Goal: Task Accomplishment & Management: Manage account settings

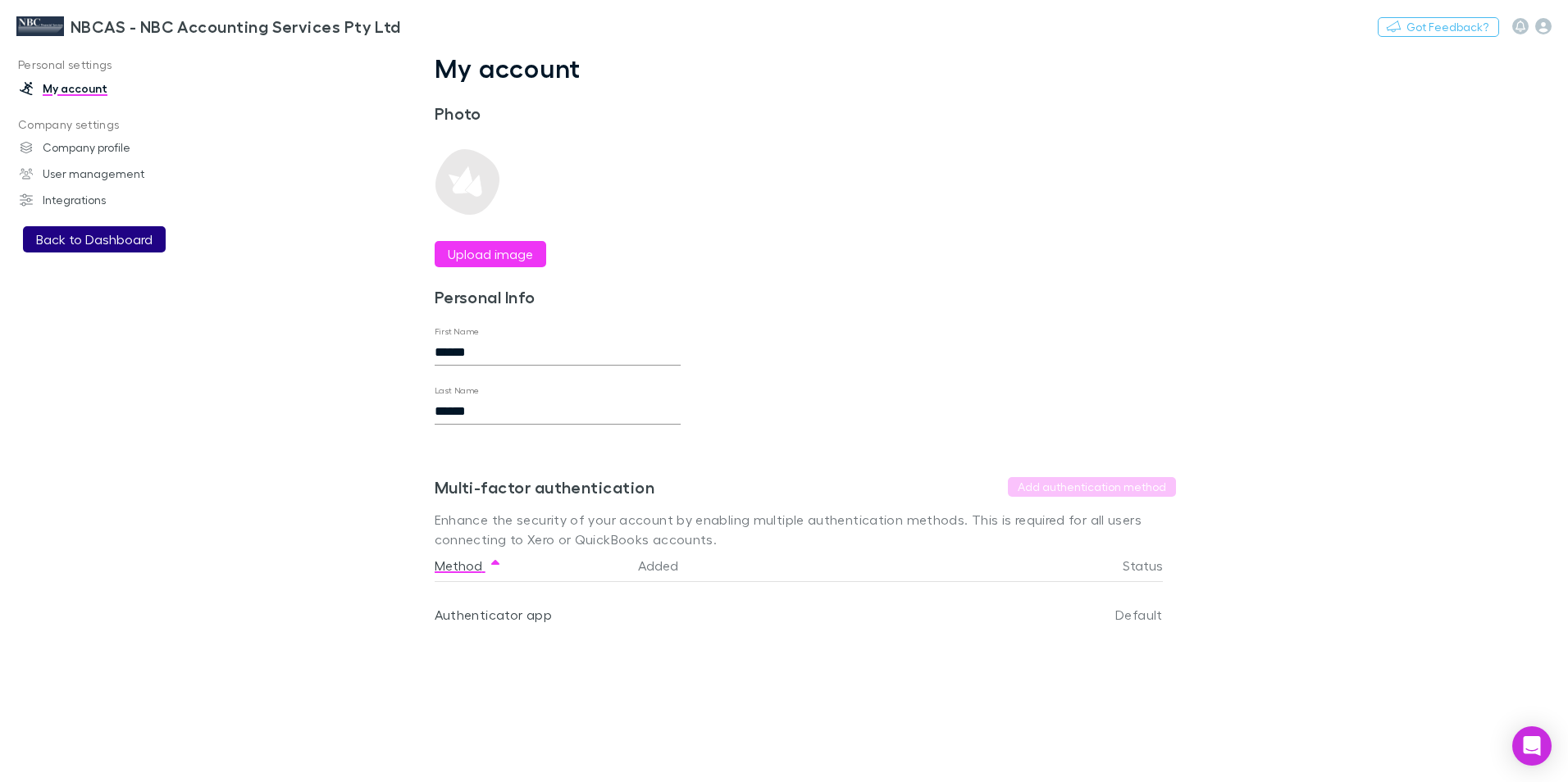
click at [122, 241] on button "Back to Dashboard" at bounding box center [95, 240] width 143 height 26
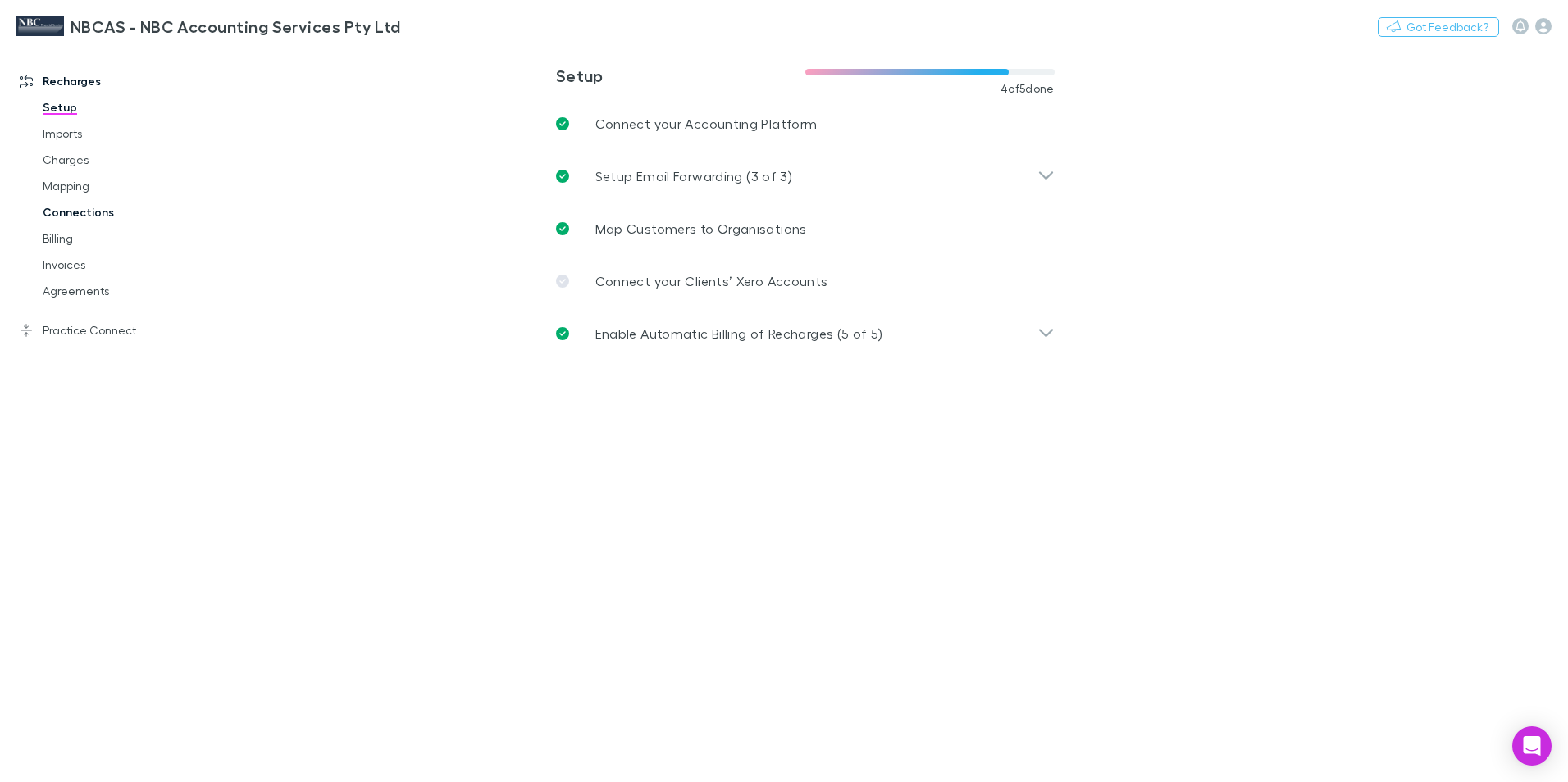
click at [88, 213] on link "Connections" at bounding box center [124, 213] width 195 height 26
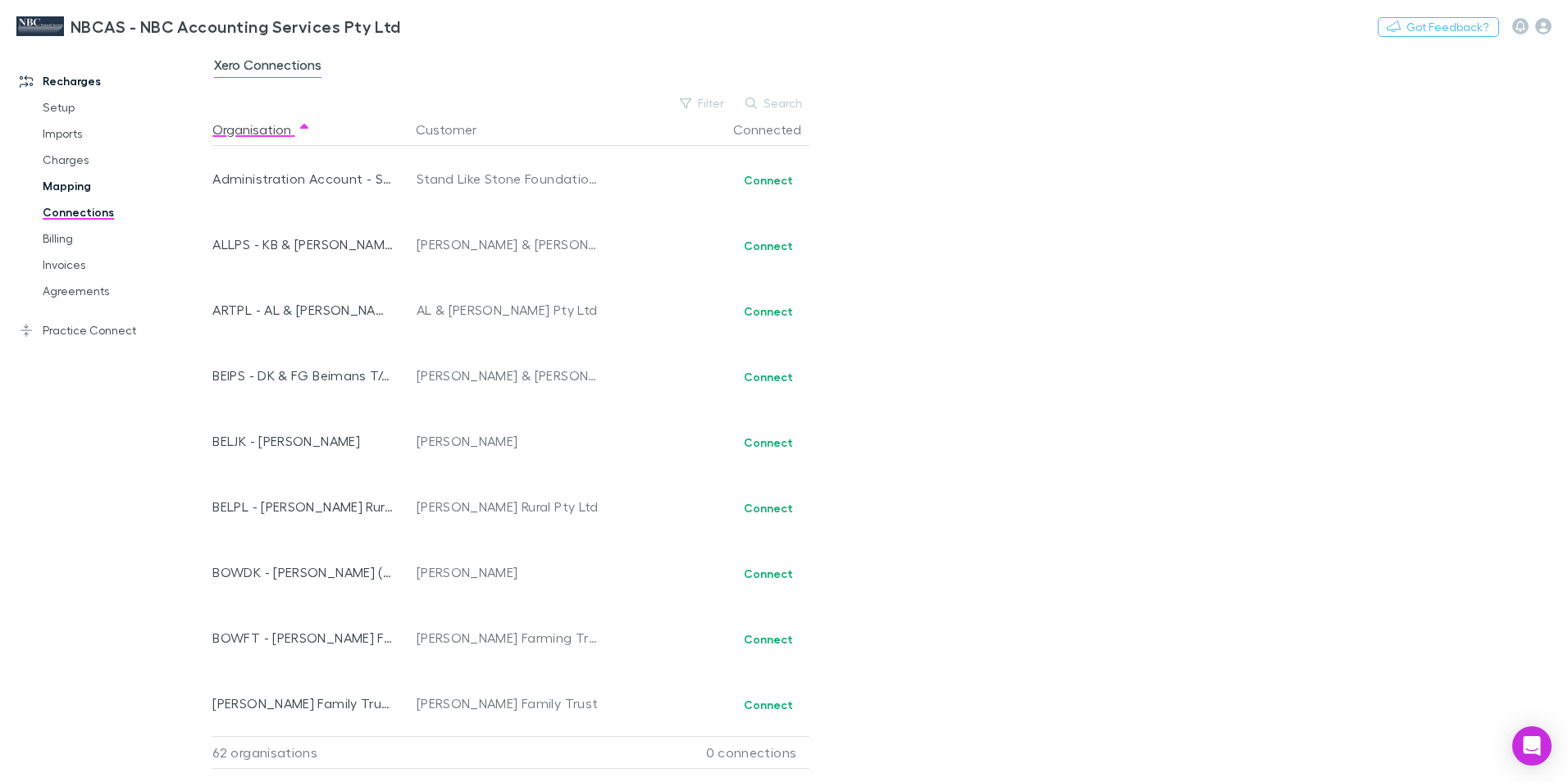
click at [53, 184] on link "Mapping" at bounding box center [124, 186] width 195 height 26
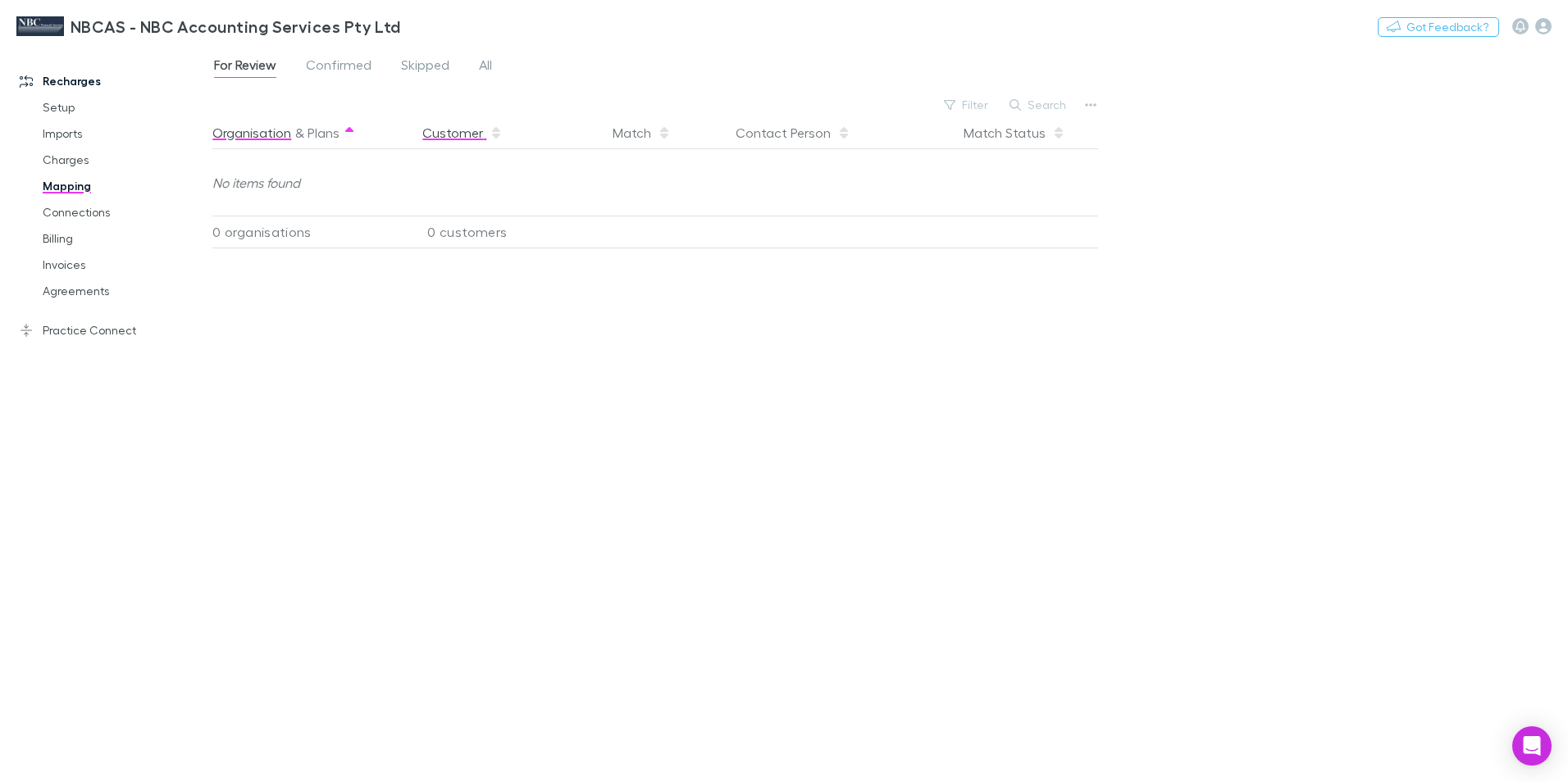
click at [464, 135] on button "Customer" at bounding box center [463, 132] width 81 height 33
click at [345, 67] on span "Confirmed" at bounding box center [338, 67] width 66 height 21
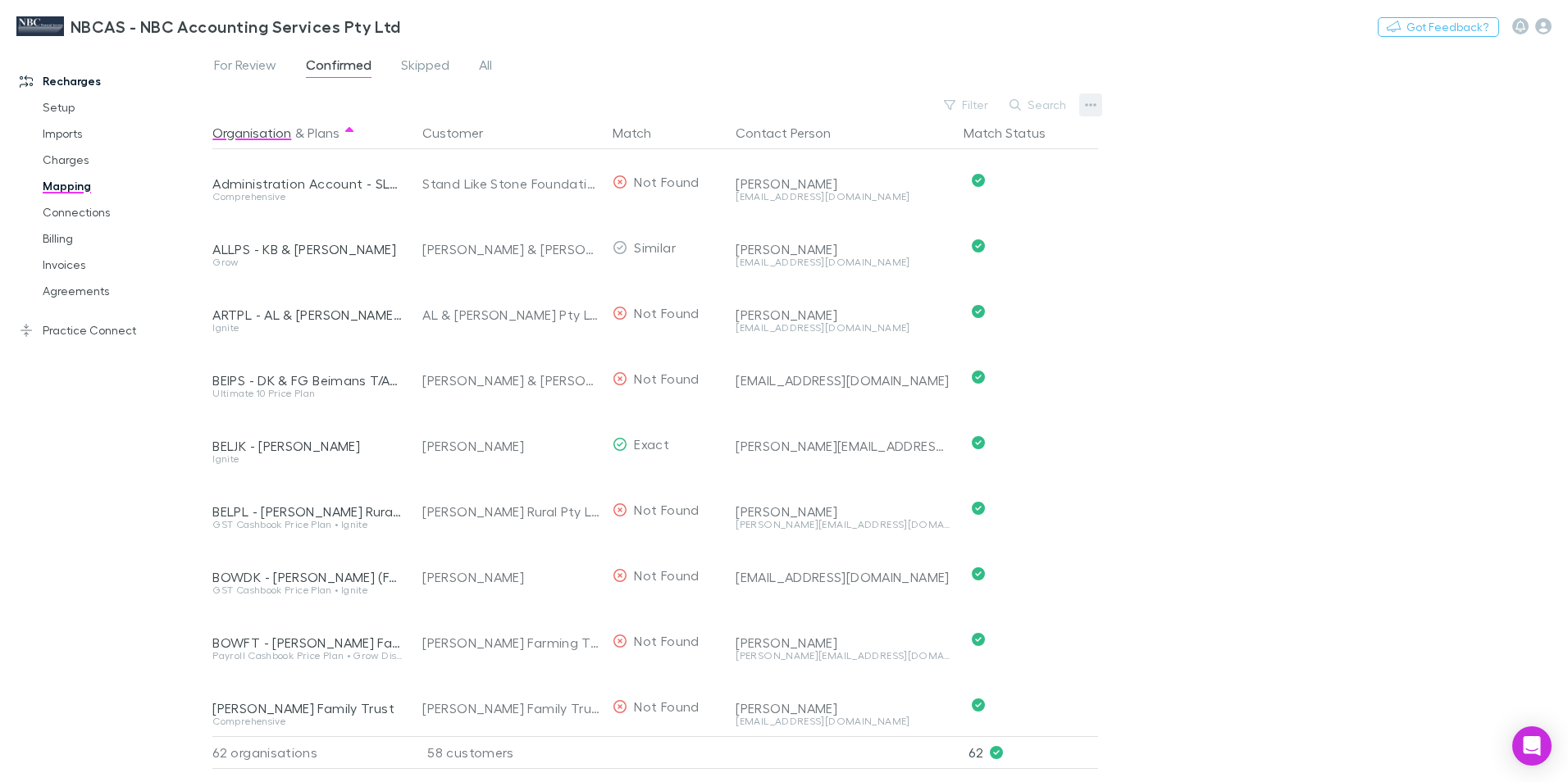
click at [1090, 105] on icon "button" at bounding box center [1091, 105] width 11 height 4
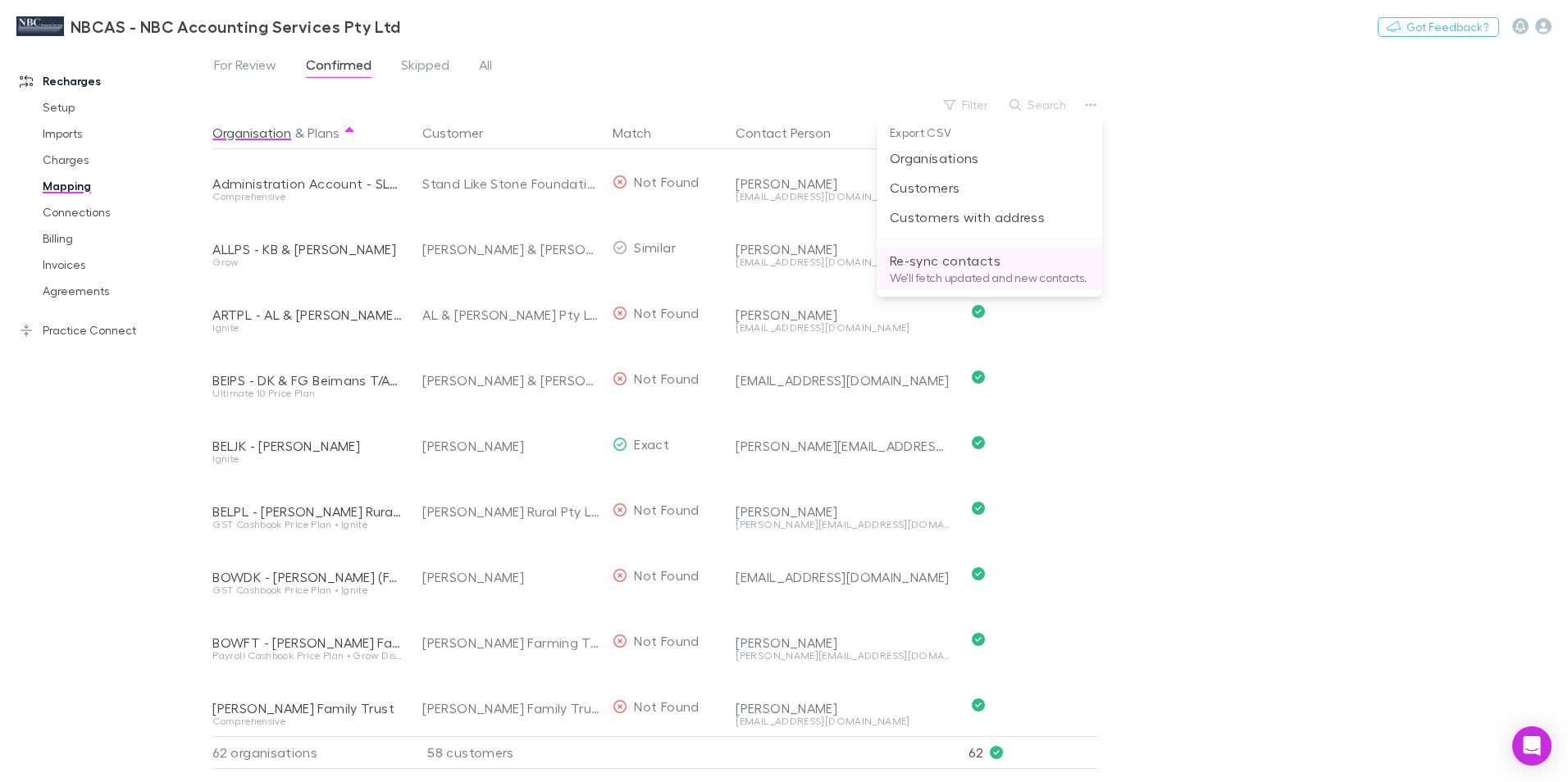
click at [970, 265] on p "Re-sync contacts" at bounding box center [989, 260] width 200 height 20
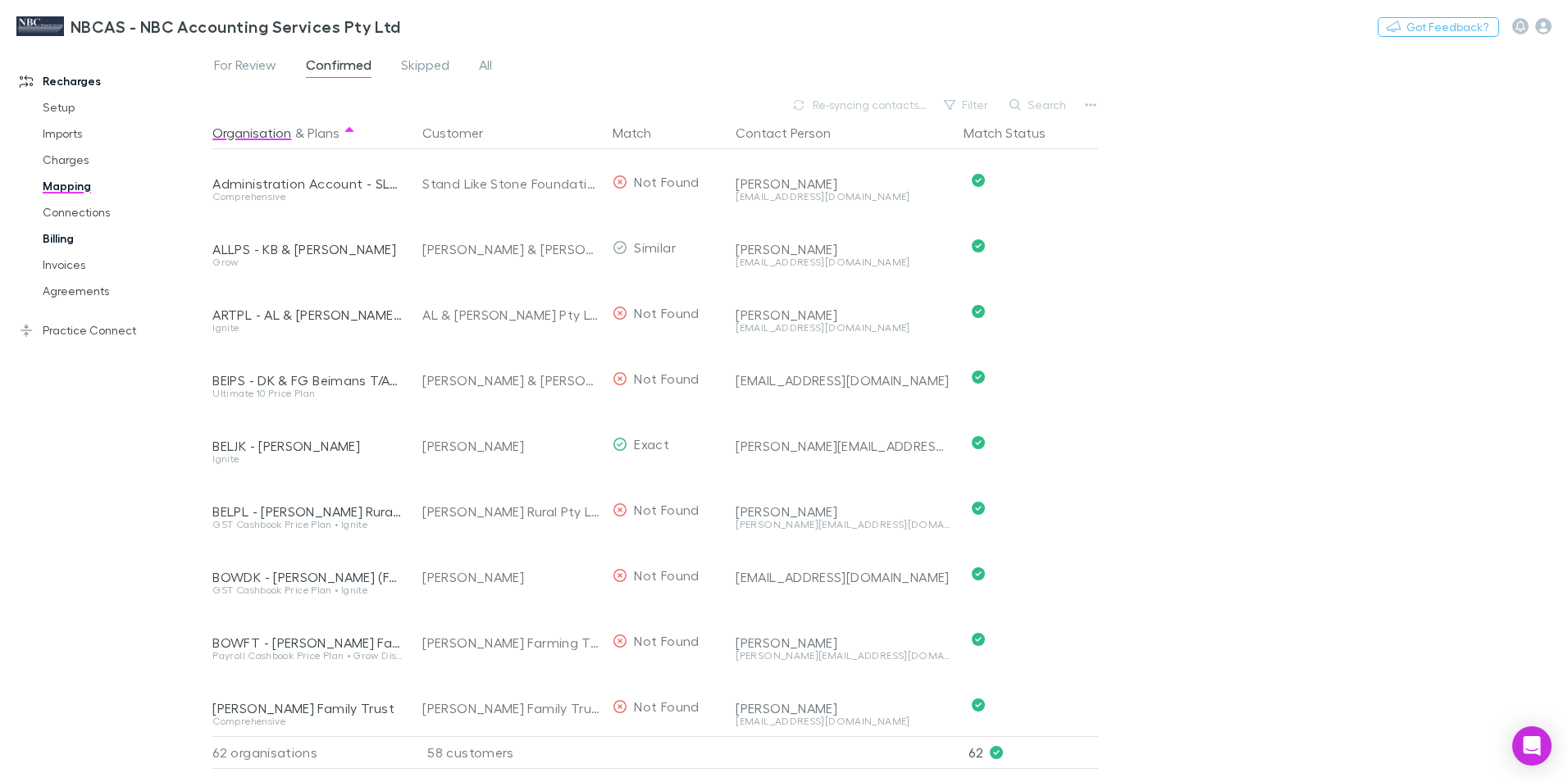
click at [61, 233] on link "Billing" at bounding box center [124, 239] width 195 height 26
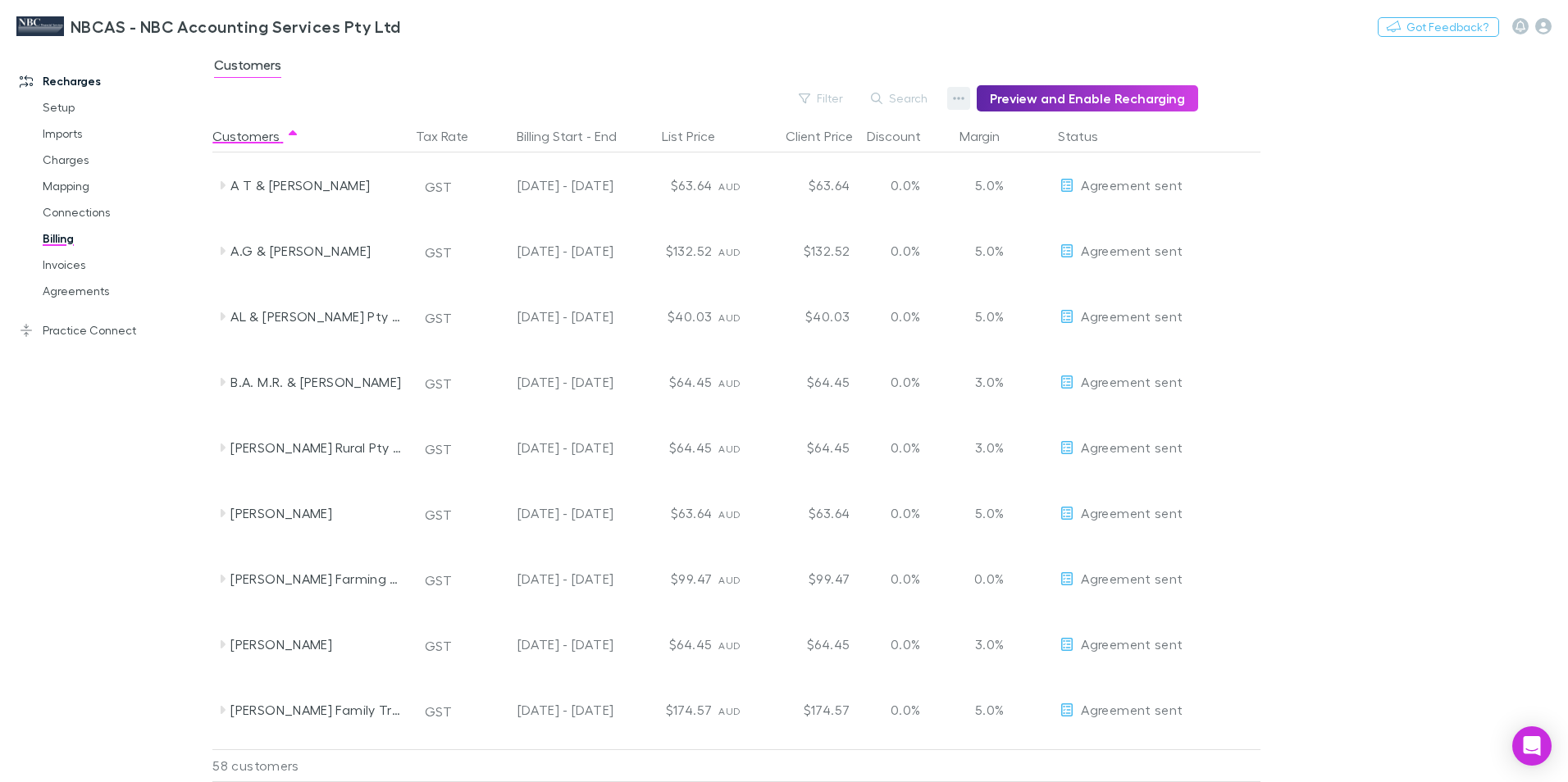
click at [964, 98] on icon "button" at bounding box center [959, 98] width 11 height 13
click at [897, 99] on div at bounding box center [784, 391] width 1568 height 782
click at [828, 96] on button "Filter" at bounding box center [821, 98] width 62 height 20
click at [1385, 164] on div at bounding box center [784, 391] width 1568 height 782
drag, startPoint x: 1466, startPoint y: 343, endPoint x: 1345, endPoint y: 244, distance: 156.3
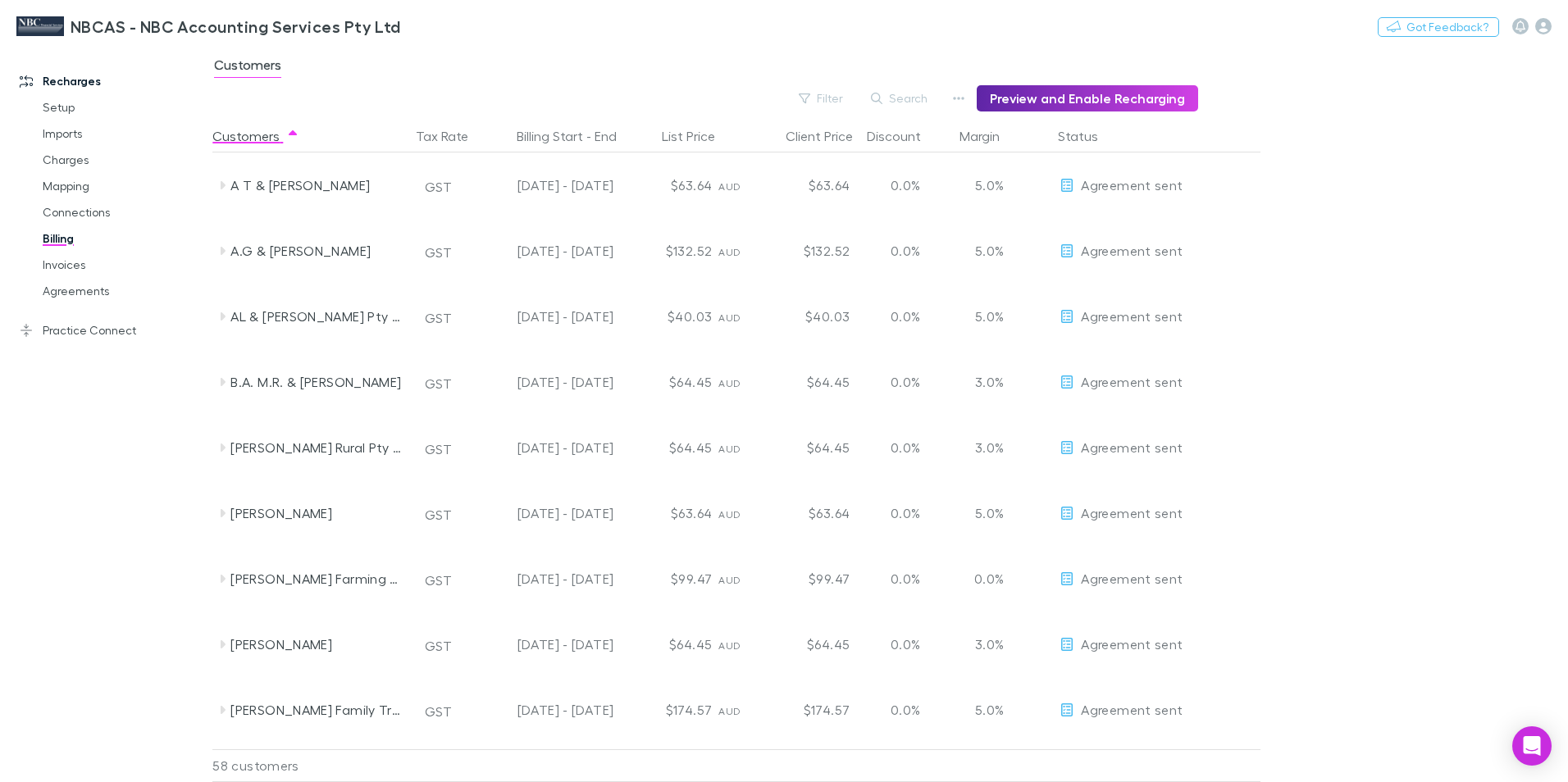
click at [1349, 247] on main "Customers Filter Search Preview and Enable Recharging Customers Tax Rate Billin…" at bounding box center [890, 413] width 1355 height 736
click at [76, 326] on link "Practice Connect" at bounding box center [112, 331] width 218 height 26
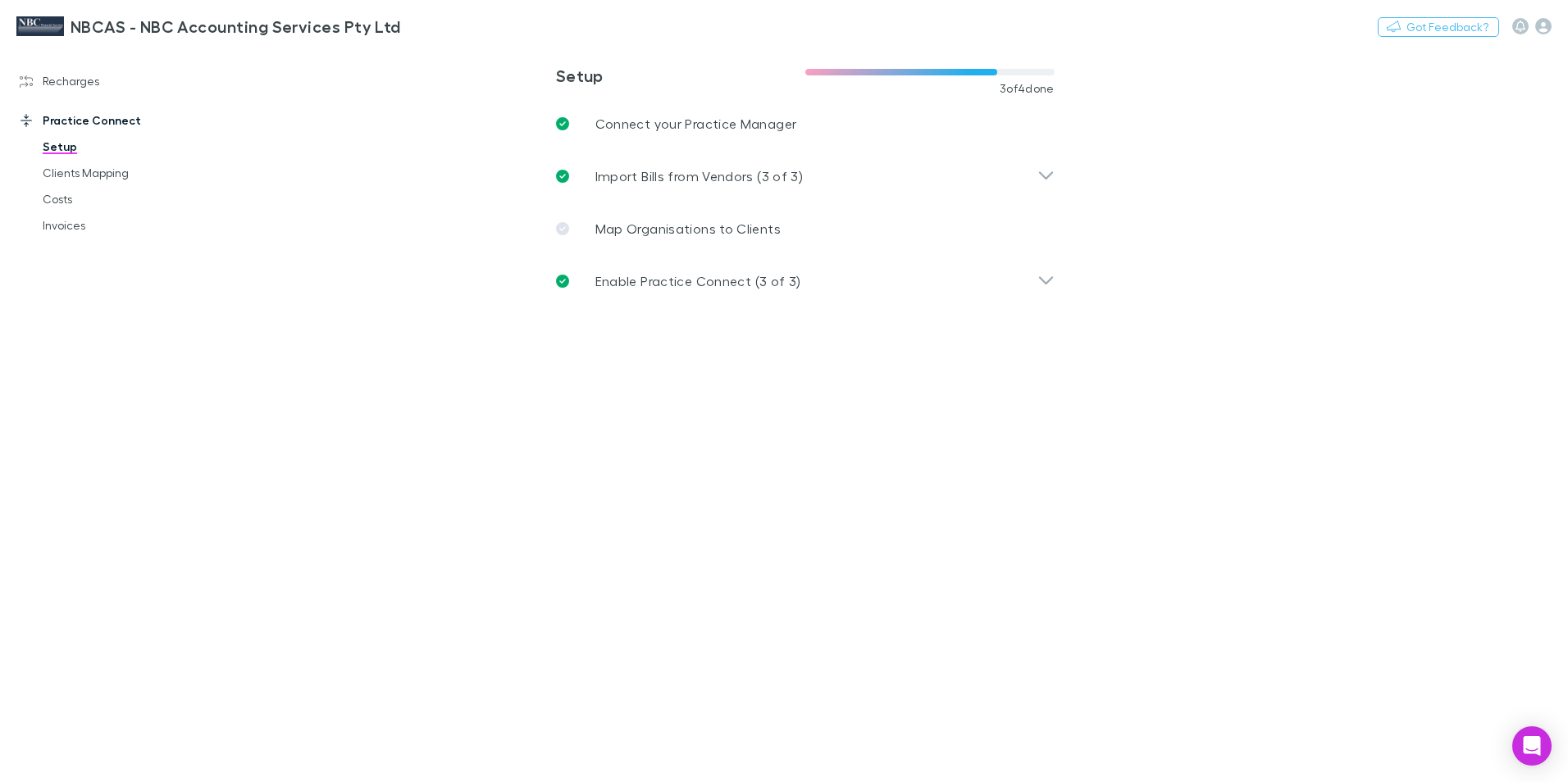
click at [30, 118] on icon at bounding box center [26, 121] width 13 height 13
click at [48, 85] on link "Recharges" at bounding box center [112, 81] width 218 height 26
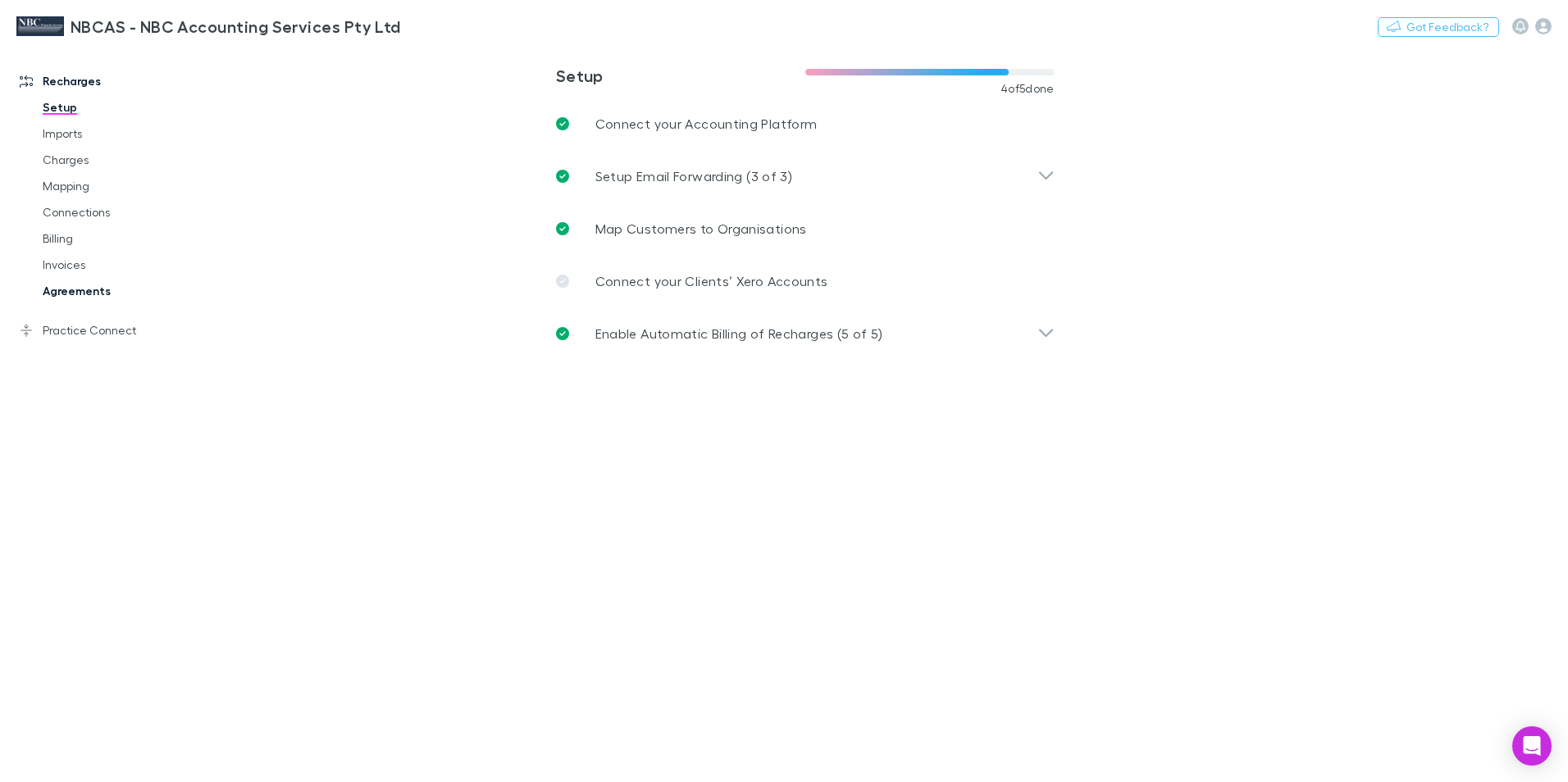
click at [89, 290] on link "Agreements" at bounding box center [124, 291] width 195 height 26
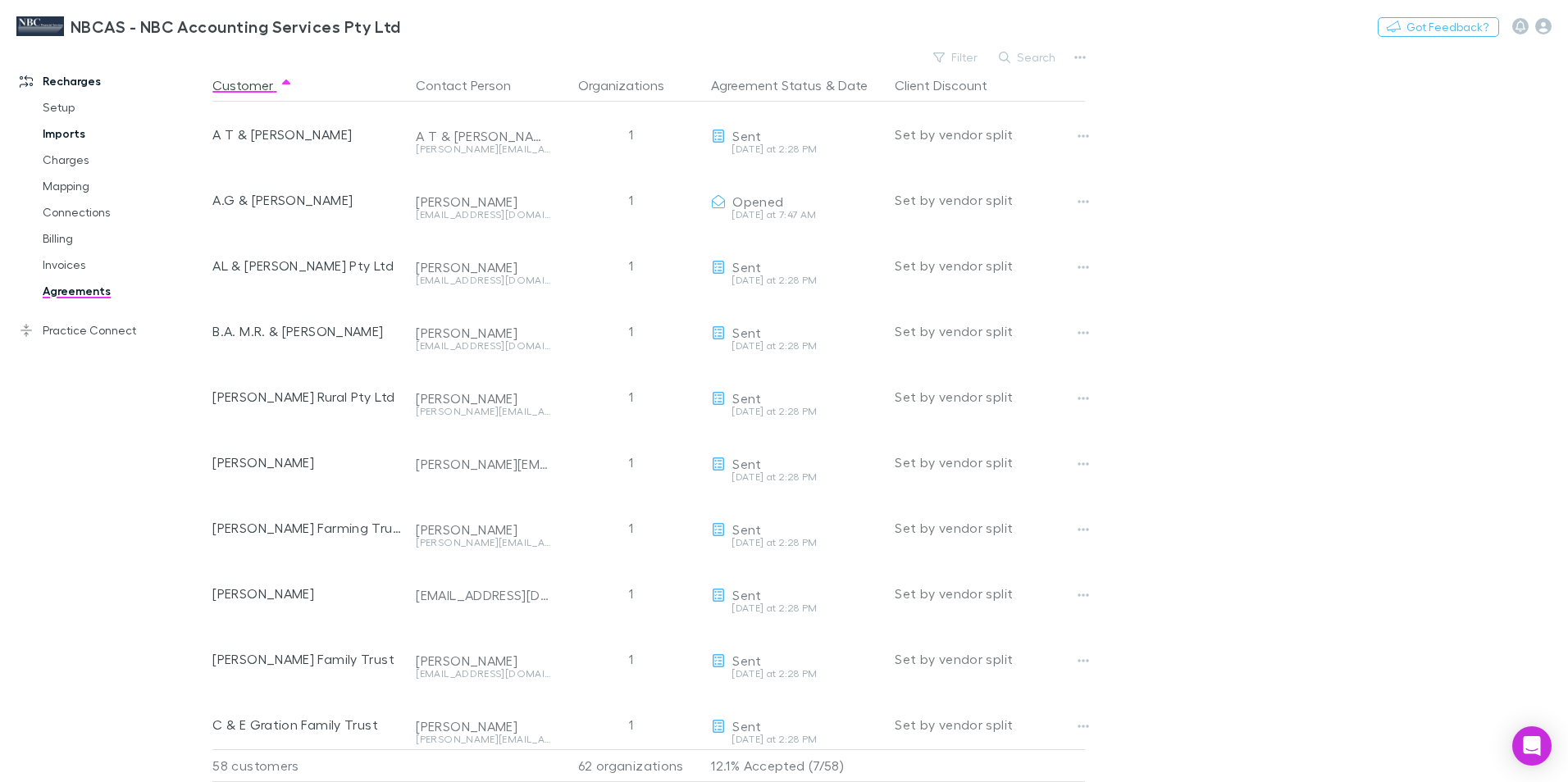
click at [67, 135] on link "Imports" at bounding box center [124, 134] width 195 height 26
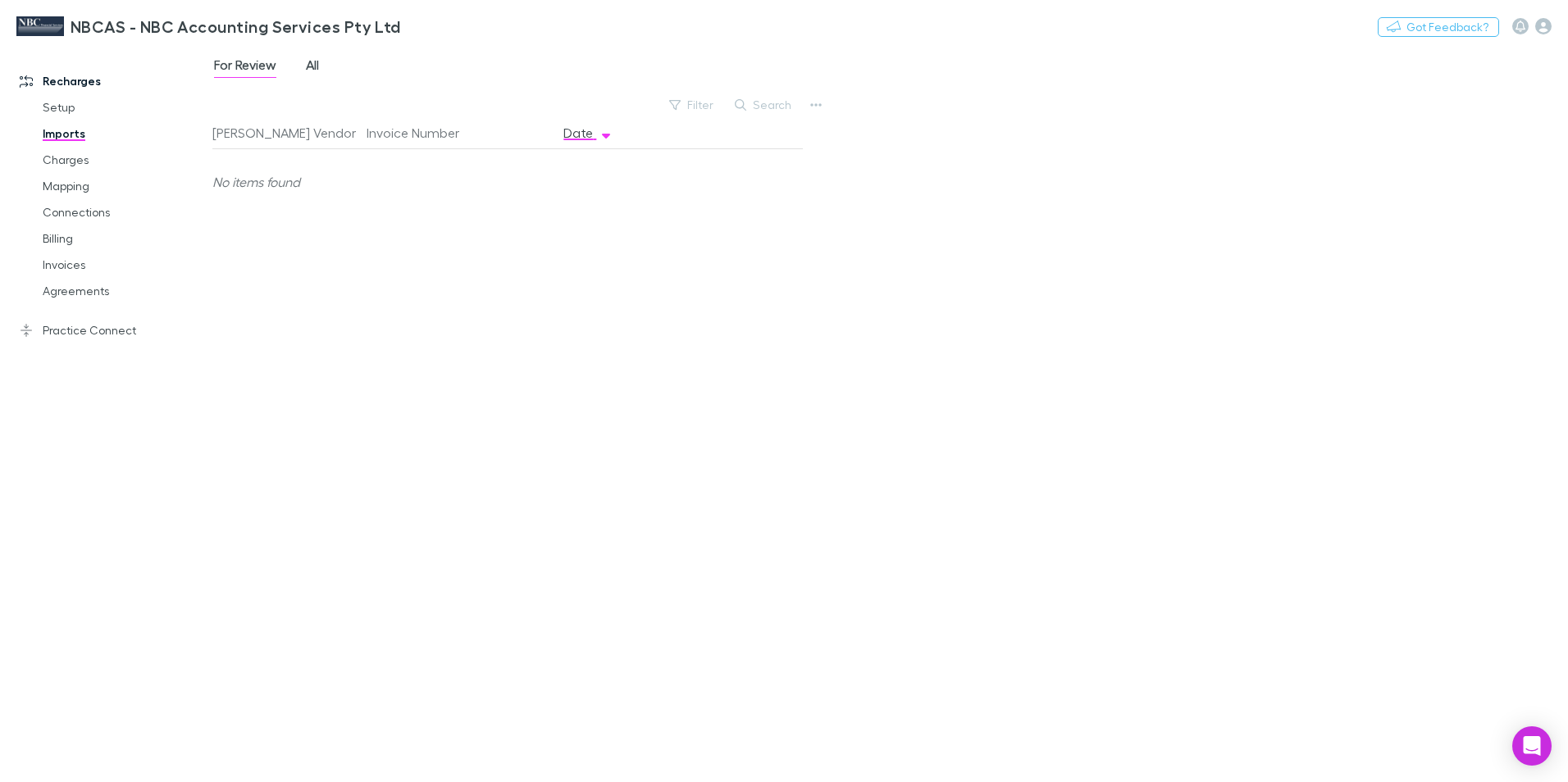
click at [317, 59] on link "All" at bounding box center [313, 67] width 17 height 26
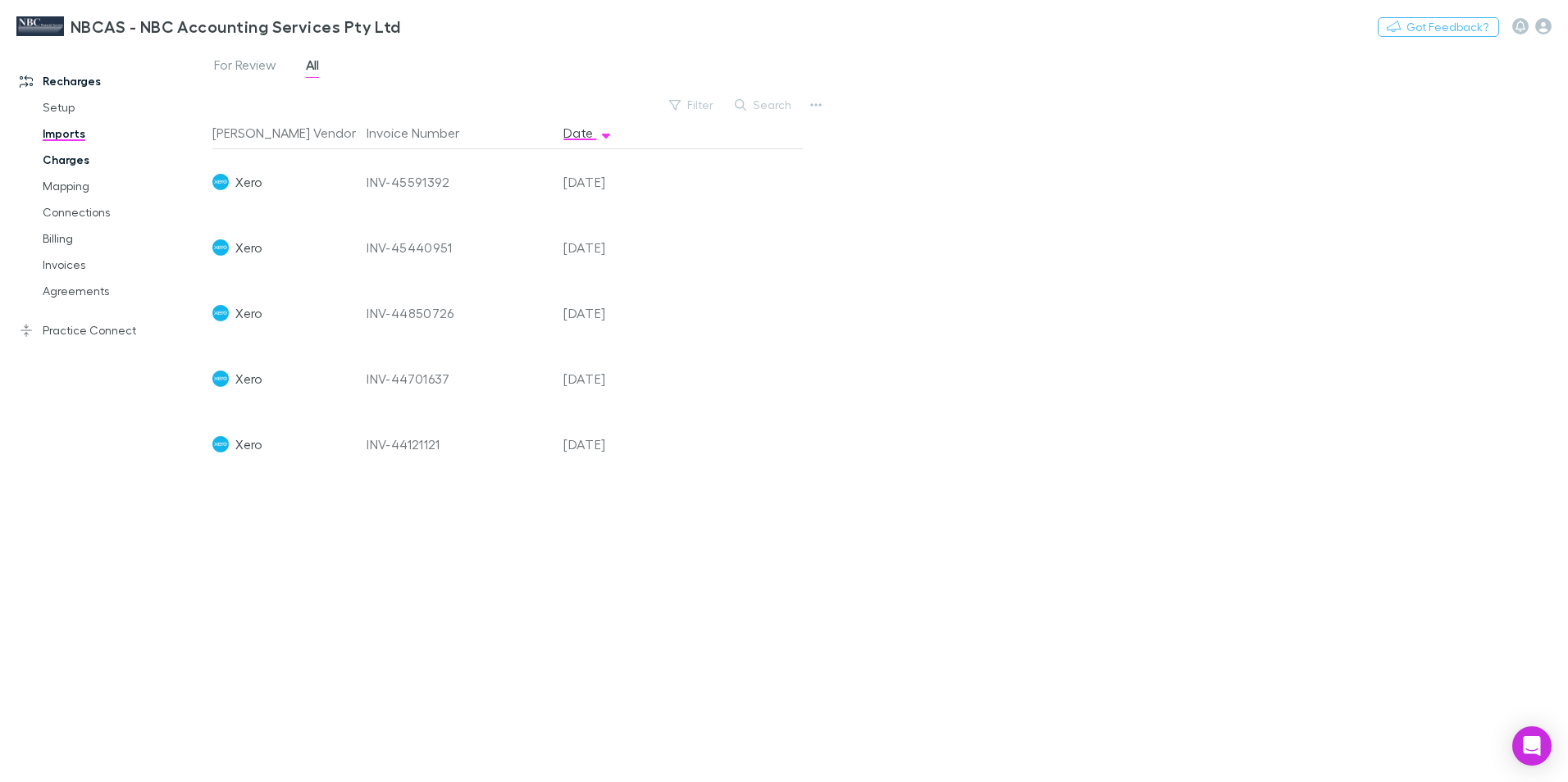
click at [59, 155] on link "Charges" at bounding box center [124, 160] width 195 height 26
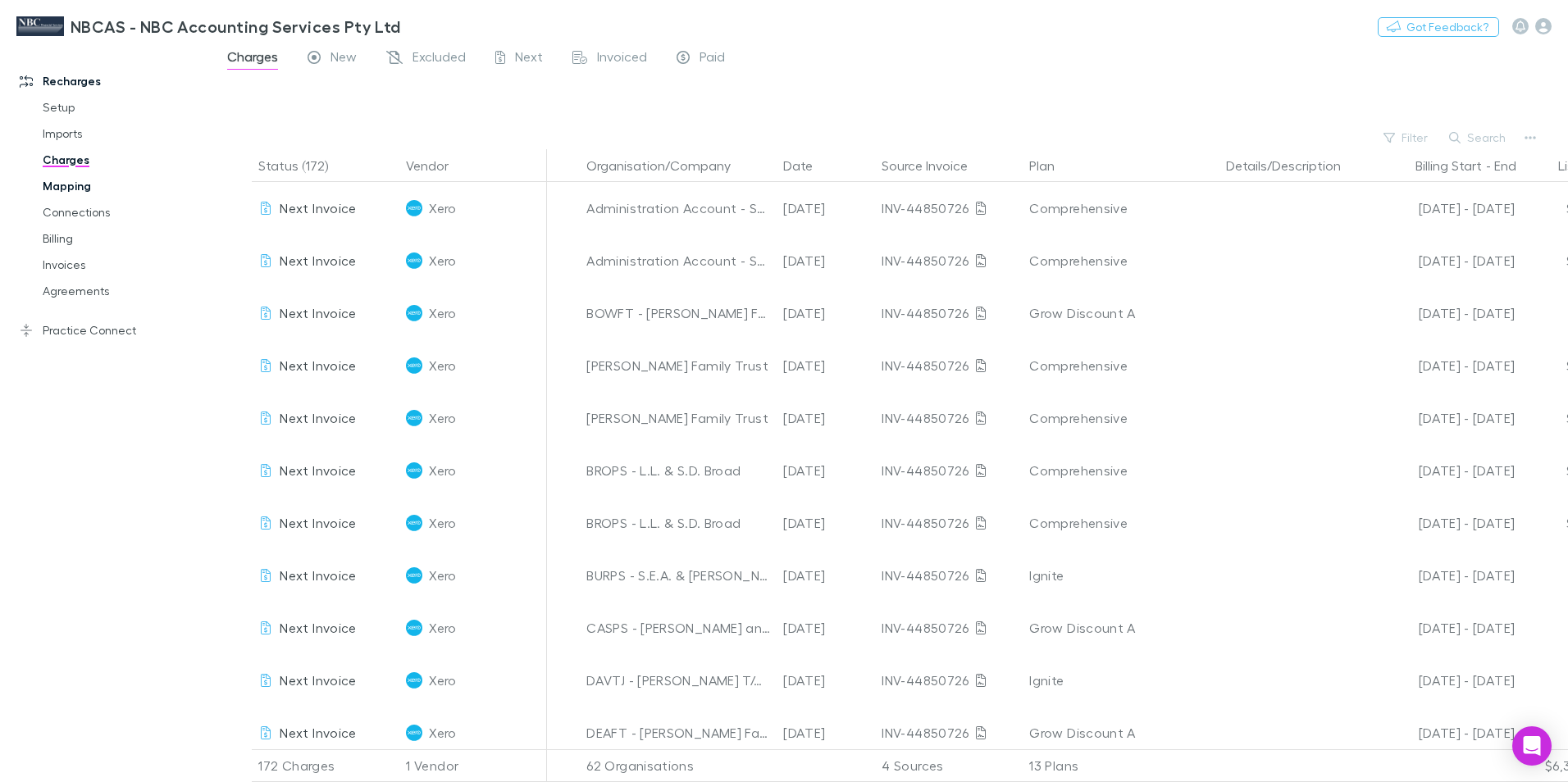
click at [77, 184] on link "Mapping" at bounding box center [124, 186] width 195 height 26
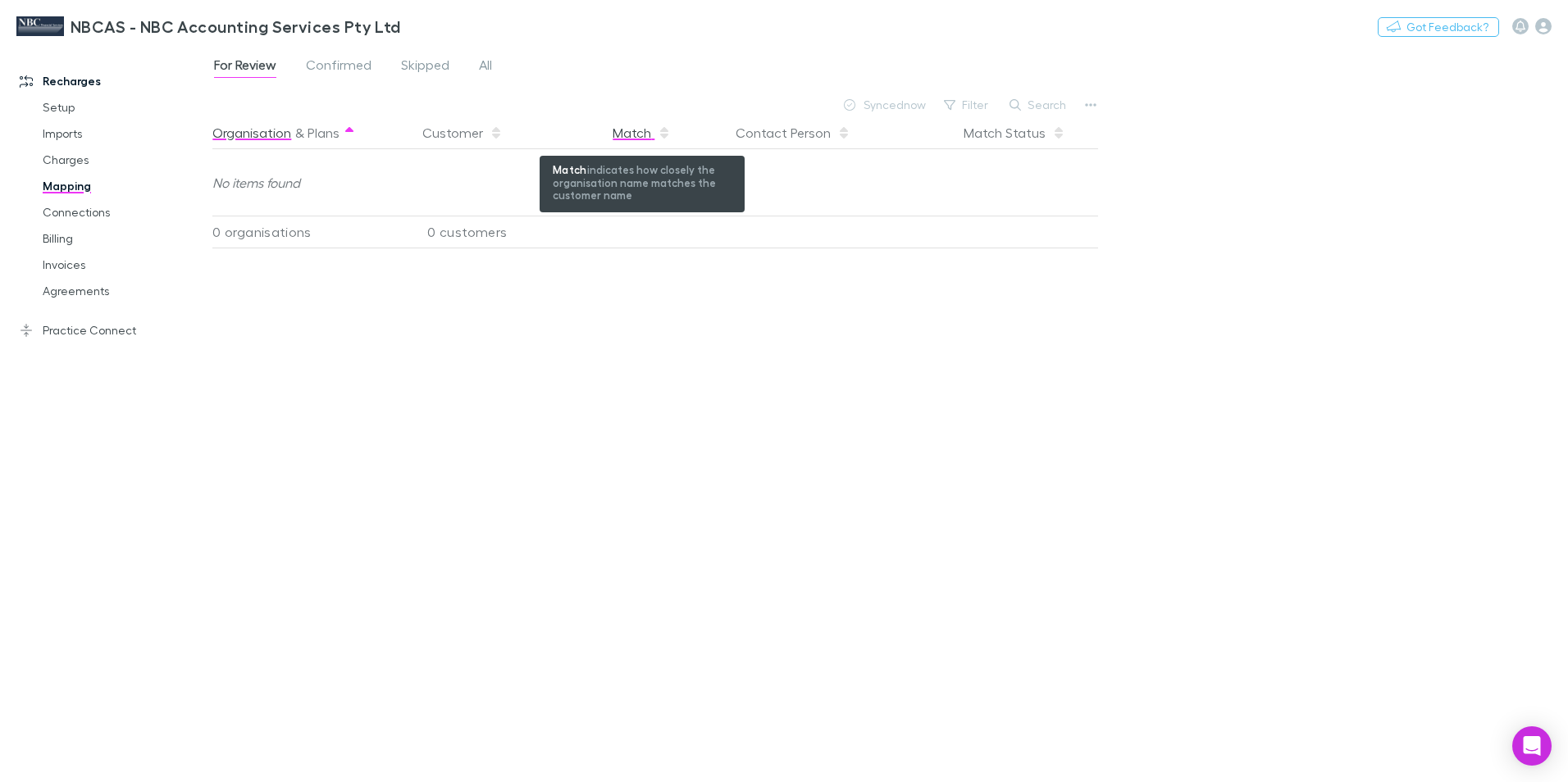
click at [626, 140] on div "Match" at bounding box center [641, 132] width 59 height 33
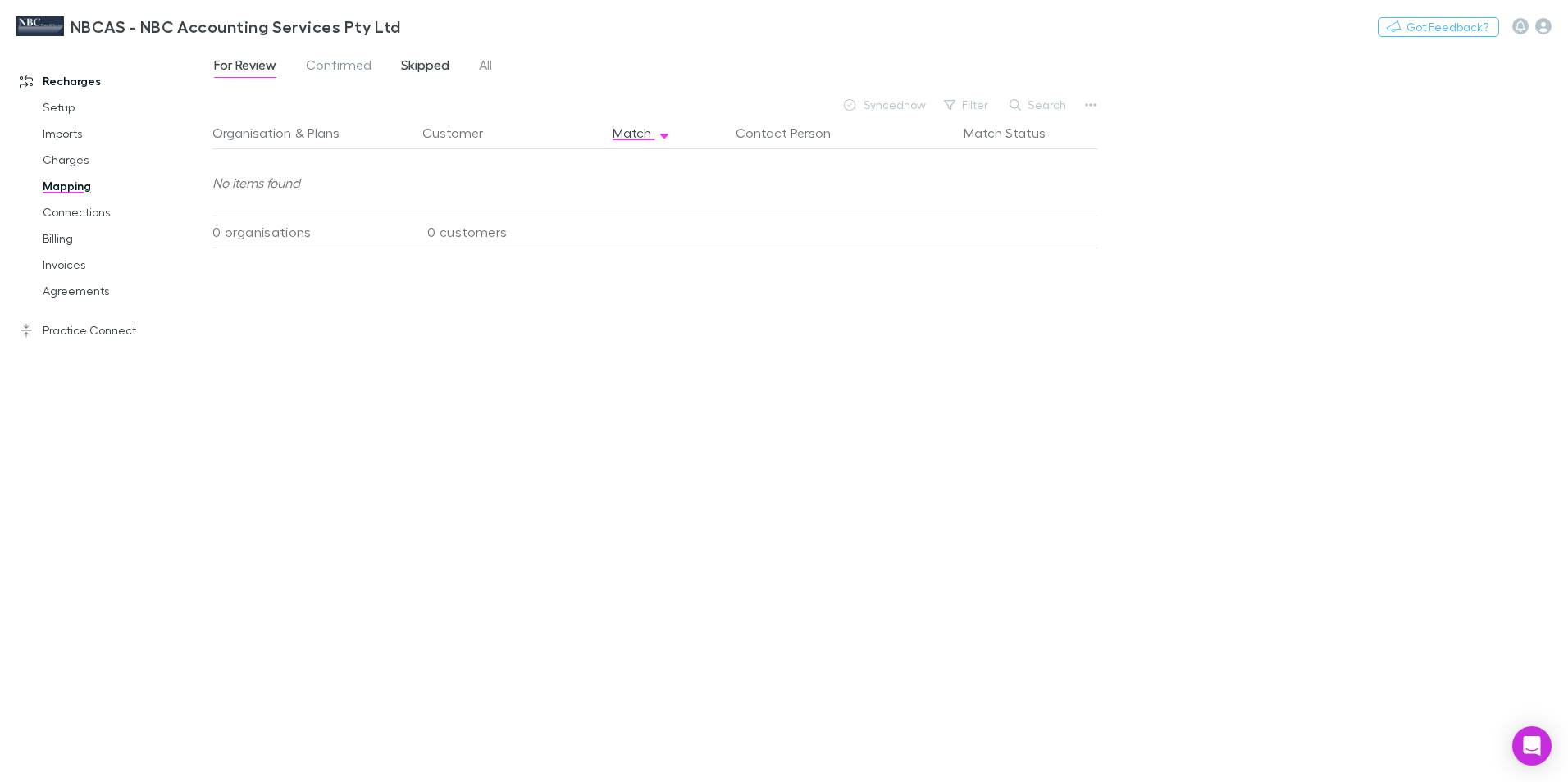
click at [403, 63] on span "Skipped" at bounding box center [425, 67] width 48 height 21
click at [483, 65] on span "All" at bounding box center [486, 67] width 13 height 21
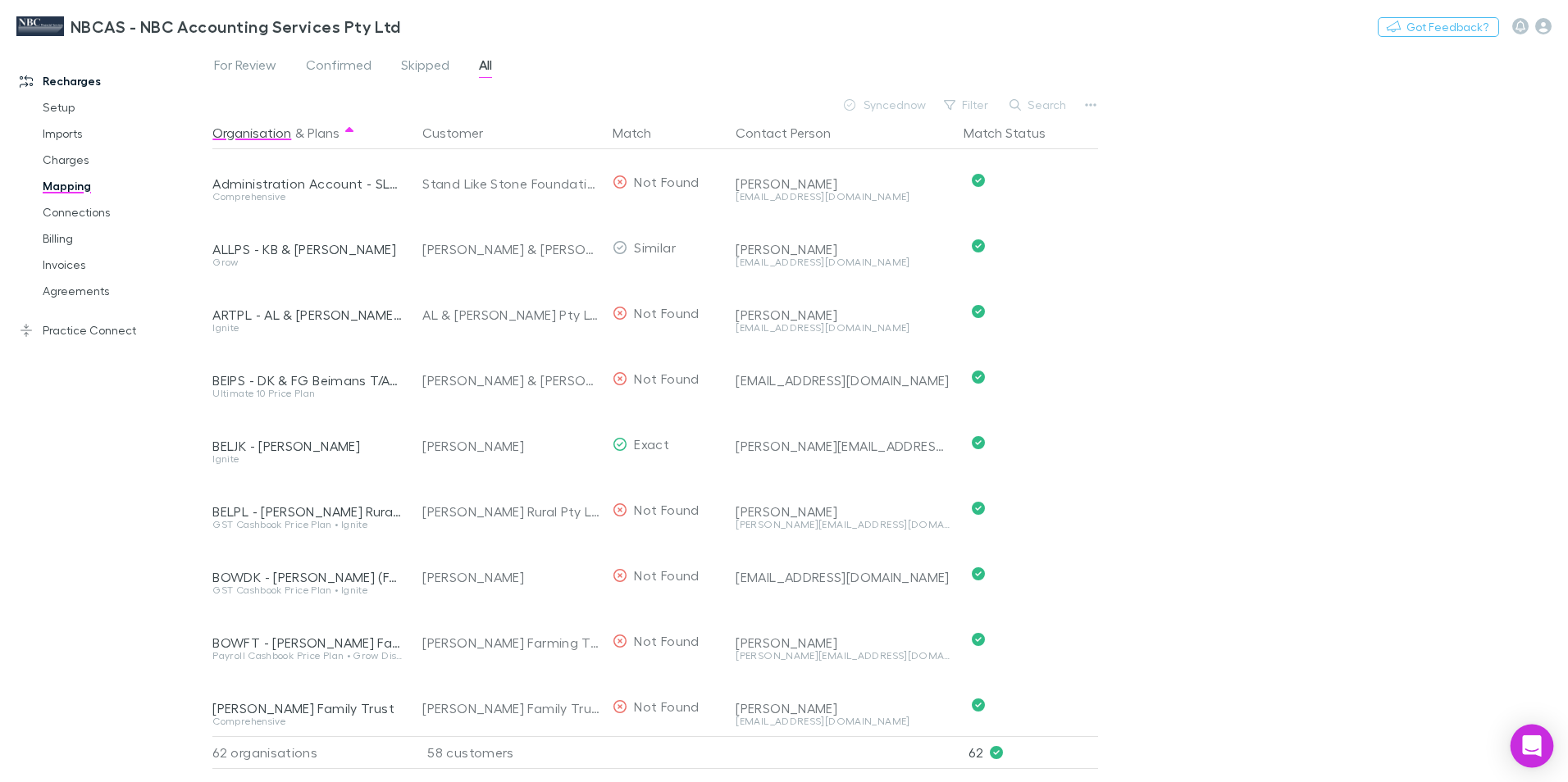
click at [1528, 749] on icon "Open Intercom Messenger" at bounding box center [1532, 746] width 21 height 21
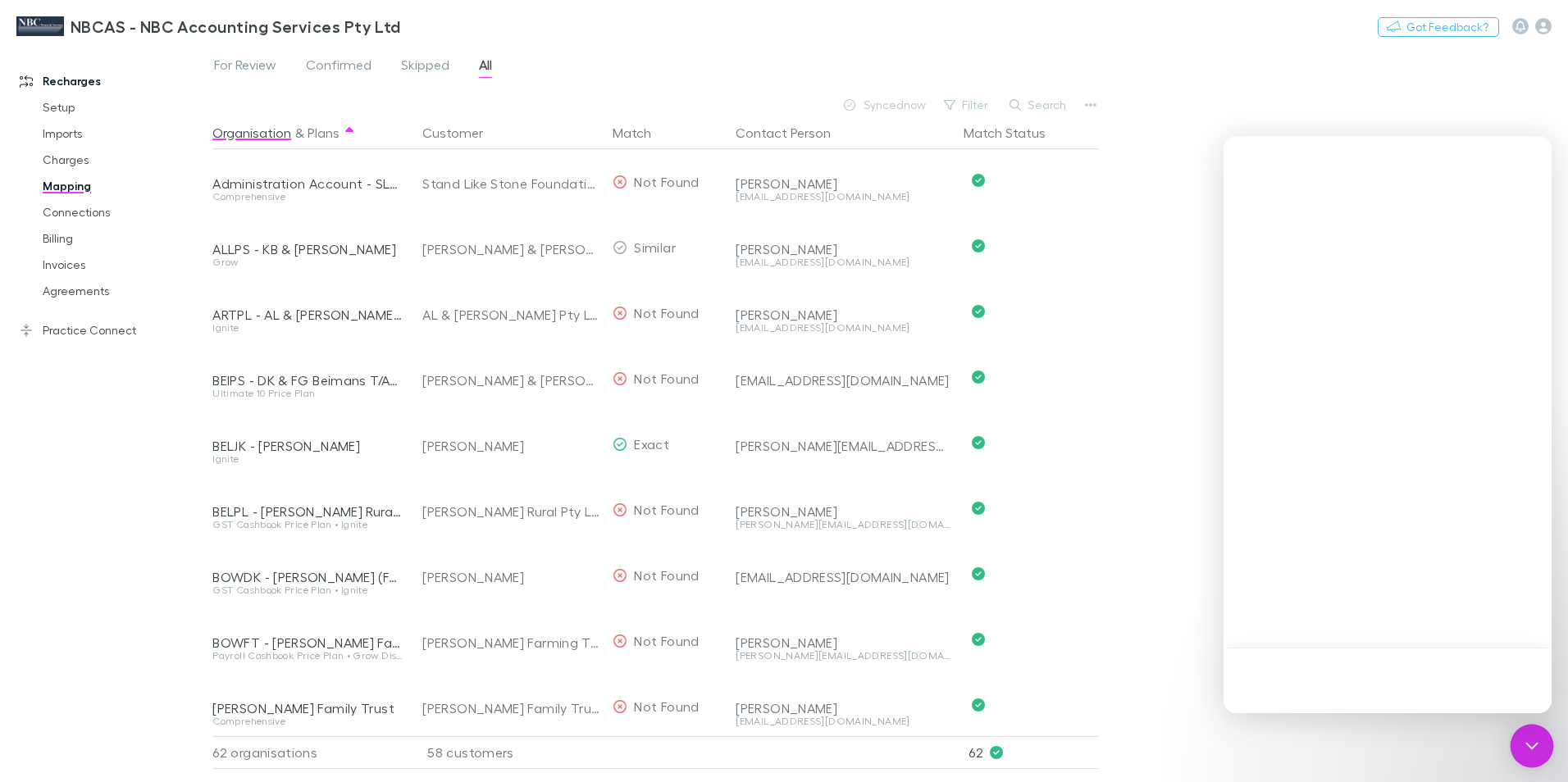
click at [1528, 749] on icon "Open Intercom Messenger" at bounding box center [1532, 746] width 21 height 21
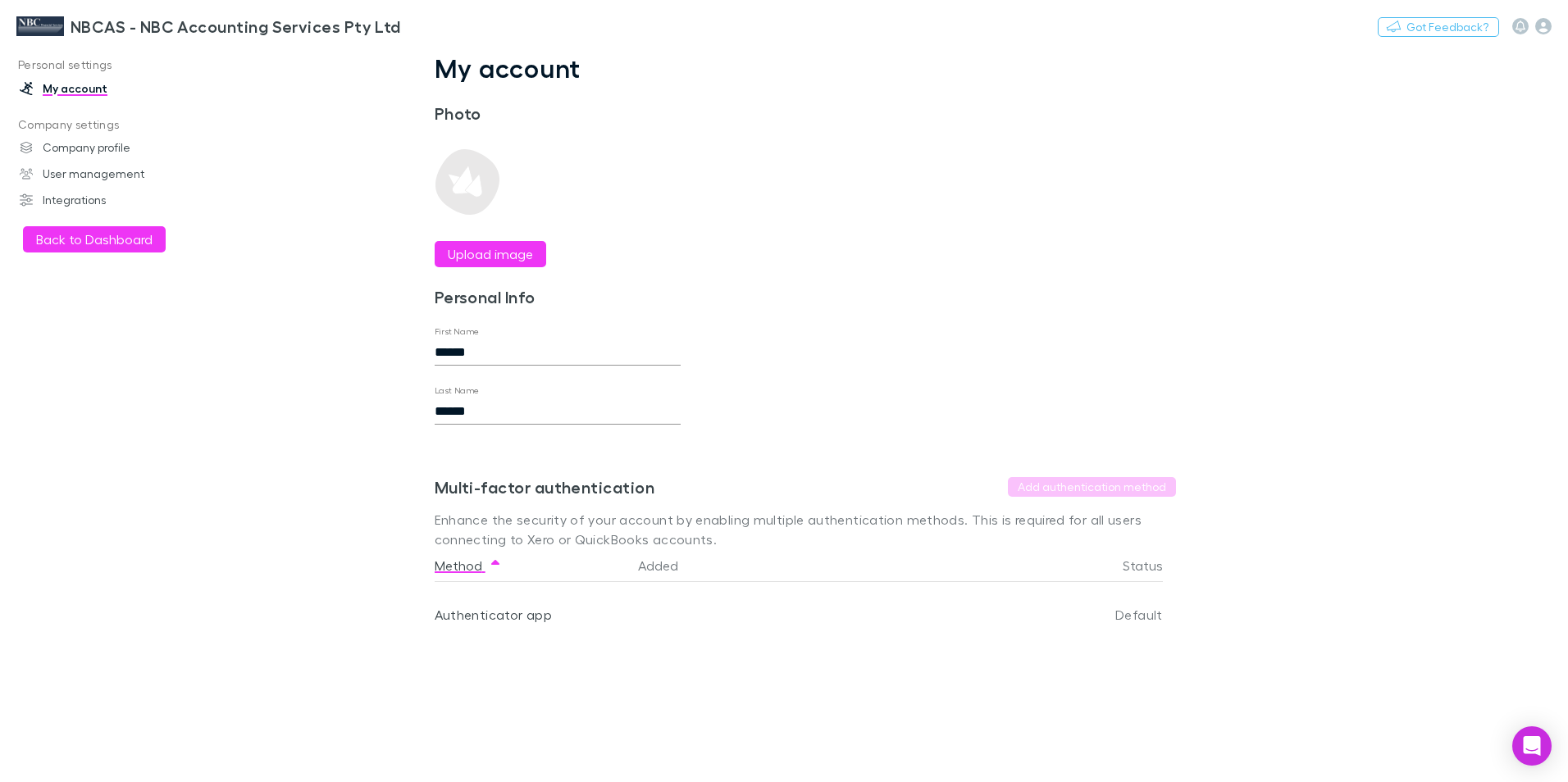
click at [79, 28] on h3 "NBCAS - NBC Accounting Services Pty Ltd" at bounding box center [236, 26] width 331 height 20
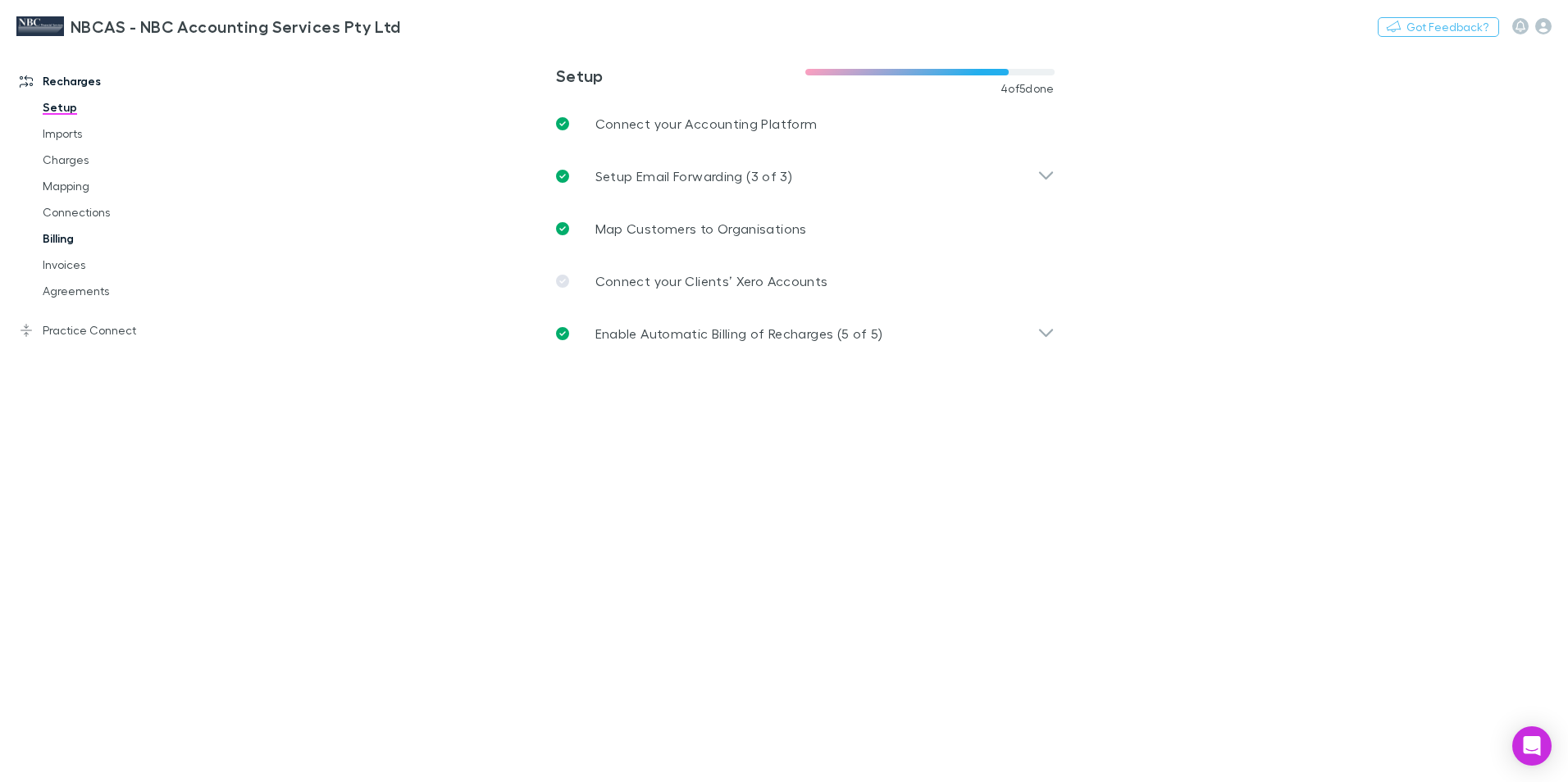
click at [74, 234] on link "Billing" at bounding box center [124, 239] width 195 height 26
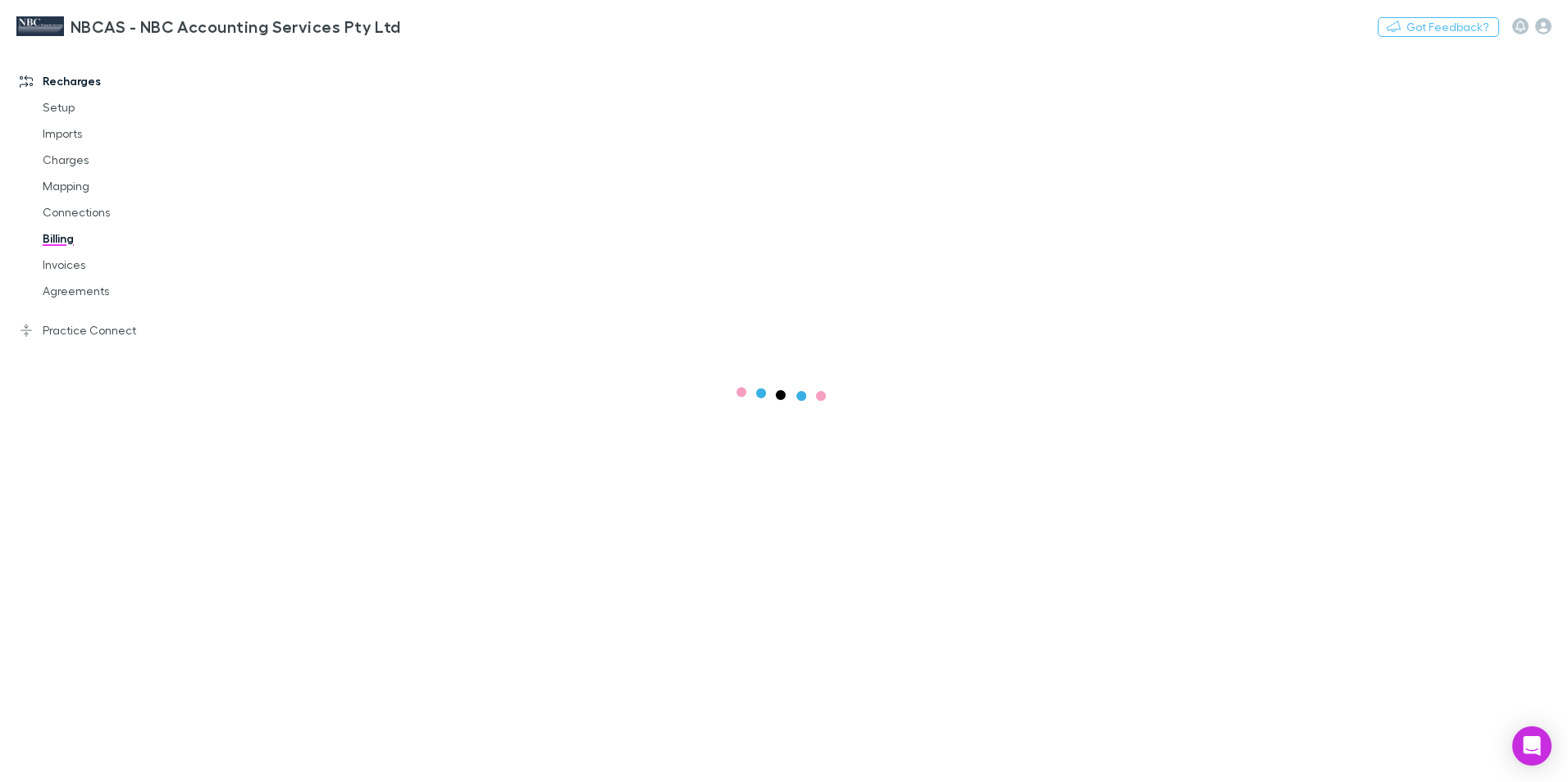
click at [71, 244] on link "Billing" at bounding box center [124, 239] width 195 height 26
click at [114, 248] on link "Billing" at bounding box center [124, 239] width 195 height 26
click at [92, 240] on link "Billing" at bounding box center [124, 239] width 195 height 26
click at [137, 237] on link "Billing" at bounding box center [124, 239] width 195 height 26
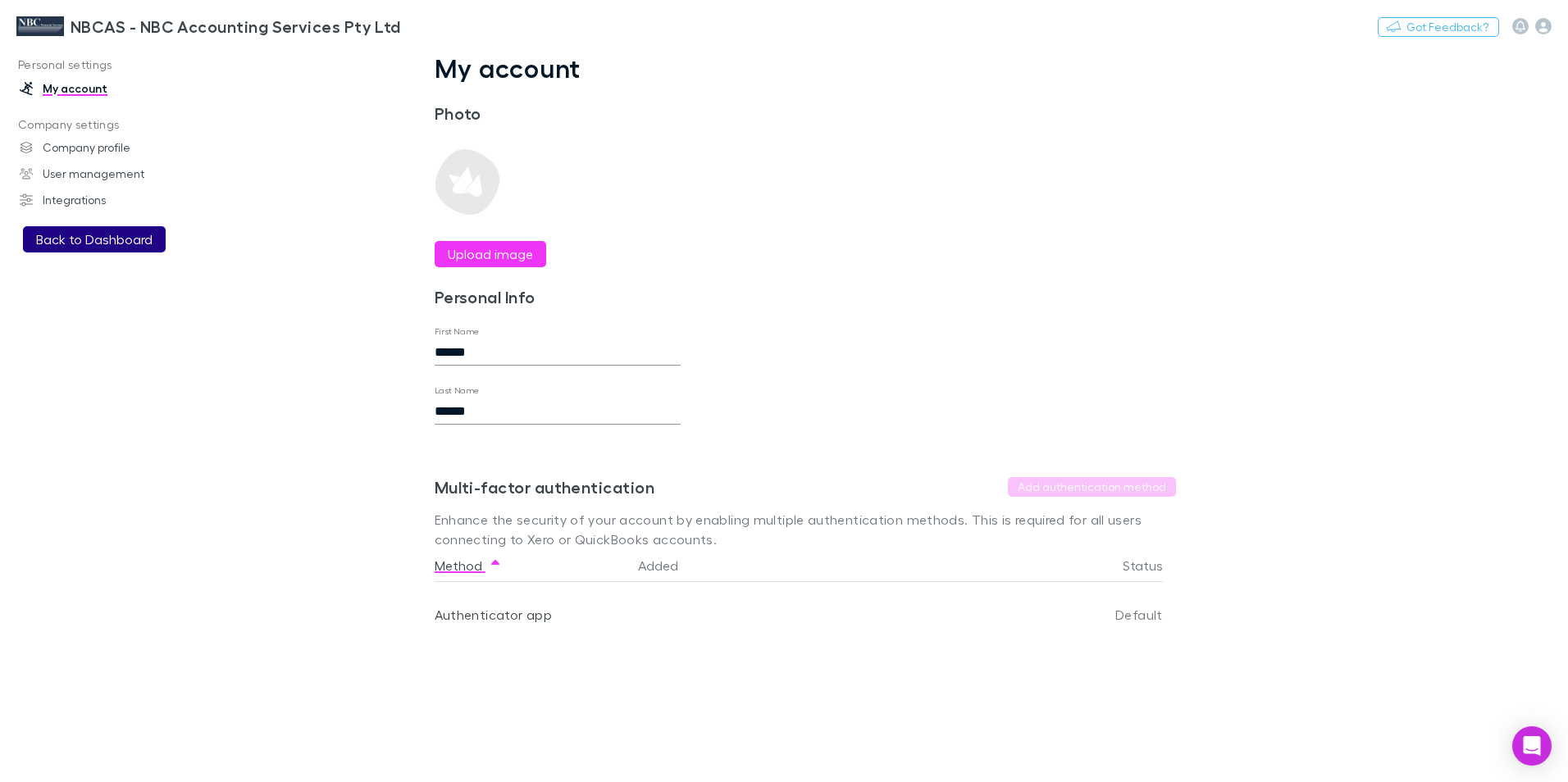
click at [72, 246] on button "Back to Dashboard" at bounding box center [95, 240] width 143 height 26
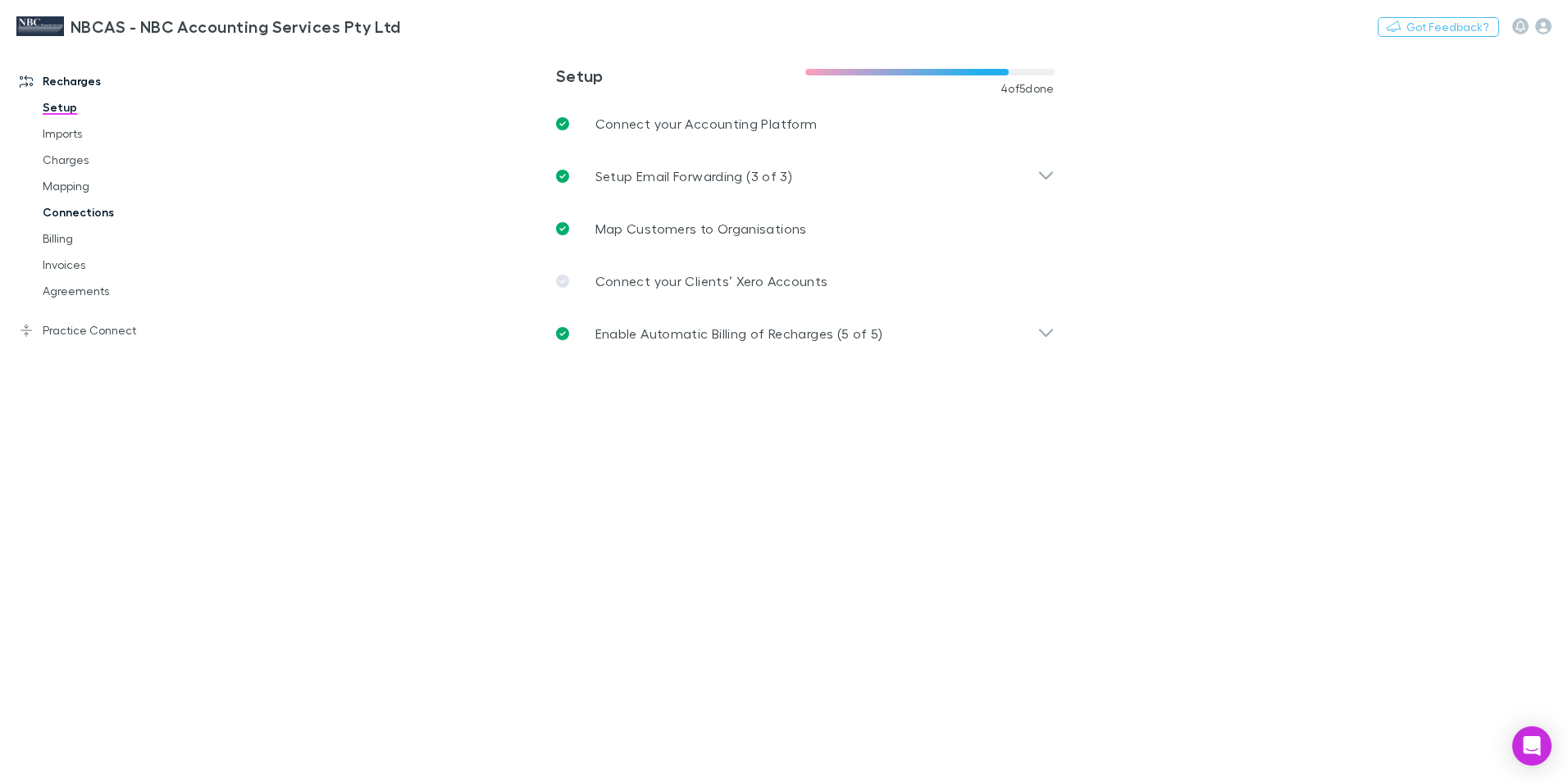
click at [78, 214] on link "Connections" at bounding box center [124, 213] width 195 height 26
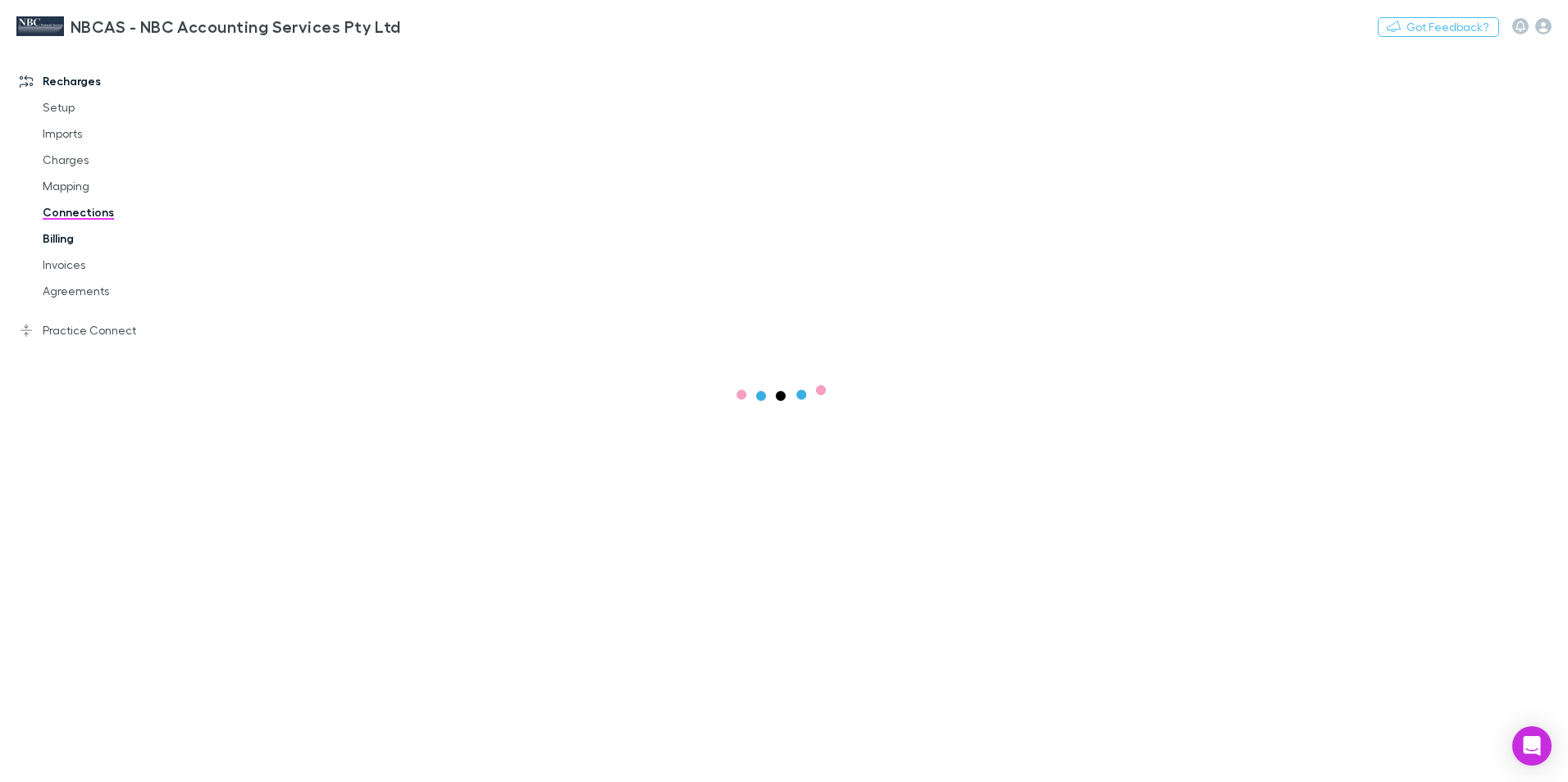
click at [69, 244] on link "Billing" at bounding box center [124, 239] width 195 height 26
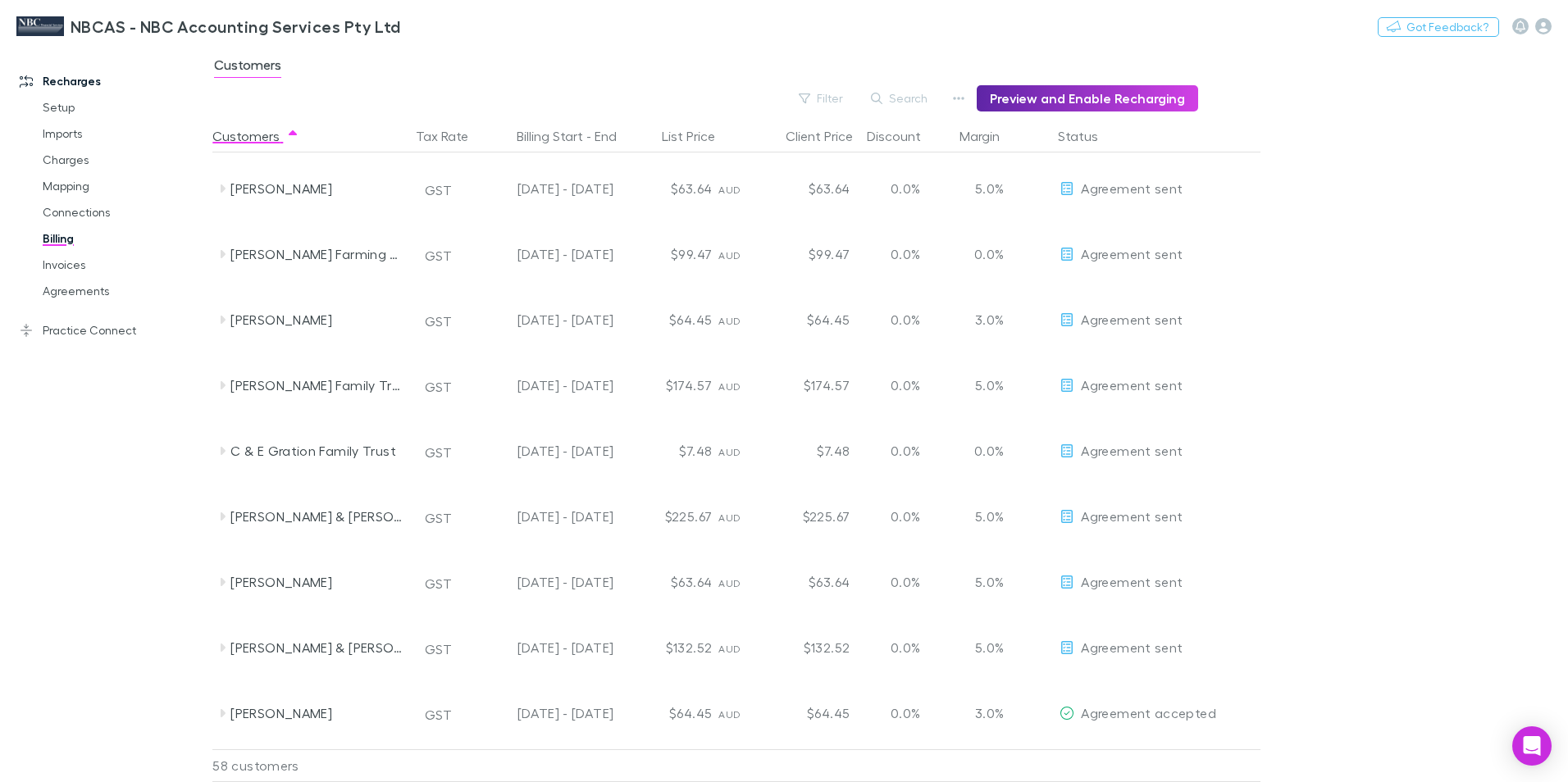
scroll to position [246, 0]
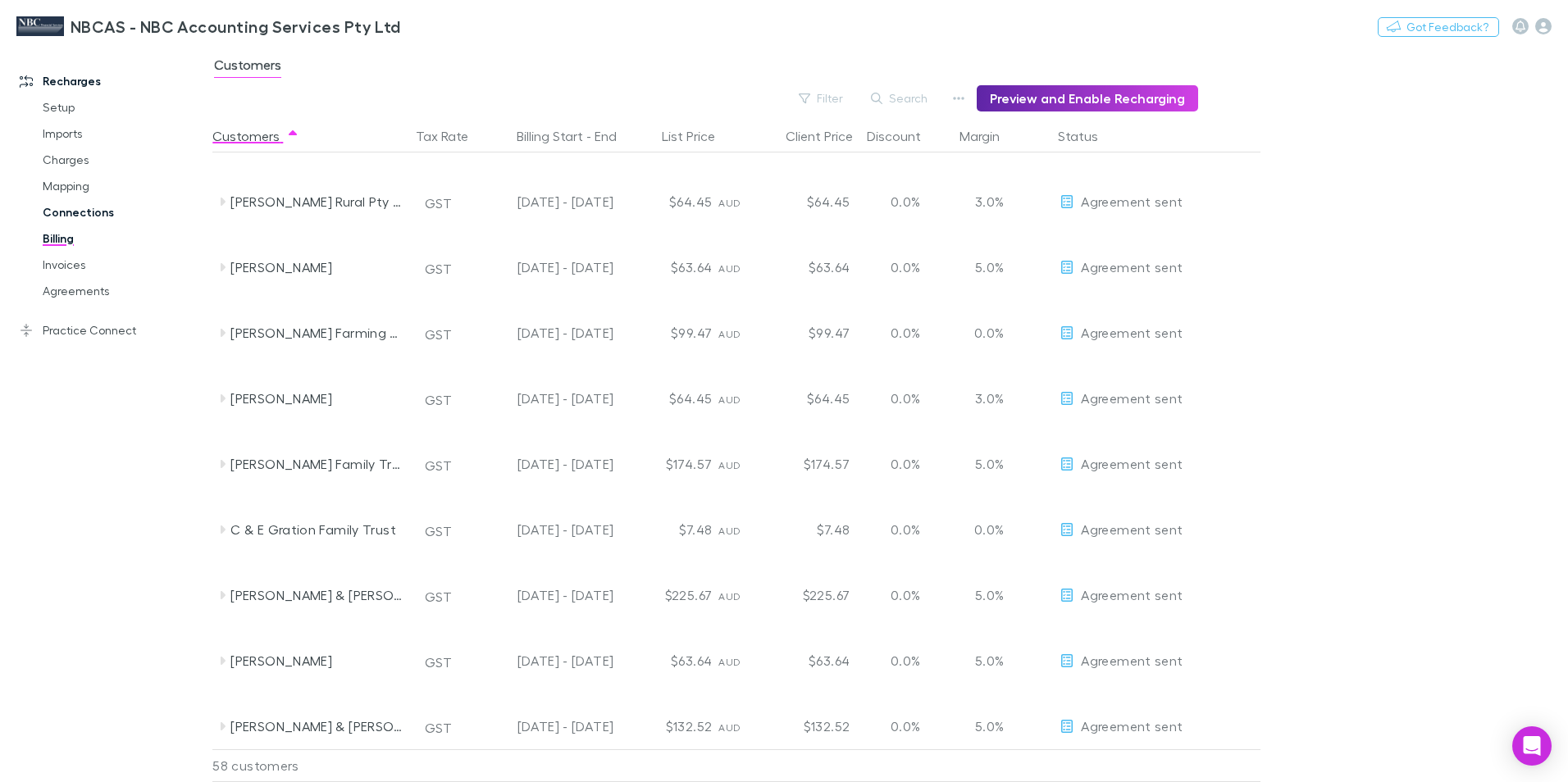
click at [67, 214] on link "Connections" at bounding box center [124, 213] width 195 height 26
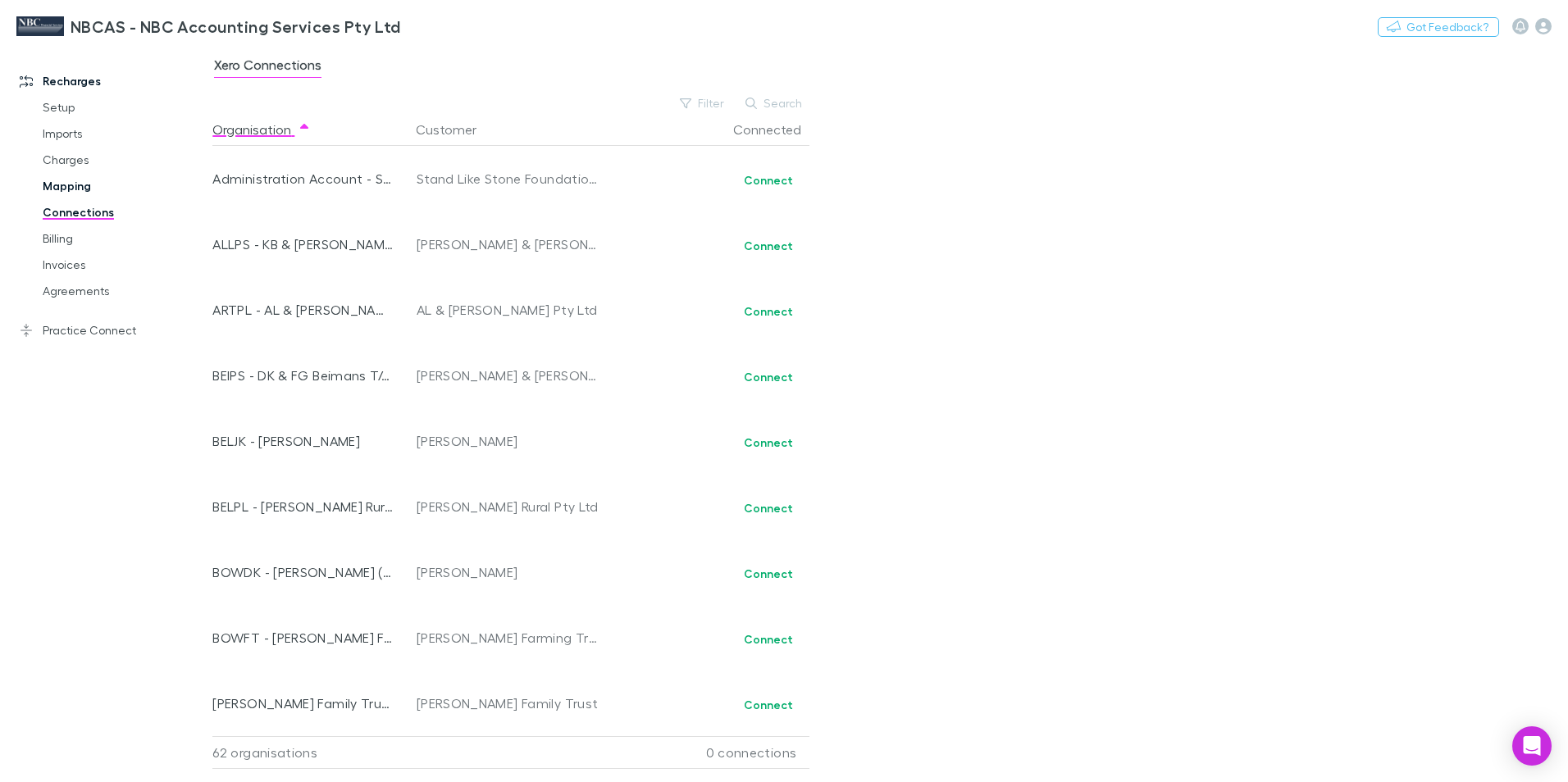
click at [66, 189] on link "Mapping" at bounding box center [124, 186] width 195 height 26
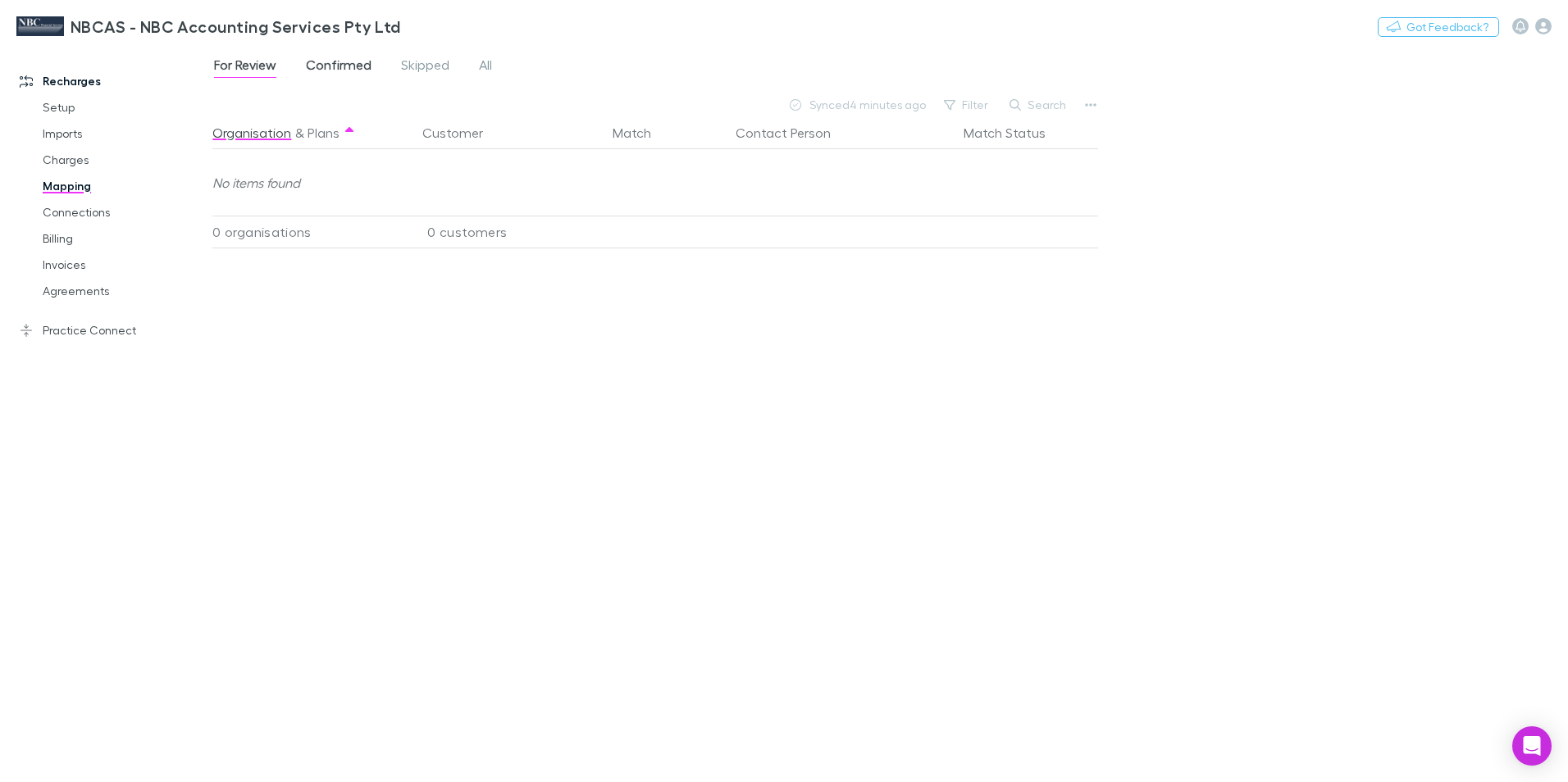
click at [346, 62] on span "Confirmed" at bounding box center [338, 67] width 66 height 21
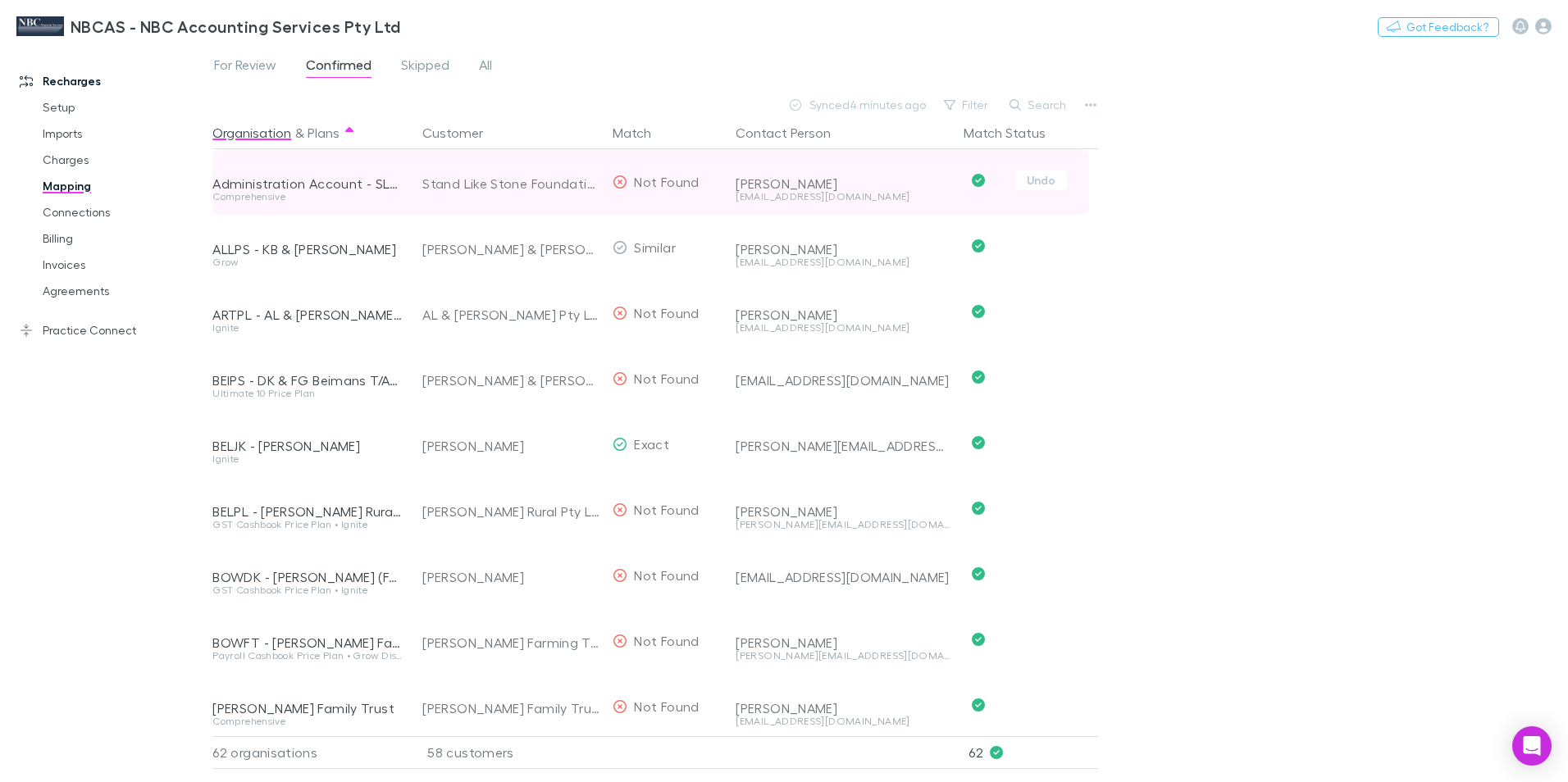
click at [748, 200] on div "info@standlikestone.com.au" at bounding box center [843, 197] width 215 height 10
drag, startPoint x: 731, startPoint y: 196, endPoint x: 869, endPoint y: 198, distance: 138.0
click at [869, 198] on div "Sally info@standlikestone.com.au" at bounding box center [840, 182] width 221 height 66
drag, startPoint x: 869, startPoint y: 198, endPoint x: 844, endPoint y: 194, distance: 25.3
drag, startPoint x: 802, startPoint y: 192, endPoint x: 789, endPoint y: 262, distance: 71.2
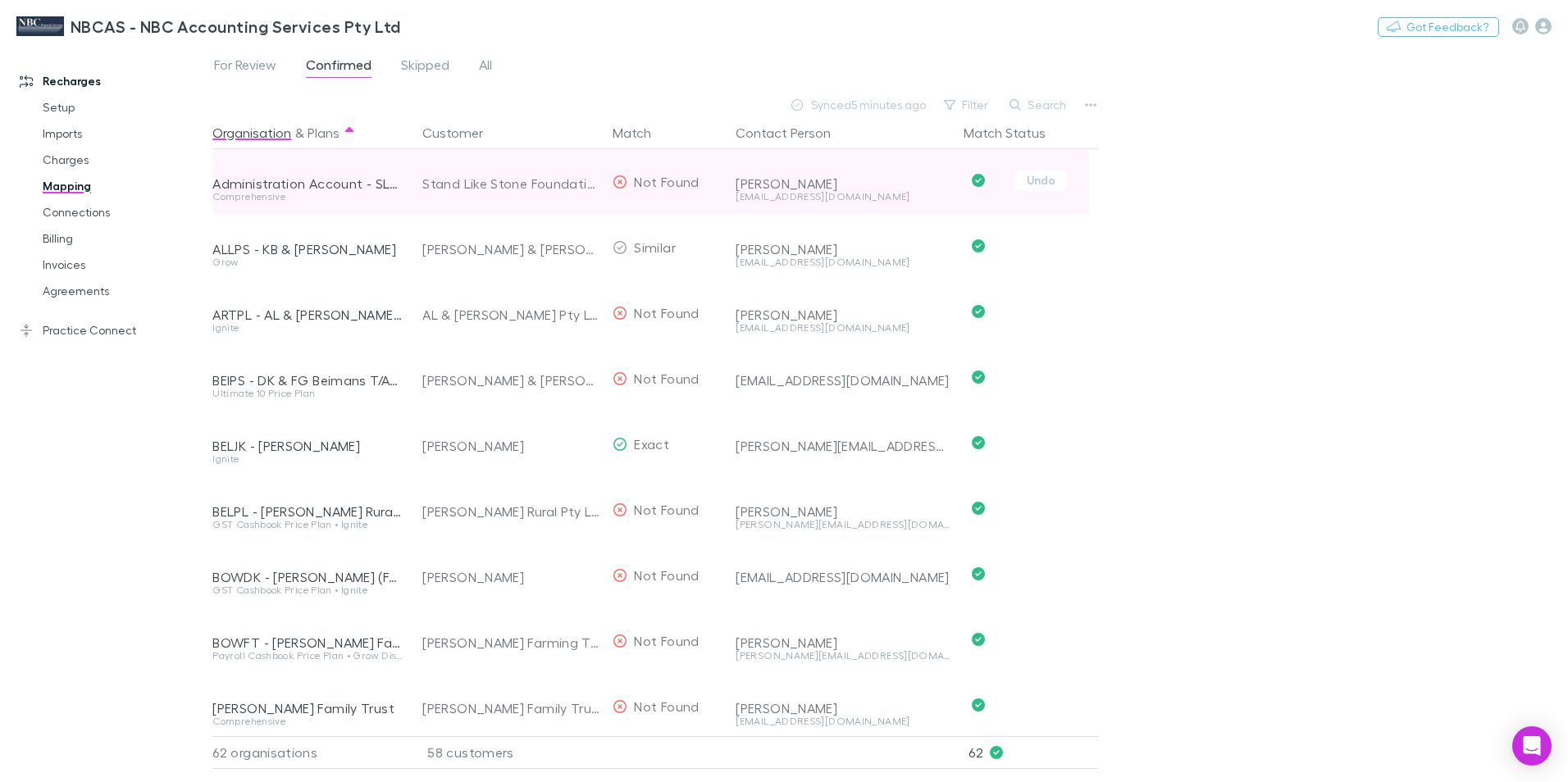
click at [738, 198] on div "info@standlikestone.com.au" at bounding box center [843, 197] width 215 height 10
click at [741, 197] on div "info@standlikestone.com.au" at bounding box center [843, 197] width 215 height 10
click at [730, 199] on div "Sally info@standlikestone.com.au" at bounding box center [840, 182] width 221 height 66
click at [738, 199] on div "info@standlikestone.com.au" at bounding box center [843, 197] width 215 height 10
click at [747, 197] on div "info@standlikestone.com.au" at bounding box center [843, 197] width 215 height 10
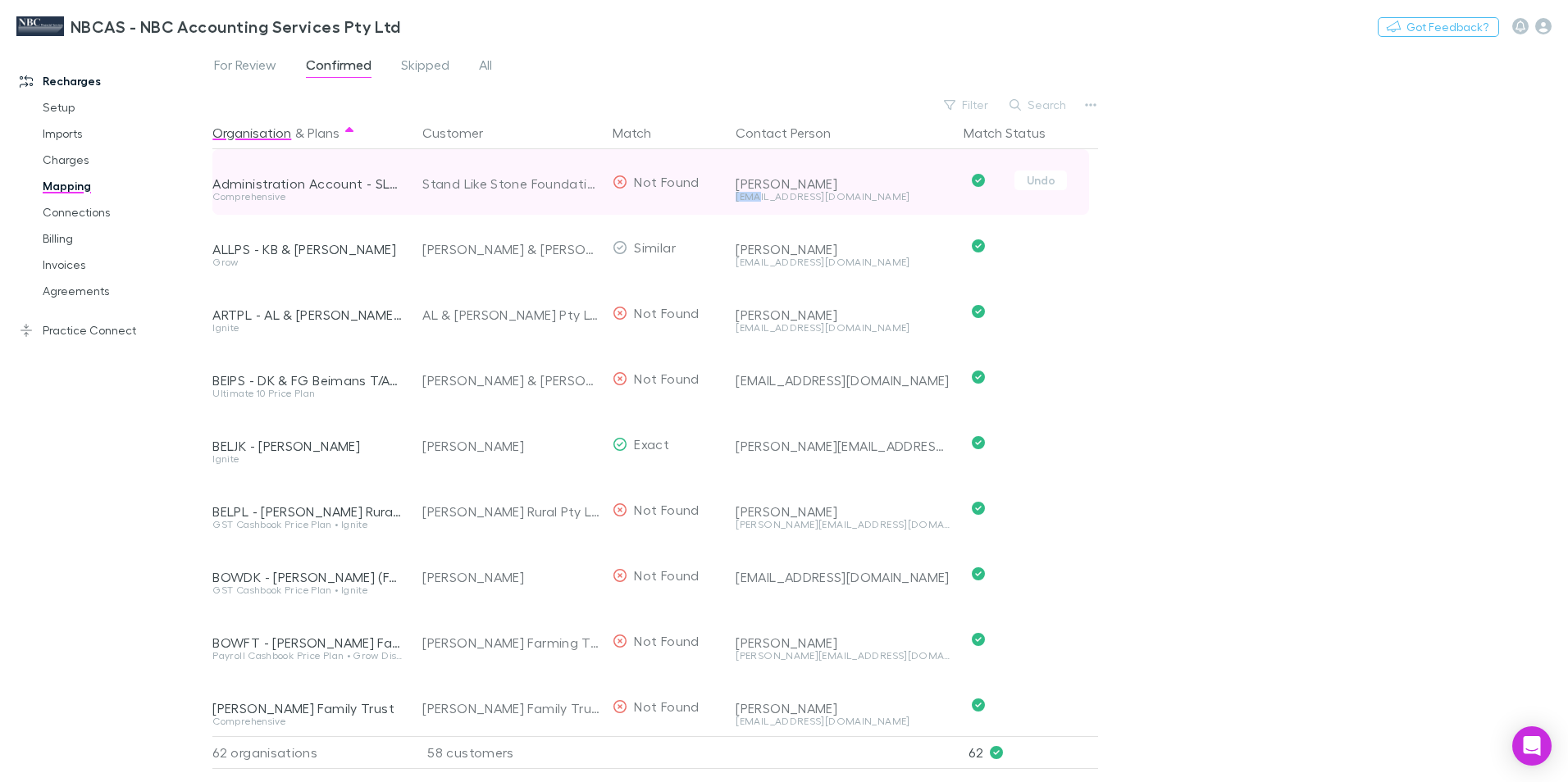
click at [747, 197] on div "info@standlikestone.com.au" at bounding box center [843, 197] width 215 height 10
drag, startPoint x: 747, startPoint y: 197, endPoint x: 862, endPoint y: 200, distance: 115.0
click at [862, 200] on div "info@standlikestone.com.au" at bounding box center [843, 197] width 215 height 10
drag, startPoint x: 882, startPoint y: 196, endPoint x: 735, endPoint y: 202, distance: 147.1
click at [735, 202] on div "Sally info@standlikestone.com.au" at bounding box center [840, 182] width 221 height 66
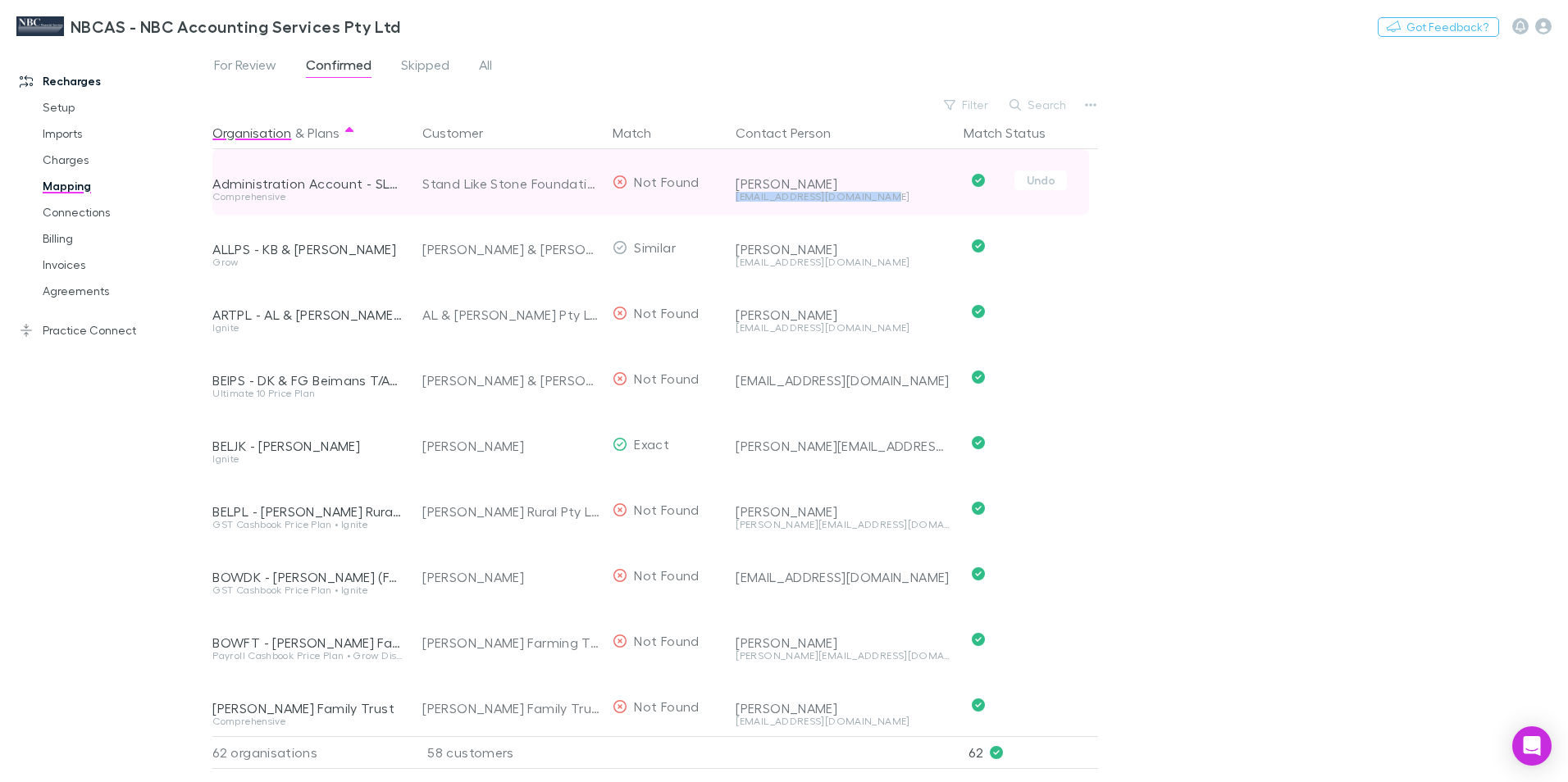
drag, startPoint x: 735, startPoint y: 202, endPoint x: 751, endPoint y: 197, distance: 16.8
copy div "info@standlikestone.com.au"
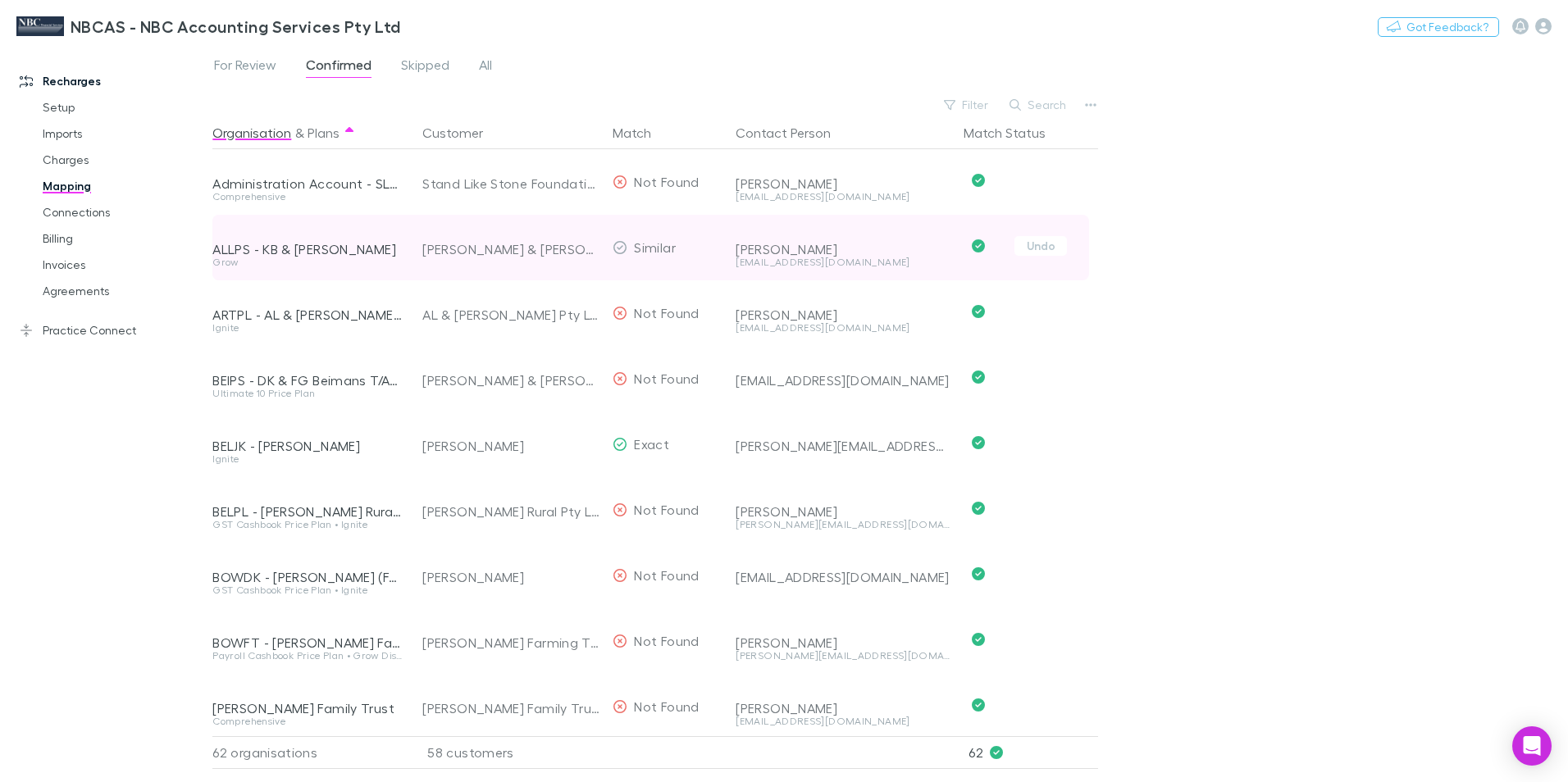
click at [788, 266] on div "aerowaste5@bigpond.com" at bounding box center [843, 262] width 215 height 10
click at [787, 262] on div "aerowaste5@bigpond.com" at bounding box center [843, 262] width 215 height 10
click at [785, 262] on div "aerowaste5@bigpond.com" at bounding box center [843, 262] width 215 height 10
drag, startPoint x: 785, startPoint y: 262, endPoint x: 855, endPoint y: 263, distance: 70.0
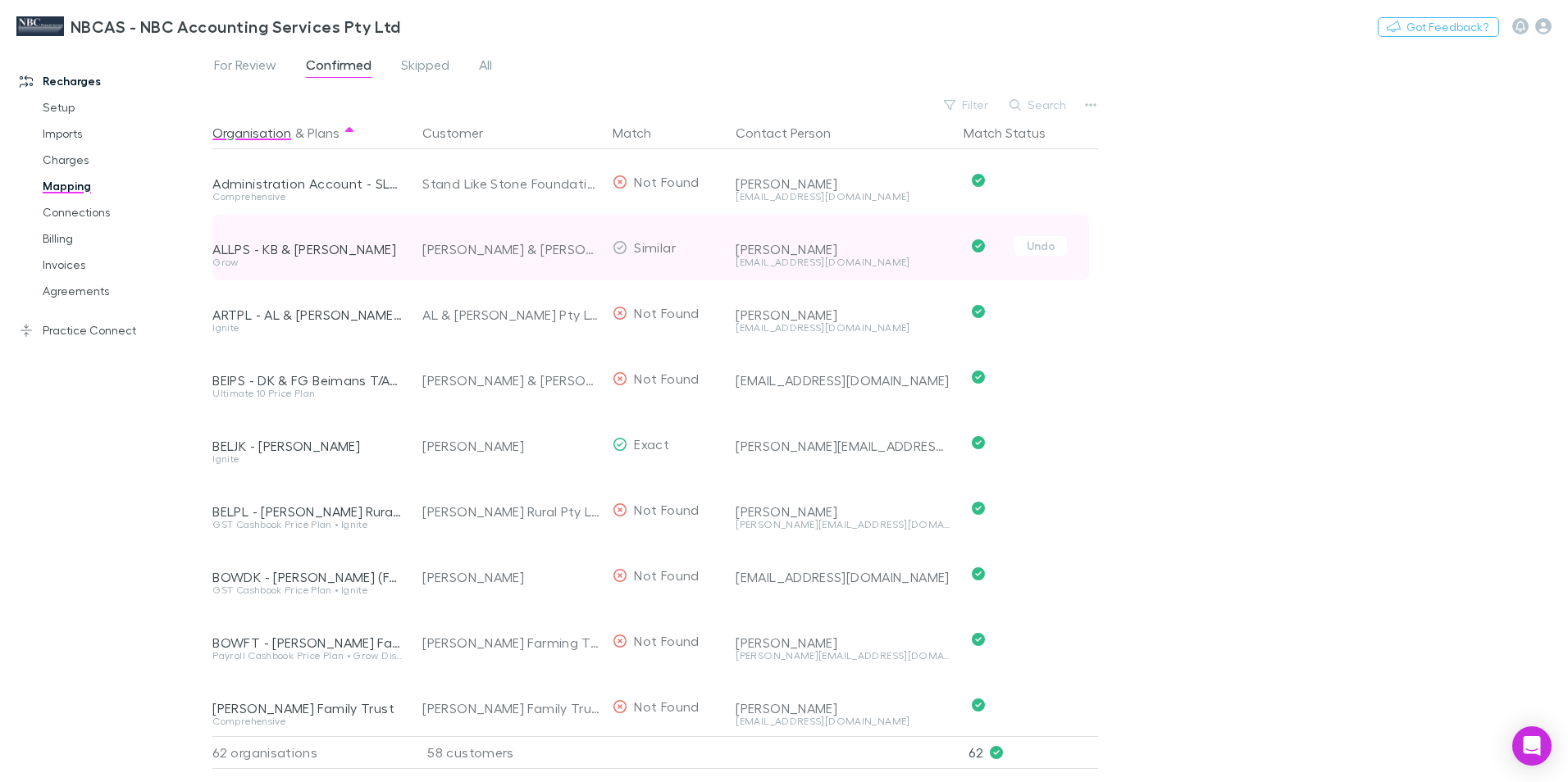
click at [855, 263] on div "aerowaste5@bigpond.com" at bounding box center [843, 262] width 215 height 10
drag, startPoint x: 865, startPoint y: 262, endPoint x: 726, endPoint y: 260, distance: 139.0
click at [726, 260] on div "ALLPS - KB & WJ Allwright Grow K.B & W.J Allwright Similar Ken Allwright aerowa…" at bounding box center [651, 247] width 877 height 66
drag, startPoint x: 726, startPoint y: 260, endPoint x: 832, endPoint y: 265, distance: 106.1
click at [831, 265] on div "aerowaste5@bigpond.com" at bounding box center [843, 262] width 215 height 10
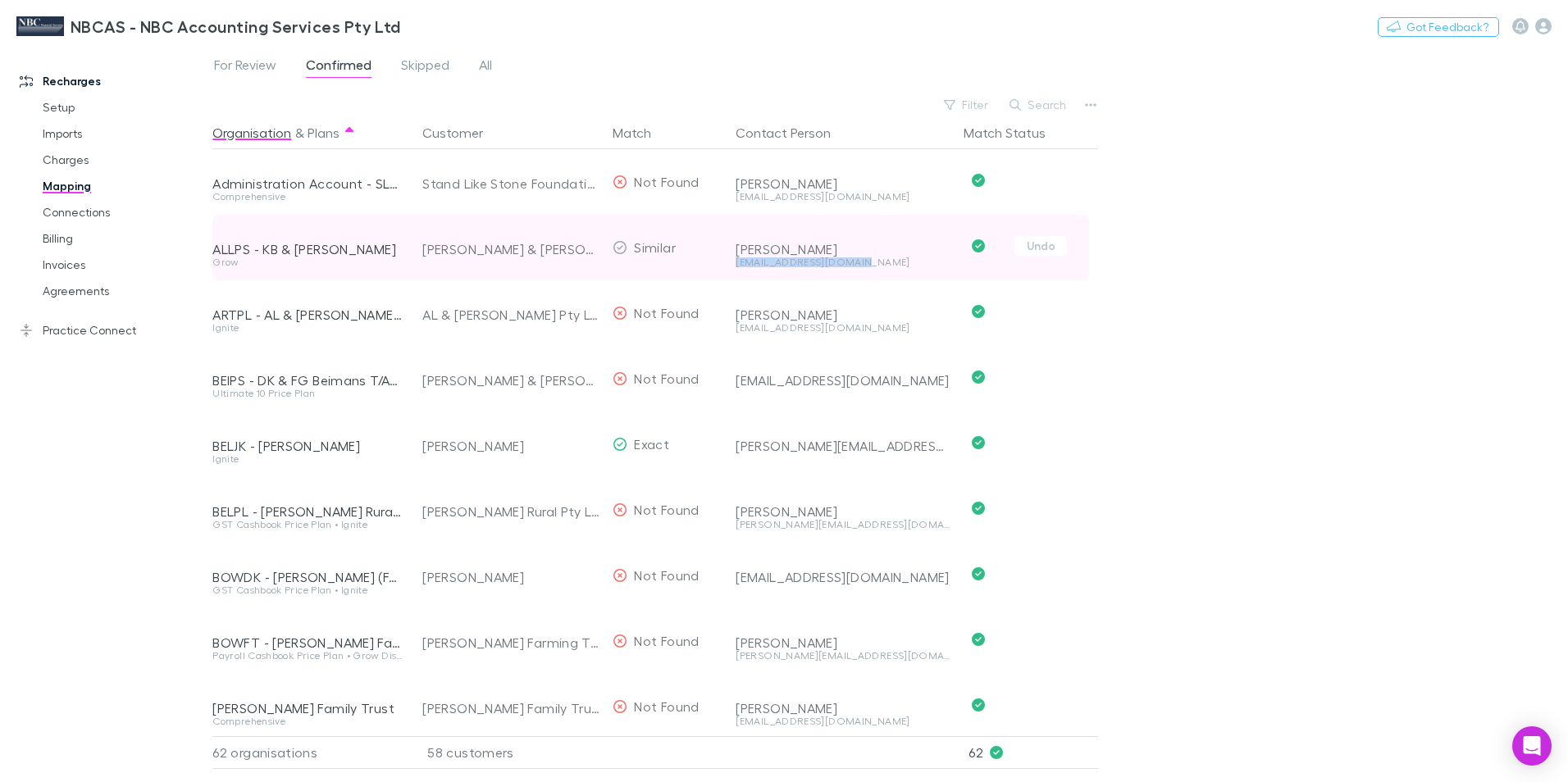
drag, startPoint x: 868, startPoint y: 263, endPoint x: 736, endPoint y: 269, distance: 132.1
click at [736, 269] on div "aerowaste5@bigpond.com" at bounding box center [843, 268] width 215 height 23
drag, startPoint x: 736, startPoint y: 269, endPoint x: 747, endPoint y: 262, distance: 13.0
copy div "aerowaste5@bigpond.com"
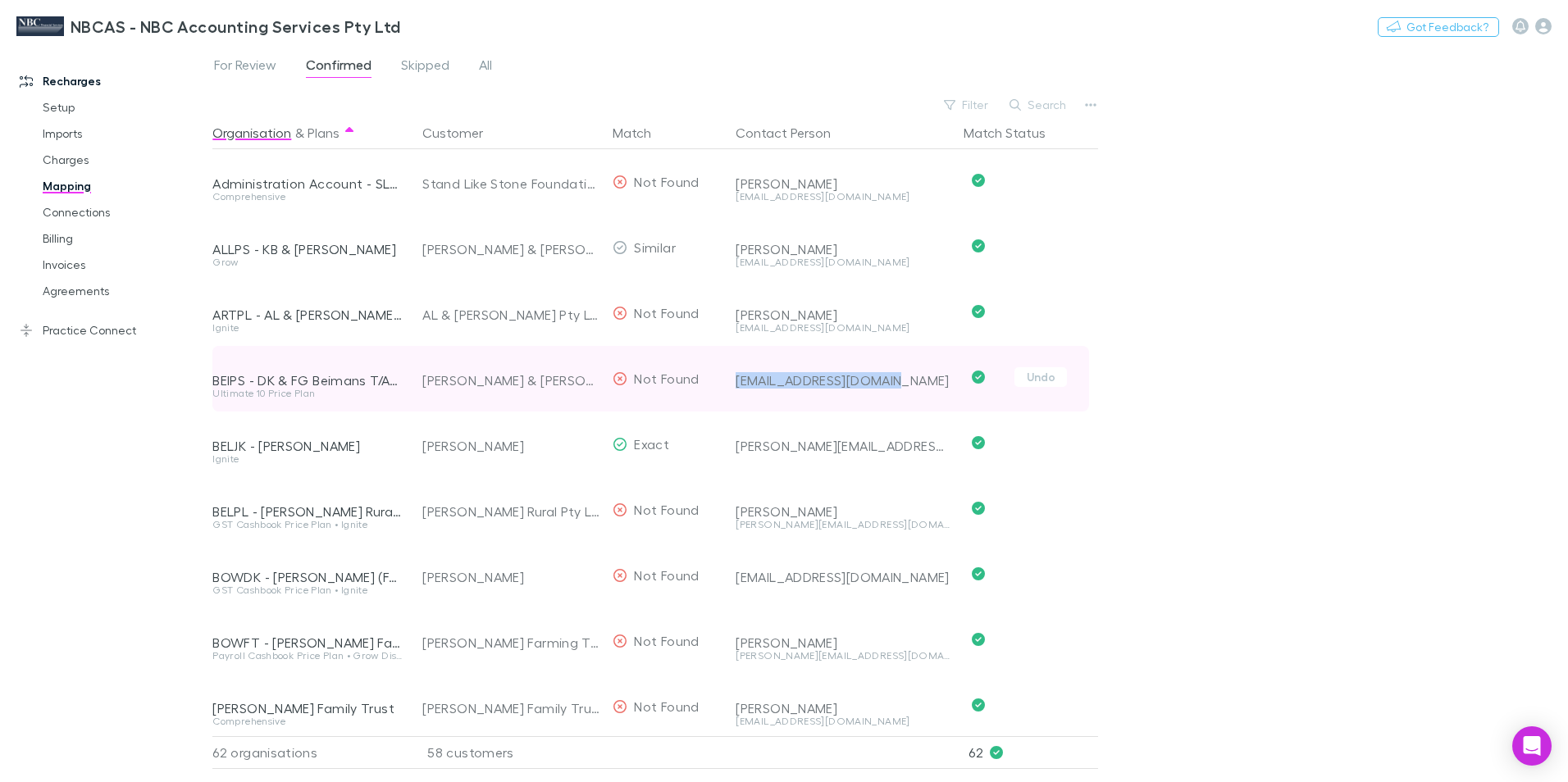
drag, startPoint x: 899, startPoint y: 383, endPoint x: 733, endPoint y: 381, distance: 166.0
click at [733, 381] on div "vearstaxis@bigpond.com" at bounding box center [840, 379] width 221 height 66
drag, startPoint x: 733, startPoint y: 381, endPoint x: 757, endPoint y: 383, distance: 24.1
copy div "vearstaxis@bigpond.com"
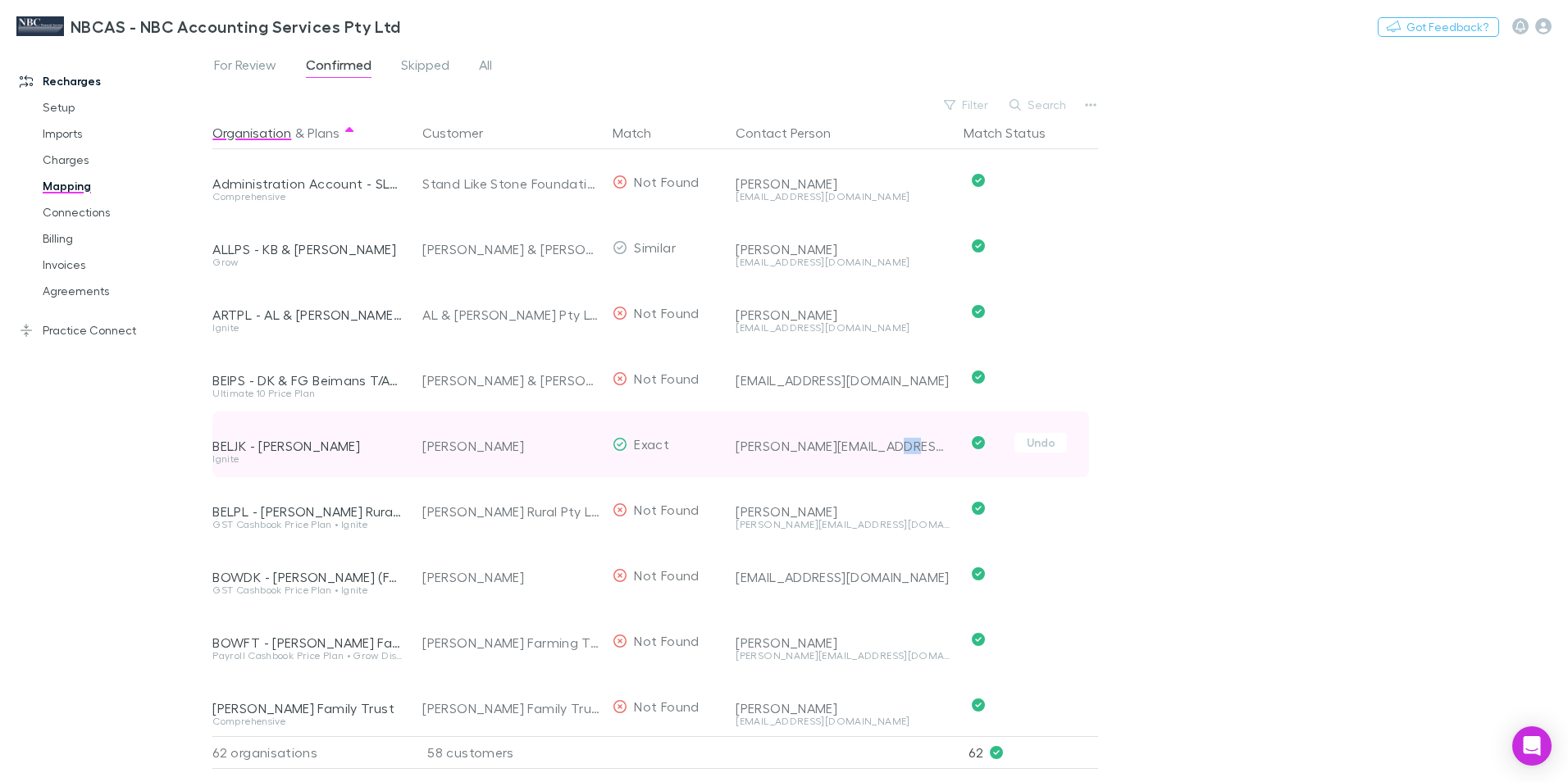
drag, startPoint x: 891, startPoint y: 446, endPoint x: 874, endPoint y: 446, distance: 17.0
click at [874, 446] on div "bellinger.rural@gmail.com" at bounding box center [843, 446] width 215 height 17
drag, startPoint x: 874, startPoint y: 446, endPoint x: 730, endPoint y: 441, distance: 144.1
click at [730, 441] on div "bellinger.rural@gmail.com" at bounding box center [840, 444] width 221 height 66
drag, startPoint x: 730, startPoint y: 441, endPoint x: 753, endPoint y: 449, distance: 24.4
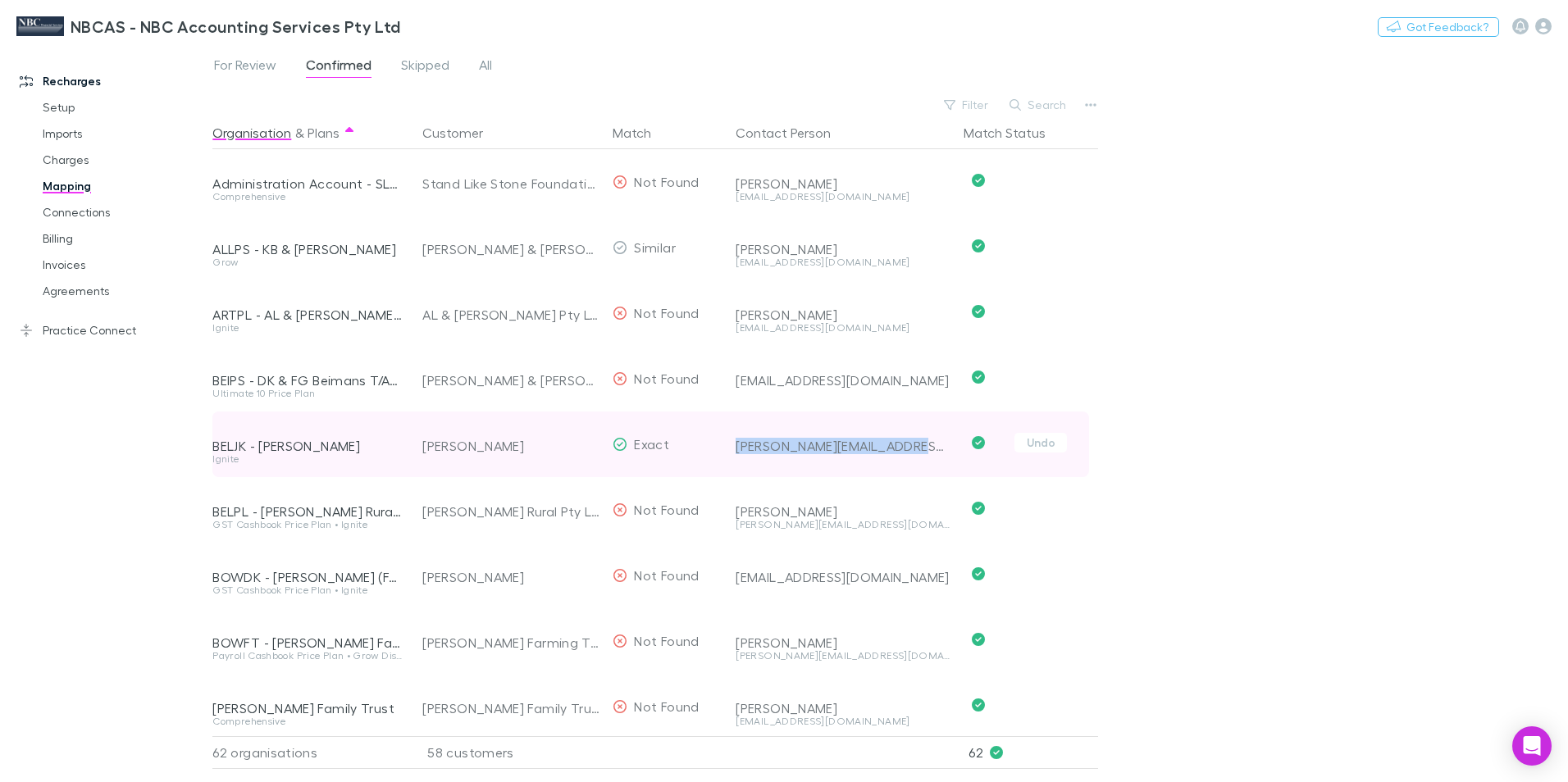
copy div "bellinger.rural@gmail.com"
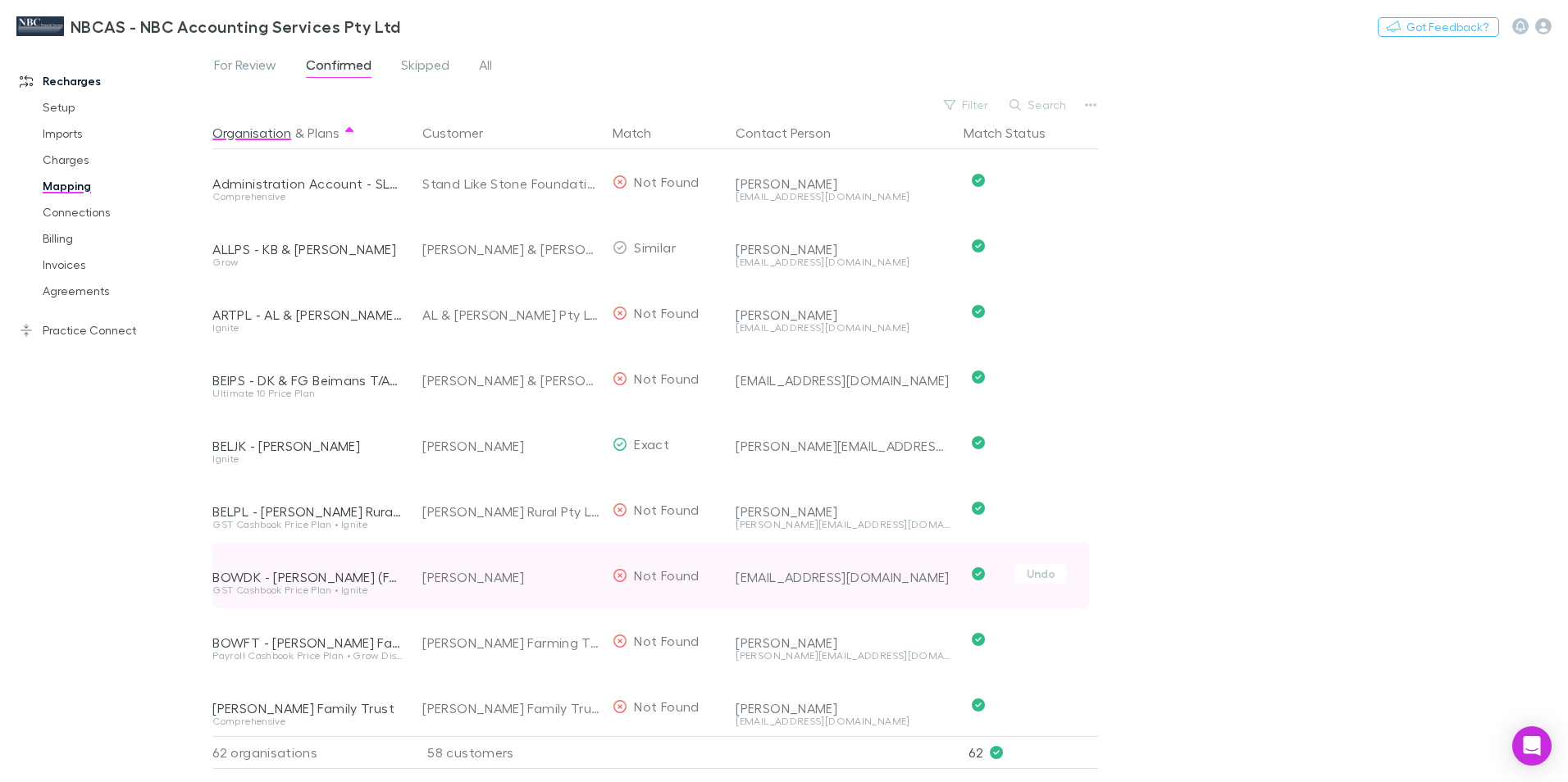
click at [808, 581] on div "debbieb91@yahoo.com" at bounding box center [843, 578] width 215 height 17
drag, startPoint x: 882, startPoint y: 576, endPoint x: 738, endPoint y: 577, distance: 144.0
click at [738, 577] on div "debbieb91@yahoo.com" at bounding box center [843, 578] width 215 height 17
copy div "debbieb91@yahoo.com"
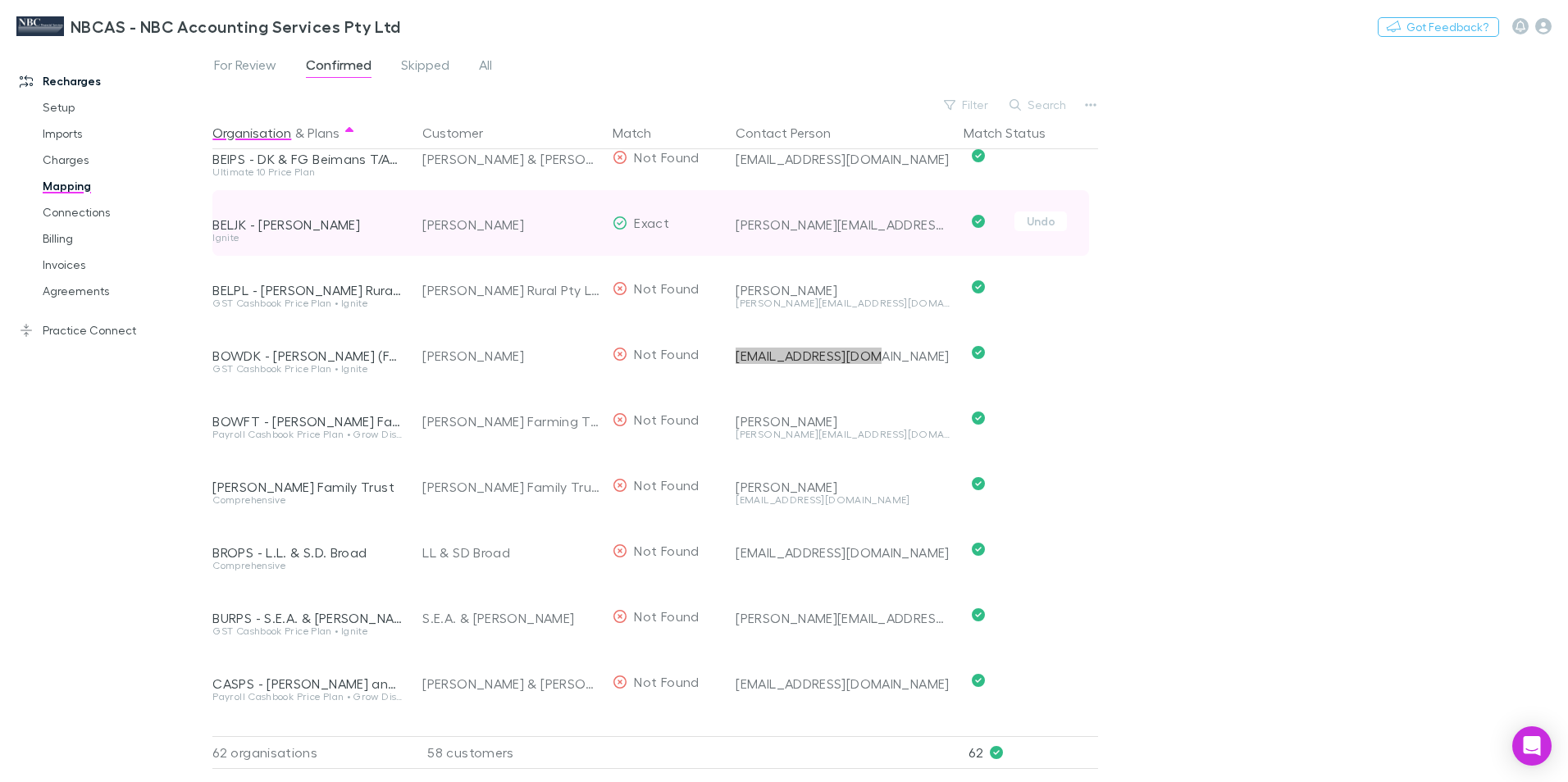
scroll to position [246, 0]
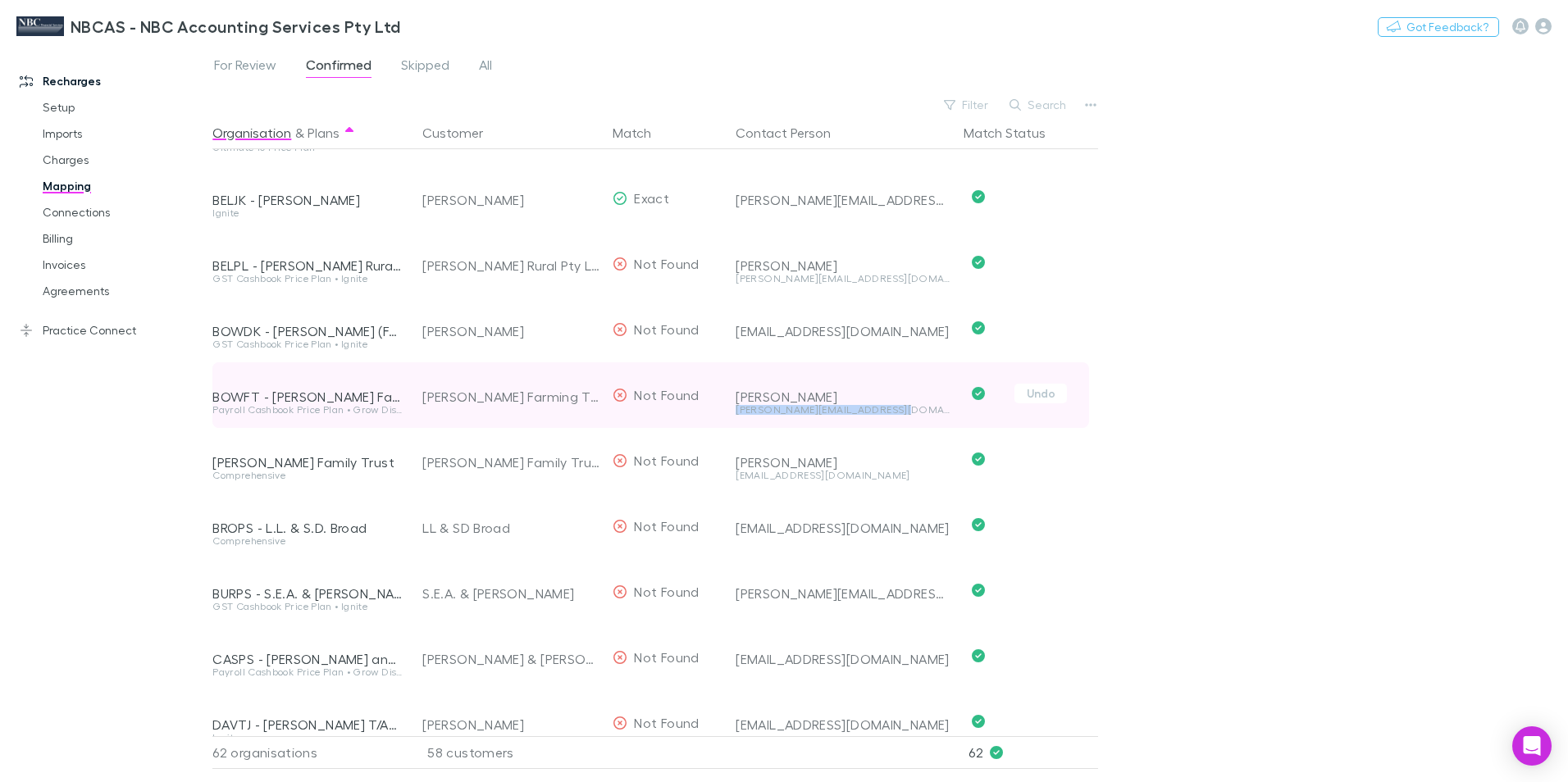
drag, startPoint x: 910, startPoint y: 410, endPoint x: 732, endPoint y: 424, distance: 178.5
click at [732, 424] on div "Robert Bowman robert.n.bowman19@bigpond.com" at bounding box center [840, 395] width 221 height 66
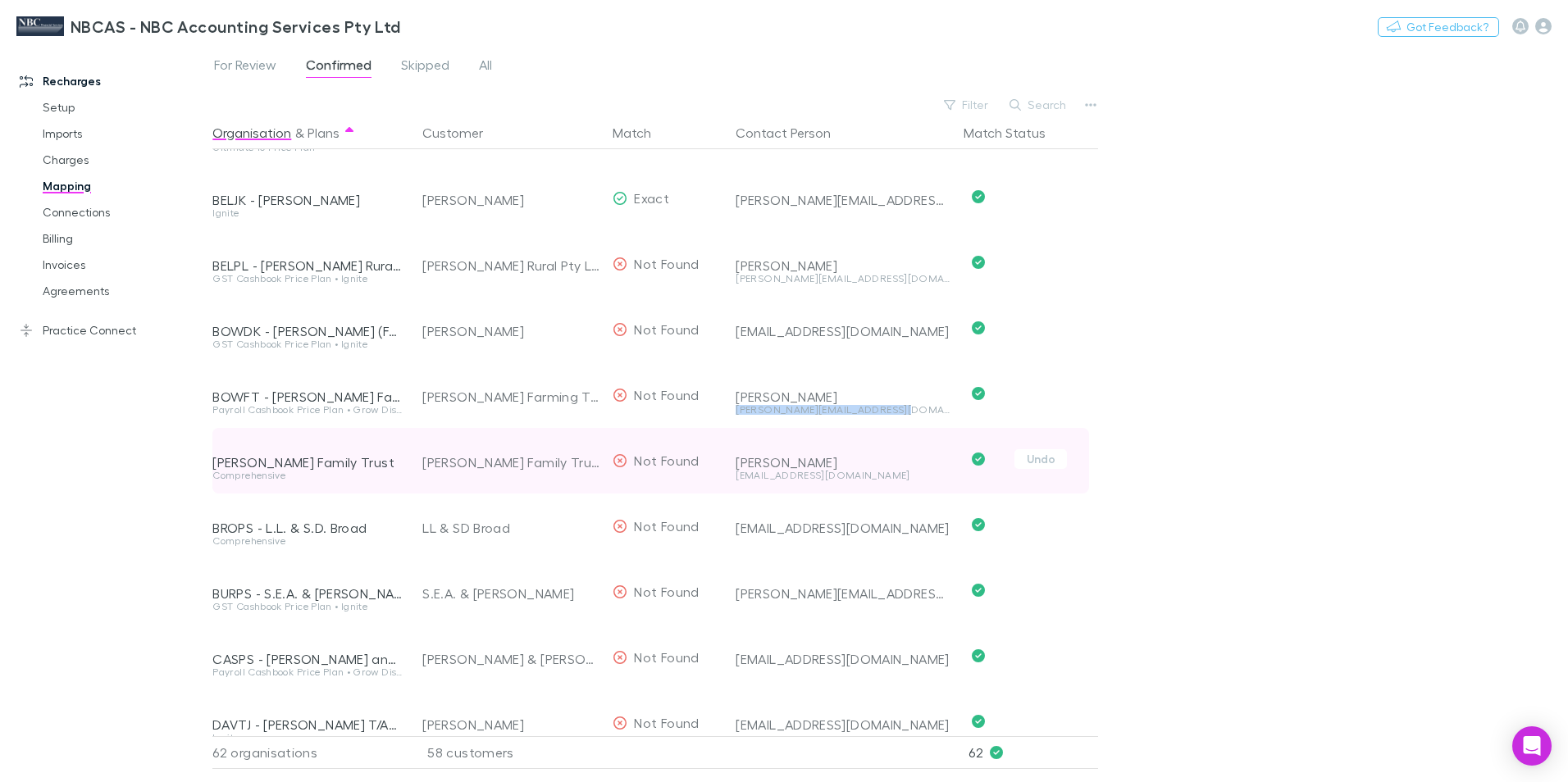
copy div "robert.n.bowman19@bigpond.com"
drag, startPoint x: 828, startPoint y: 475, endPoint x: 737, endPoint y: 478, distance: 91.0
click at [737, 478] on div "jpar.acct@outlook.com" at bounding box center [843, 476] width 215 height 10
copy div "jpar.acct@outlook.com"
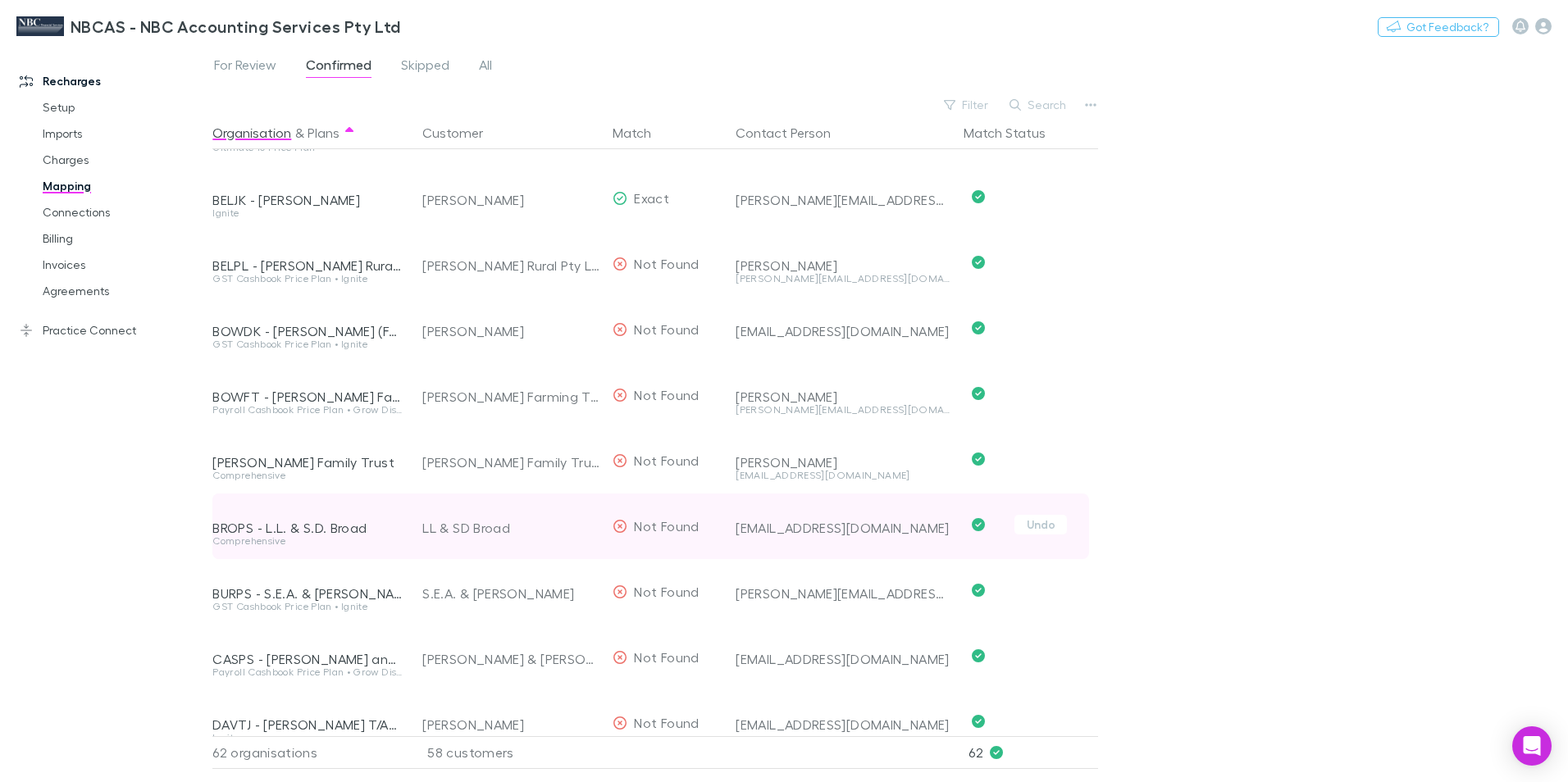
click at [781, 528] on div "lsfencing@yahoo.com" at bounding box center [840, 526] width 221 height 66
click at [792, 530] on div "lsfencing@yahoo.com" at bounding box center [843, 528] width 215 height 17
click at [730, 528] on div "lsfencing@yahoo.com" at bounding box center [840, 526] width 221 height 66
drag, startPoint x: 735, startPoint y: 528, endPoint x: 870, endPoint y: 532, distance: 135.1
click at [870, 532] on div "lsfencing@yahoo.com" at bounding box center [843, 528] width 215 height 17
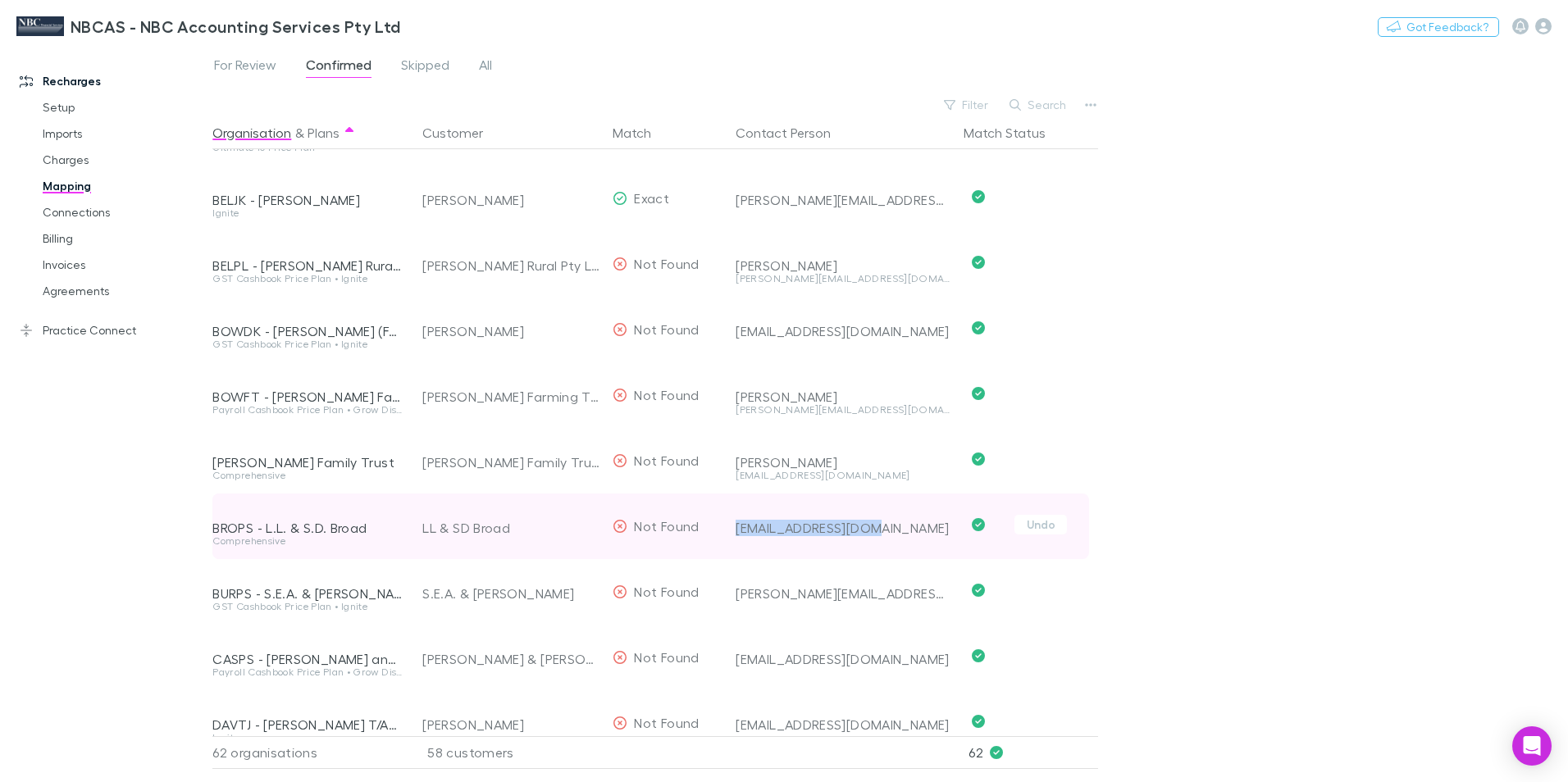
copy div "lsfencing@yahoo.com"
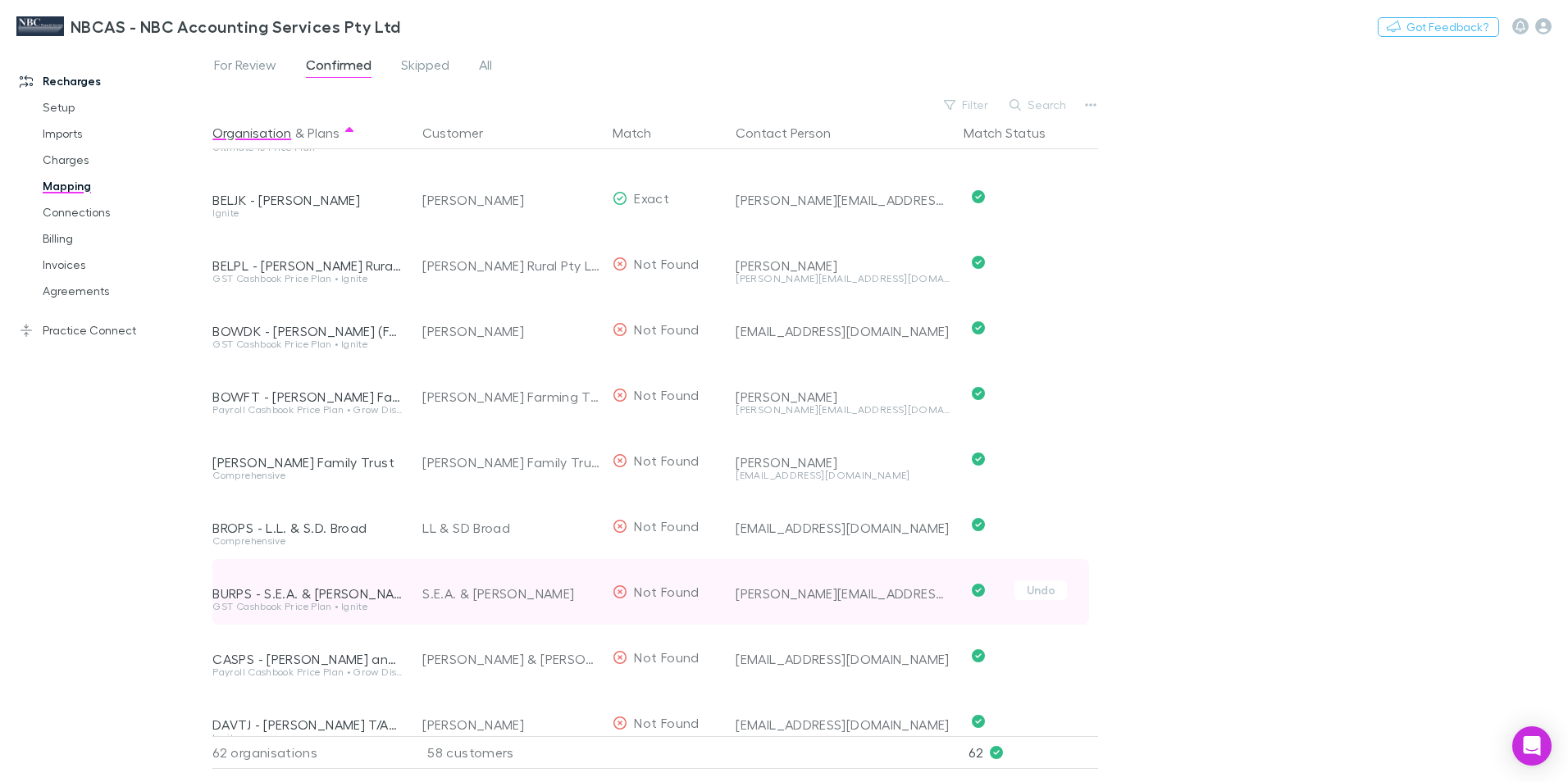
click at [768, 593] on div "sue-burton@live.com.au" at bounding box center [843, 593] width 215 height 17
drag, startPoint x: 727, startPoint y: 593, endPoint x: 884, endPoint y: 594, distance: 157.0
click at [884, 594] on div "BURPS - S.E.A. & S.E. Burton GST Cashbook Price Plan • Ignite S.E.A. & S.E. Bur…" at bounding box center [651, 592] width 877 height 66
copy div "sue-burton@live.com.au"
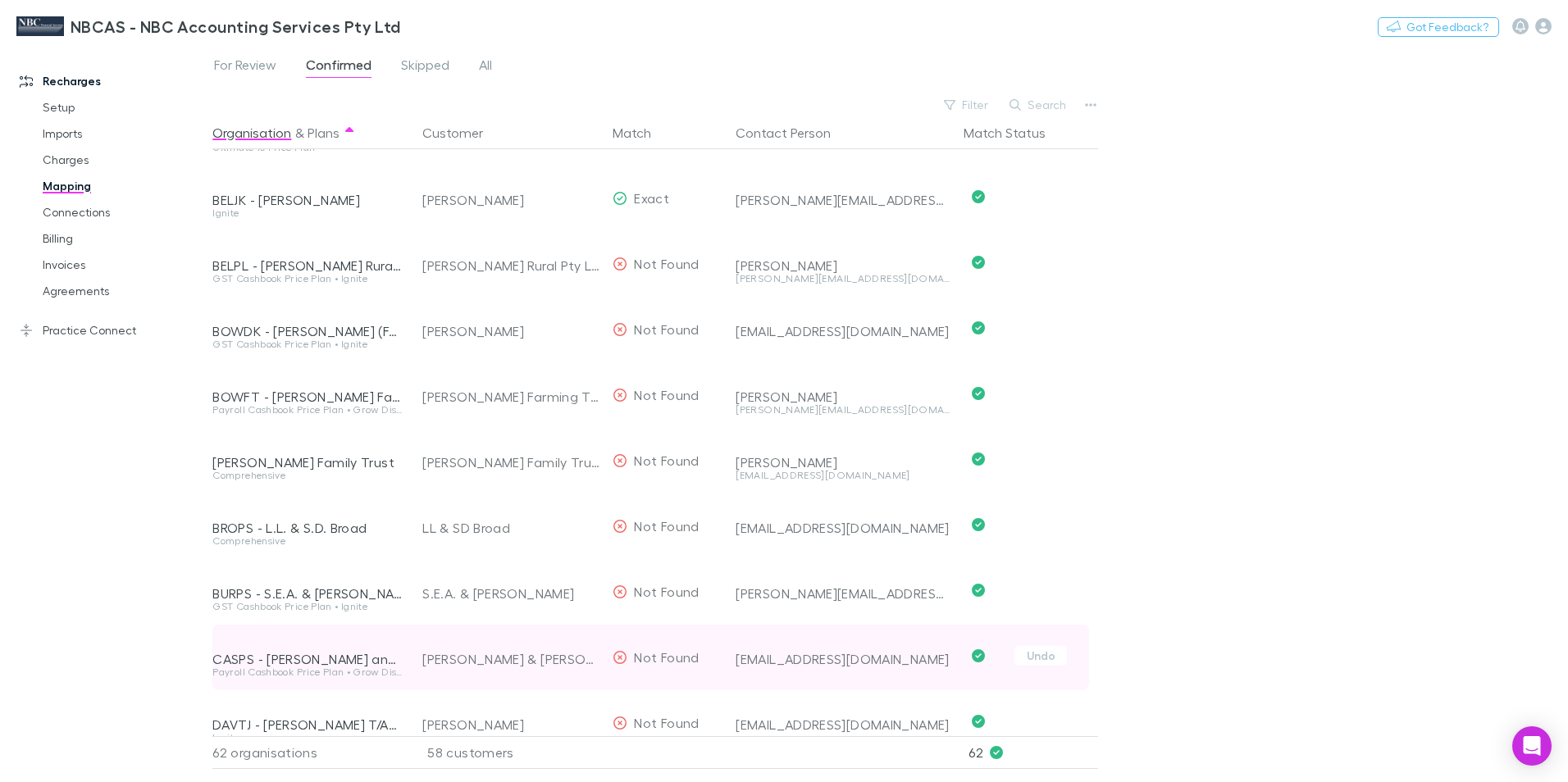
click at [736, 662] on div "sandramarie517@gmail.com" at bounding box center [843, 659] width 215 height 17
drag, startPoint x: 736, startPoint y: 662, endPoint x: 912, endPoint y: 661, distance: 176.0
click at [912, 661] on div "sandramarie517@gmail.com" at bounding box center [843, 659] width 215 height 17
drag, startPoint x: 912, startPoint y: 661, endPoint x: 892, endPoint y: 661, distance: 20.0
copy div "sandramarie517@gmail.com"
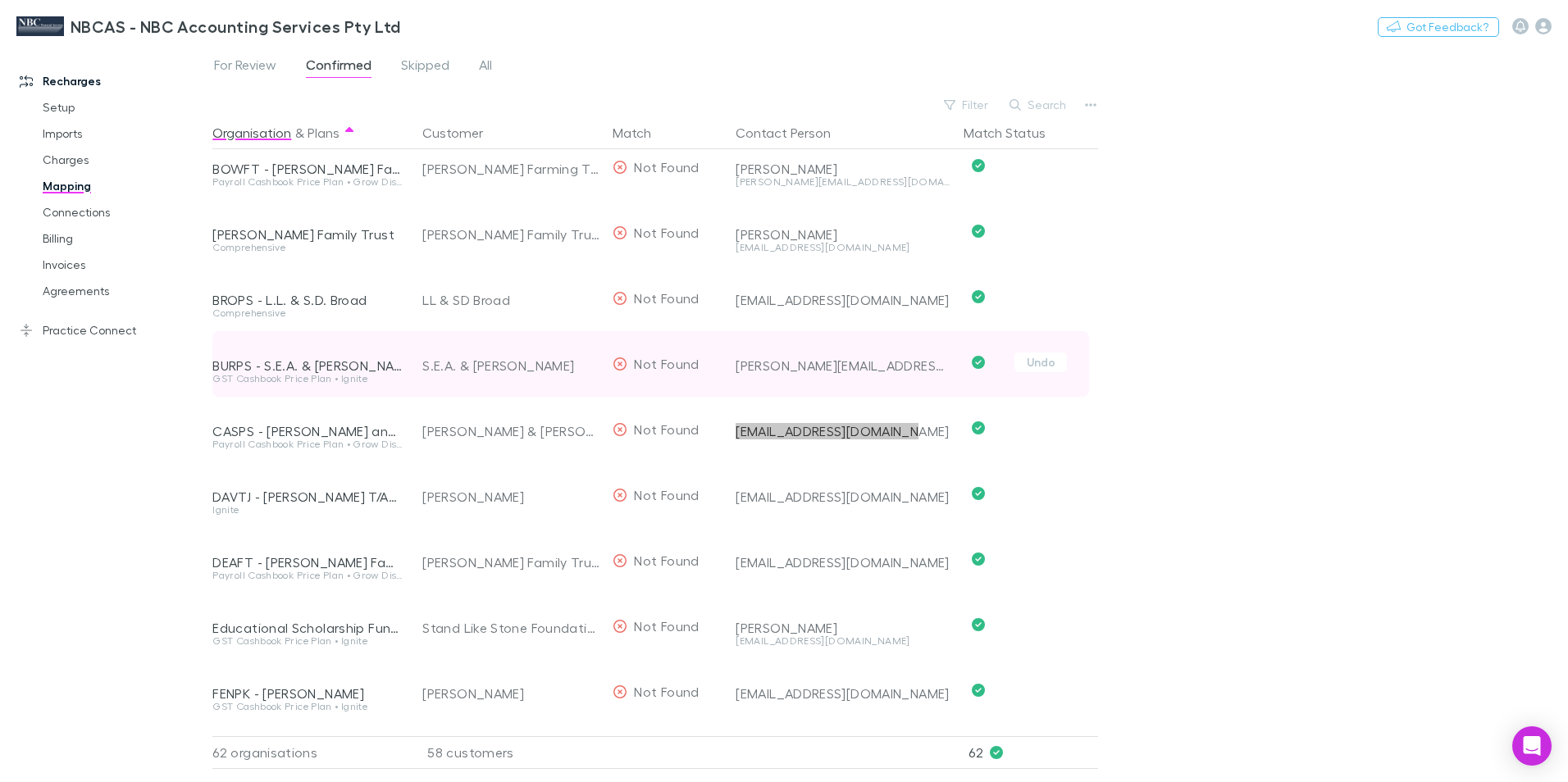
scroll to position [574, 0]
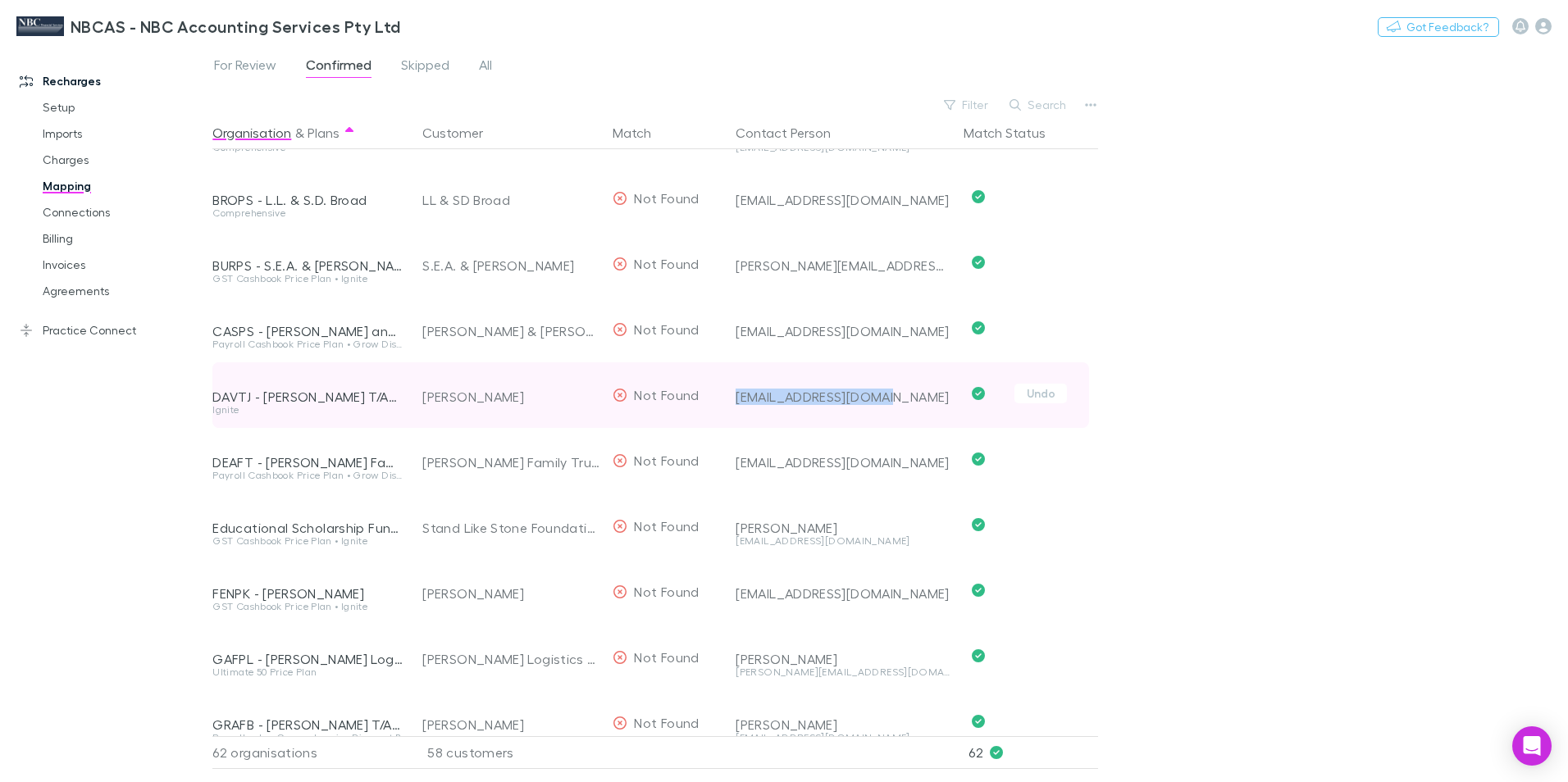
drag, startPoint x: 738, startPoint y: 397, endPoint x: 903, endPoint y: 402, distance: 165.1
click at [903, 402] on div "memate@westnet.com.au" at bounding box center [843, 397] width 215 height 17
drag, startPoint x: 903, startPoint y: 402, endPoint x: 873, endPoint y: 402, distance: 30.0
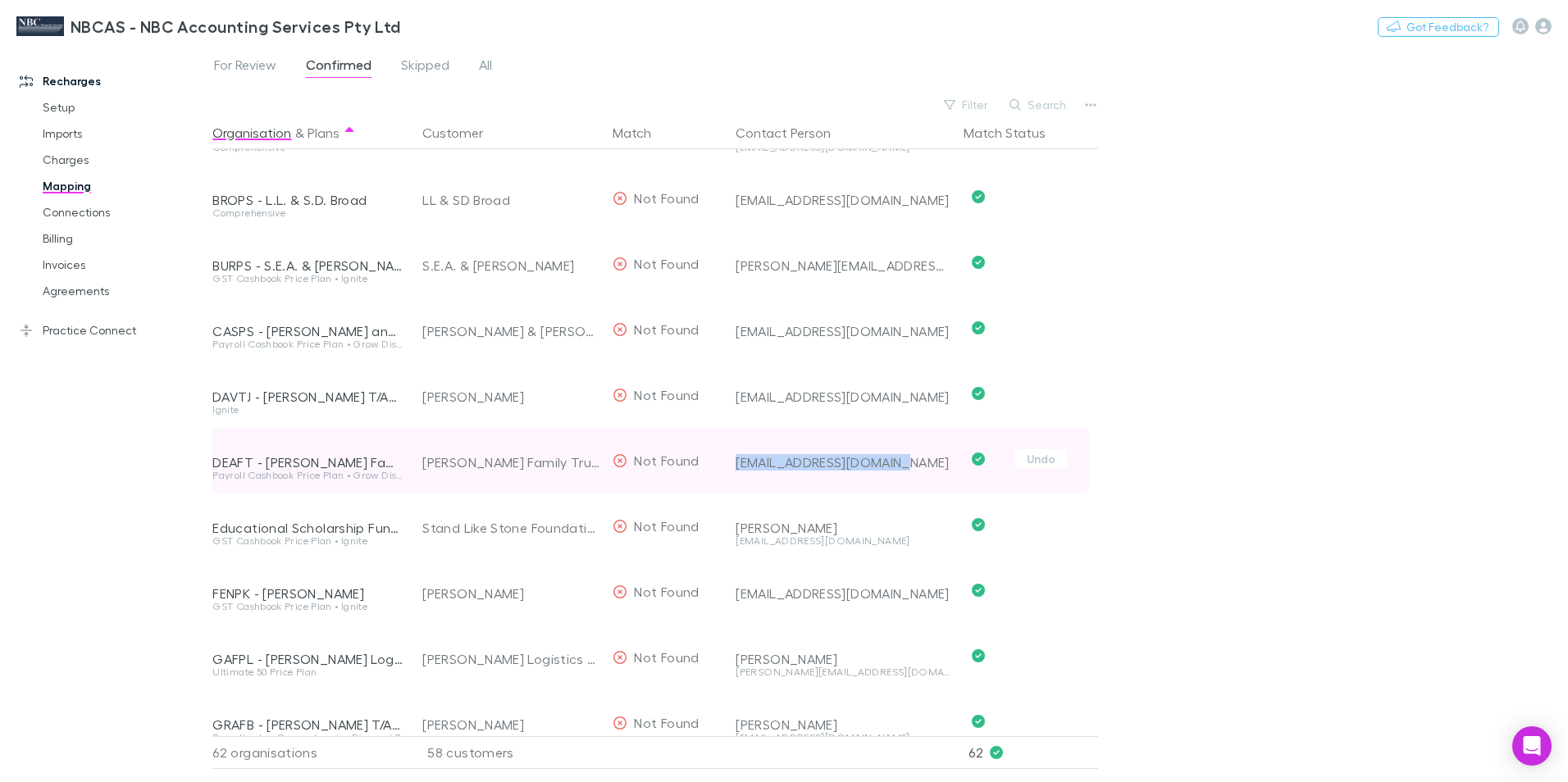
drag, startPoint x: 746, startPoint y: 465, endPoint x: 906, endPoint y: 465, distance: 160.0
click at [906, 465] on div "deanspreading@gmail.com" at bounding box center [840, 461] width 221 height 66
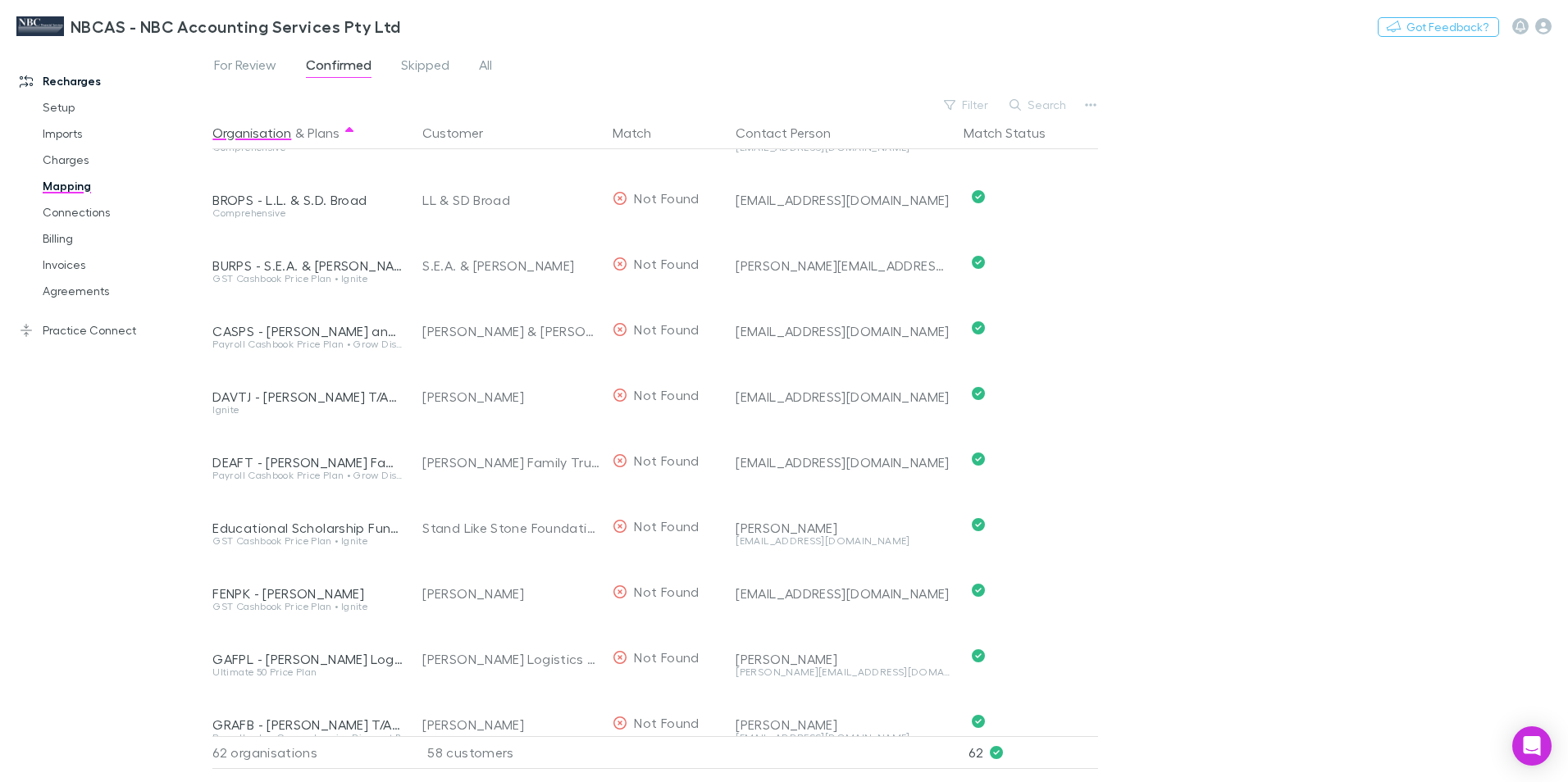
click at [1120, 460] on div "For Review Confirmed Skipped All Filter Search Organisation & Plans Customer Ma…" at bounding box center [890, 413] width 1355 height 736
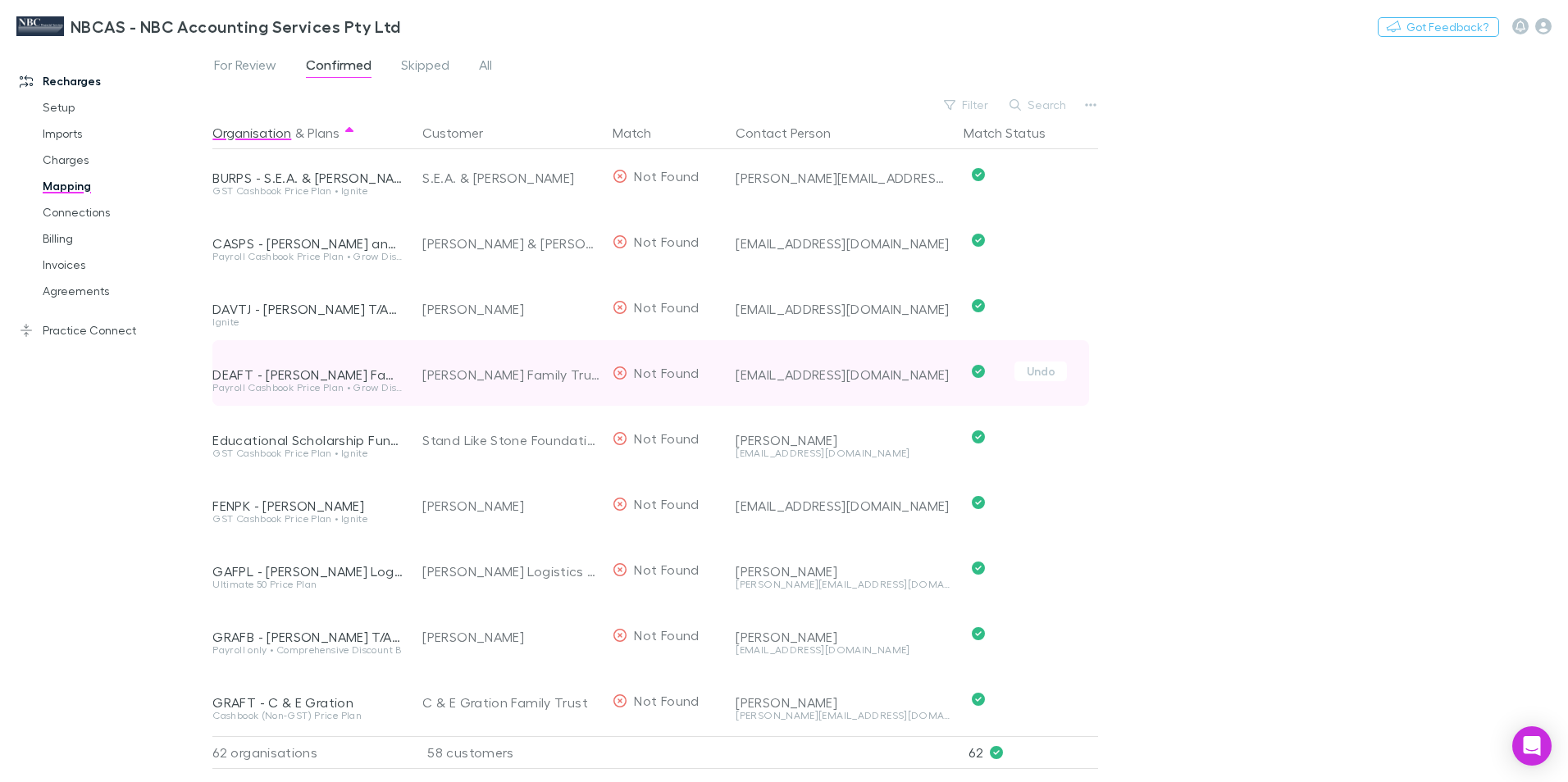
scroll to position [738, 0]
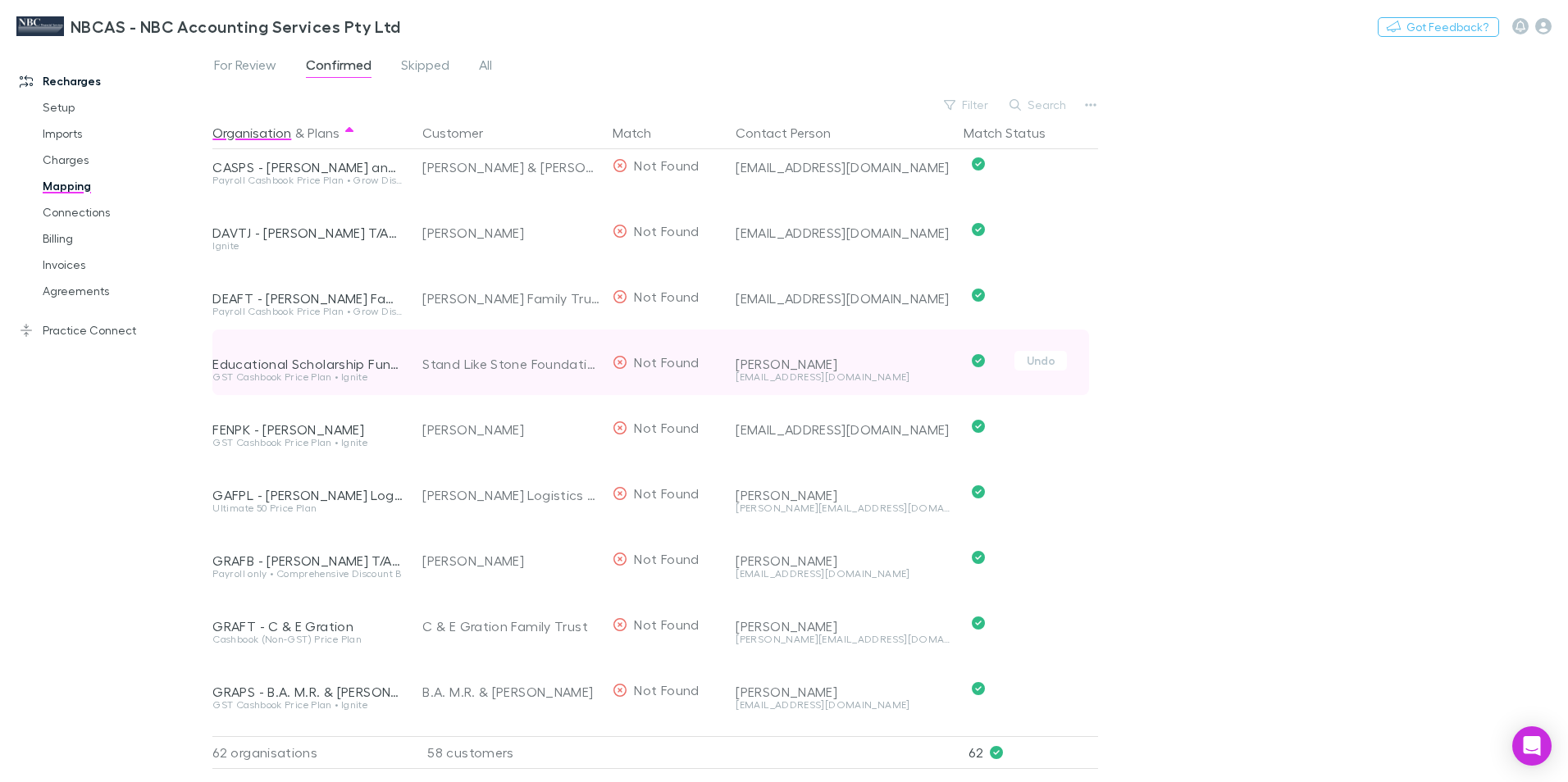
click at [733, 373] on div "Sally info@standlikestone.com.au" at bounding box center [840, 362] width 221 height 66
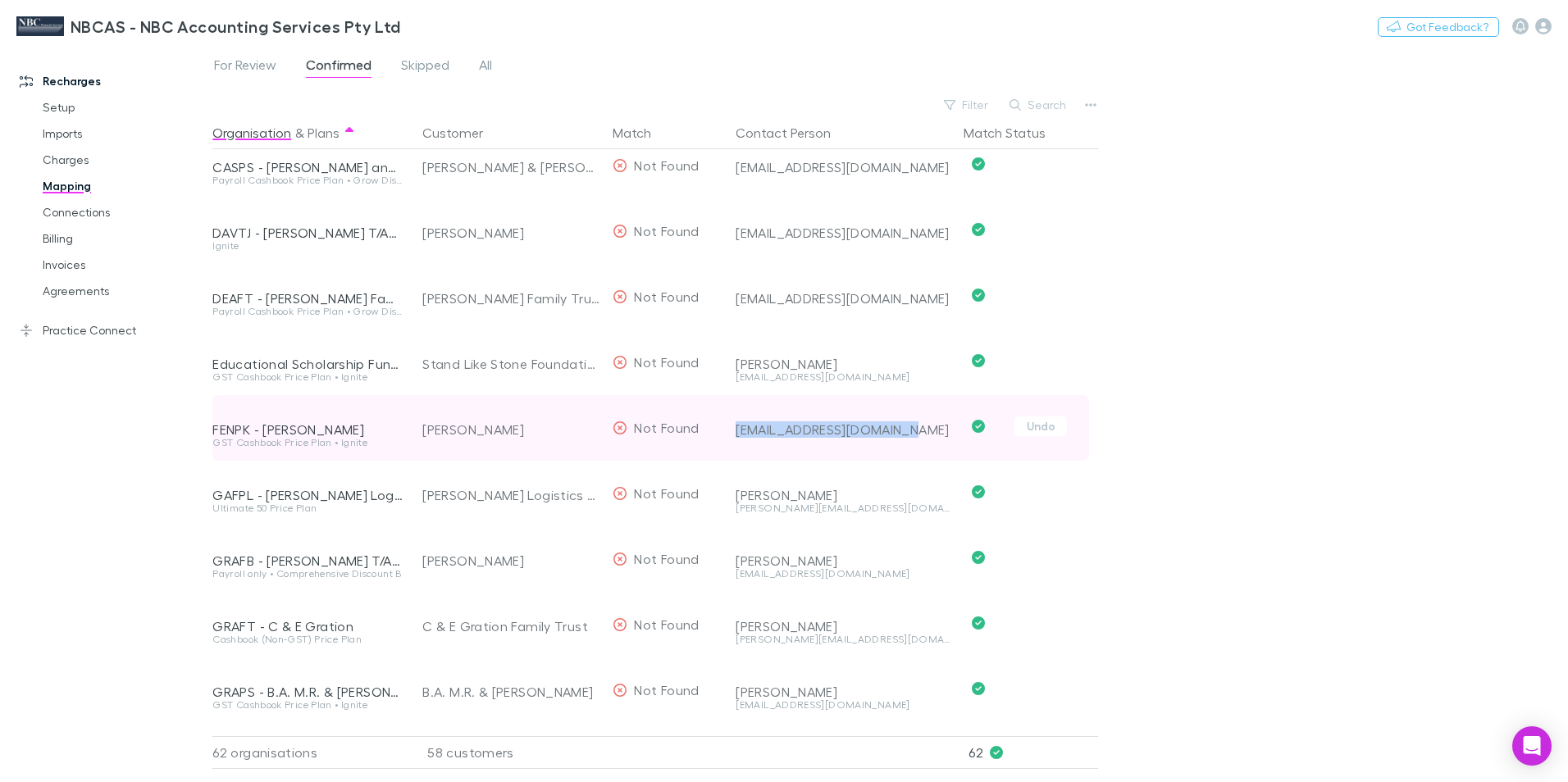
drag, startPoint x: 733, startPoint y: 430, endPoint x: 895, endPoint y: 432, distance: 162.0
click at [895, 432] on div "loftyfennell@hotmail.com" at bounding box center [840, 428] width 221 height 66
drag, startPoint x: 895, startPoint y: 432, endPoint x: 877, endPoint y: 434, distance: 18.1
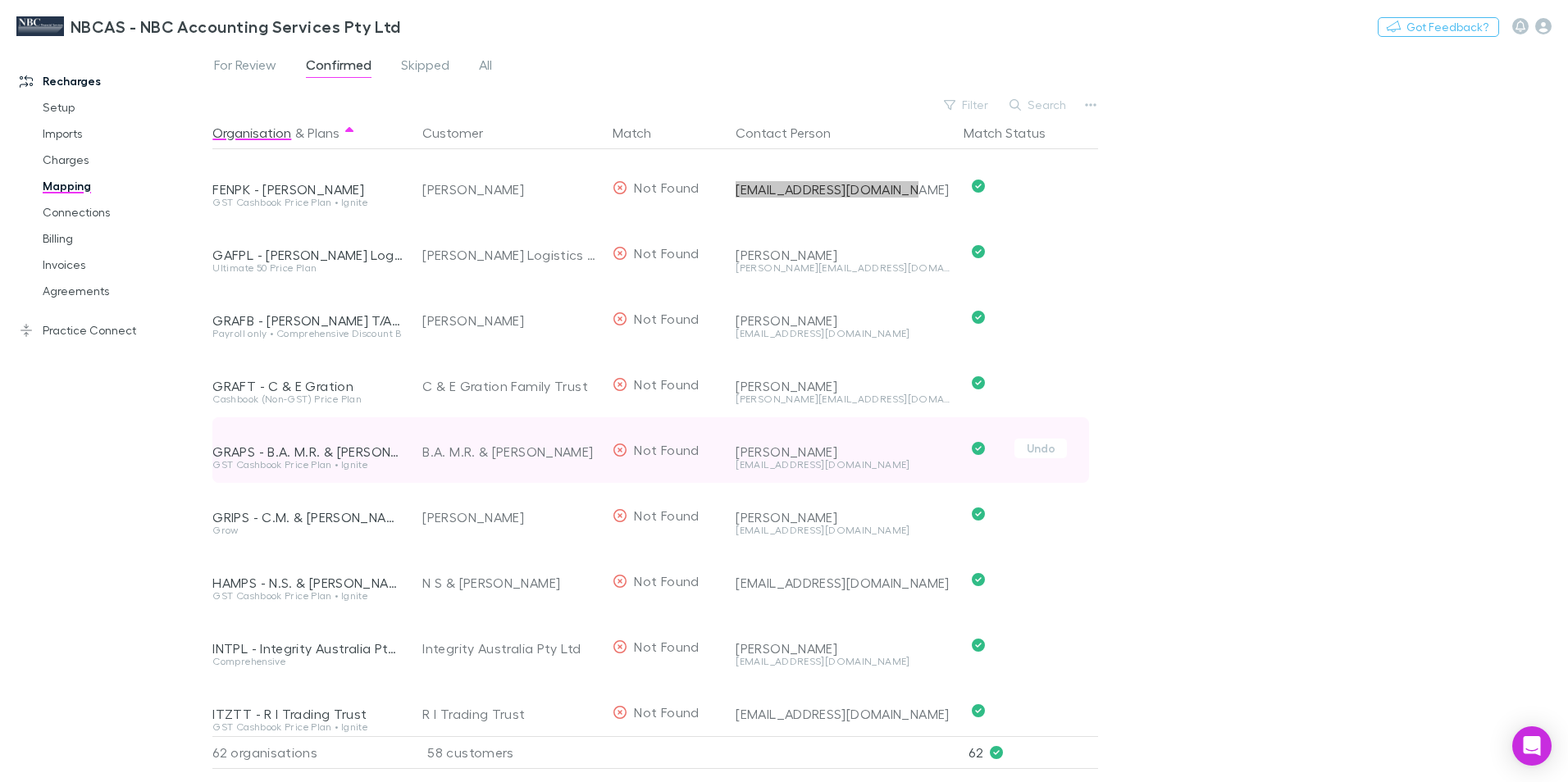
scroll to position [984, 0]
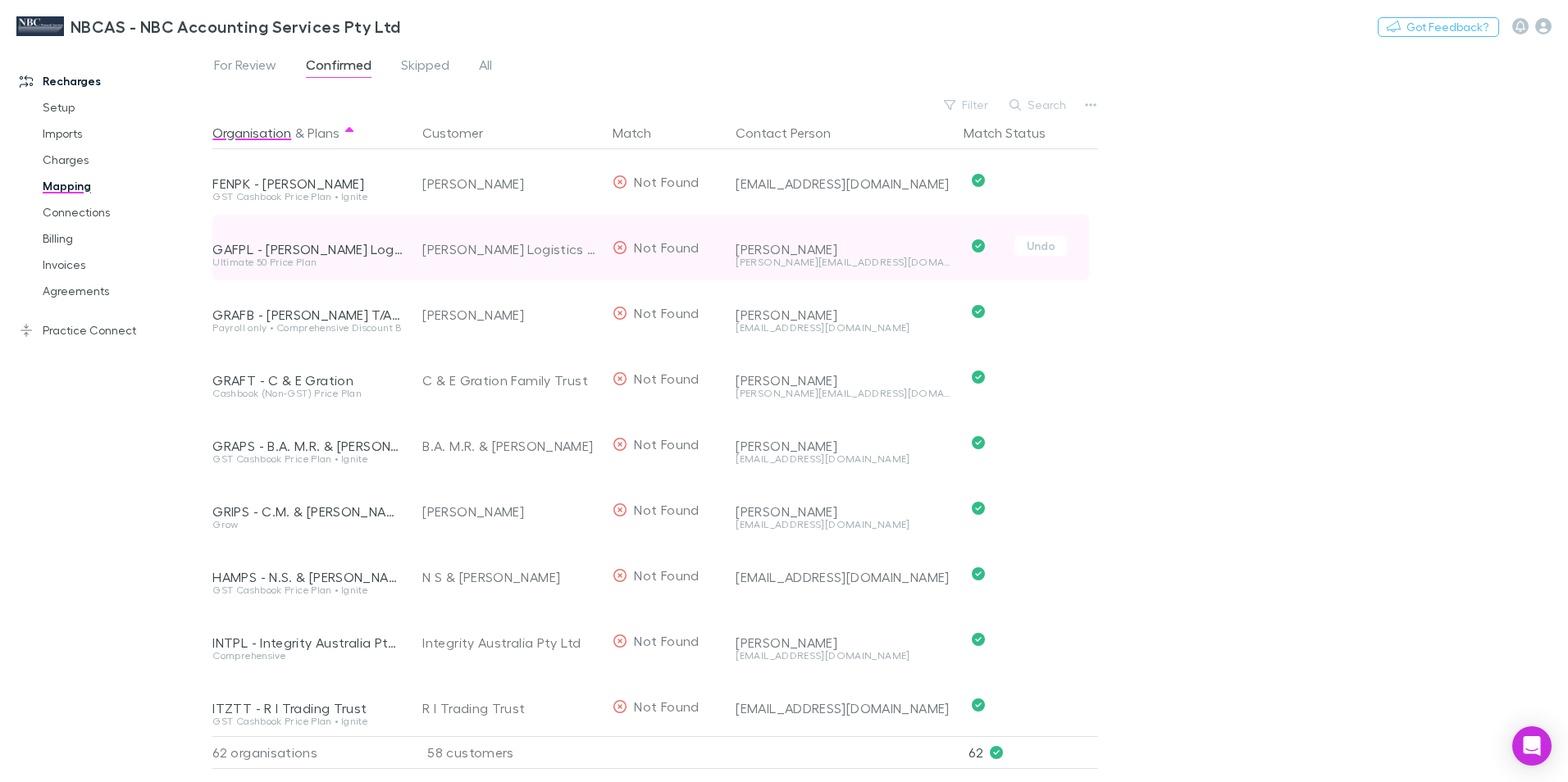
click at [738, 264] on div "wayne@lakecitytransport.com.au" at bounding box center [843, 262] width 215 height 10
drag, startPoint x: 735, startPoint y: 264, endPoint x: 897, endPoint y: 266, distance: 162.0
click at [897, 266] on div "Wayne Gaffney wayne@lakecitytransport.com.au" at bounding box center [840, 247] width 221 height 66
drag, startPoint x: 897, startPoint y: 266, endPoint x: 874, endPoint y: 266, distance: 23.0
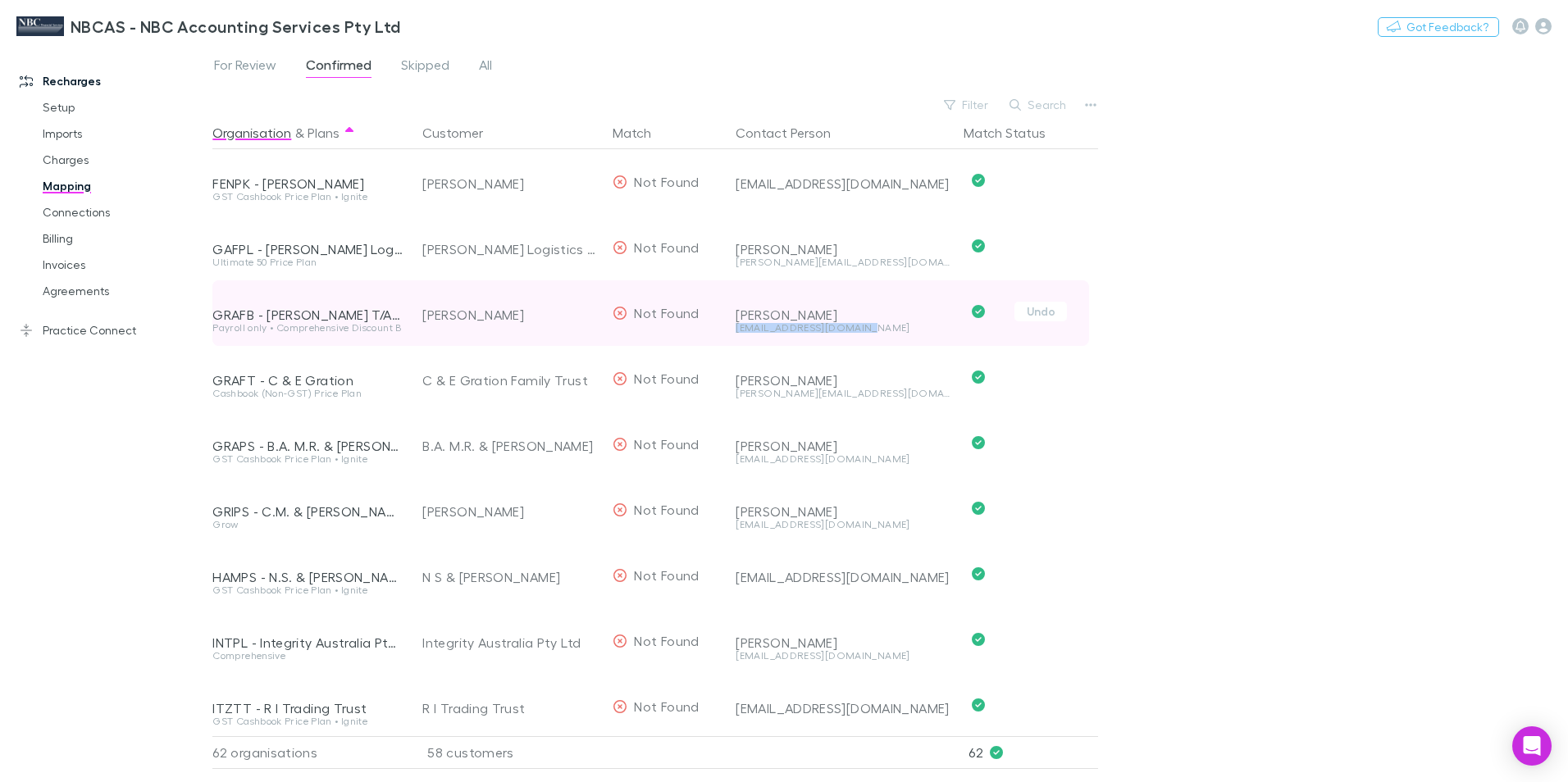
drag, startPoint x: 877, startPoint y: 324, endPoint x: 731, endPoint y: 325, distance: 146.0
click at [731, 325] on div "Granziera, Francesca Barbara cornerclips@bigpond.com" at bounding box center [840, 313] width 221 height 66
drag, startPoint x: 731, startPoint y: 325, endPoint x: 770, endPoint y: 325, distance: 39.0
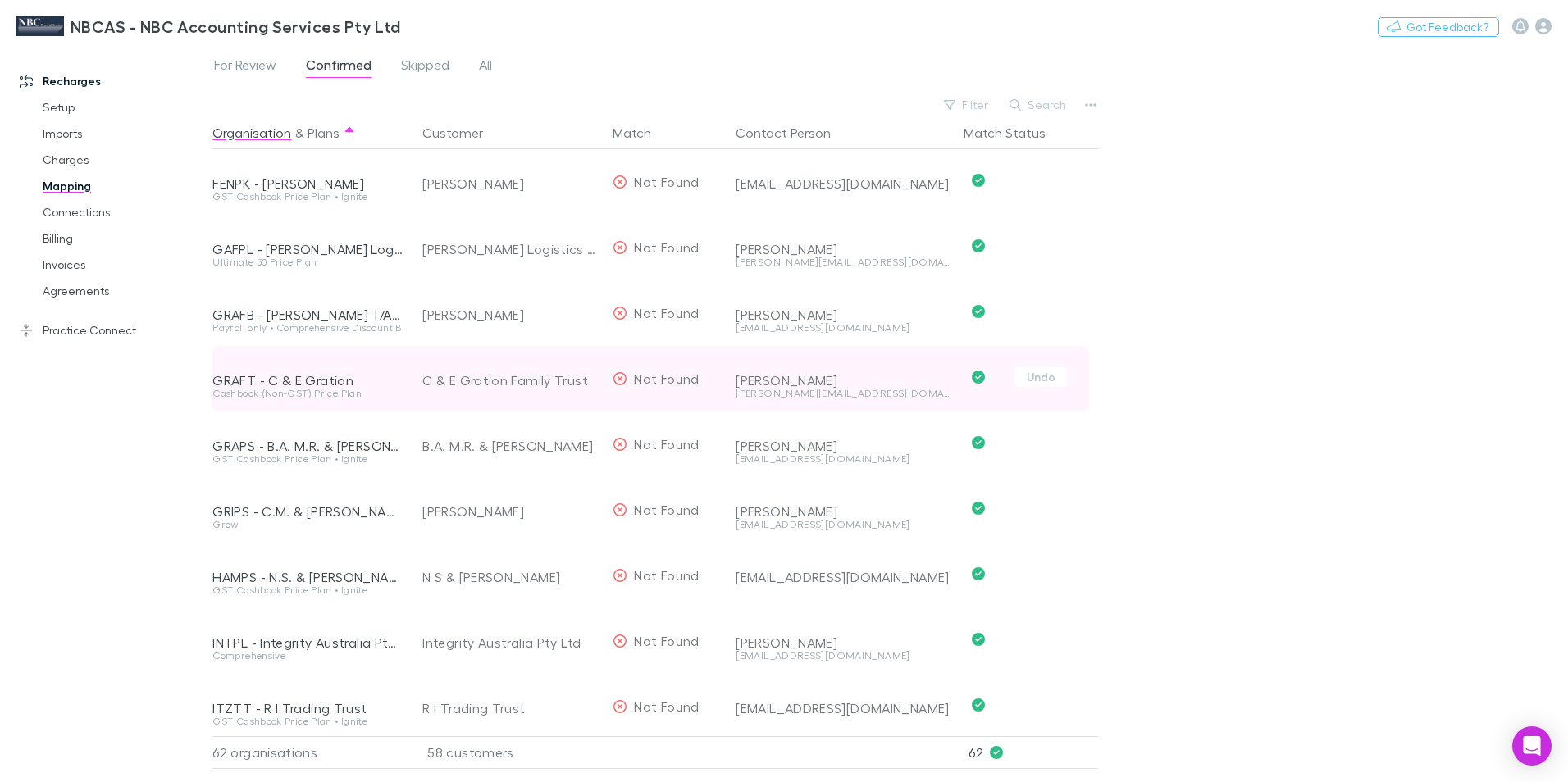
click at [801, 396] on div "conrad.gration@bigpond.com" at bounding box center [843, 393] width 215 height 10
drag, startPoint x: 882, startPoint y: 397, endPoint x: 736, endPoint y: 399, distance: 146.0
click at [736, 399] on div "conrad.gration@bigpond.com" at bounding box center [843, 399] width 215 height 23
drag, startPoint x: 736, startPoint y: 399, endPoint x: 760, endPoint y: 392, distance: 25.0
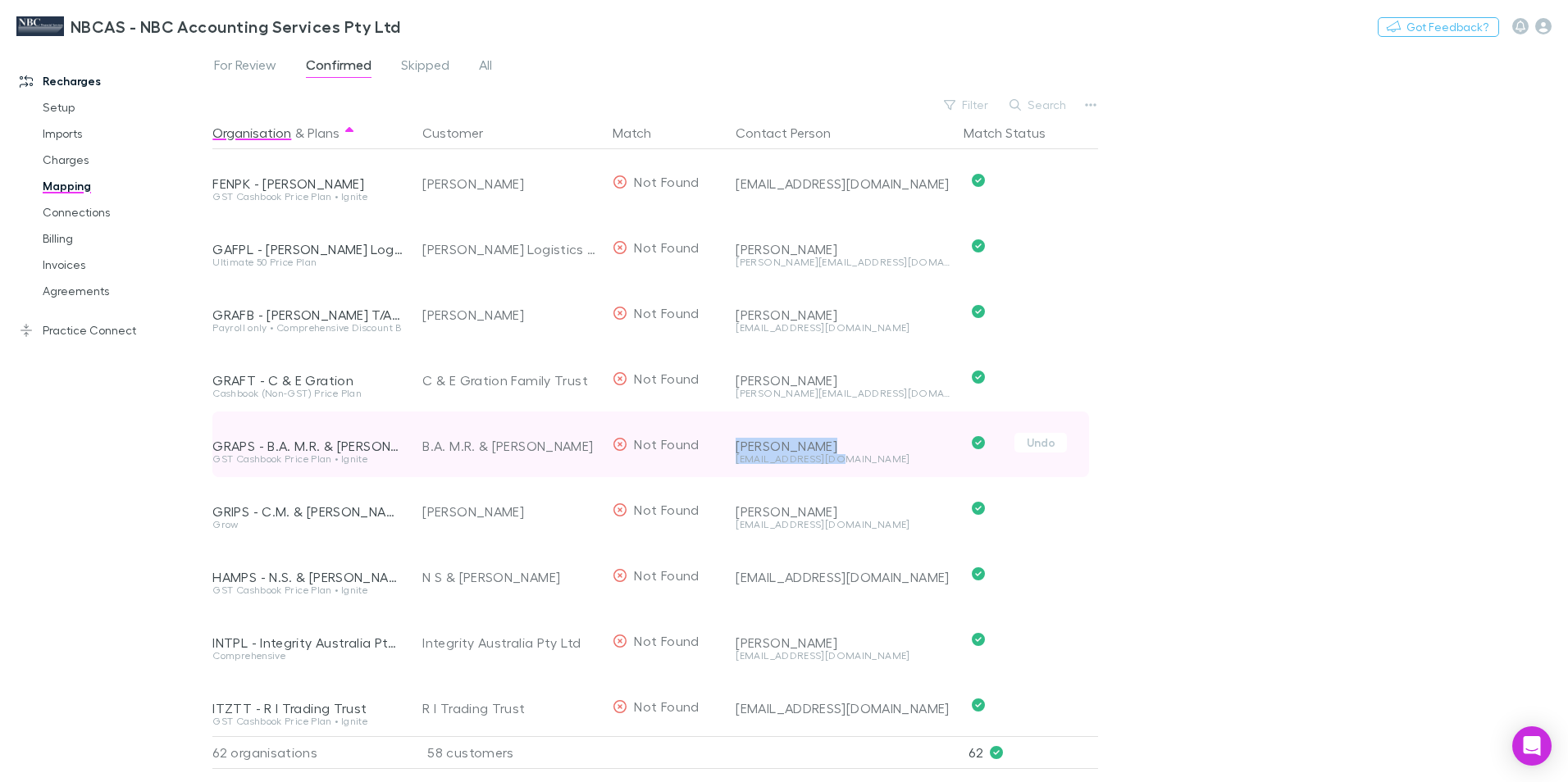
drag, startPoint x: 850, startPoint y: 458, endPoint x: 720, endPoint y: 461, distance: 130.0
click at [720, 461] on div "GRAPS - B.A. M.R. & T.J. Gray T/As Bradalan Pastoral GST Cashbook Price Plan • …" at bounding box center [651, 444] width 877 height 66
drag, startPoint x: 720, startPoint y: 461, endPoint x: 817, endPoint y: 462, distance: 97.0
click at [816, 462] on div "bgray644@gmail.com" at bounding box center [843, 459] width 215 height 10
drag, startPoint x: 845, startPoint y: 463, endPoint x: 738, endPoint y: 463, distance: 107.0
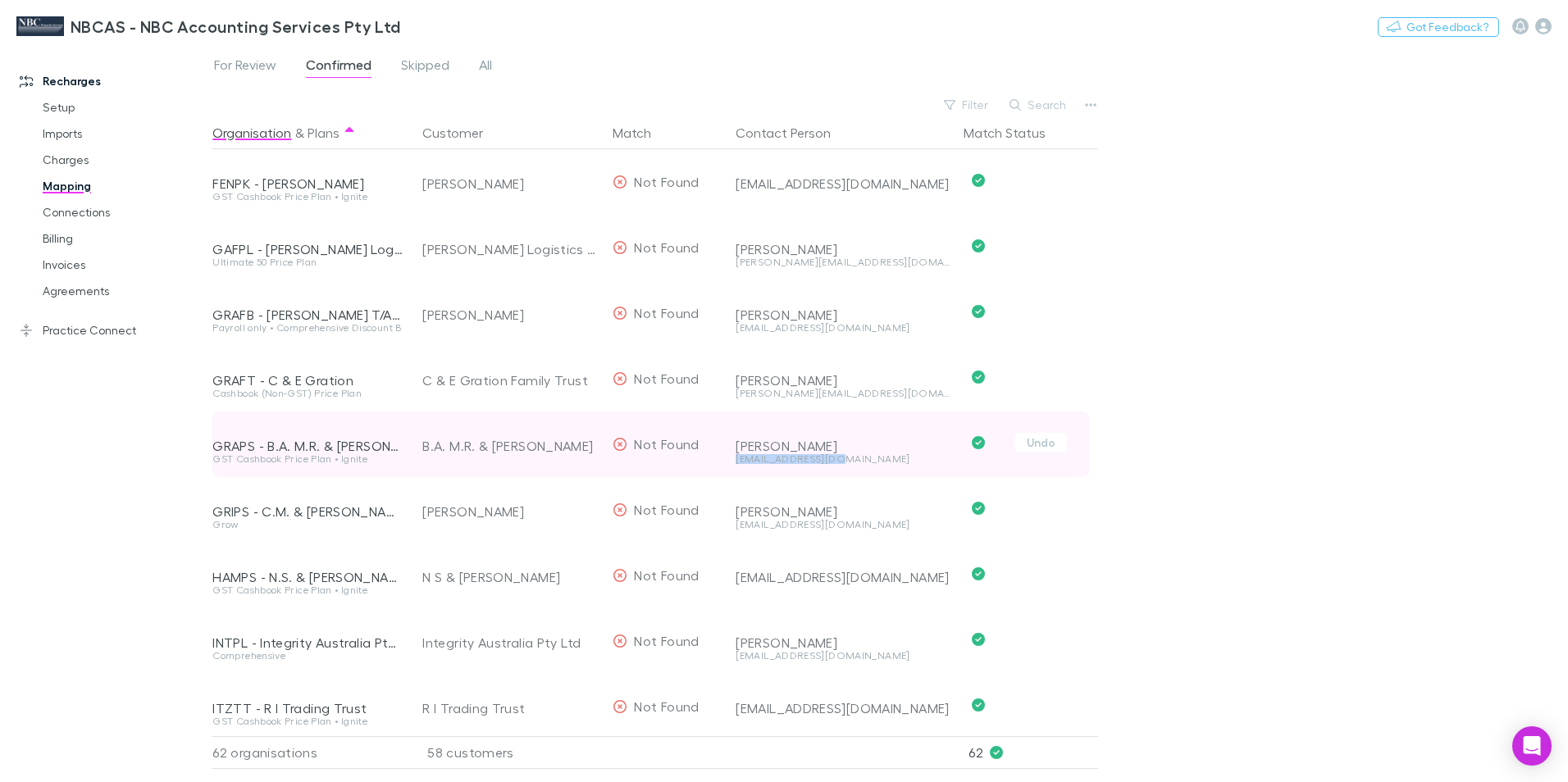
click at [738, 463] on div "bgray644@gmail.com" at bounding box center [843, 459] width 215 height 10
drag, startPoint x: 738, startPoint y: 463, endPoint x: 750, endPoint y: 461, distance: 12.2
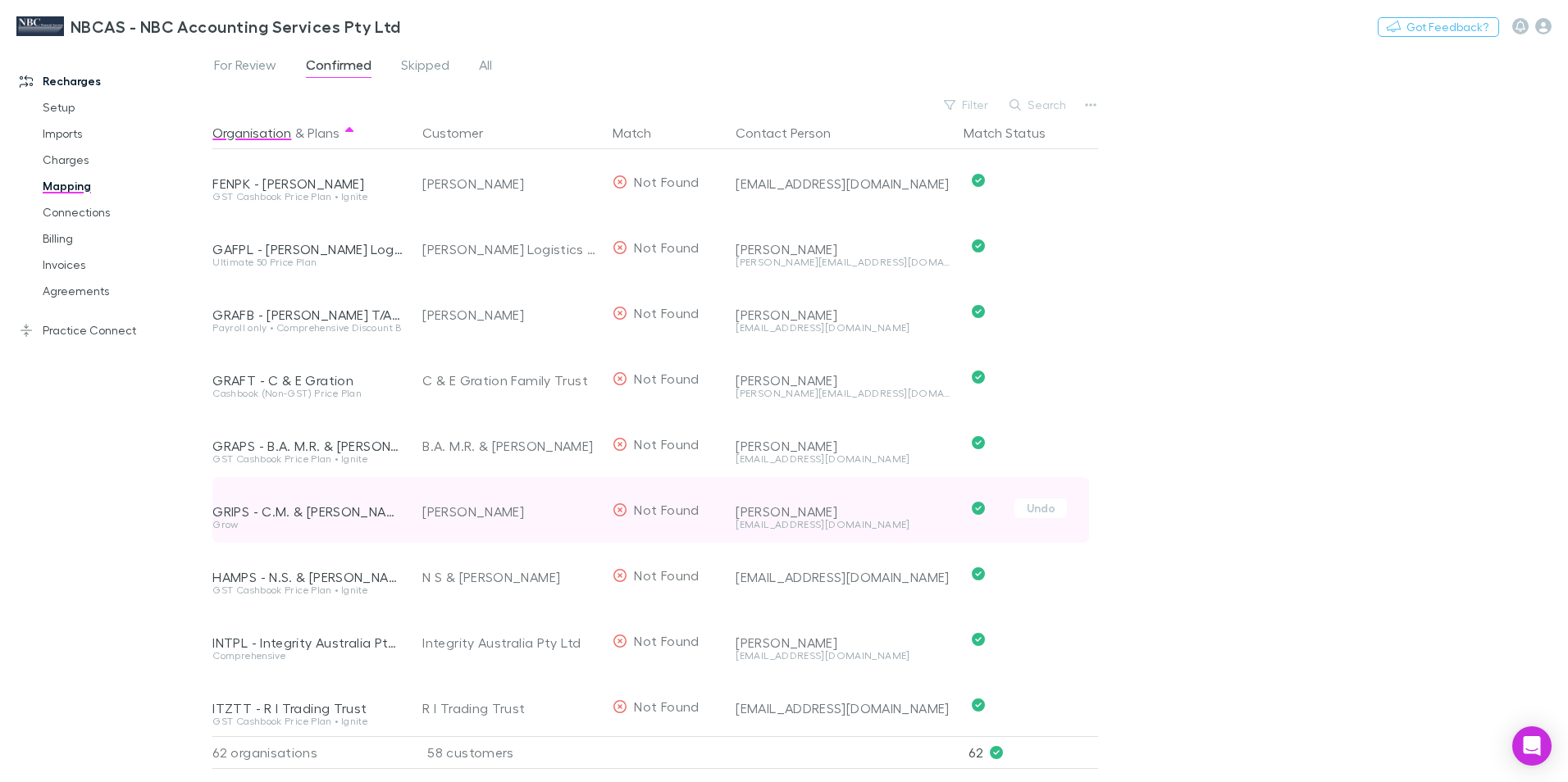
click at [824, 526] on div "coriegriffiths@hotmail.com" at bounding box center [843, 525] width 215 height 10
drag, startPoint x: 873, startPoint y: 527, endPoint x: 736, endPoint y: 528, distance: 137.0
click at [736, 528] on div "coriegriffiths@hotmail.com" at bounding box center [843, 525] width 215 height 10
drag, startPoint x: 736, startPoint y: 528, endPoint x: 752, endPoint y: 528, distance: 16.0
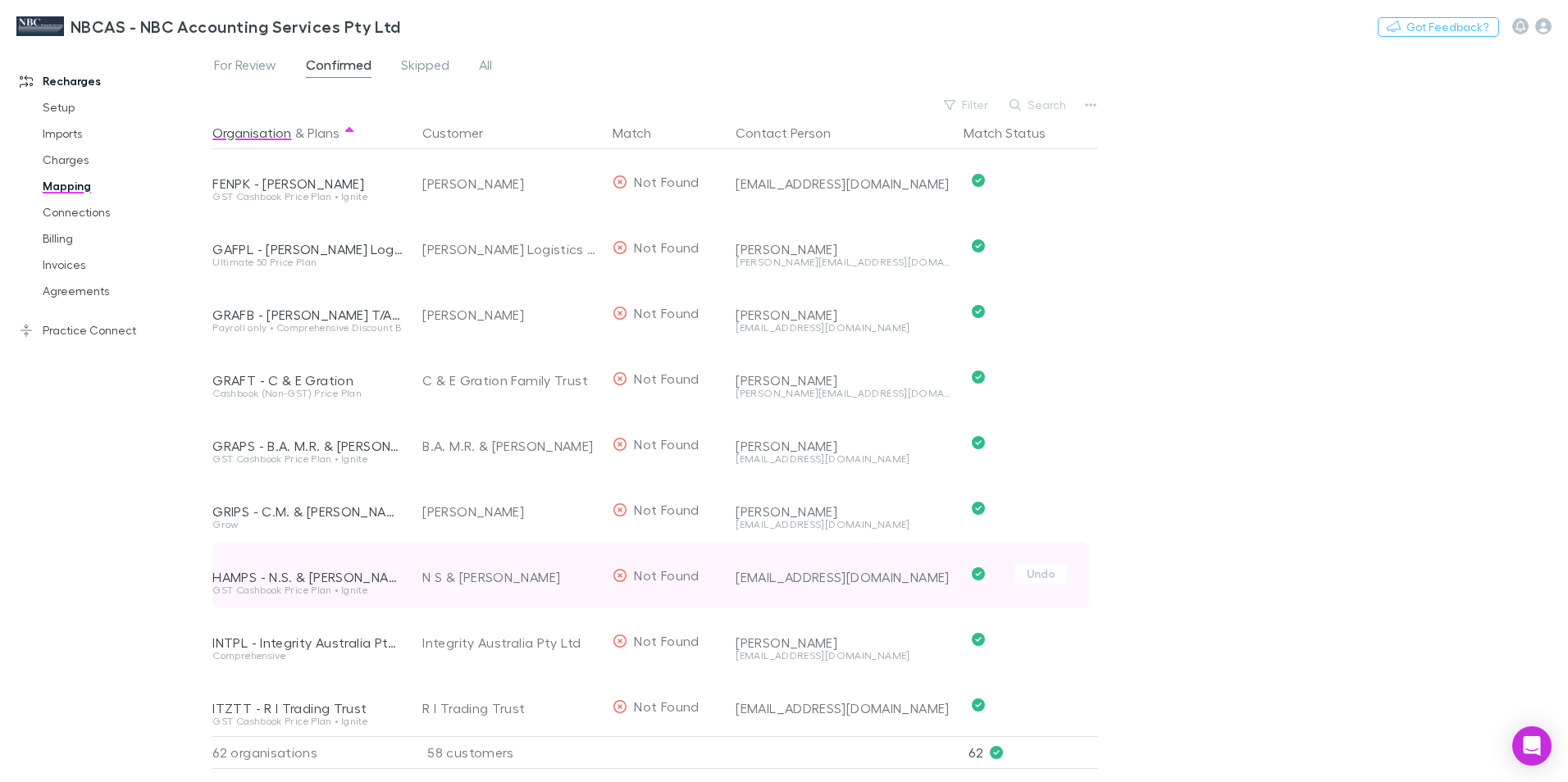
click at [824, 583] on div "hammacrow@outlook.com" at bounding box center [843, 578] width 215 height 17
drag, startPoint x: 908, startPoint y: 577, endPoint x: 733, endPoint y: 583, distance: 175.1
click at [733, 583] on div "hammacrow@outlook.com" at bounding box center [840, 575] width 221 height 66
drag, startPoint x: 733, startPoint y: 583, endPoint x: 762, endPoint y: 577, distance: 29.6
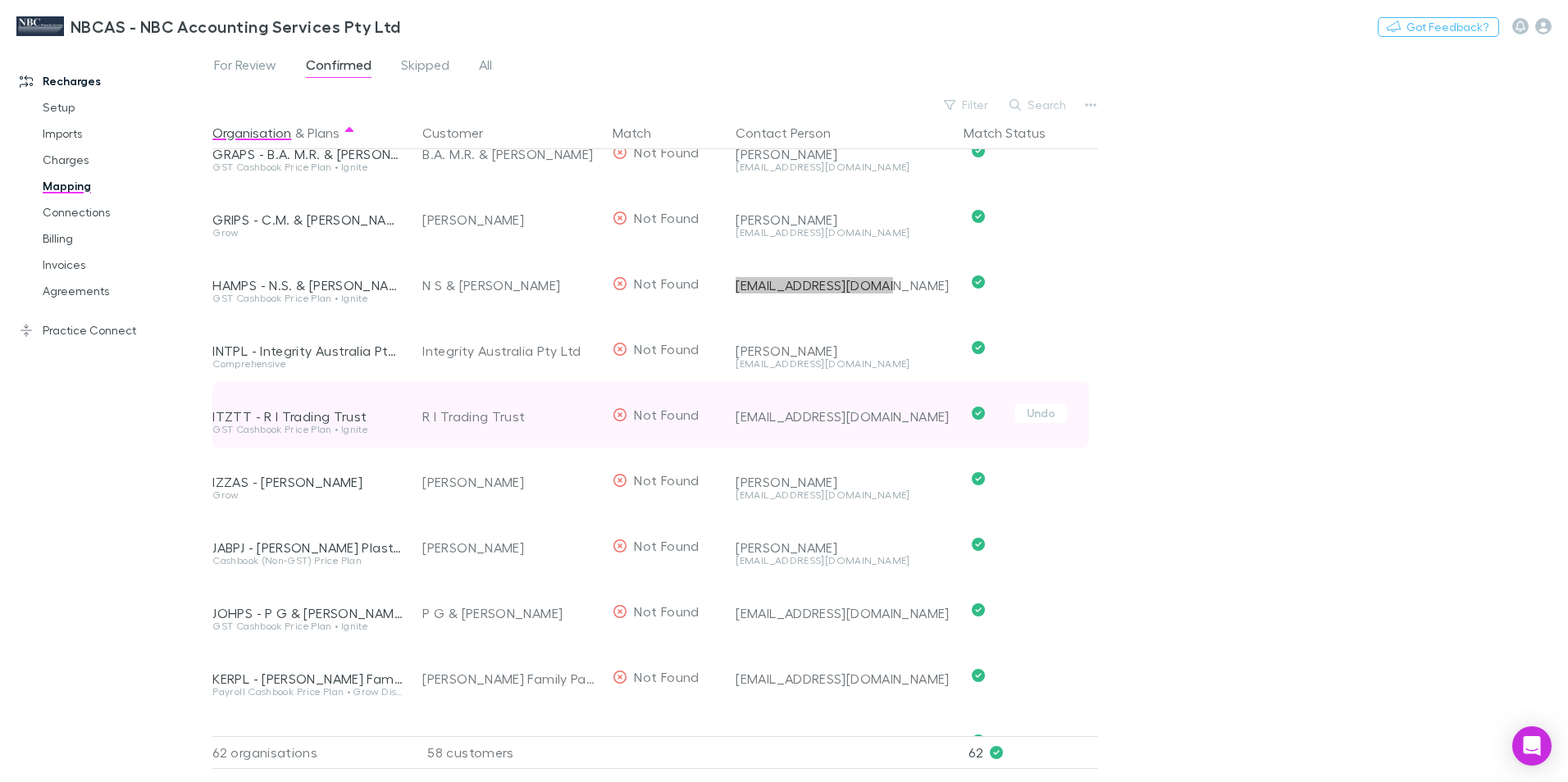
scroll to position [1311, 0]
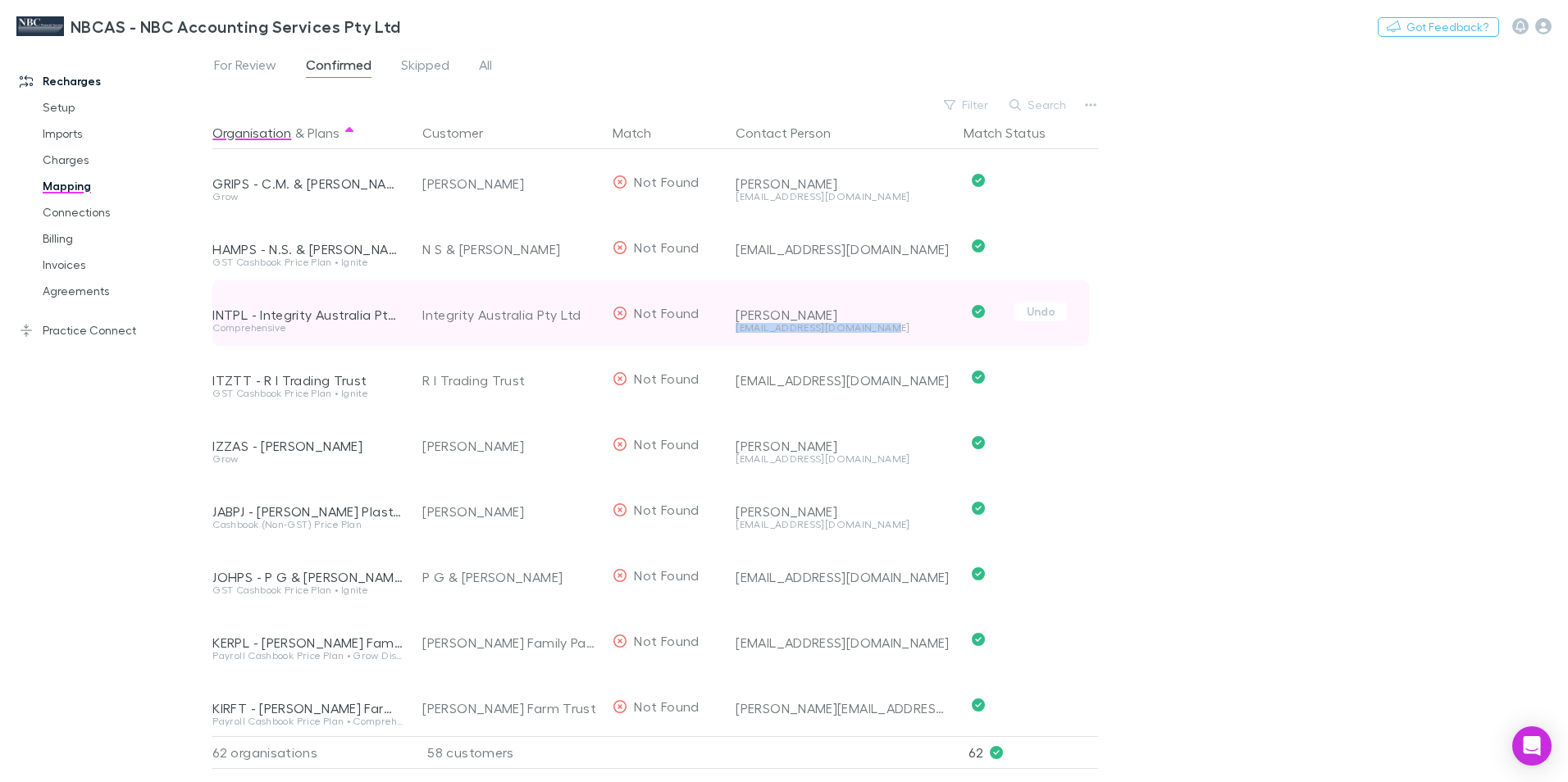
drag, startPoint x: 895, startPoint y: 323, endPoint x: 734, endPoint y: 330, distance: 161.2
click at [734, 330] on div "Scott Altschwager scottaltschwager@gmail.com" at bounding box center [840, 313] width 221 height 66
drag, startPoint x: 734, startPoint y: 330, endPoint x: 755, endPoint y: 331, distance: 21.0
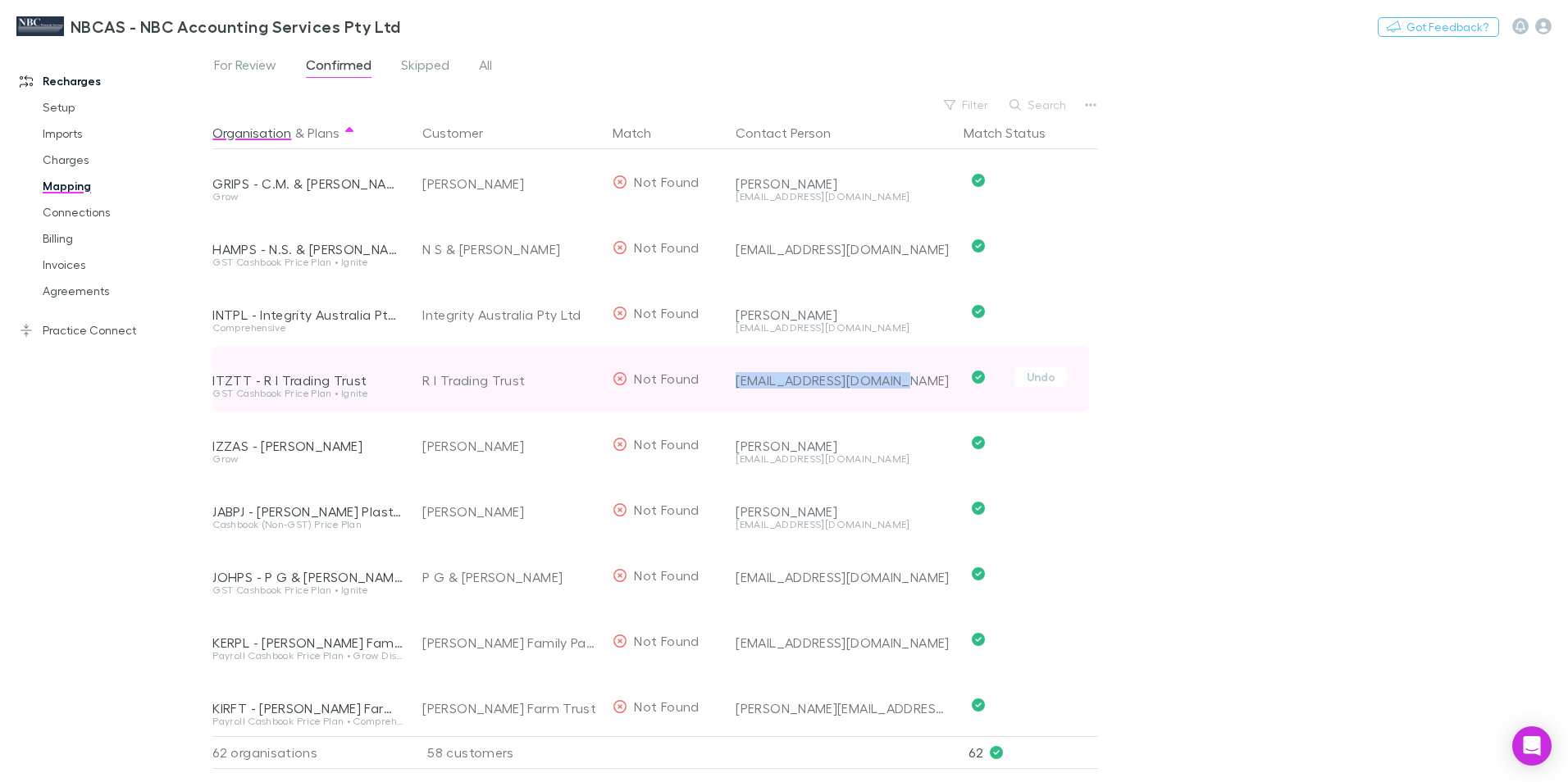
drag, startPoint x: 903, startPoint y: 379, endPoint x: 733, endPoint y: 388, distance: 170.2
click at [733, 388] on div "robitzerott@bigpond.com" at bounding box center [840, 379] width 221 height 66
drag, startPoint x: 733, startPoint y: 388, endPoint x: 770, endPoint y: 384, distance: 37.2
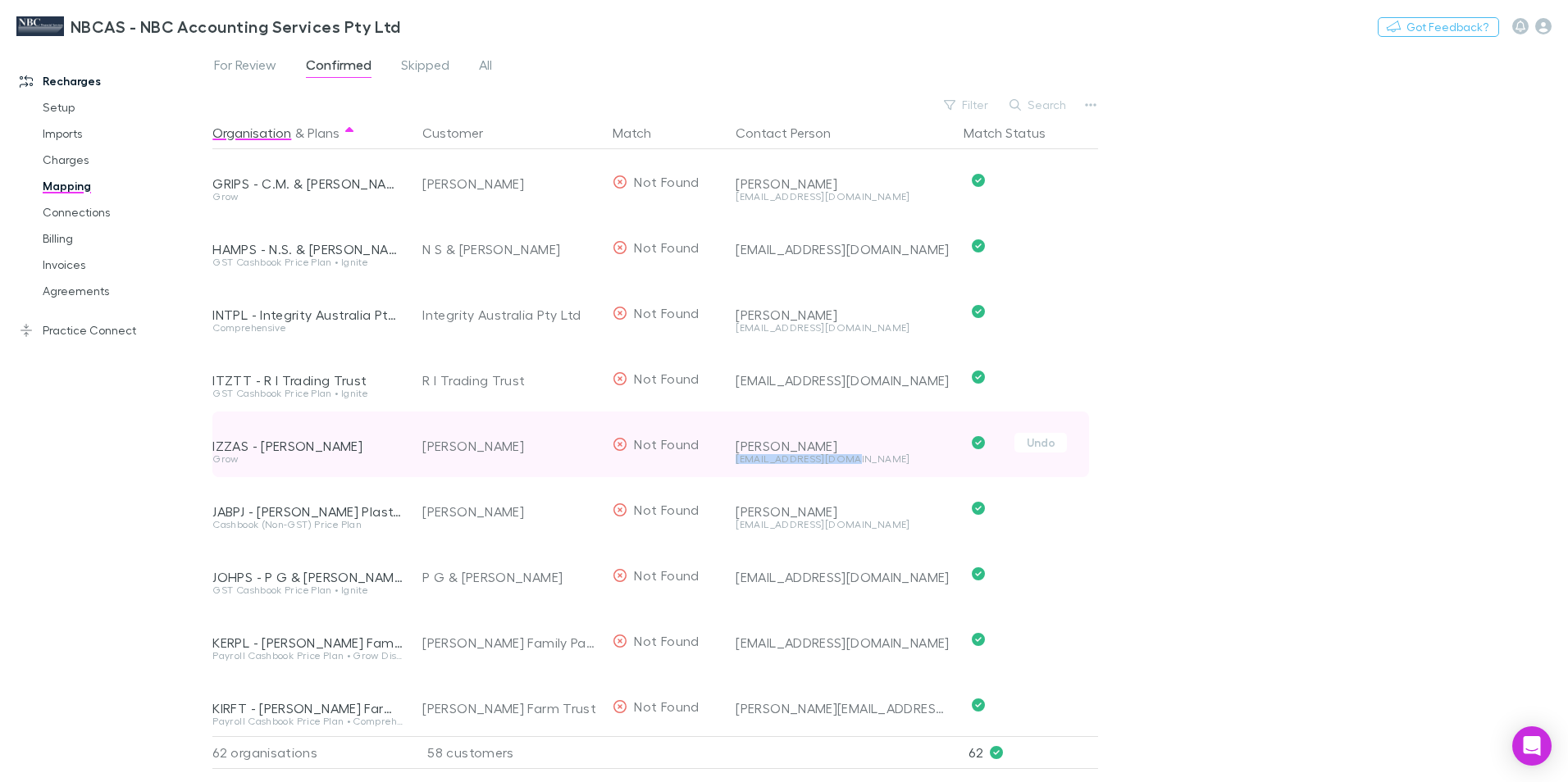
drag, startPoint x: 862, startPoint y: 461, endPoint x: 735, endPoint y: 460, distance: 127.0
click at [735, 460] on div "Izzo, Adriano Salvatore asizzo89@outlook.com" at bounding box center [840, 444] width 221 height 66
drag, startPoint x: 735, startPoint y: 460, endPoint x: 751, endPoint y: 462, distance: 16.1
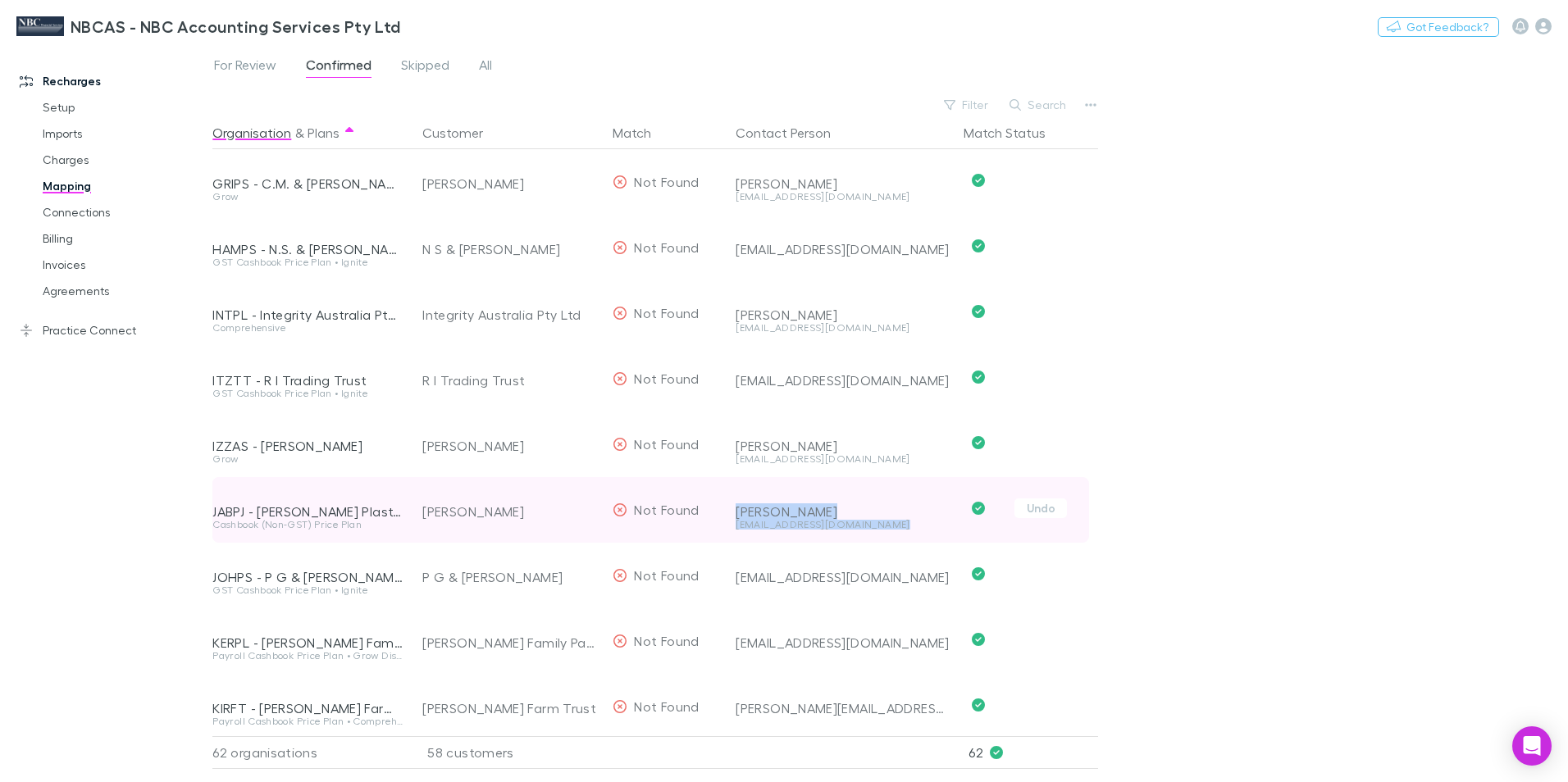
drag, startPoint x: 878, startPoint y: 528, endPoint x: 725, endPoint y: 535, distance: 153.2
click at [725, 535] on div "JABPJ - Jablonski Plastering Cashbook (Non-GST) Price Plan Jablonski, Peter Joh…" at bounding box center [651, 510] width 877 height 66
drag, startPoint x: 725, startPoint y: 535, endPoint x: 843, endPoint y: 531, distance: 118.1
click at [843, 531] on div "peterjablonski1984@gmail.com" at bounding box center [843, 531] width 215 height 23
drag, startPoint x: 883, startPoint y: 527, endPoint x: 738, endPoint y: 530, distance: 145.0
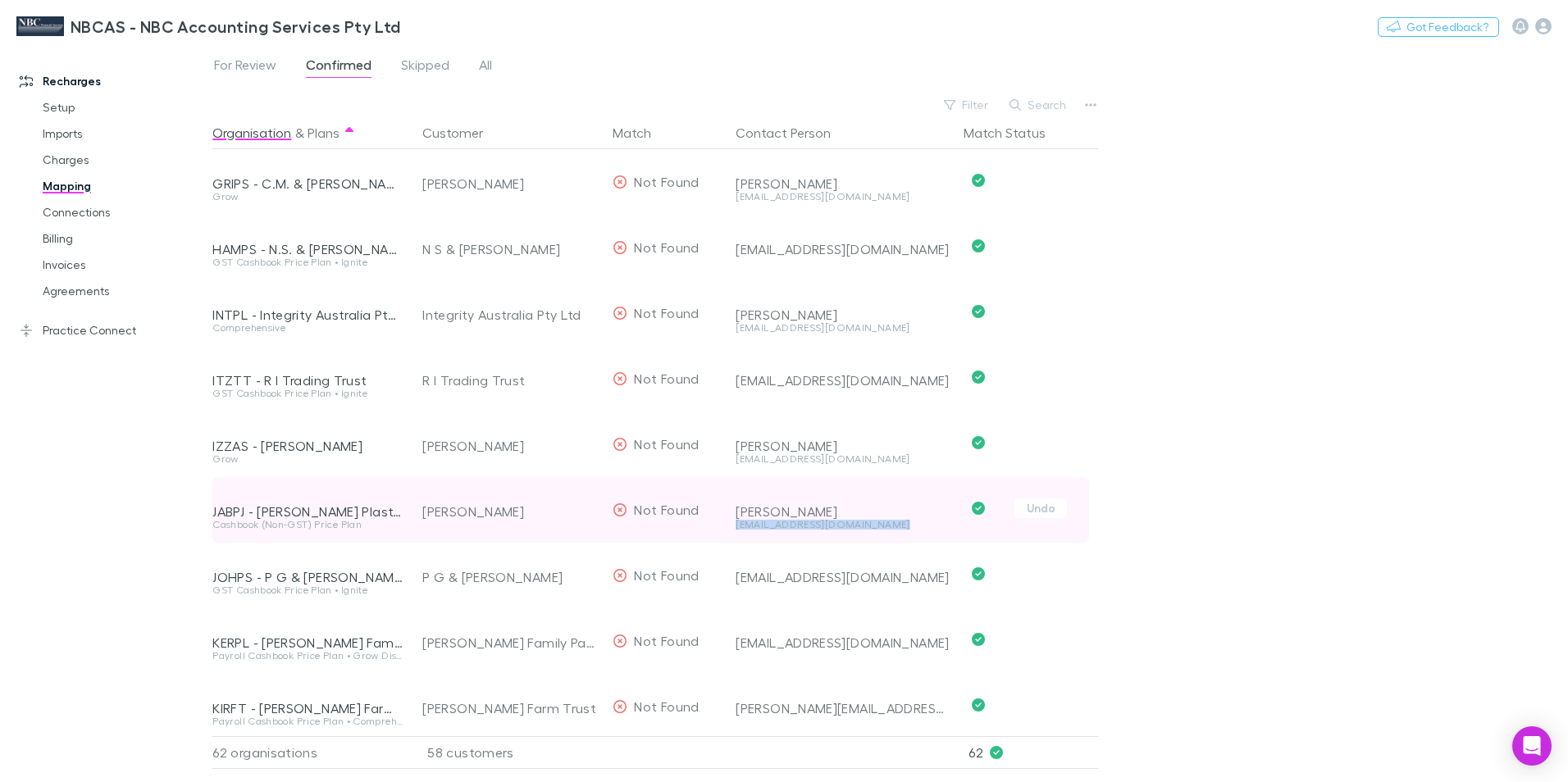
click at [738, 530] on div "peterjablonski1984@gmail.com" at bounding box center [843, 531] width 215 height 23
drag, startPoint x: 738, startPoint y: 530, endPoint x: 752, endPoint y: 527, distance: 14.3
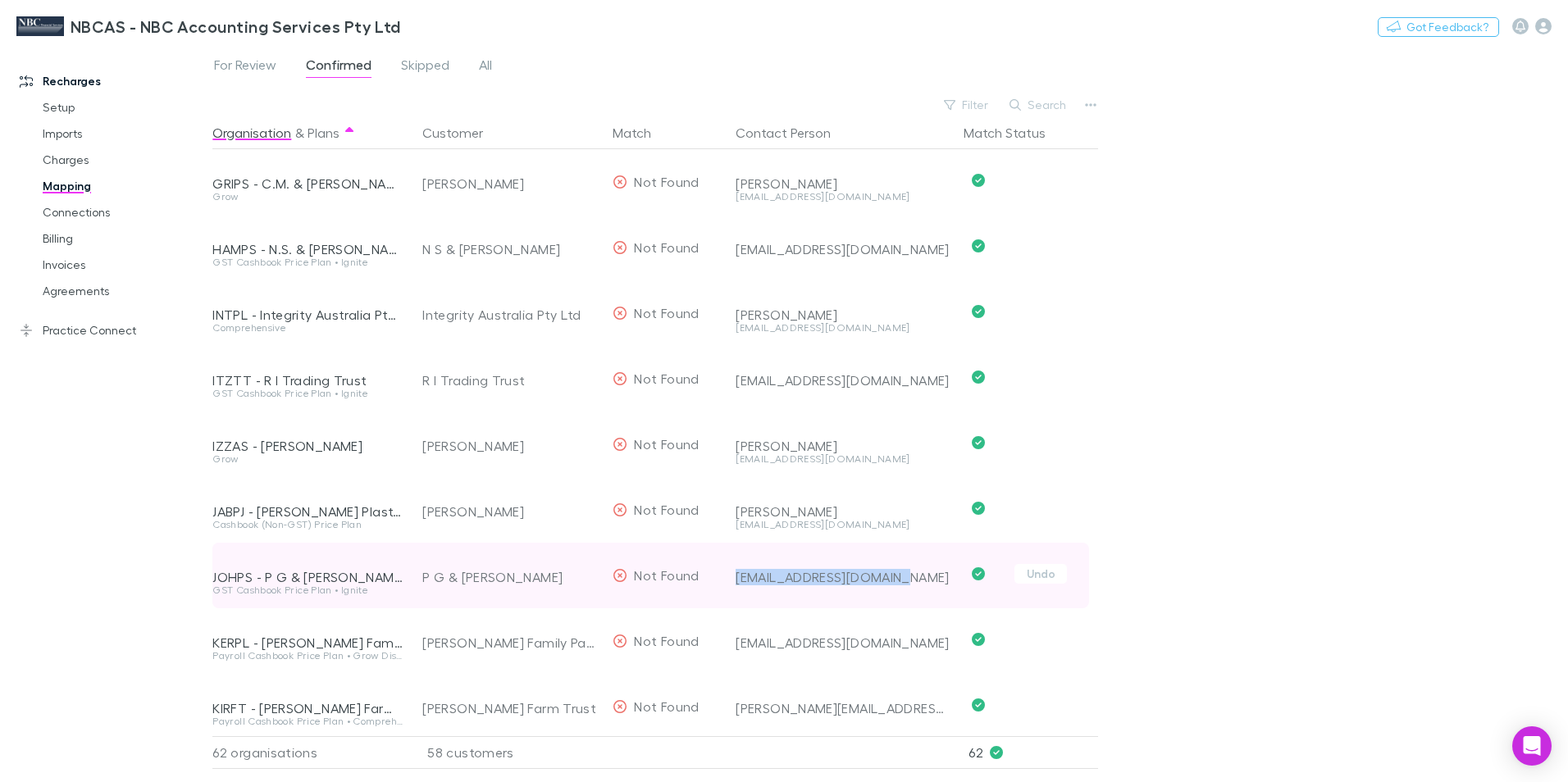
drag, startPoint x: 908, startPoint y: 574, endPoint x: 732, endPoint y: 580, distance: 176.1
click at [732, 580] on div "jenpauljohn@hotmail.com" at bounding box center [840, 575] width 221 height 66
drag, startPoint x: 732, startPoint y: 580, endPoint x: 764, endPoint y: 581, distance: 32.0
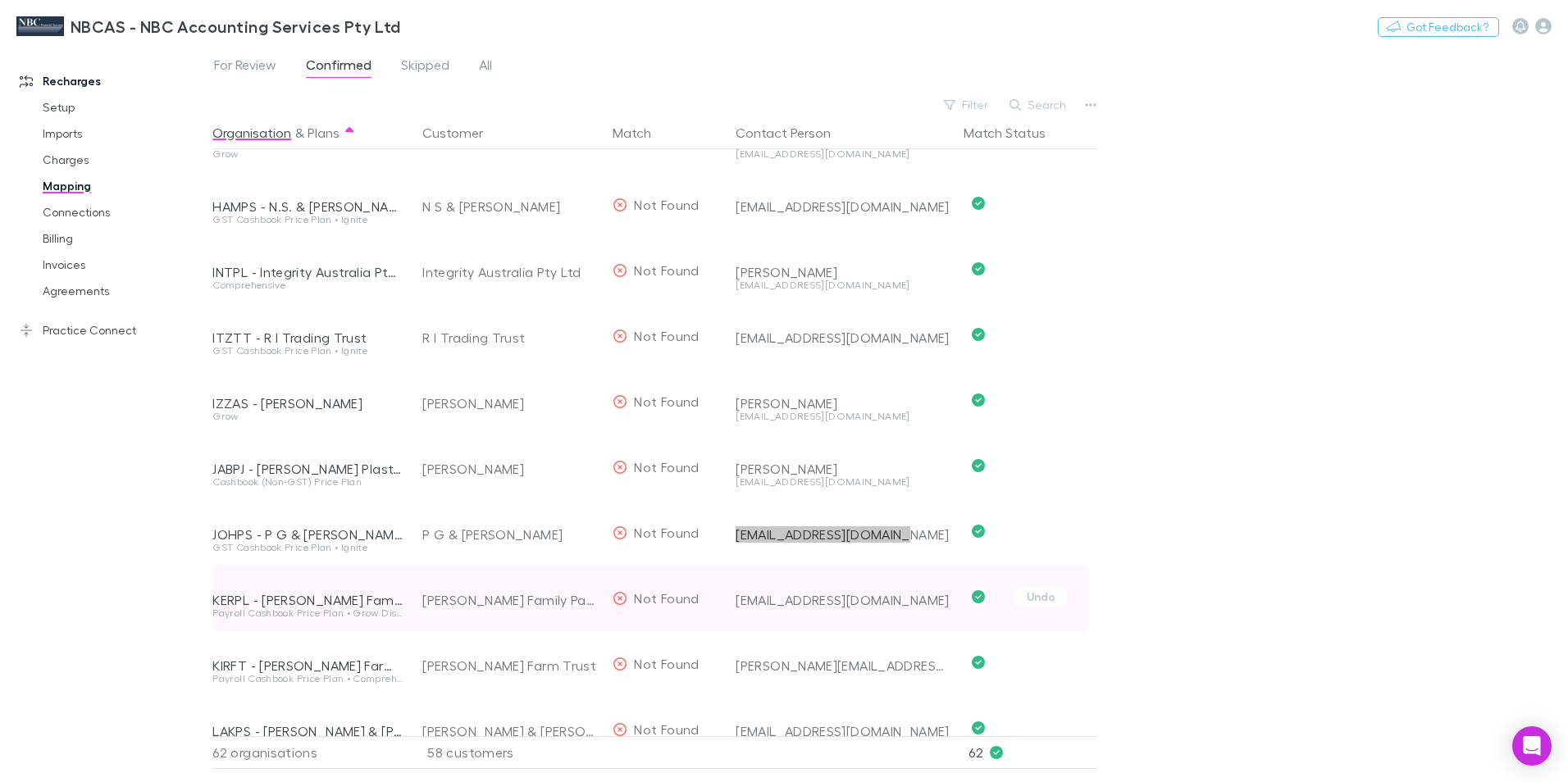
scroll to position [1476, 0]
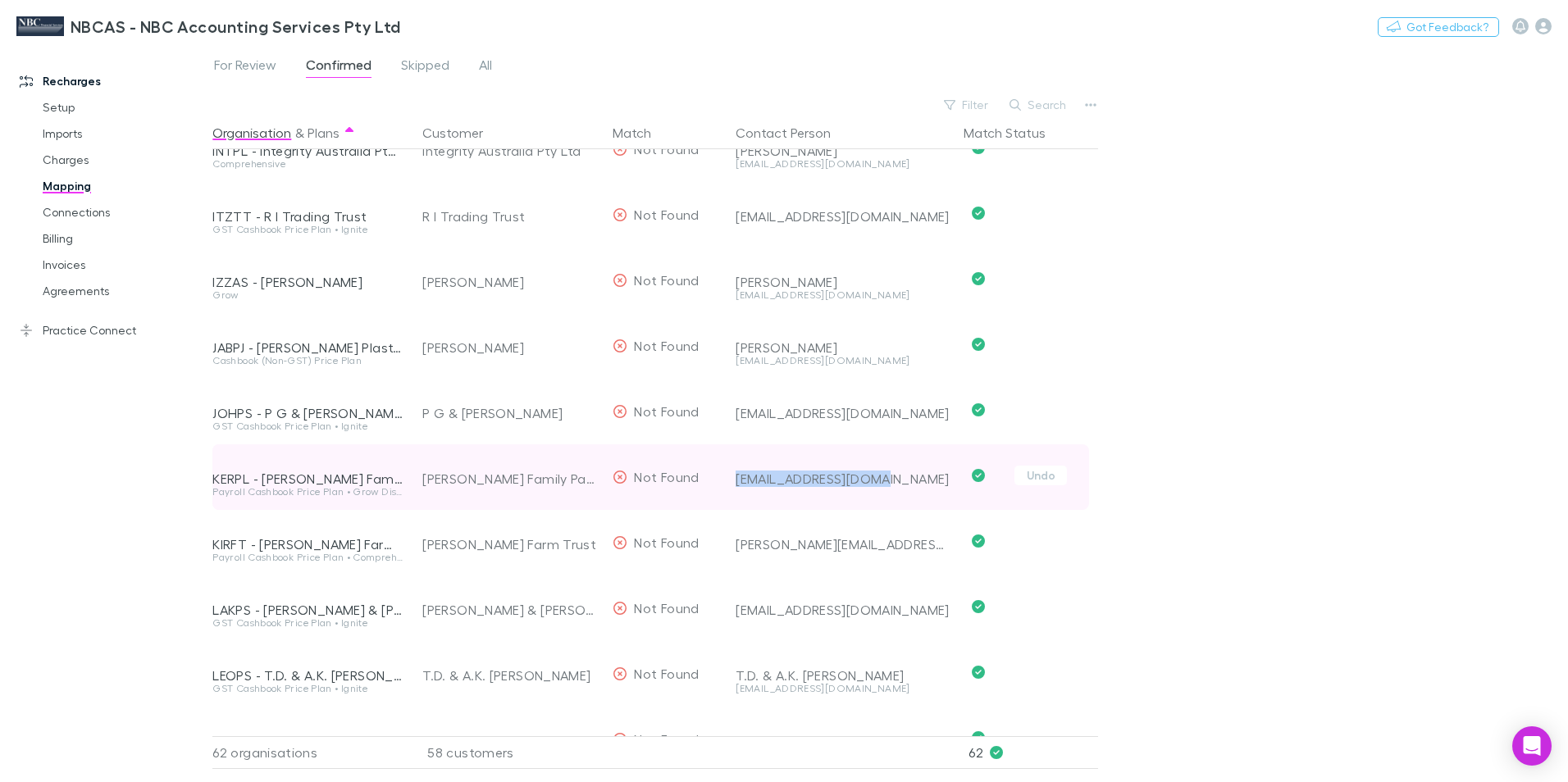
drag, startPoint x: 891, startPoint y: 479, endPoint x: 725, endPoint y: 483, distance: 166.0
click at [725, 483] on div "KERPL - Kerr Family Pastoral Co Pty Ltd Payroll Cashbook Price Plan • Grow Disc…" at bounding box center [651, 476] width 877 height 66
drag, startPoint x: 725, startPoint y: 483, endPoint x: 777, endPoint y: 477, distance: 52.3
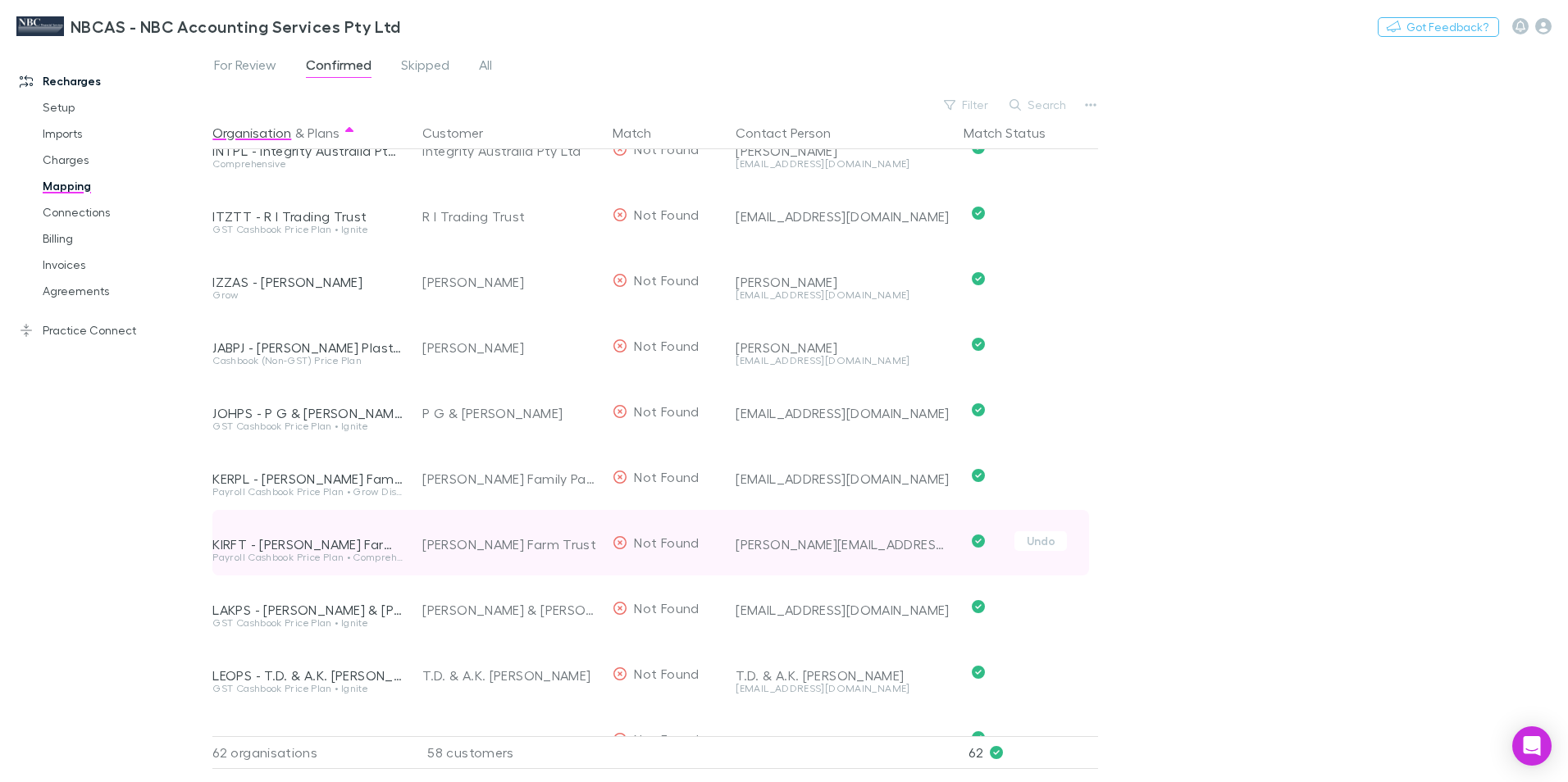
drag, startPoint x: 934, startPoint y: 545, endPoint x: 739, endPoint y: 557, distance: 195.4
click at [739, 557] on div "byron@kirklandpastoral.com" at bounding box center [840, 542] width 221 height 66
drag, startPoint x: 736, startPoint y: 544, endPoint x: 912, endPoint y: 547, distance: 176.0
click at [912, 547] on div "byron@kirklandpastoral.com" at bounding box center [843, 544] width 215 height 17
drag, startPoint x: 912, startPoint y: 547, endPoint x: 884, endPoint y: 546, distance: 28.0
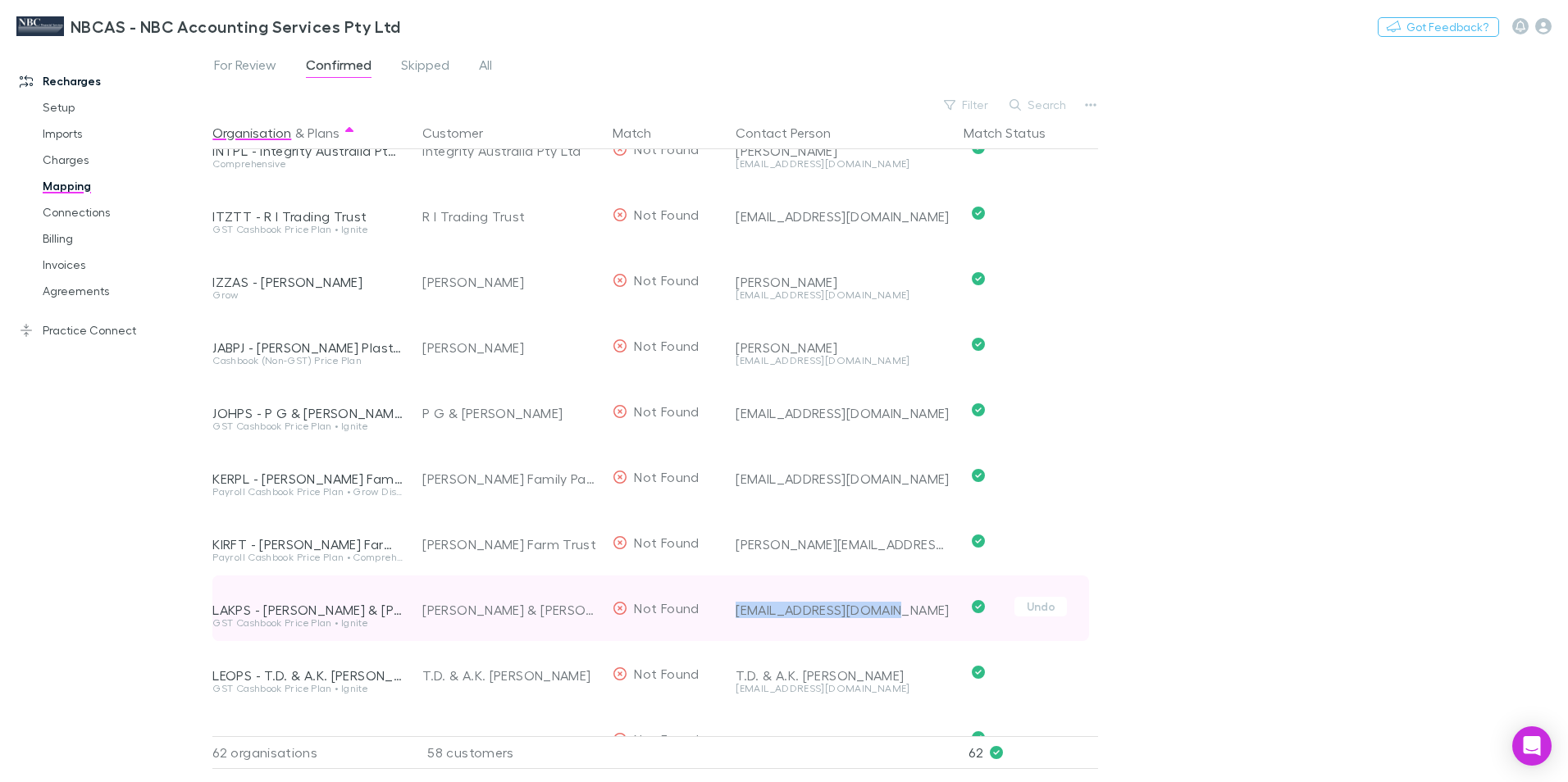
drag, startPoint x: 887, startPoint y: 607, endPoint x: 728, endPoint y: 604, distance: 159.0
click at [728, 604] on div "LAKPS - T.R. Lockwood & J.A Lawless T/A Lake City Courier Services GST Cashbook…" at bounding box center [651, 608] width 877 height 66
drag, startPoint x: 728, startPoint y: 604, endPoint x: 755, endPoint y: 608, distance: 27.3
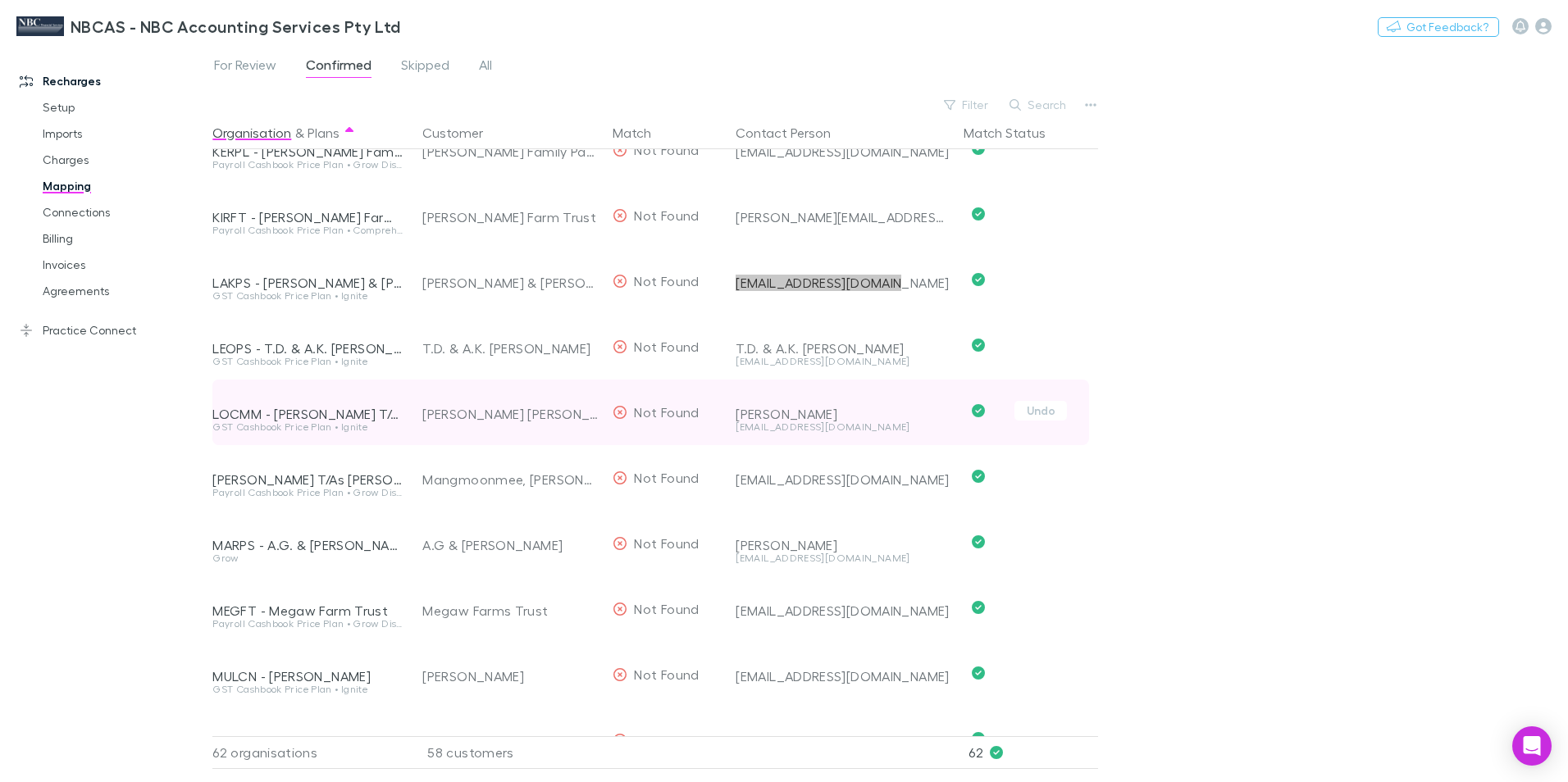
scroll to position [1804, 0]
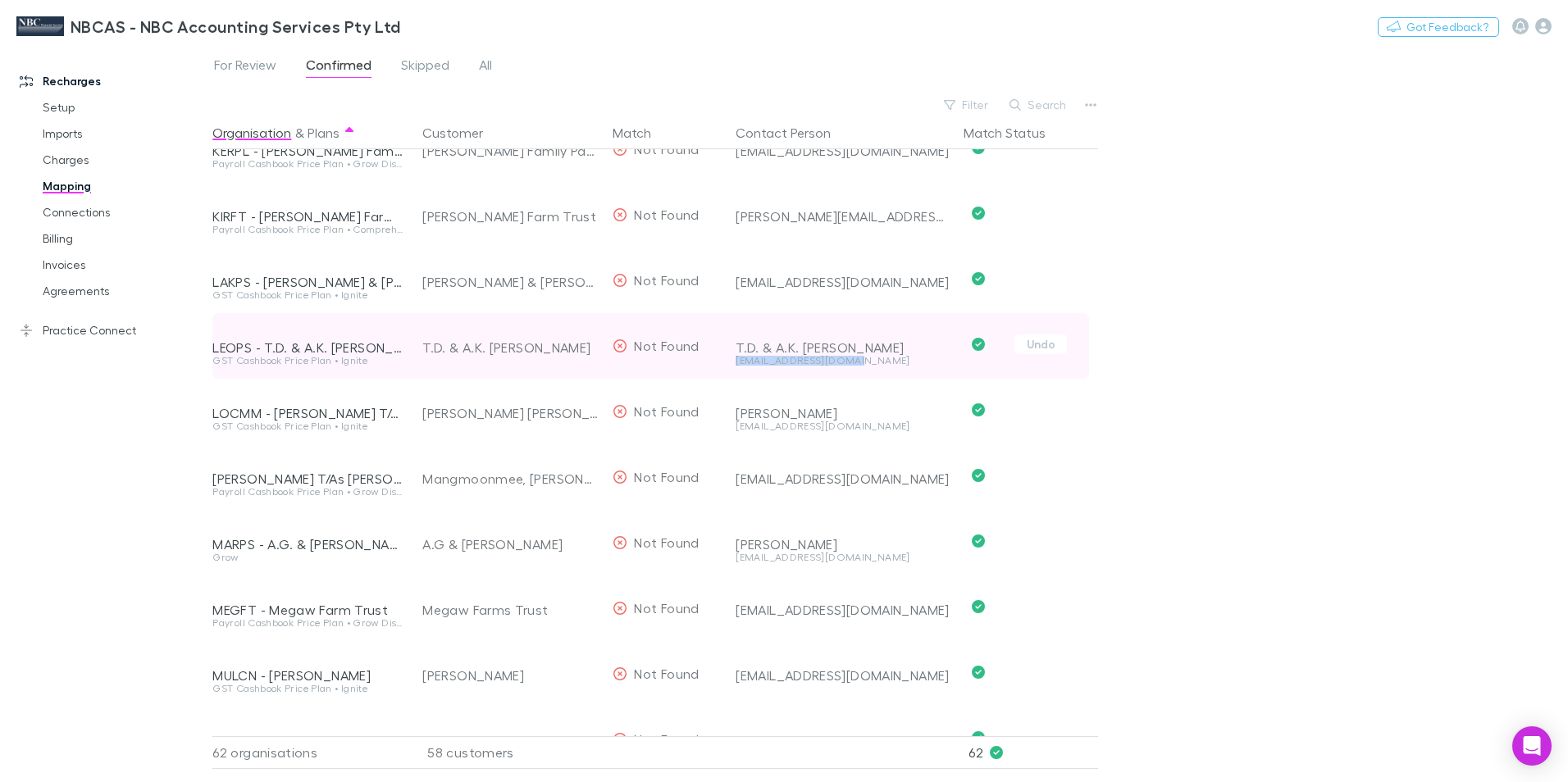
drag, startPoint x: 878, startPoint y: 365, endPoint x: 735, endPoint y: 366, distance: 143.0
click at [735, 366] on div "T.D. & A.K. Leopold timange@activ8.net.au" at bounding box center [840, 345] width 221 height 66
drag, startPoint x: 735, startPoint y: 366, endPoint x: 746, endPoint y: 363, distance: 11.4
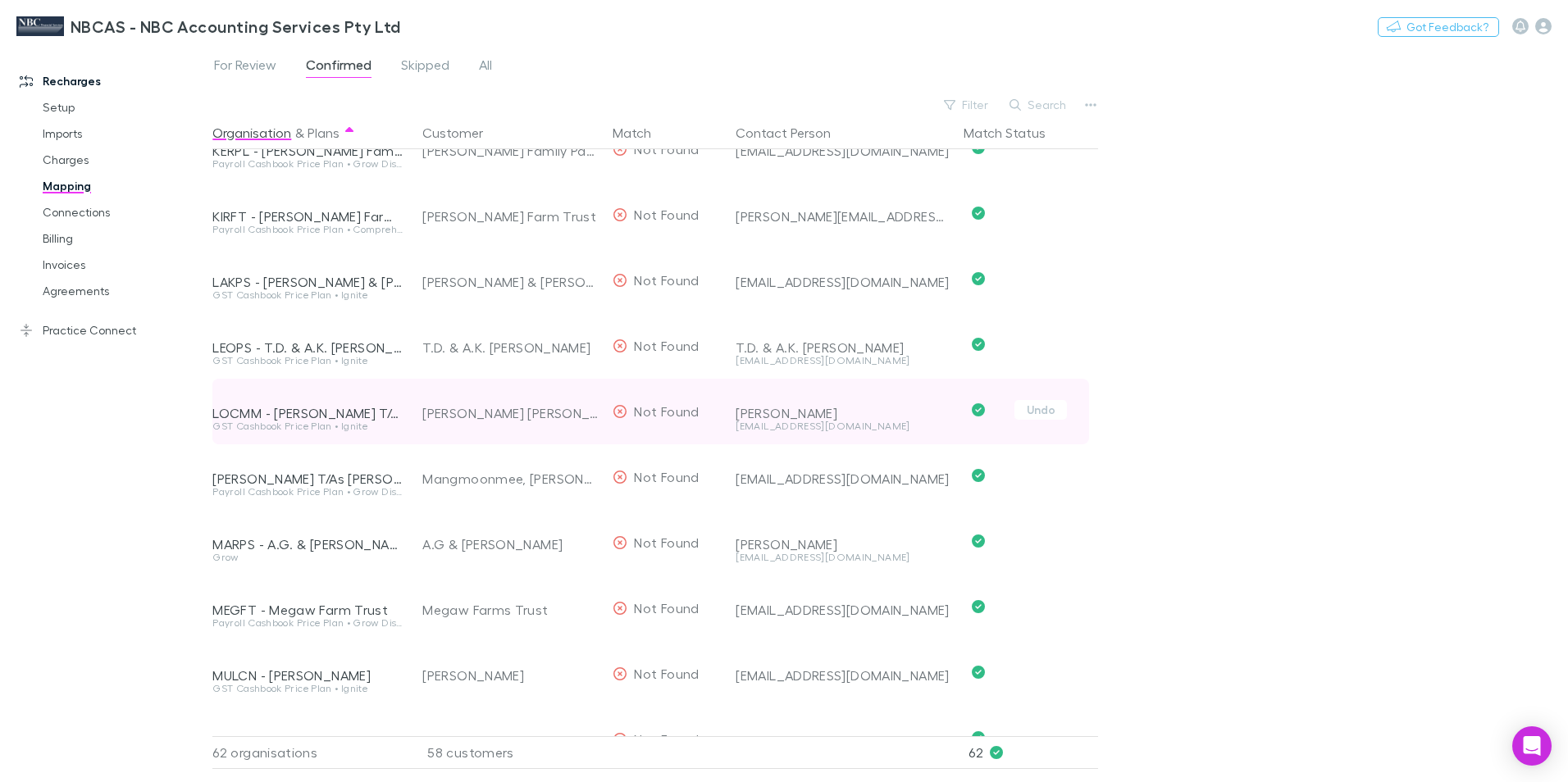
click at [835, 424] on div "maxinelockwood7@gmail.com" at bounding box center [843, 426] width 215 height 10
drag, startPoint x: 892, startPoint y: 430, endPoint x: 733, endPoint y: 429, distance: 159.0
click at [733, 429] on div "Lockwood, Maxine Markye maxinelockwood7@gmail.com" at bounding box center [840, 411] width 221 height 66
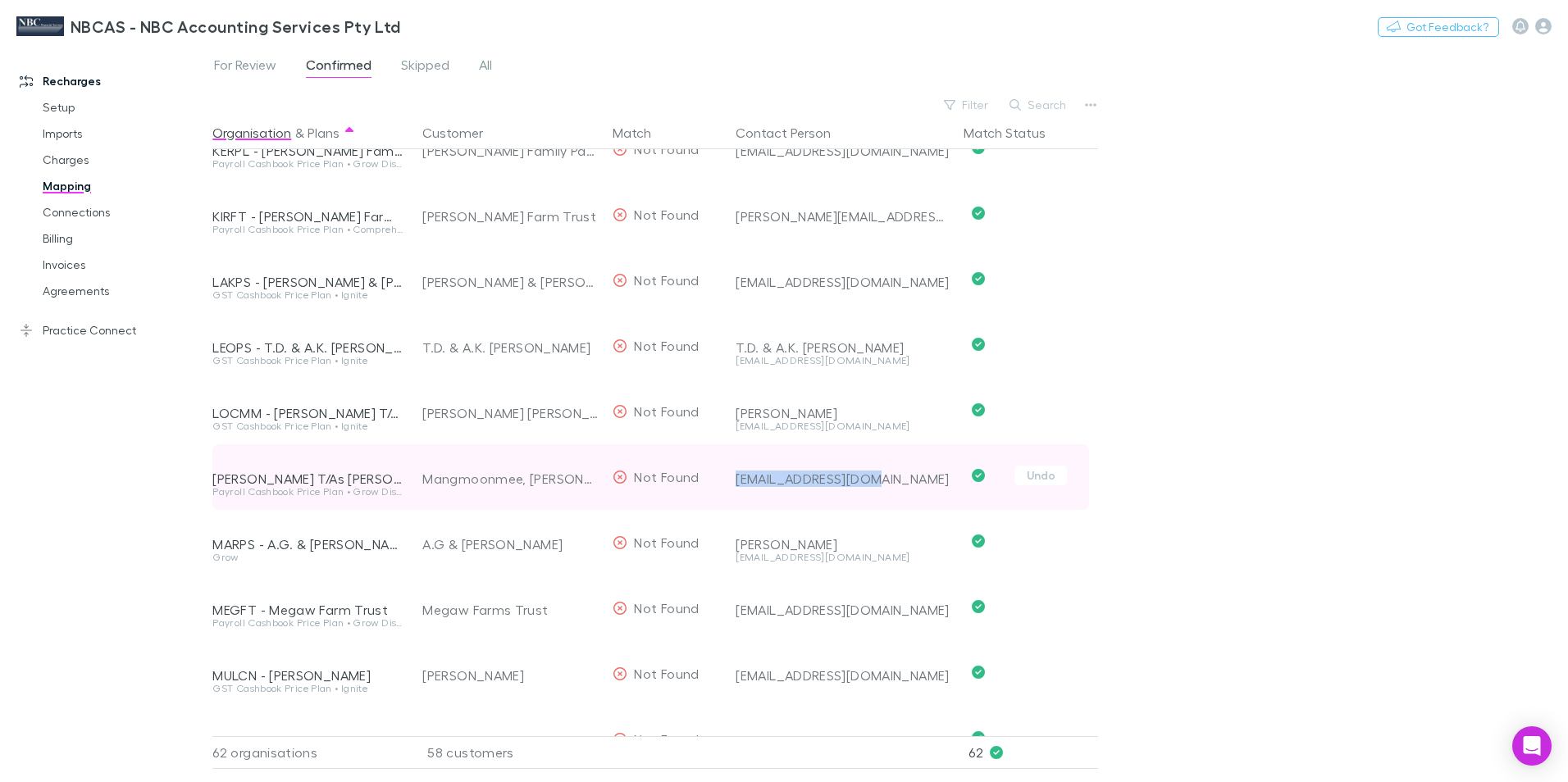
drag, startPoint x: 879, startPoint y: 484, endPoint x: 713, endPoint y: 486, distance: 166.0
click at [713, 486] on div "MANK - Khomsan Mangmoonmee T/As Kelly Thai Massage Payroll Cashbook Price Plan …" at bounding box center [651, 476] width 877 height 66
drag, startPoint x: 713, startPoint y: 486, endPoint x: 779, endPoint y: 479, distance: 66.4
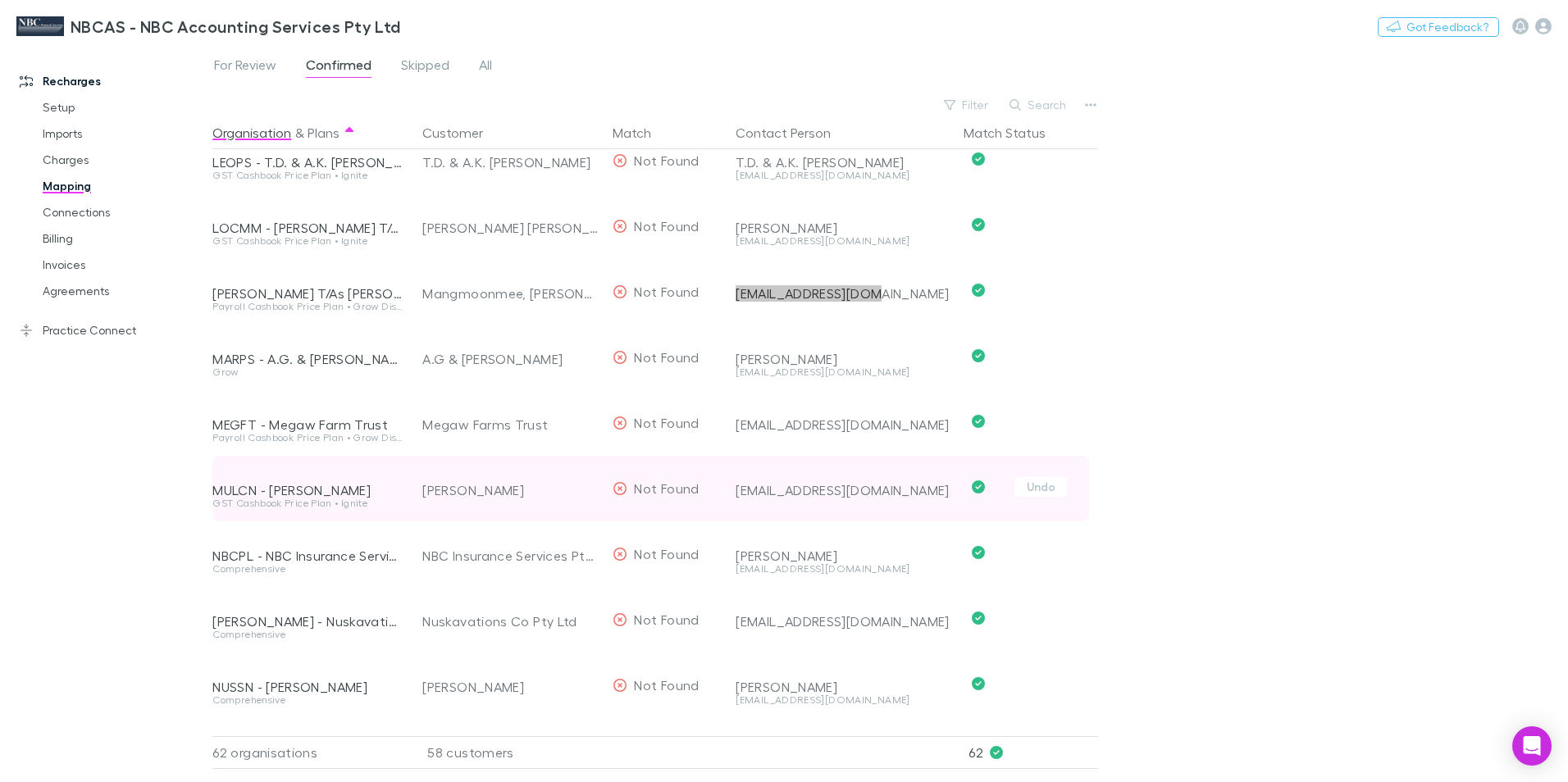
scroll to position [2050, 0]
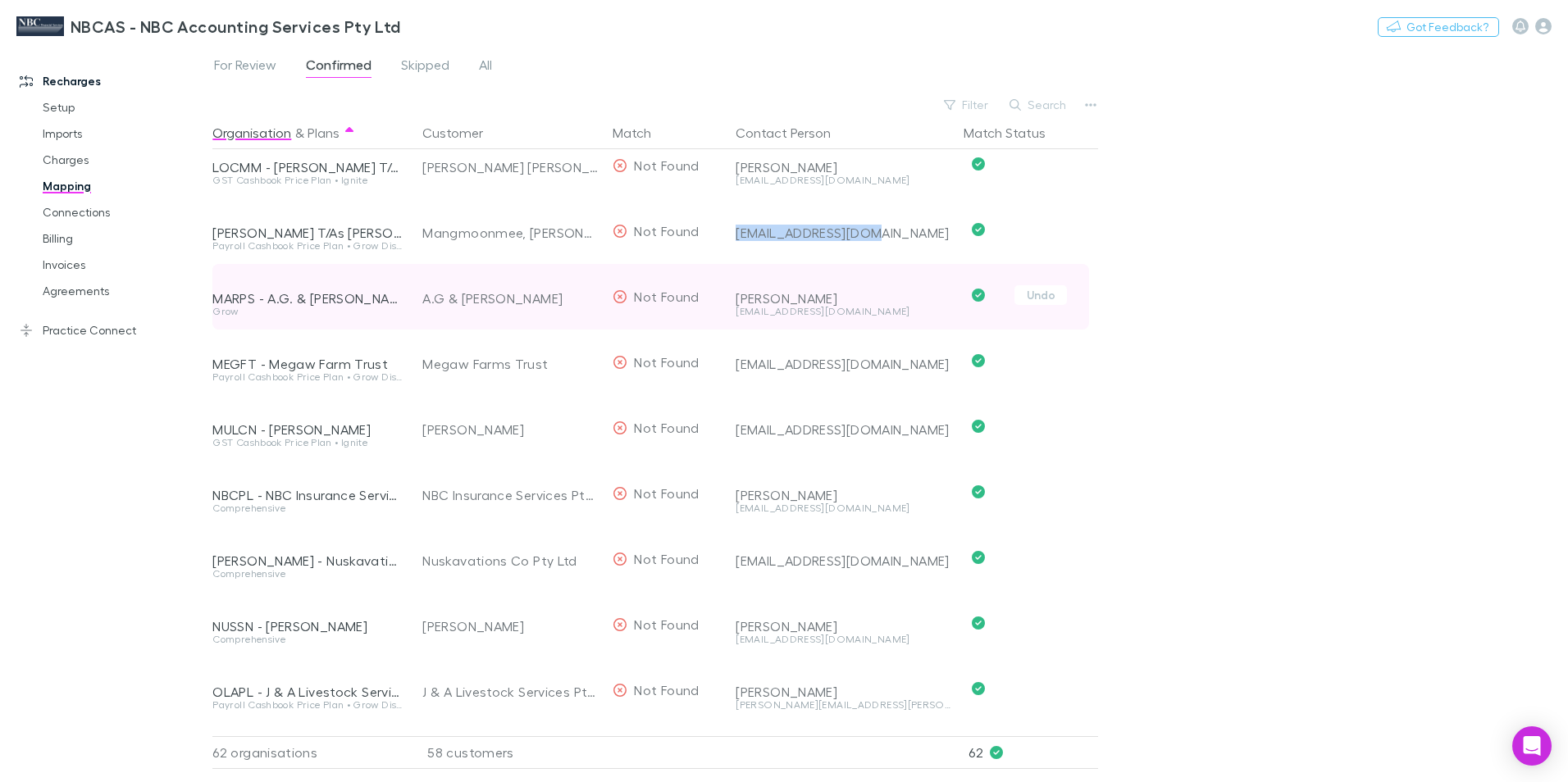
drag, startPoint x: 928, startPoint y: 317, endPoint x: 731, endPoint y: 311, distance: 197.1
click at [731, 311] on div "Narelle Marshall beachportsprayingservices@gmail.com" at bounding box center [840, 296] width 221 height 66
drag, startPoint x: 731, startPoint y: 311, endPoint x: 757, endPoint y: 311, distance: 26.0
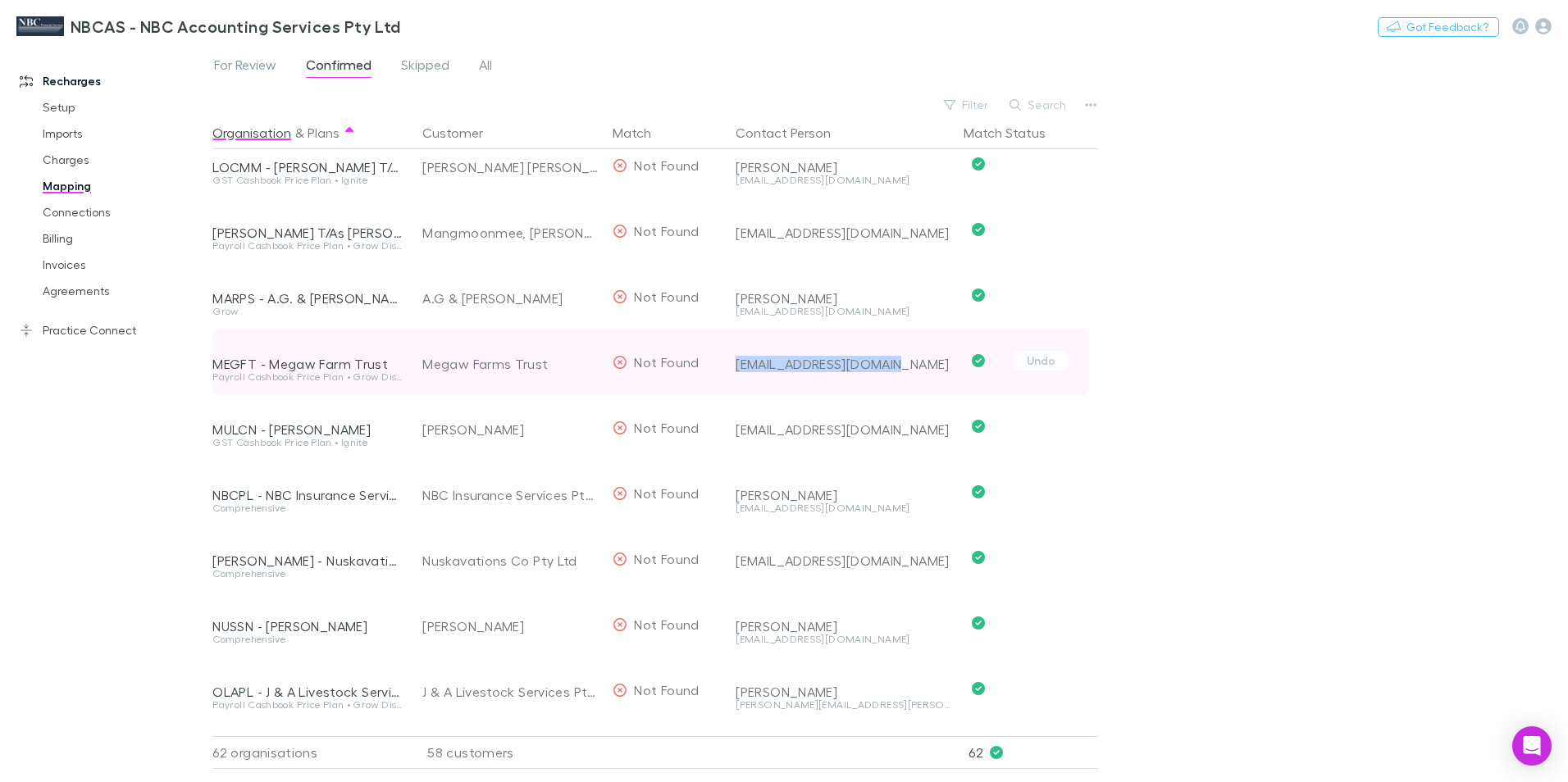
drag, startPoint x: 890, startPoint y: 361, endPoint x: 731, endPoint y: 370, distance: 159.3
click at [731, 370] on div "tuarthill4@bigpond.com" at bounding box center [840, 362] width 221 height 66
drag, startPoint x: 731, startPoint y: 370, endPoint x: 762, endPoint y: 367, distance: 31.1
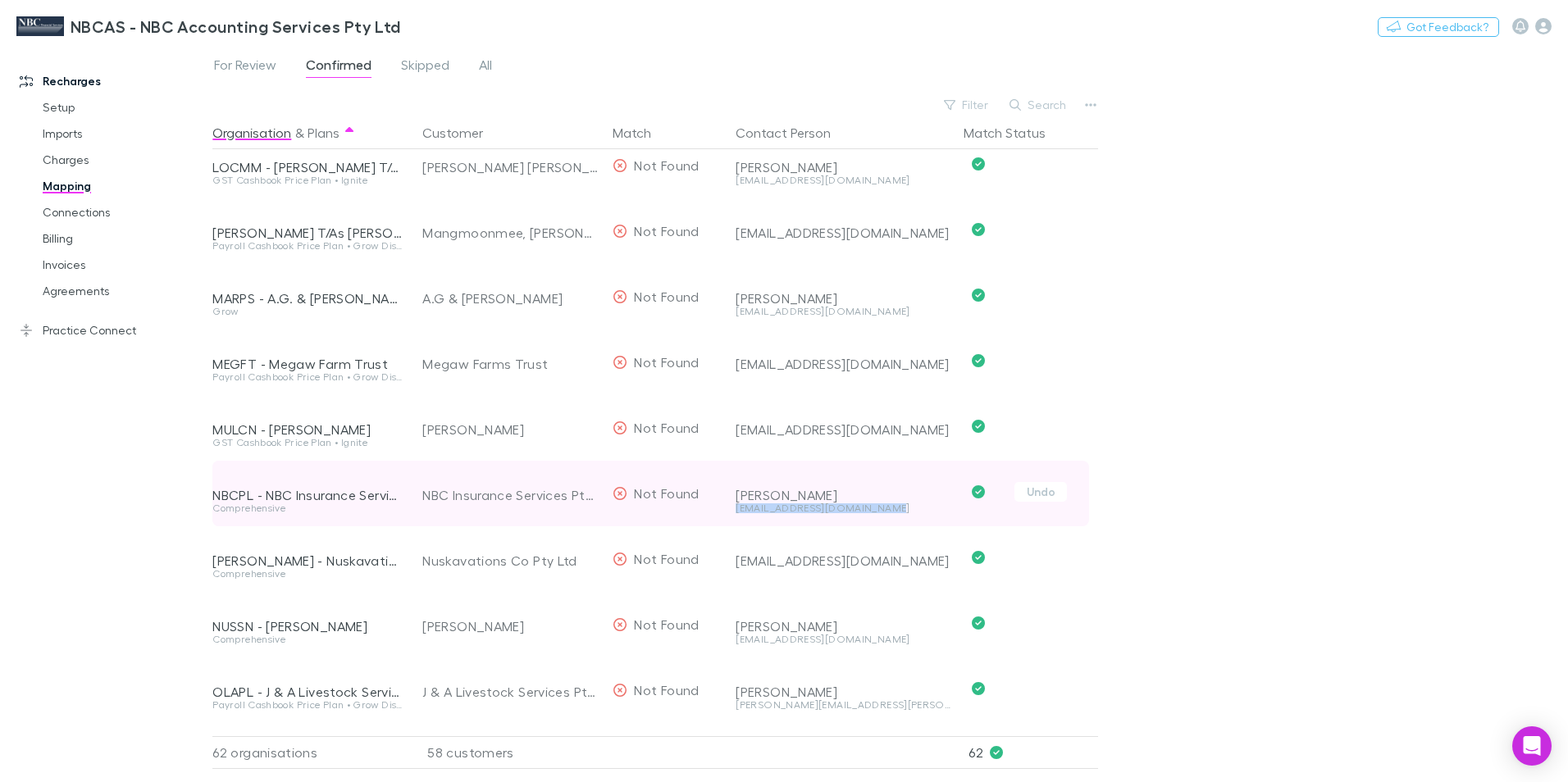
drag, startPoint x: 897, startPoint y: 506, endPoint x: 735, endPoint y: 514, distance: 162.2
click at [735, 514] on div "Rex Whittaker manager@nbcfinancial.com.au" at bounding box center [840, 493] width 221 height 66
drag, startPoint x: 735, startPoint y: 514, endPoint x: 752, endPoint y: 509, distance: 17.7
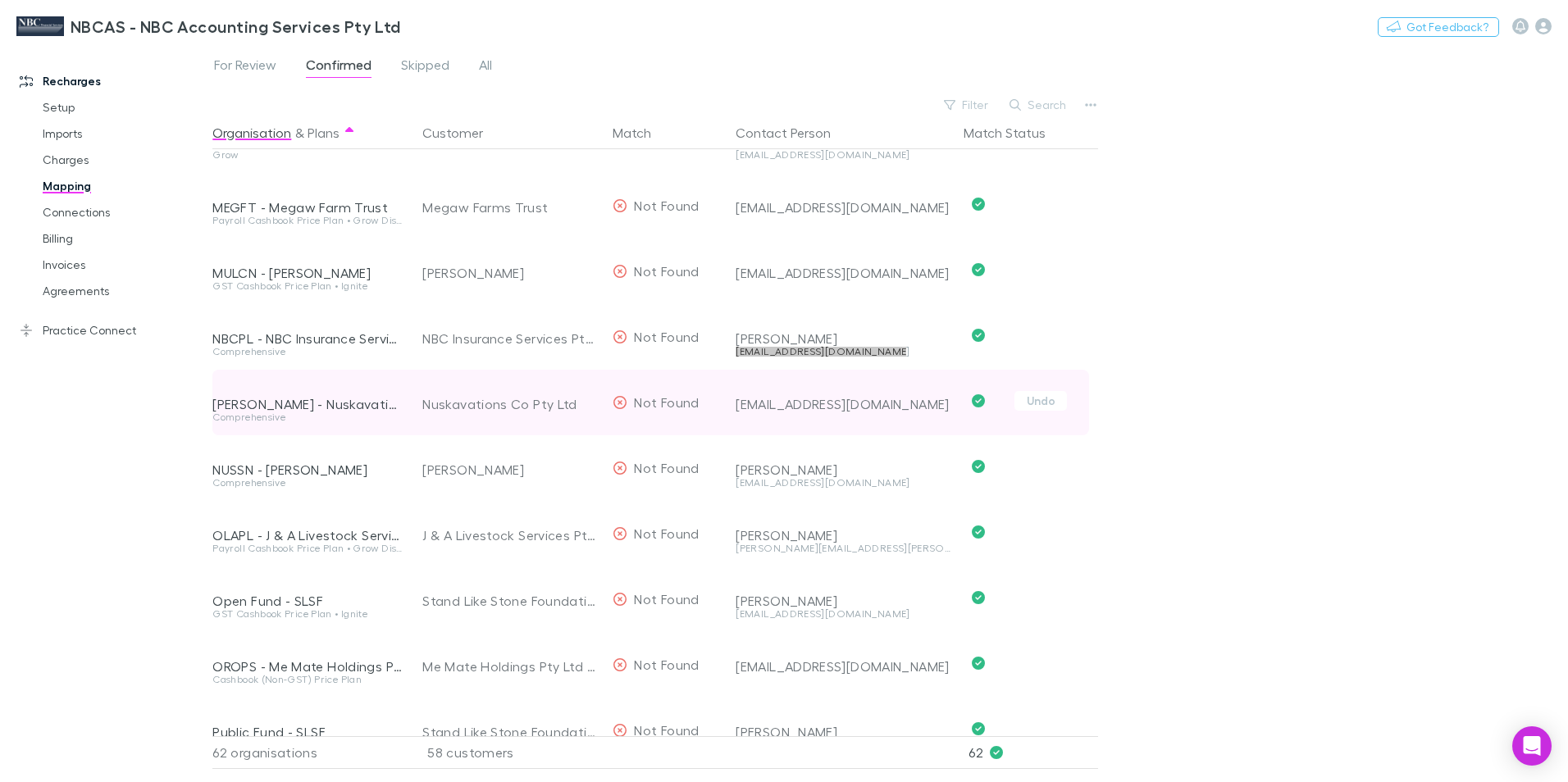
scroll to position [2214, 0]
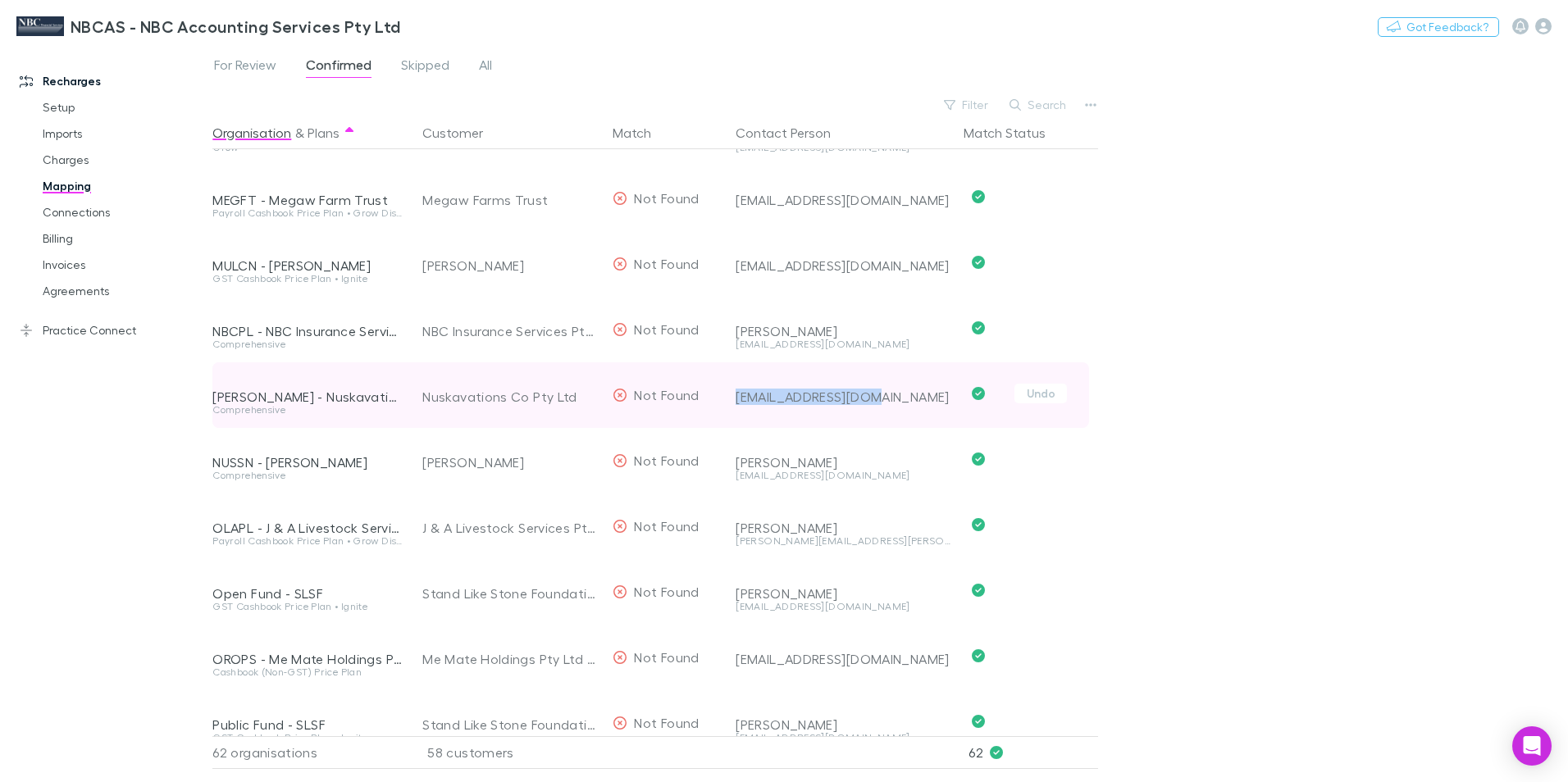
drag, startPoint x: 885, startPoint y: 396, endPoint x: 729, endPoint y: 401, distance: 156.1
click at [729, 401] on div "stnuske@bigpond.com" at bounding box center [840, 395] width 221 height 66
drag, startPoint x: 729, startPoint y: 401, endPoint x: 772, endPoint y: 396, distance: 43.3
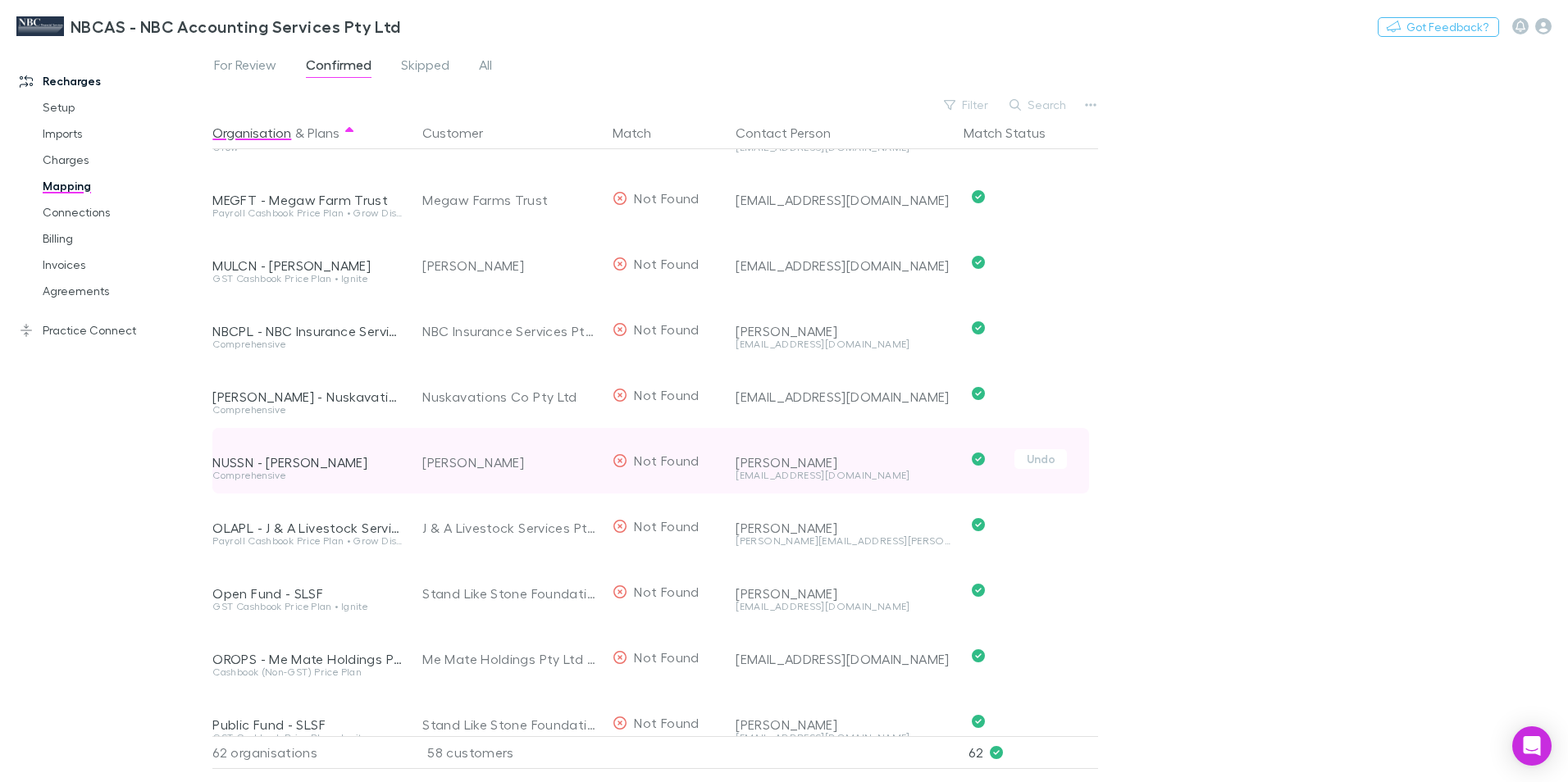
click at [830, 484] on div "stnuske@bigpond.com" at bounding box center [843, 482] width 215 height 23
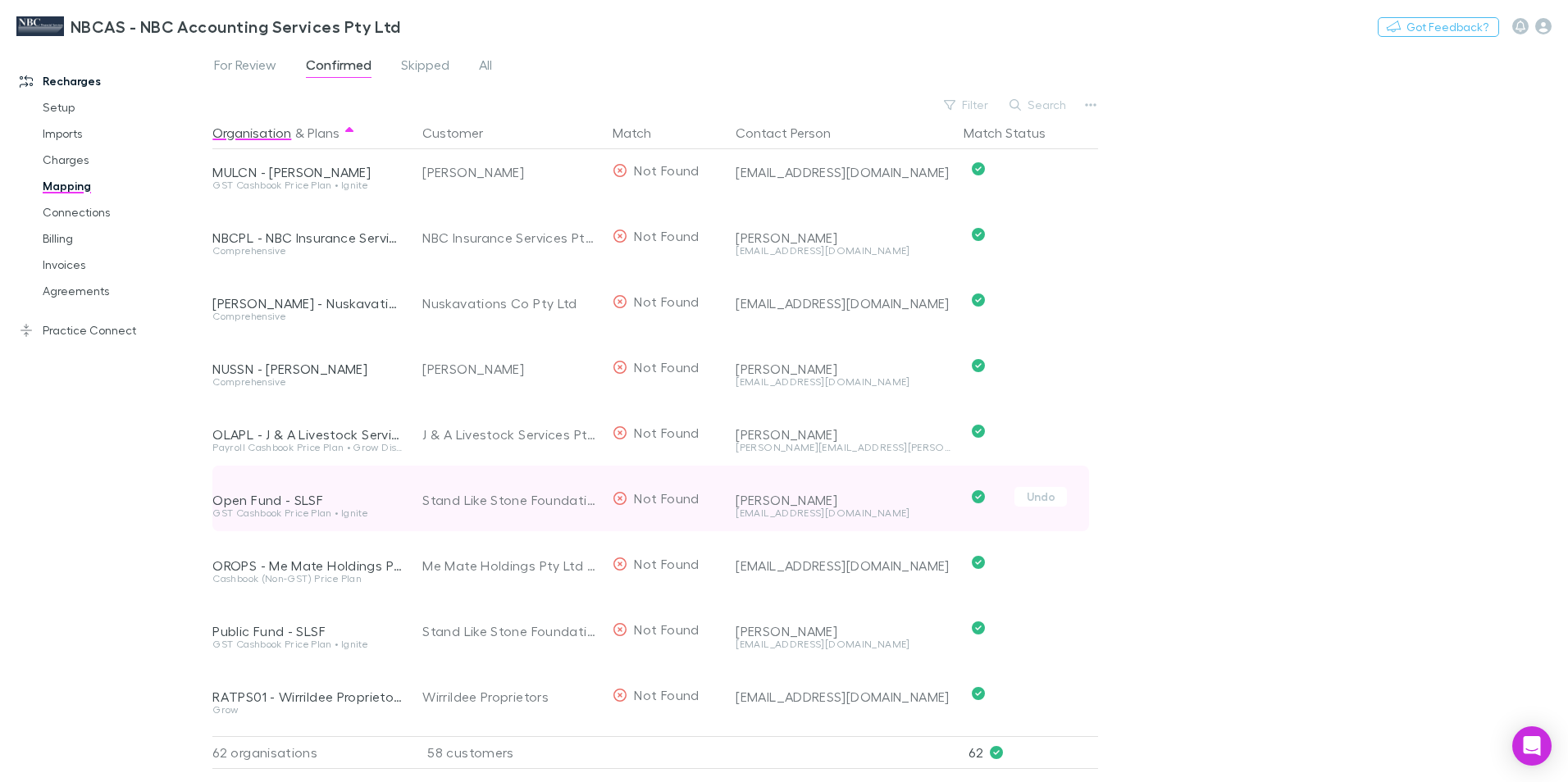
scroll to position [2378, 0]
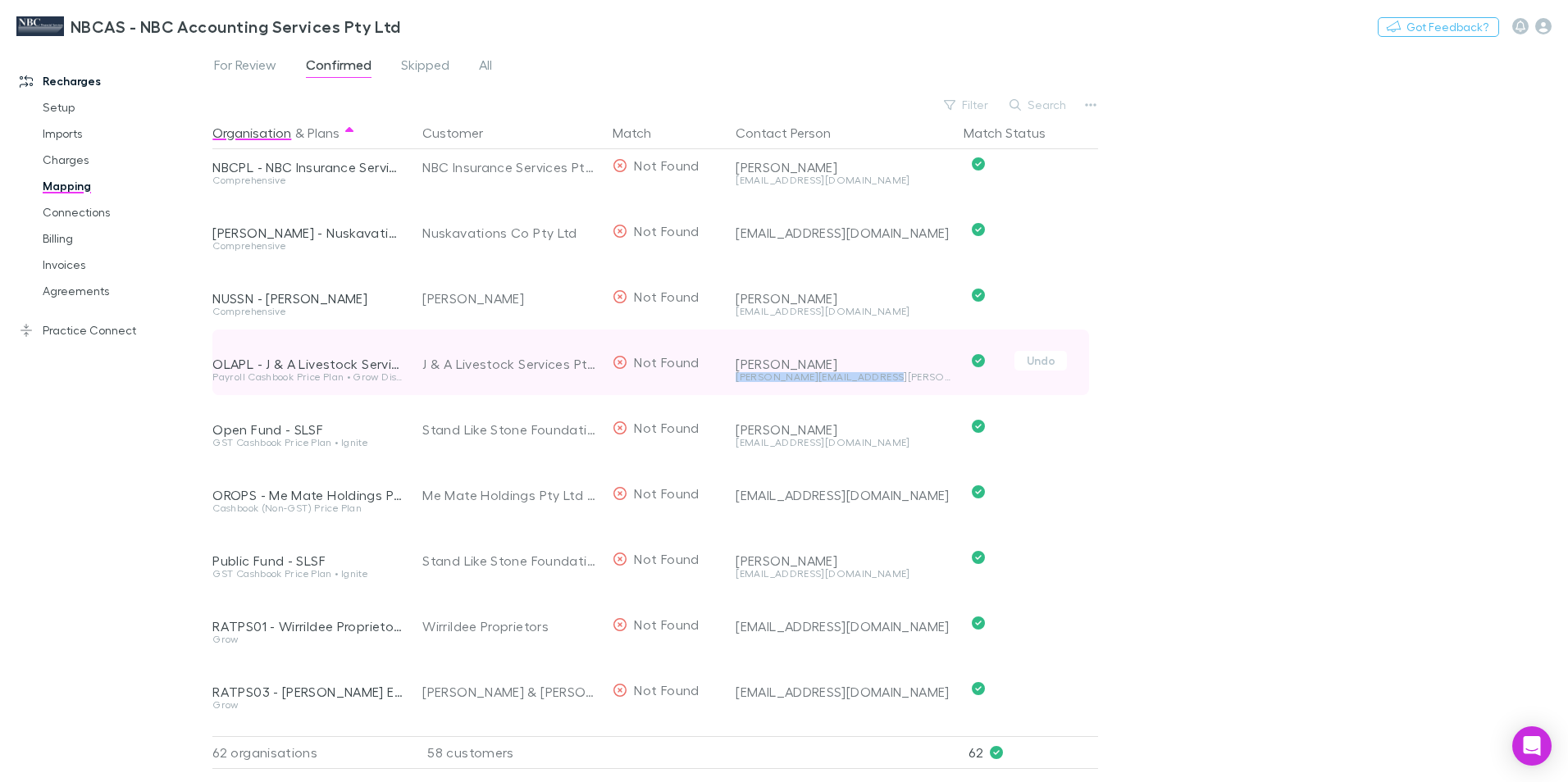
drag, startPoint x: 890, startPoint y: 381, endPoint x: 736, endPoint y: 374, distance: 154.2
click at [736, 374] on div "Jeff.Olafsen@nutrien.com.au" at bounding box center [843, 377] width 215 height 10
drag, startPoint x: 736, startPoint y: 374, endPoint x: 758, endPoint y: 379, distance: 22.6
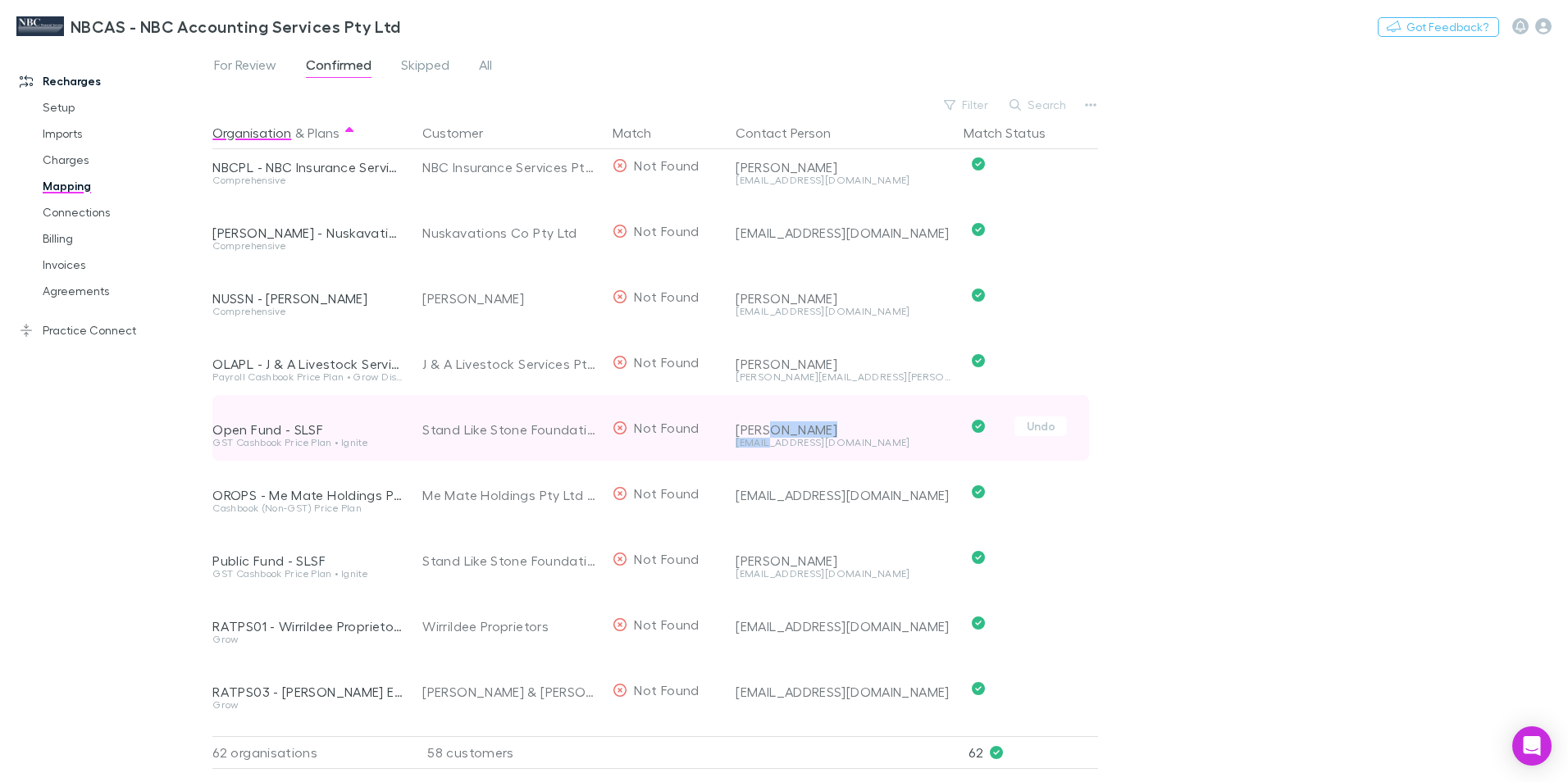
drag, startPoint x: 882, startPoint y: 435, endPoint x: 765, endPoint y: 439, distance: 117.1
click at [765, 439] on div "Sally info@standlikestone.com.au" at bounding box center [840, 428] width 221 height 66
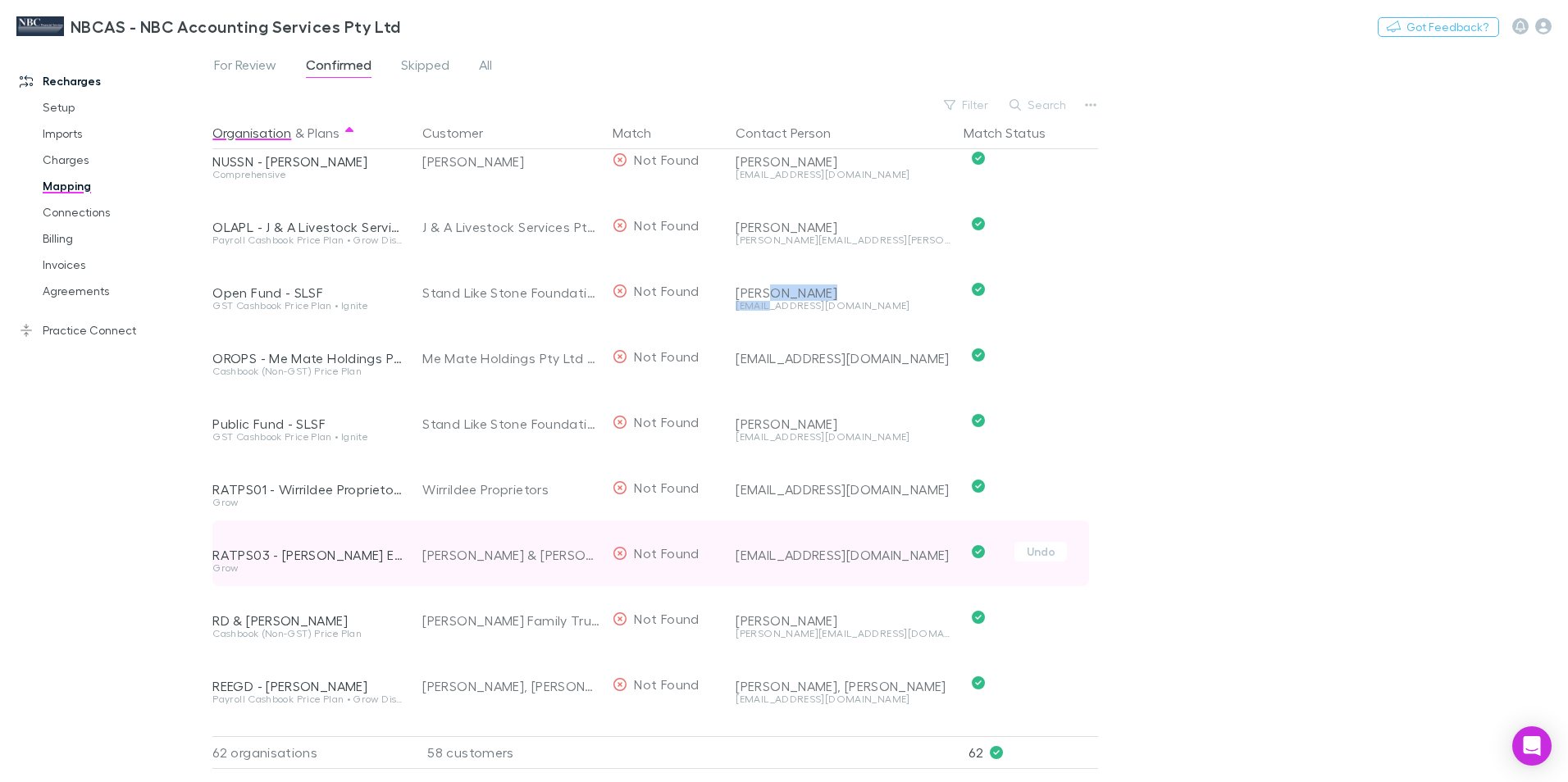
scroll to position [2542, 0]
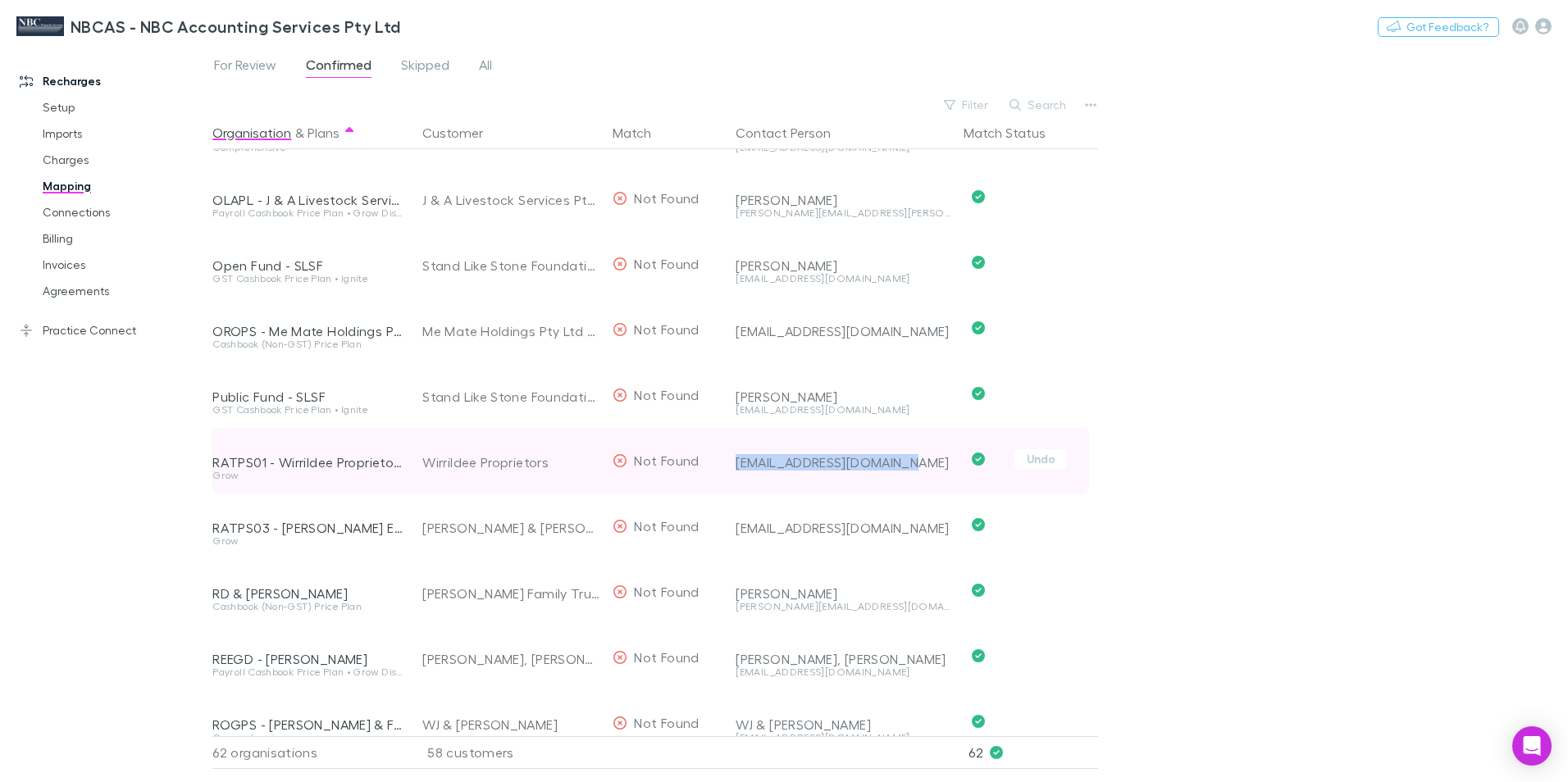
drag, startPoint x: 911, startPoint y: 468, endPoint x: 738, endPoint y: 463, distance: 173.1
click at [738, 463] on div "wirrildeeprops@gmail.com" at bounding box center [843, 463] width 215 height 17
drag, startPoint x: 738, startPoint y: 463, endPoint x: 759, endPoint y: 465, distance: 21.1
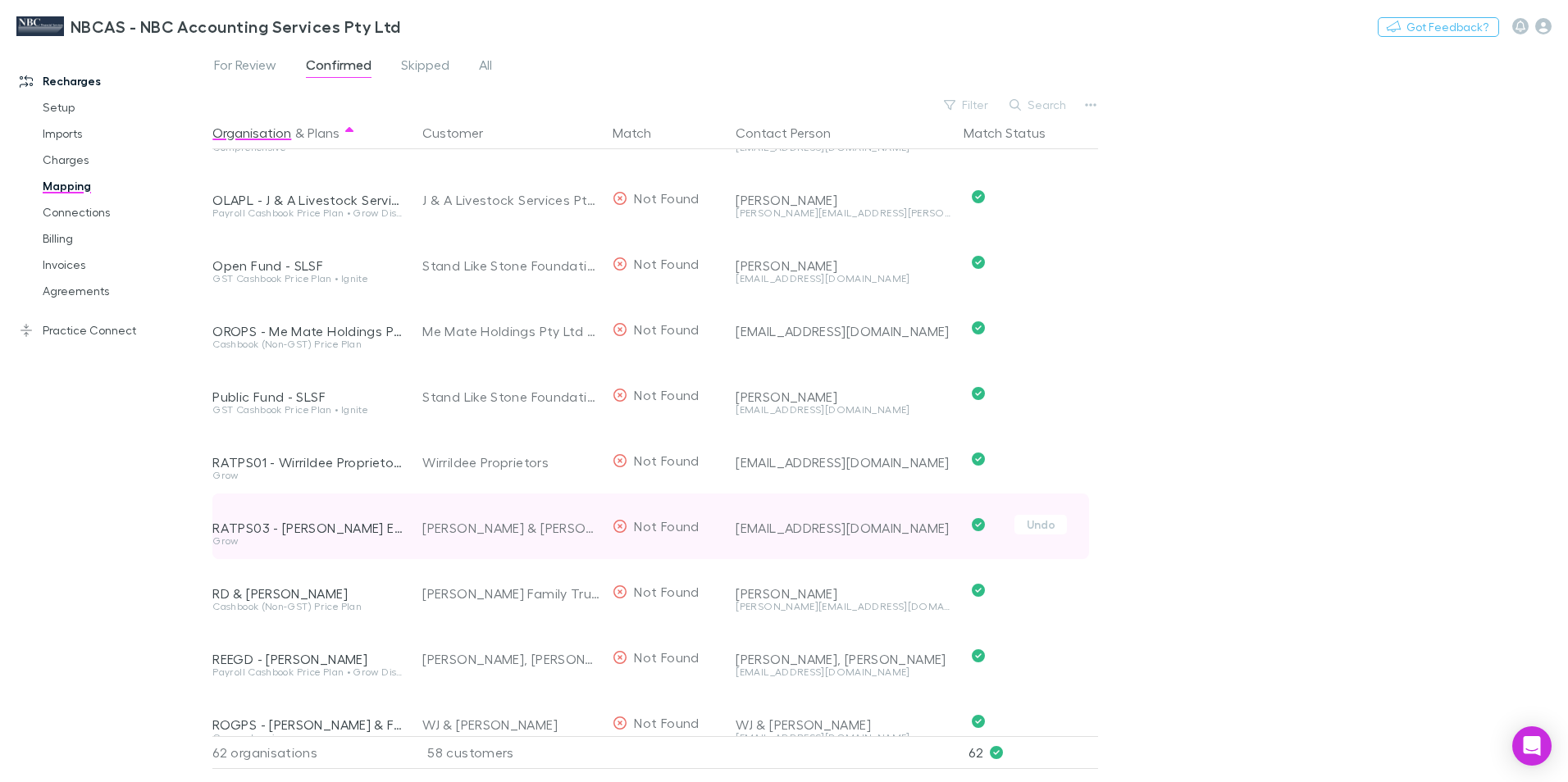
click at [868, 528] on div "wirrildeeprops@gmail.com" at bounding box center [843, 528] width 215 height 17
drag, startPoint x: 892, startPoint y: 528, endPoint x: 758, endPoint y: 527, distance: 134.0
click at [758, 527] on div "wirrildeeprops@gmail.com" at bounding box center [843, 528] width 215 height 17
drag, startPoint x: 758, startPoint y: 527, endPoint x: 733, endPoint y: 533, distance: 25.7
click at [733, 533] on div "wirrildeeprops@gmail.com" at bounding box center [840, 526] width 221 height 66
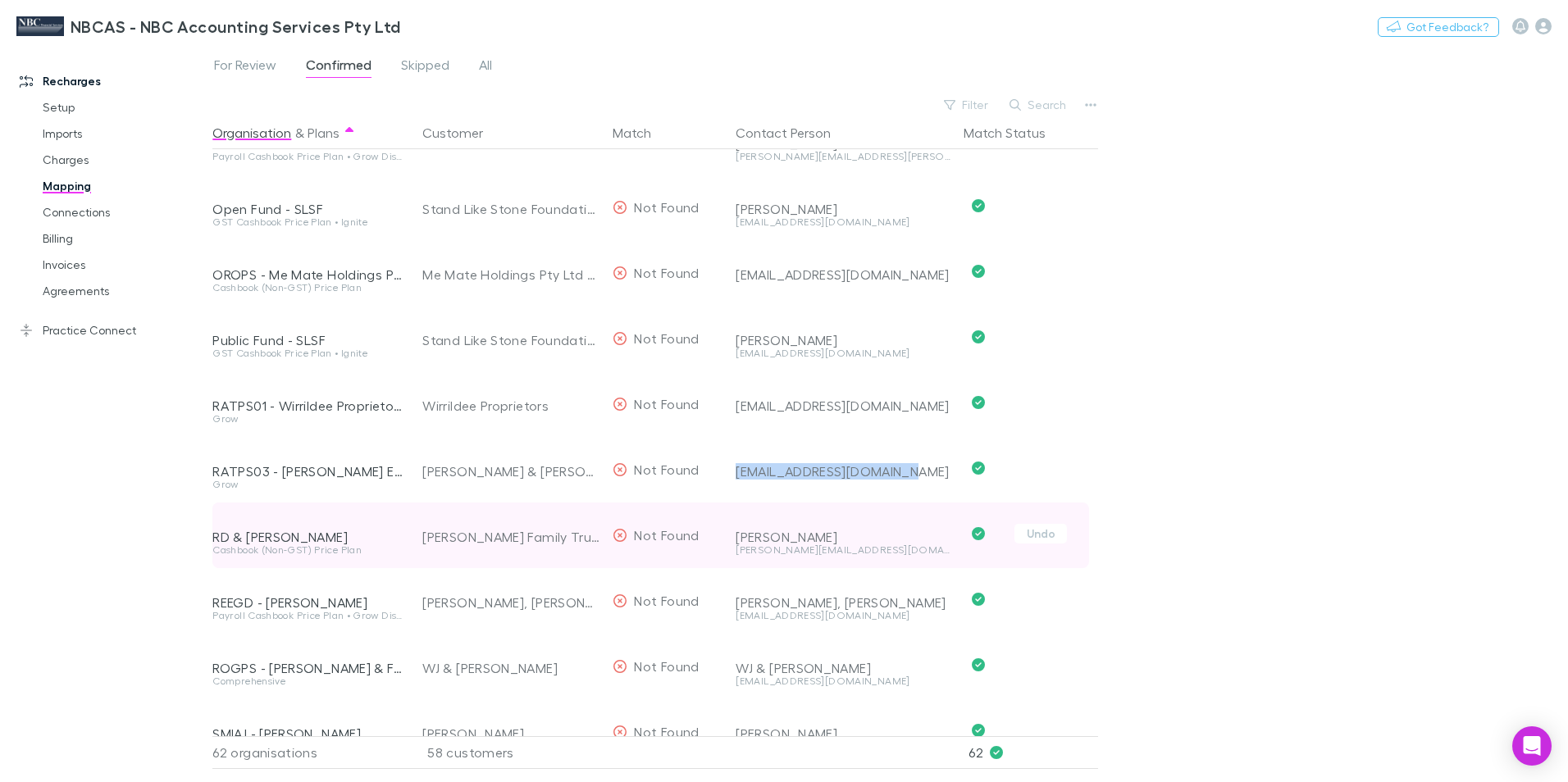
scroll to position [2705, 0]
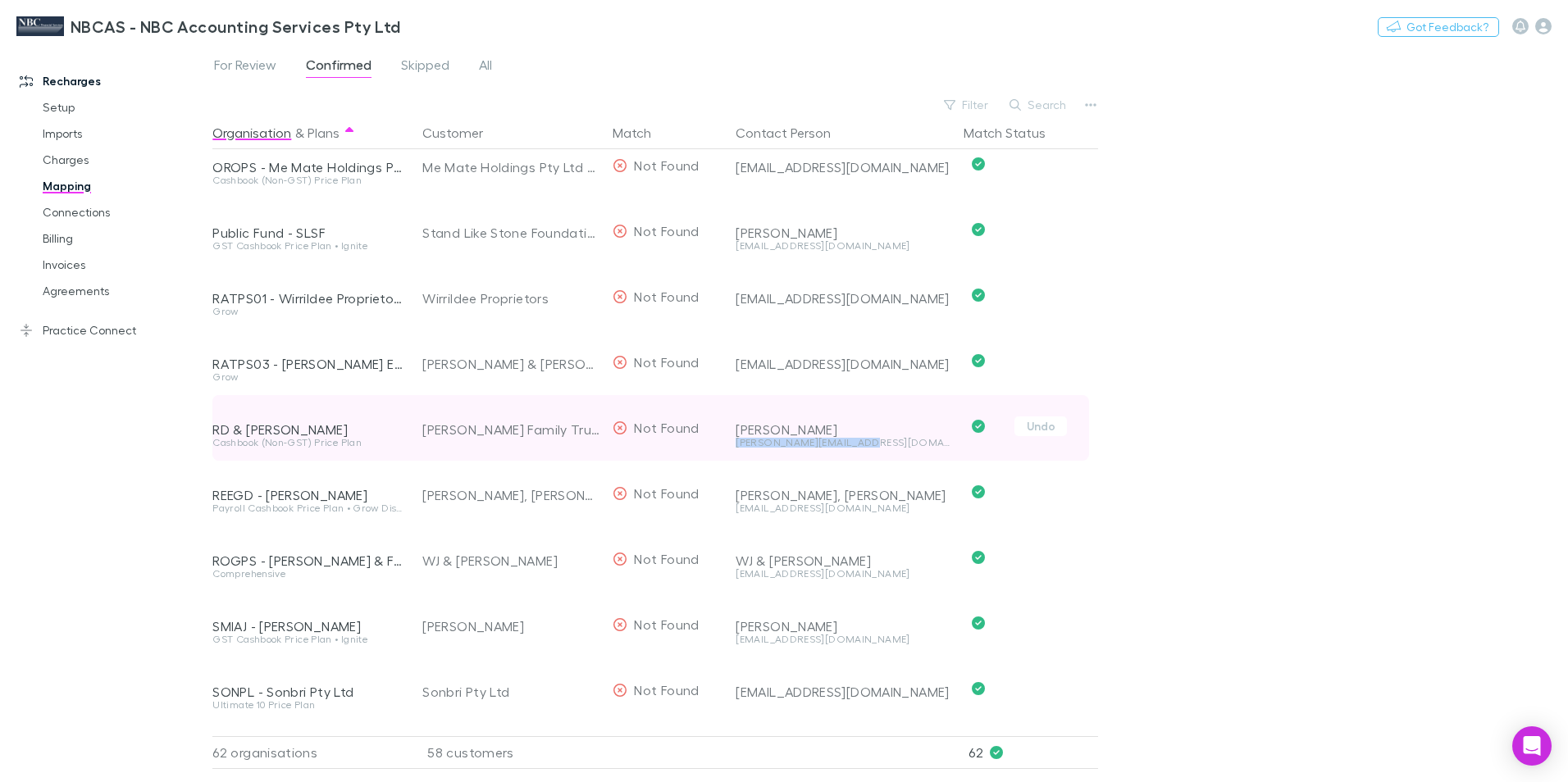
drag, startPoint x: 872, startPoint y: 443, endPoint x: 734, endPoint y: 448, distance: 138.1
click at [734, 448] on div "Rex Whittaker rex@nbcfinancial.com.au" at bounding box center [840, 428] width 221 height 66
drag, startPoint x: 734, startPoint y: 448, endPoint x: 766, endPoint y: 444, distance: 32.2
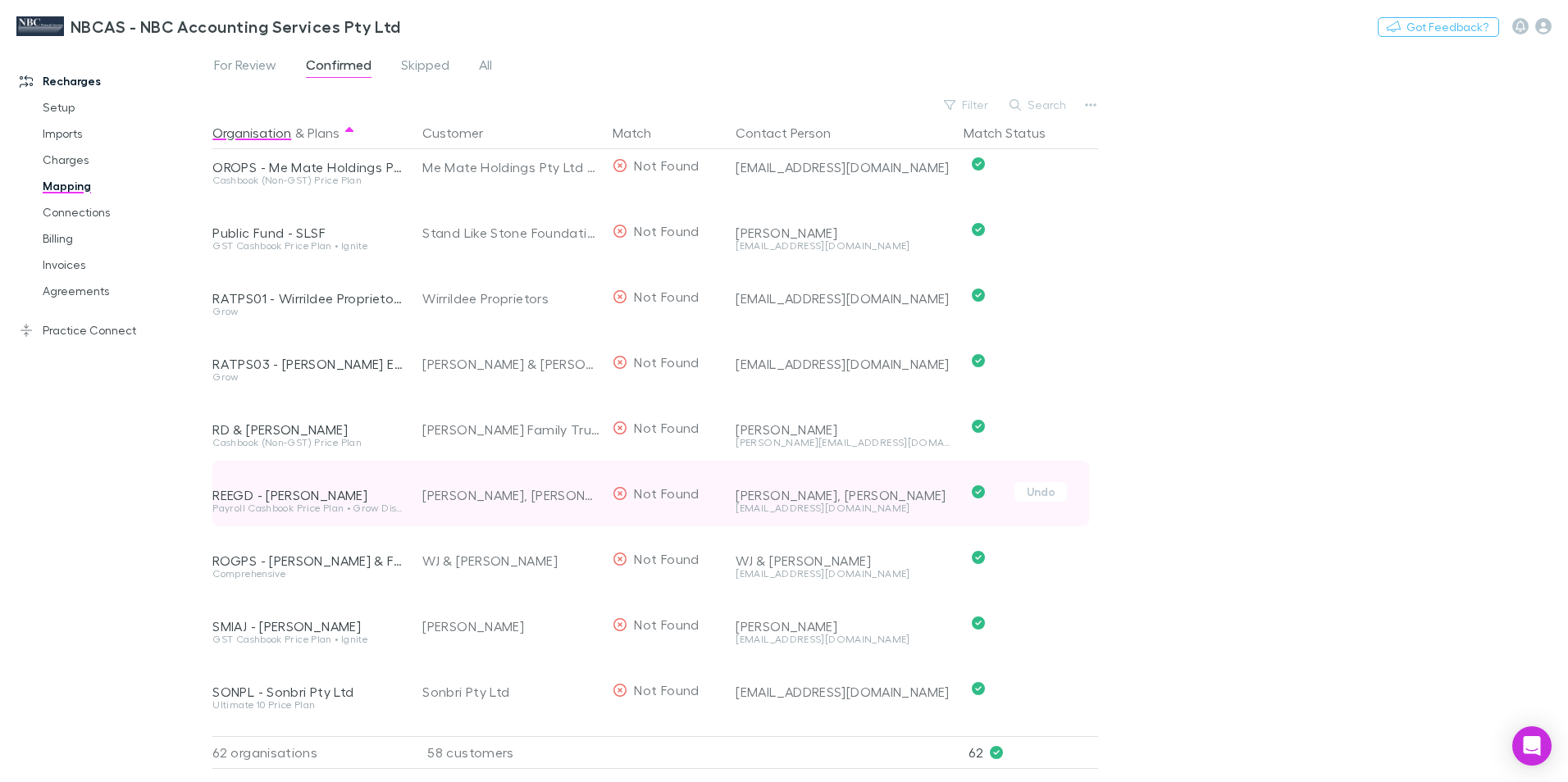
click at [787, 506] on div "reedmans@hotmail.com" at bounding box center [843, 508] width 215 height 10
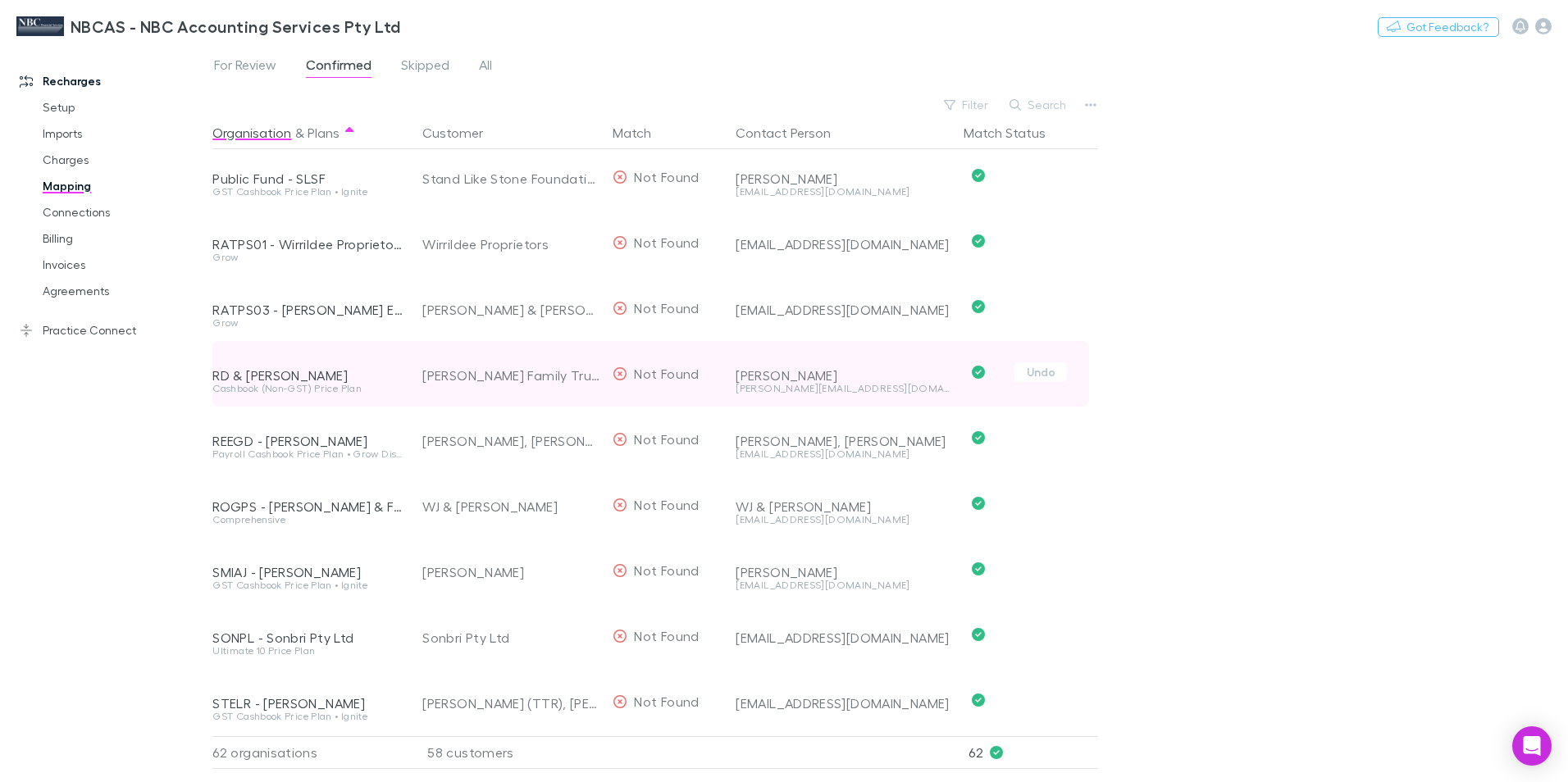
scroll to position [2870, 0]
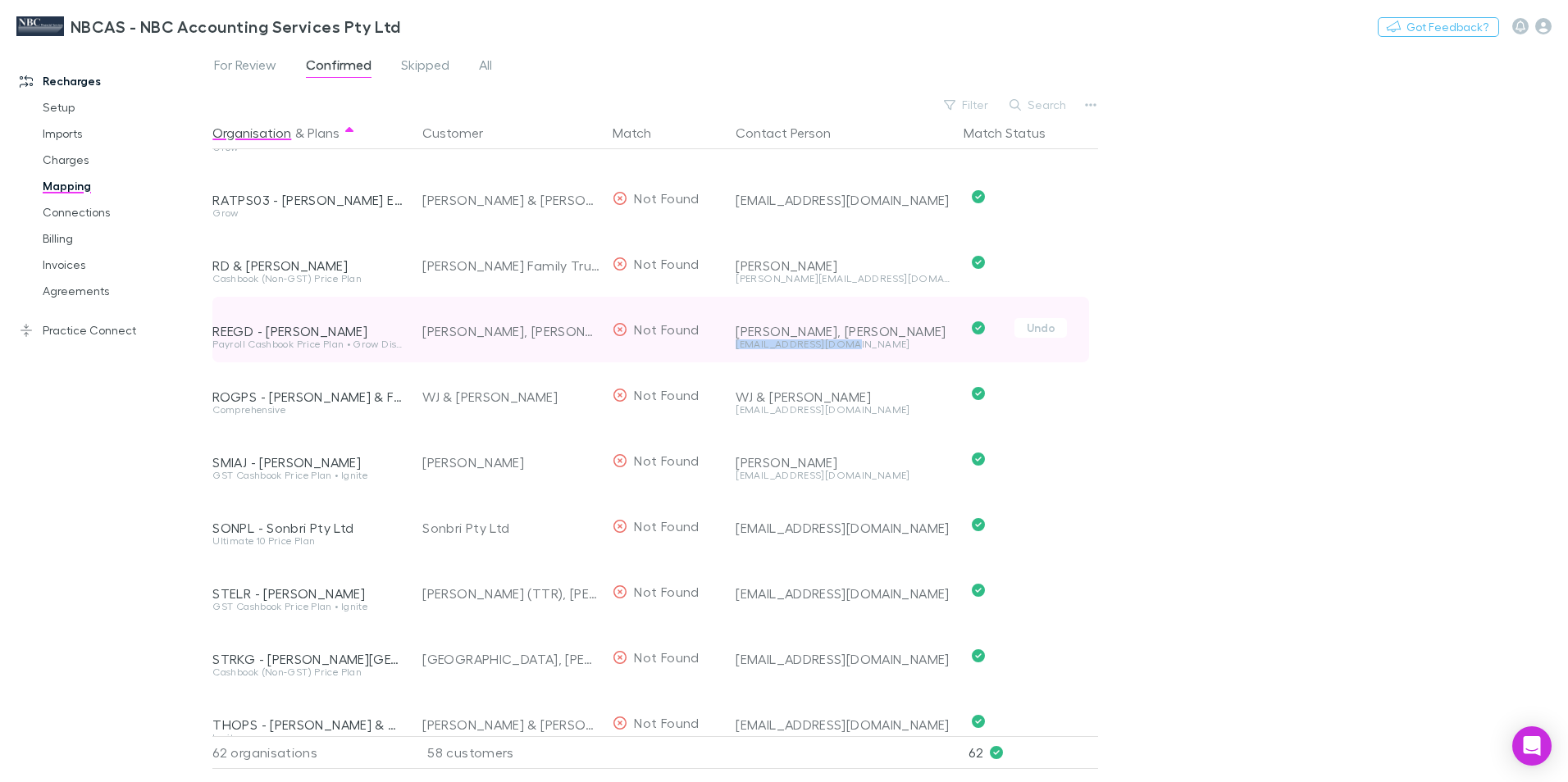
drag, startPoint x: 857, startPoint y: 346, endPoint x: 735, endPoint y: 349, distance: 122.0
click at [735, 349] on div "Reedman, Glenn Donovan reedmans@hotmail.com" at bounding box center [840, 330] width 221 height 66
drag, startPoint x: 735, startPoint y: 349, endPoint x: 751, endPoint y: 346, distance: 16.3
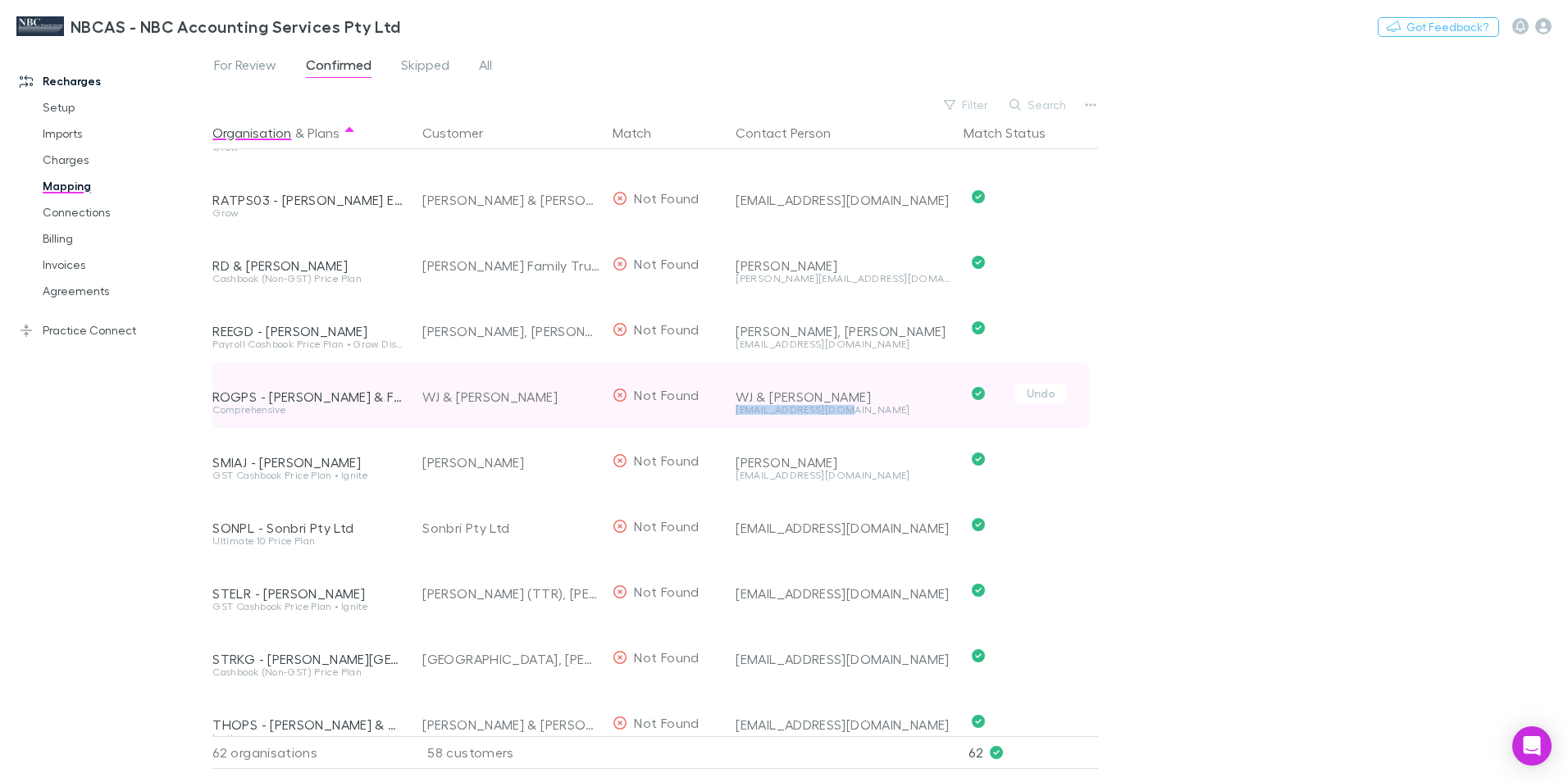
drag, startPoint x: 844, startPoint y: 409, endPoint x: 733, endPoint y: 415, distance: 111.2
click at [733, 415] on div "WJ & FR Rogers bnfrogers@gmail.com" at bounding box center [840, 395] width 221 height 66
drag, startPoint x: 733, startPoint y: 415, endPoint x: 746, endPoint y: 411, distance: 13.6
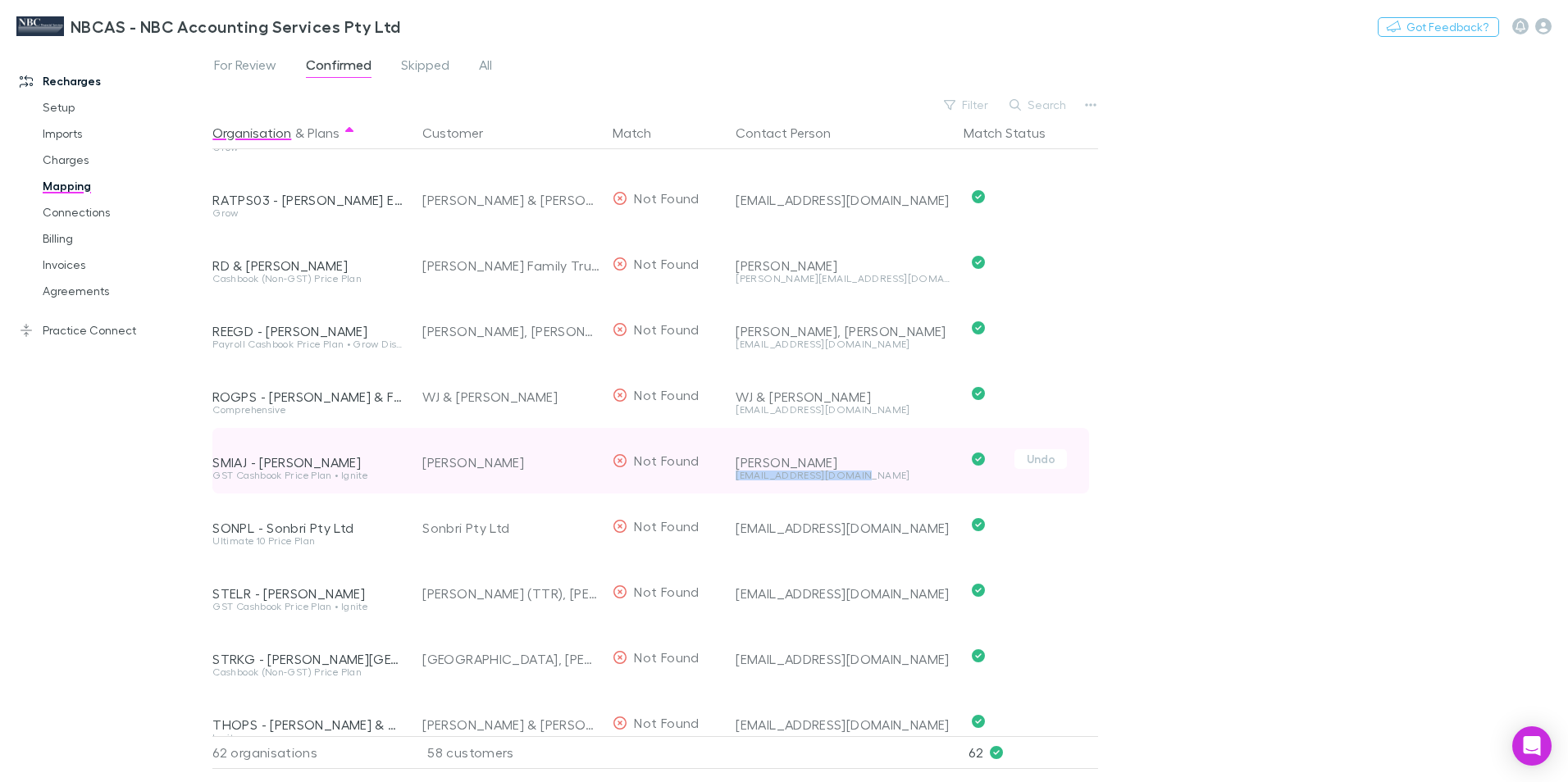
drag, startPoint x: 869, startPoint y: 477, endPoint x: 733, endPoint y: 481, distance: 136.1
click at [733, 481] on div "Smith, Andrew smithersoz@hotmail.com" at bounding box center [840, 461] width 221 height 66
drag, startPoint x: 733, startPoint y: 481, endPoint x: 764, endPoint y: 476, distance: 31.4
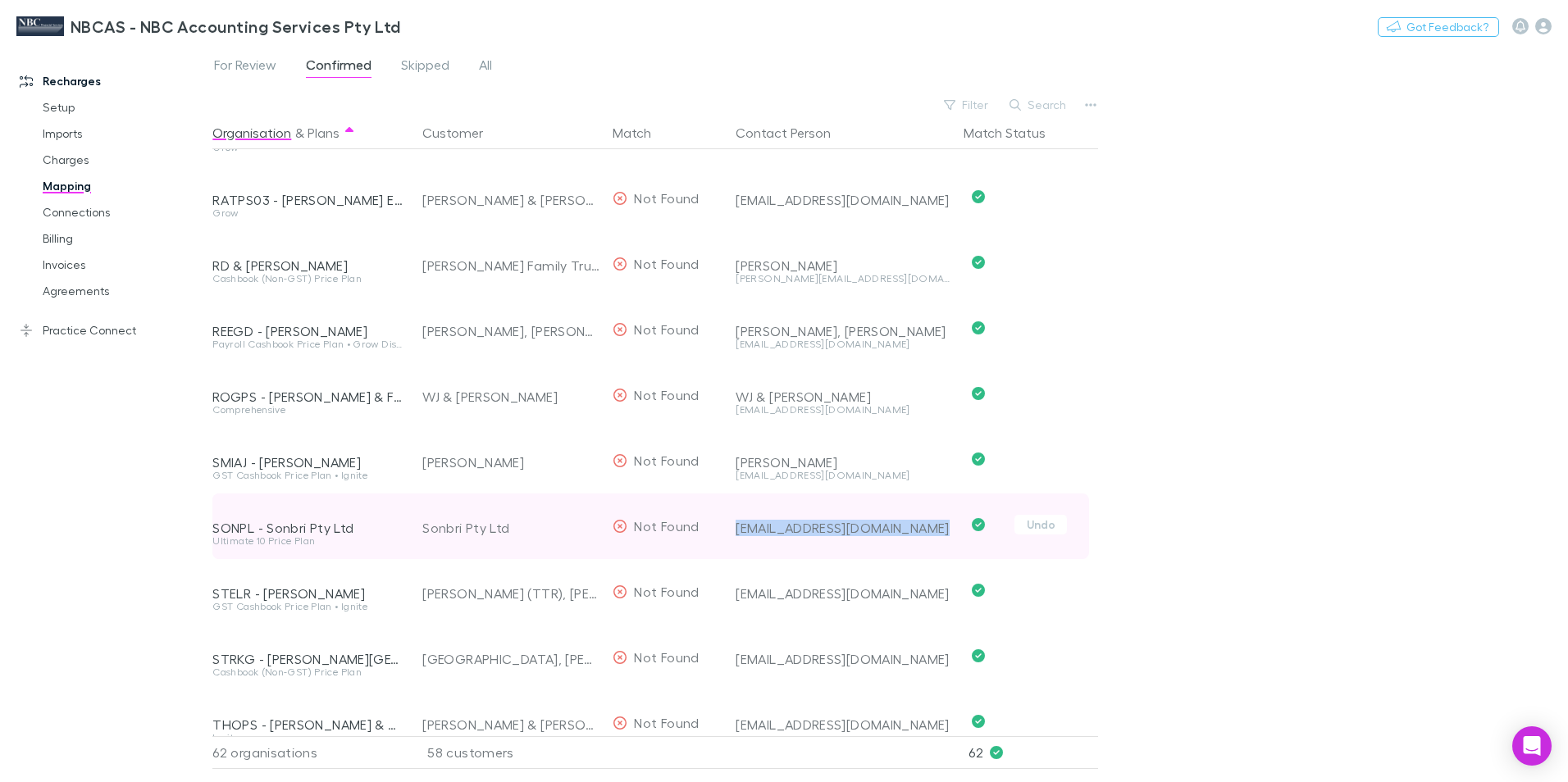
drag, startPoint x: 738, startPoint y: 529, endPoint x: 955, endPoint y: 526, distance: 217.0
click at [955, 526] on div "SONPL - Sonbri Pty Ltd Ultimate 10 Price Plan Sonbri Pty Ltd Not Found mountgam…" at bounding box center [651, 526] width 877 height 66
drag, startPoint x: 955, startPoint y: 526, endPoint x: 908, endPoint y: 528, distance: 47.0
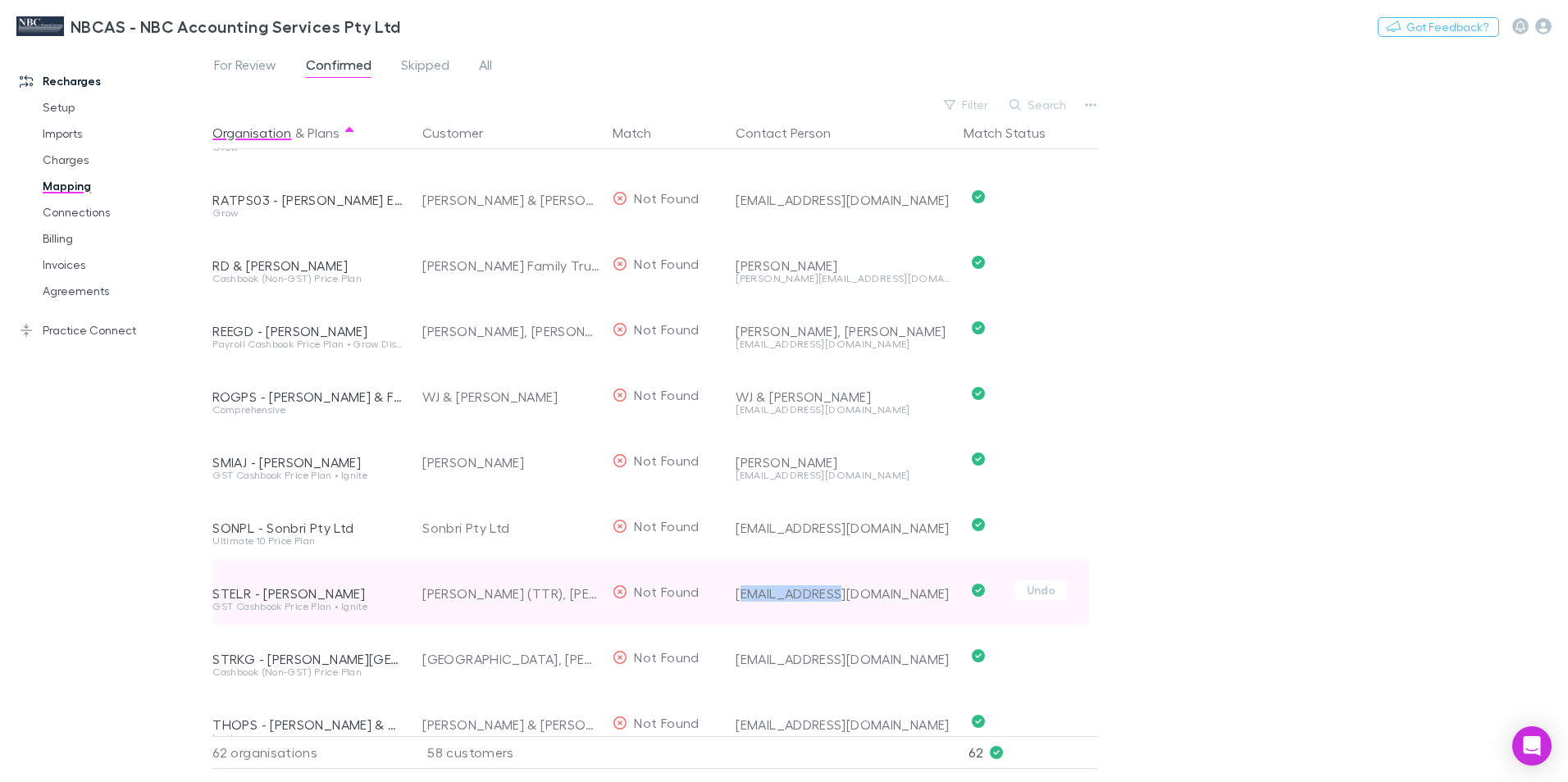
drag, startPoint x: 738, startPoint y: 592, endPoint x: 832, endPoint y: 592, distance: 94.0
click at [832, 592] on div "leigh_stevens2@hotmail.com" at bounding box center [843, 593] width 215 height 17
drag, startPoint x: 832, startPoint y: 592, endPoint x: 921, endPoint y: 598, distance: 89.2
click at [921, 598] on div "leigh_stevens2@hotmail.com" at bounding box center [840, 592] width 221 height 66
drag, startPoint x: 921, startPoint y: 598, endPoint x: 900, endPoint y: 590, distance: 22.5
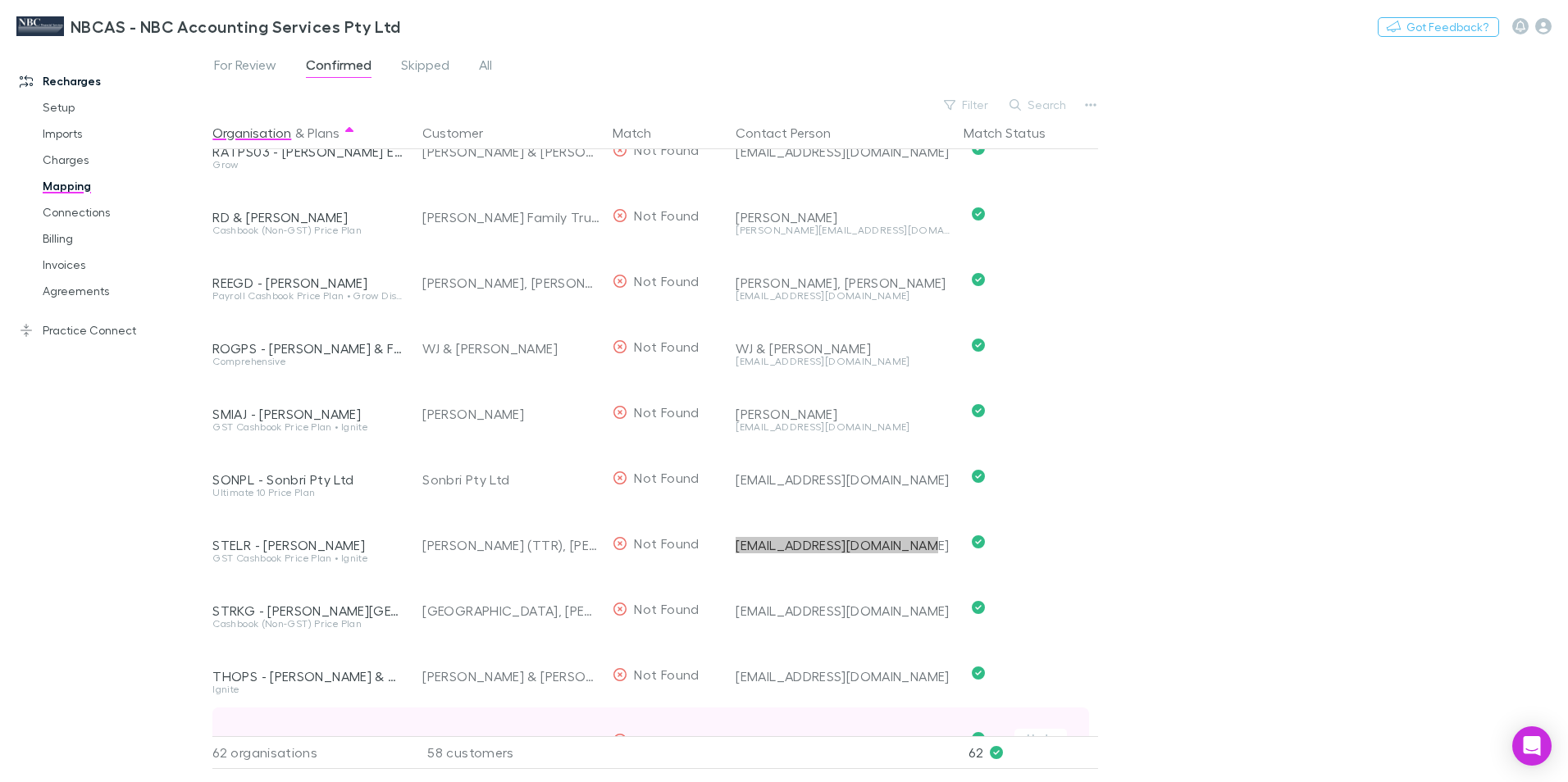
scroll to position [3116, 0]
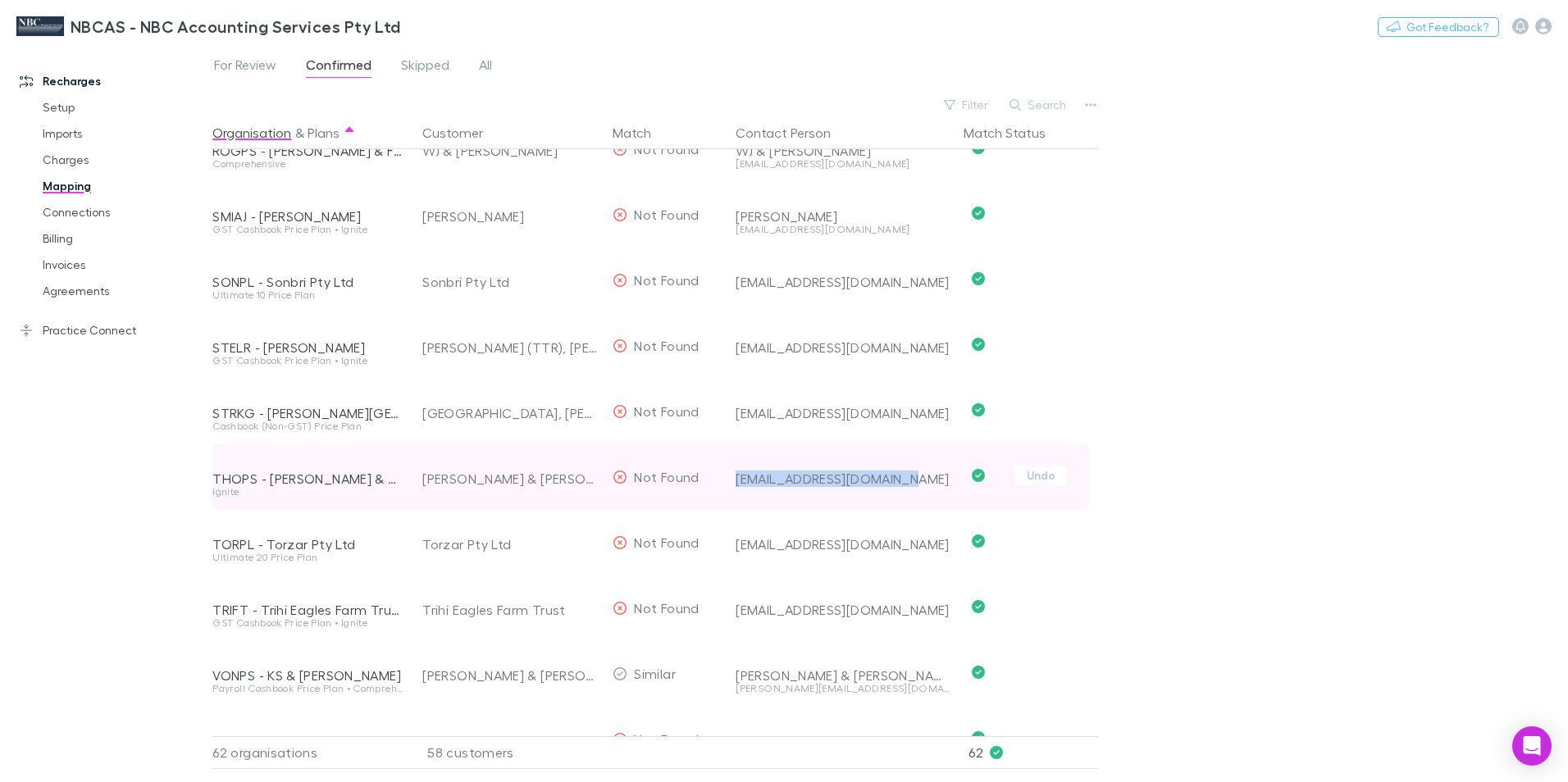
drag, startPoint x: 909, startPoint y: 481, endPoint x: 737, endPoint y: 479, distance: 172.0
click at [737, 479] on div "katie.curran16@gmail.com" at bounding box center [843, 479] width 215 height 17
drag, startPoint x: 737, startPoint y: 479, endPoint x: 803, endPoint y: 477, distance: 66.0
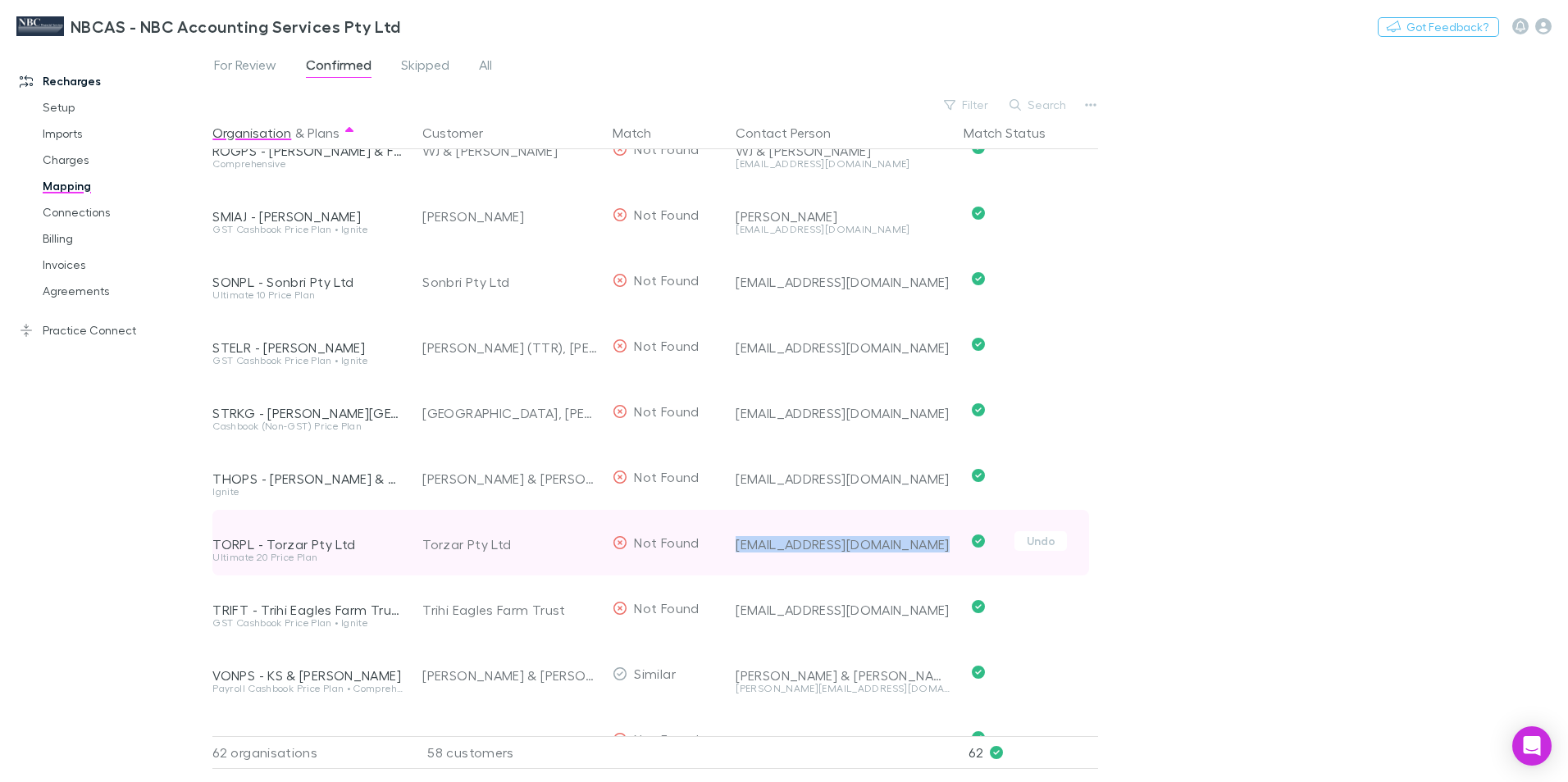
drag, startPoint x: 736, startPoint y: 548, endPoint x: 956, endPoint y: 542, distance: 220.1
click at [956, 542] on div "TORPL - Torzar Pty Ltd Ultimate 20 Price Plan Torzar Pty Ltd Not Found mtgambie…" at bounding box center [651, 542] width 877 height 66
drag, startPoint x: 956, startPoint y: 542, endPoint x: 898, endPoint y: 545, distance: 58.1
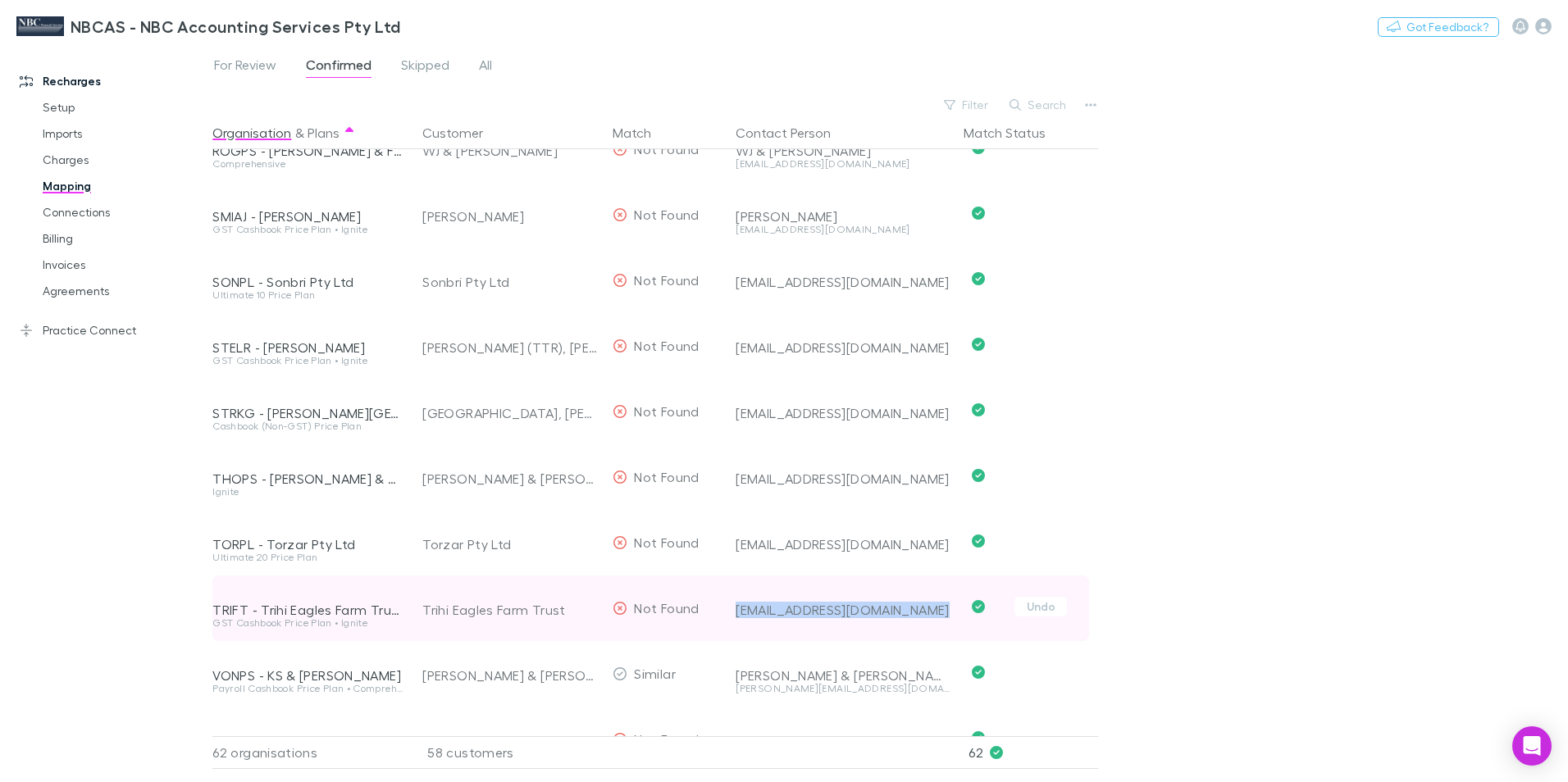
drag, startPoint x: 731, startPoint y: 609, endPoint x: 883, endPoint y: 612, distance: 152.0
click at [883, 612] on div "huntforchris@gmail.com" at bounding box center [840, 608] width 221 height 66
drag, startPoint x: 883, startPoint y: 612, endPoint x: 855, endPoint y: 607, distance: 28.4
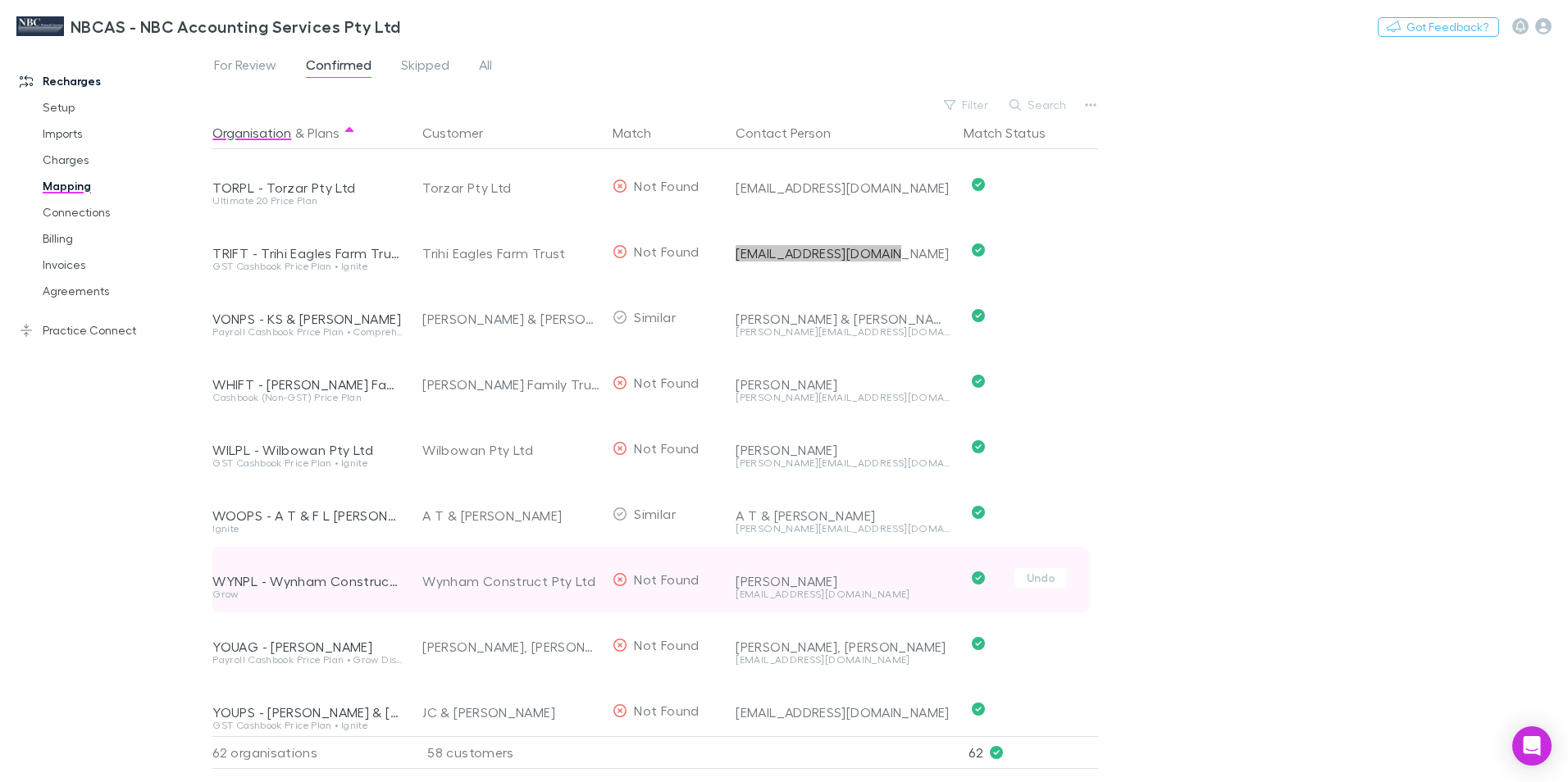
scroll to position [3493, 0]
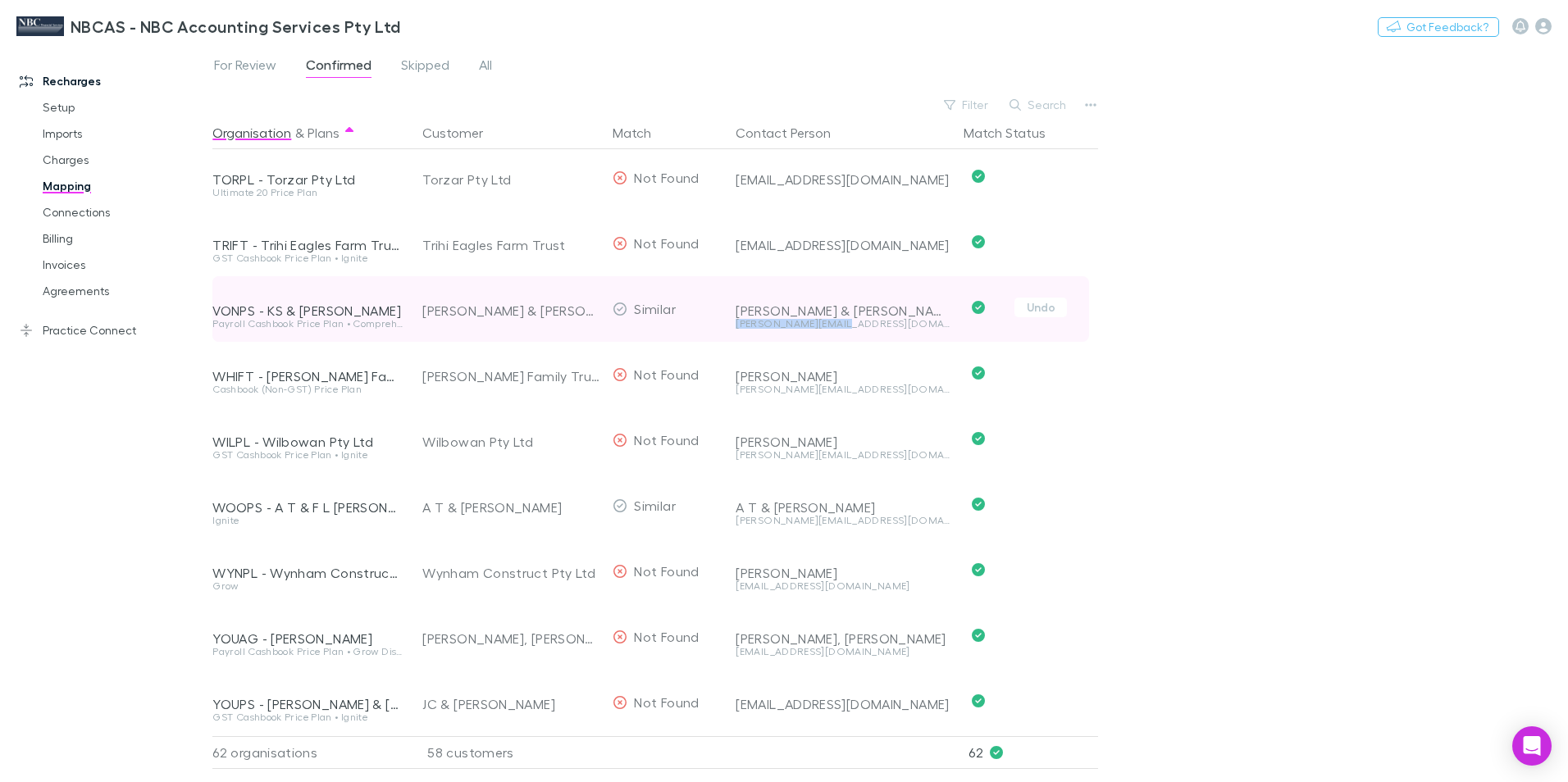
drag, startPoint x: 738, startPoint y: 310, endPoint x: 847, endPoint y: 314, distance: 109.1
click at [847, 319] on div "duve@anbirik.com.au" at bounding box center [843, 323] width 215 height 10
drag, startPoint x: 847, startPoint y: 314, endPoint x: 829, endPoint y: 313, distance: 18.0
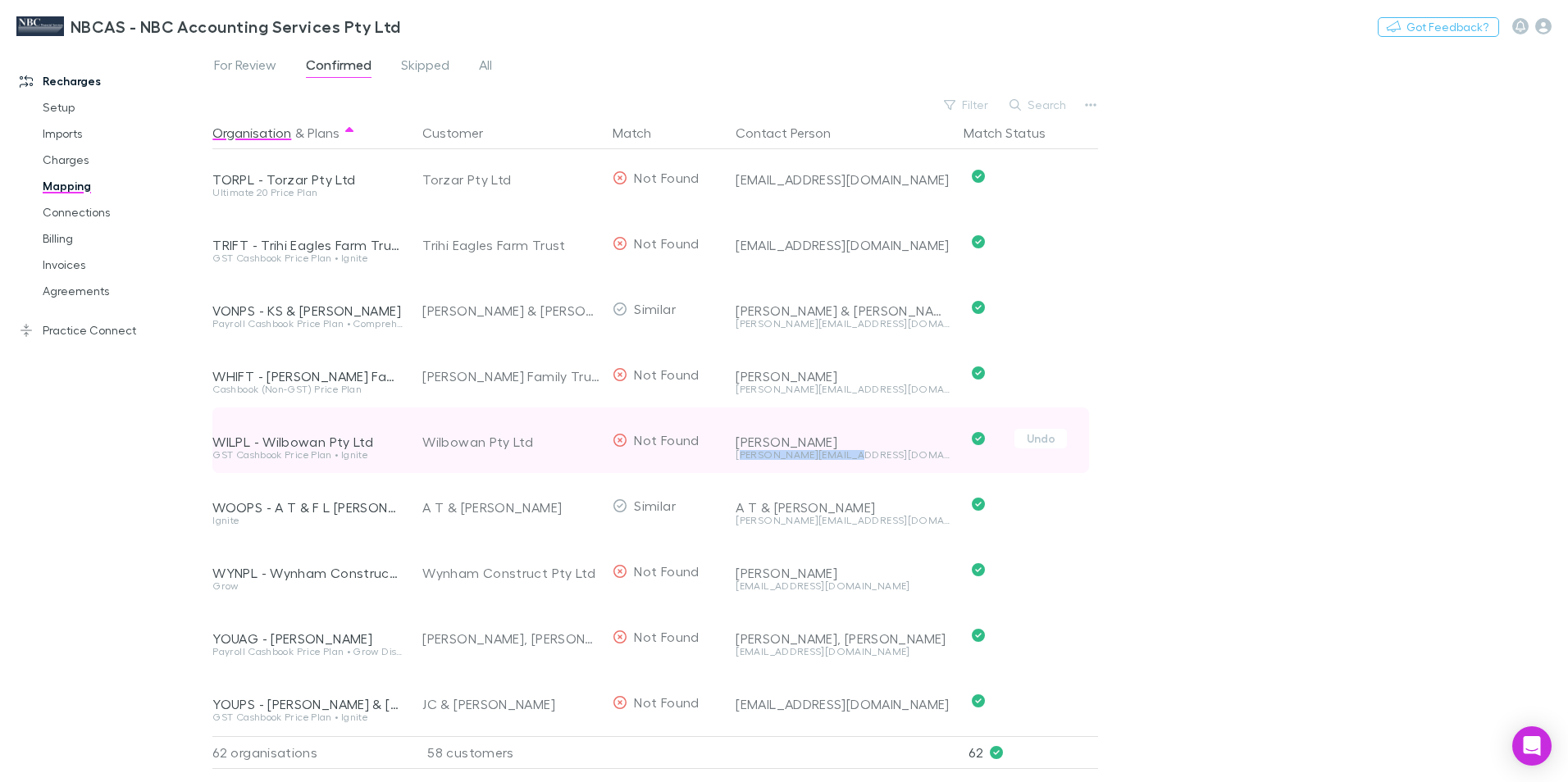
drag, startPoint x: 740, startPoint y: 444, endPoint x: 874, endPoint y: 444, distance: 134.0
click at [874, 450] on div "scott@wilbowan.com.au" at bounding box center [843, 455] width 215 height 10
click at [878, 445] on div "Scott Duncan scott@wilbowan.com.au" at bounding box center [840, 440] width 221 height 66
drag, startPoint x: 878, startPoint y: 445, endPoint x: 823, endPoint y: 444, distance: 55.0
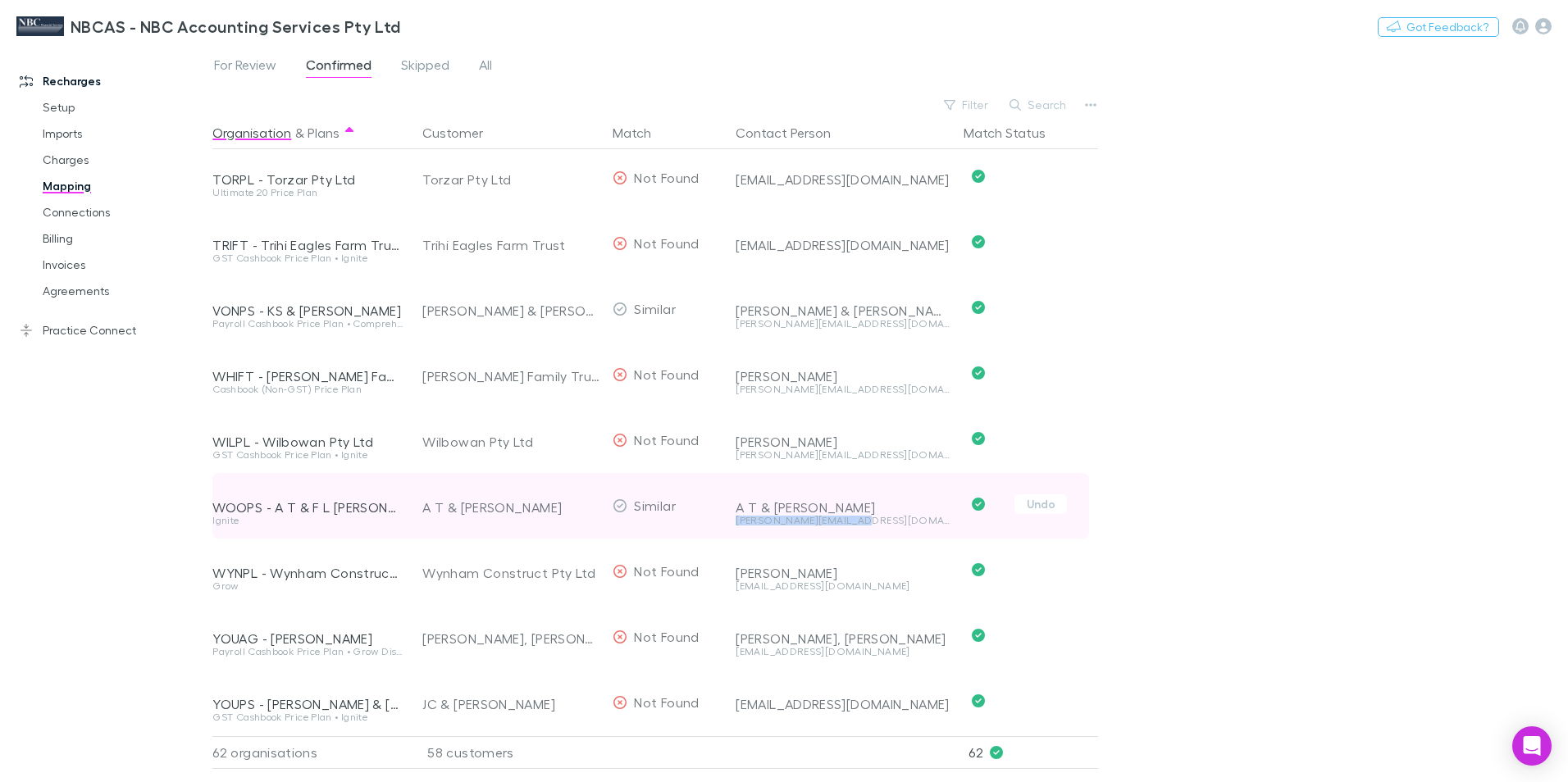
drag, startPoint x: 736, startPoint y: 510, endPoint x: 870, endPoint y: 512, distance: 134.0
click at [870, 515] on div "alex-fiona@bigpond.com" at bounding box center [843, 520] width 215 height 10
drag, startPoint x: 870, startPoint y: 512, endPoint x: 836, endPoint y: 507, distance: 34.4
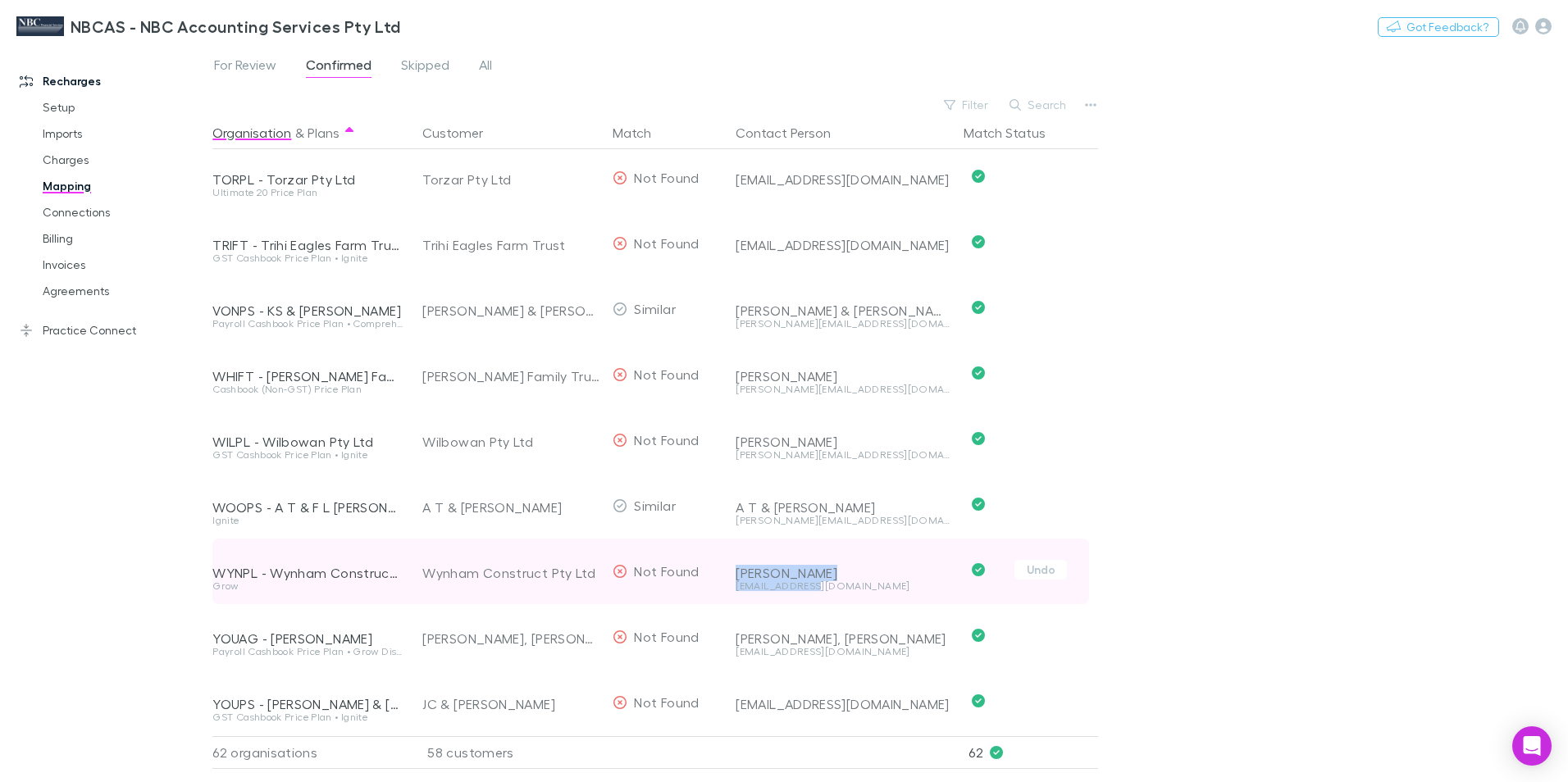
drag, startPoint x: 725, startPoint y: 573, endPoint x: 813, endPoint y: 579, distance: 88.2
click at [813, 579] on div "WYNPL - Wynham Construct Pty Ltd Grow Wynham Construct Pty Ltd Not Found Neil G…" at bounding box center [651, 571] width 877 height 66
drag, startPoint x: 813, startPoint y: 579, endPoint x: 838, endPoint y: 580, distance: 25.0
click at [854, 581] on div "ngiz23@outlook.com" at bounding box center [843, 586] width 215 height 10
drag, startPoint x: 842, startPoint y: 576, endPoint x: 729, endPoint y: 576, distance: 113.0
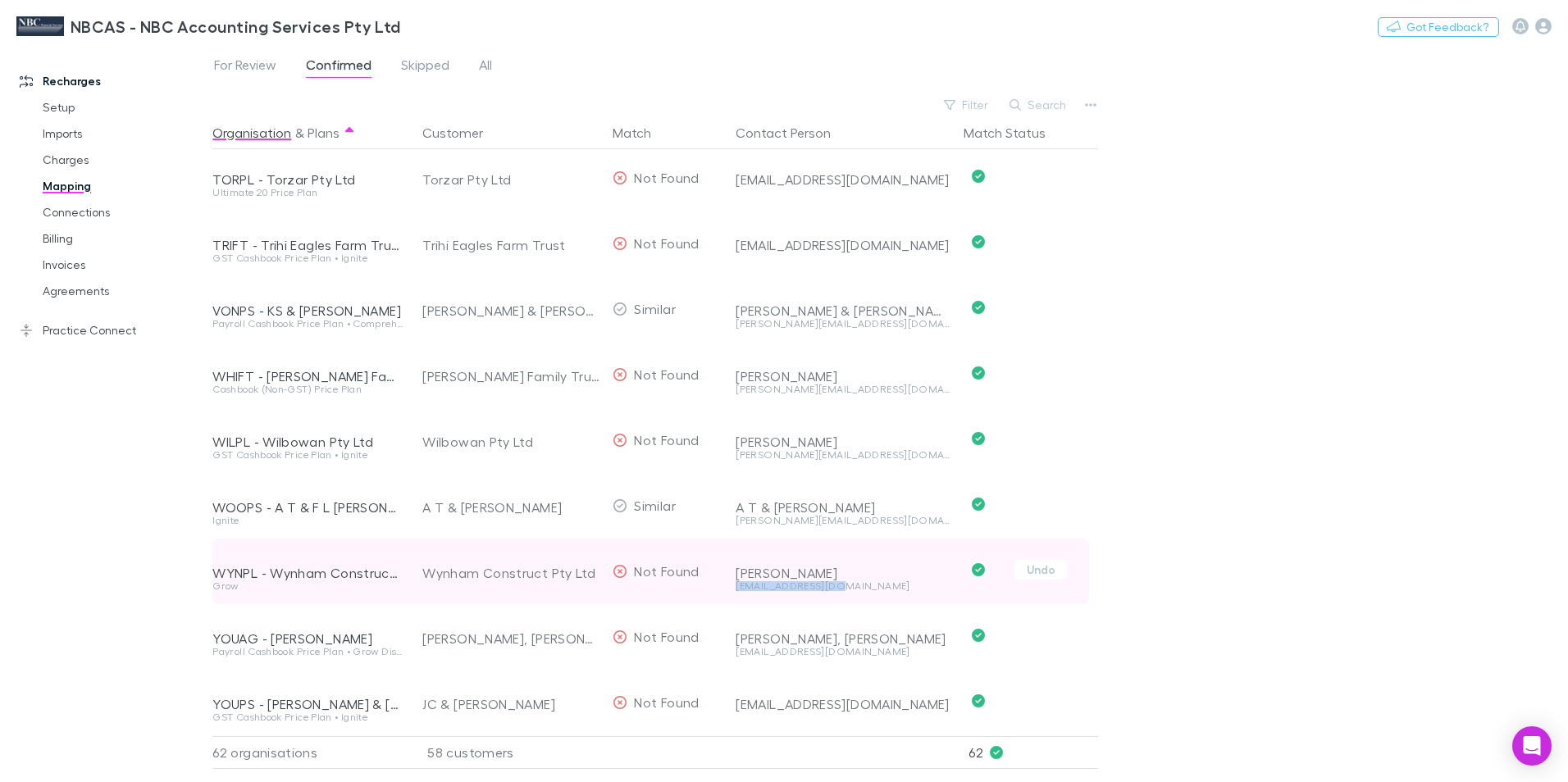
click at [729, 576] on div "Neil Gysbers ngiz23@outlook.com" at bounding box center [840, 571] width 221 height 66
drag, startPoint x: 729, startPoint y: 576, endPoint x: 765, endPoint y: 570, distance: 36.5
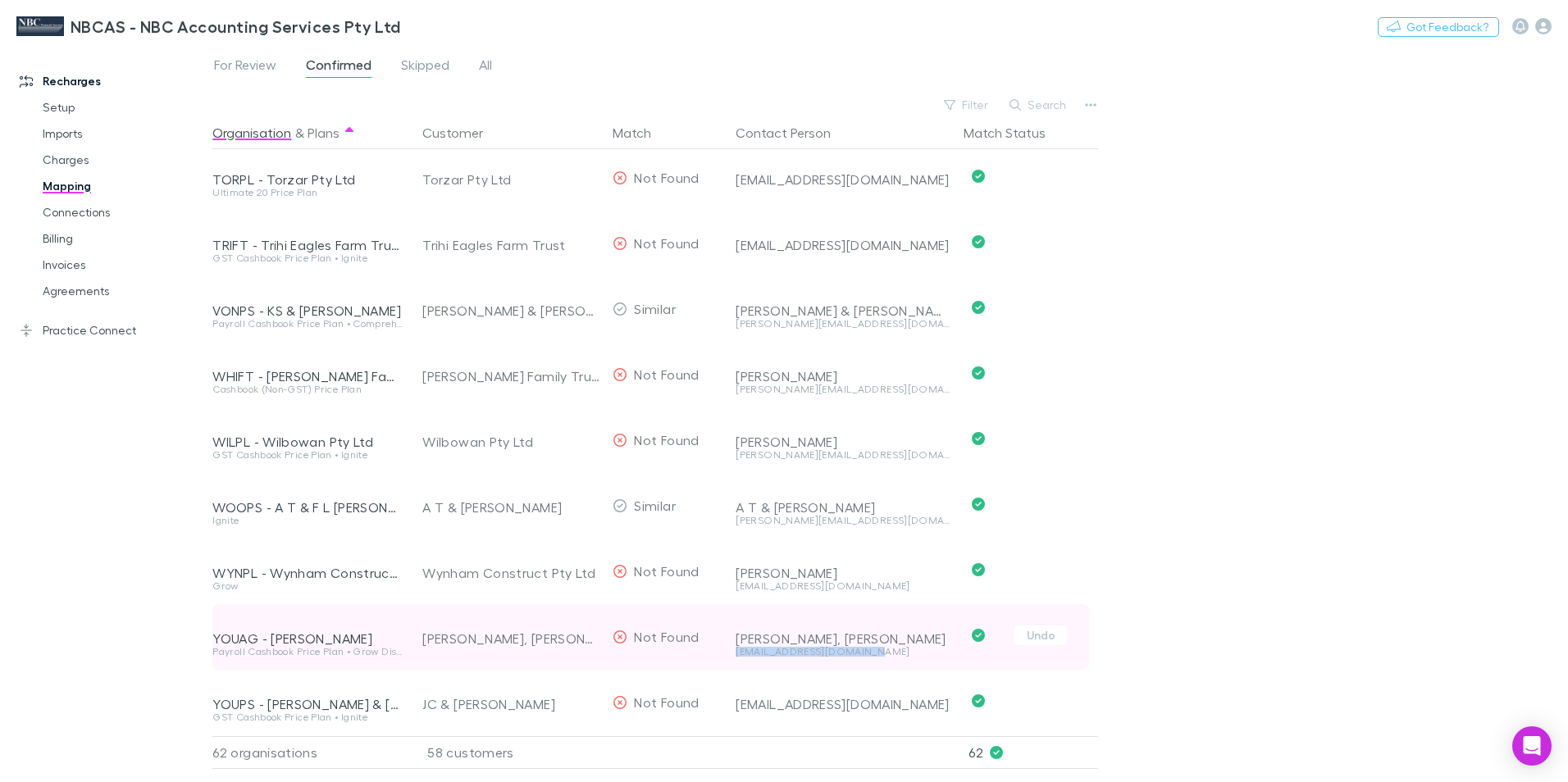
drag, startPoint x: 738, startPoint y: 640, endPoint x: 872, endPoint y: 643, distance: 134.0
click at [872, 643] on div "Young-Jackway, Andrew Grant werewolf-999@hotmail.com" at bounding box center [840, 637] width 221 height 66
drag, startPoint x: 872, startPoint y: 643, endPoint x: 845, endPoint y: 642, distance: 27.0
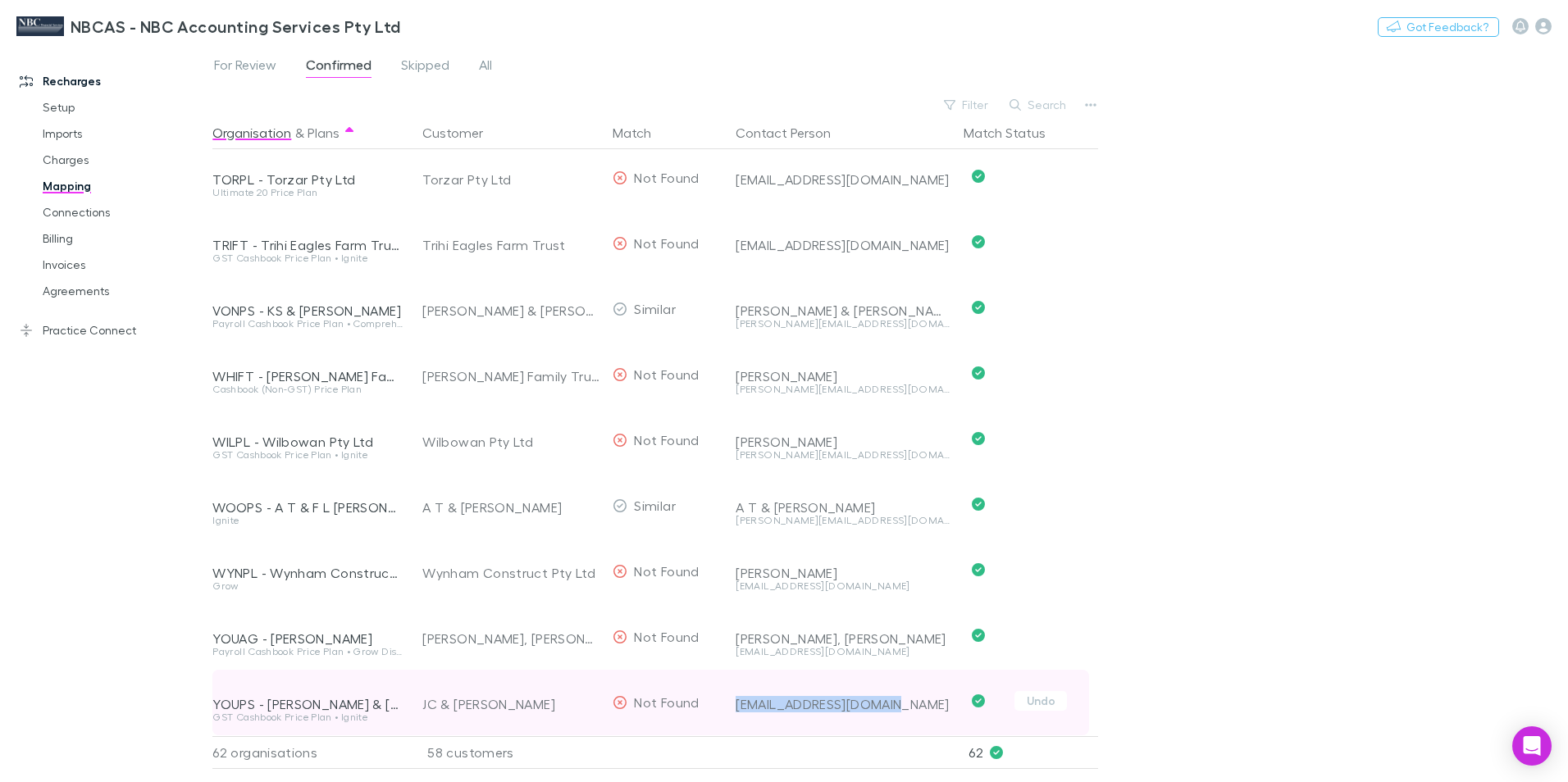
drag, startPoint x: 738, startPoint y: 692, endPoint x: 908, endPoint y: 697, distance: 170.1
click at [908, 697] on div "gwenyoung8@bigpond.com" at bounding box center [843, 704] width 215 height 17
drag, startPoint x: 908, startPoint y: 697, endPoint x: 880, endPoint y: 693, distance: 28.3
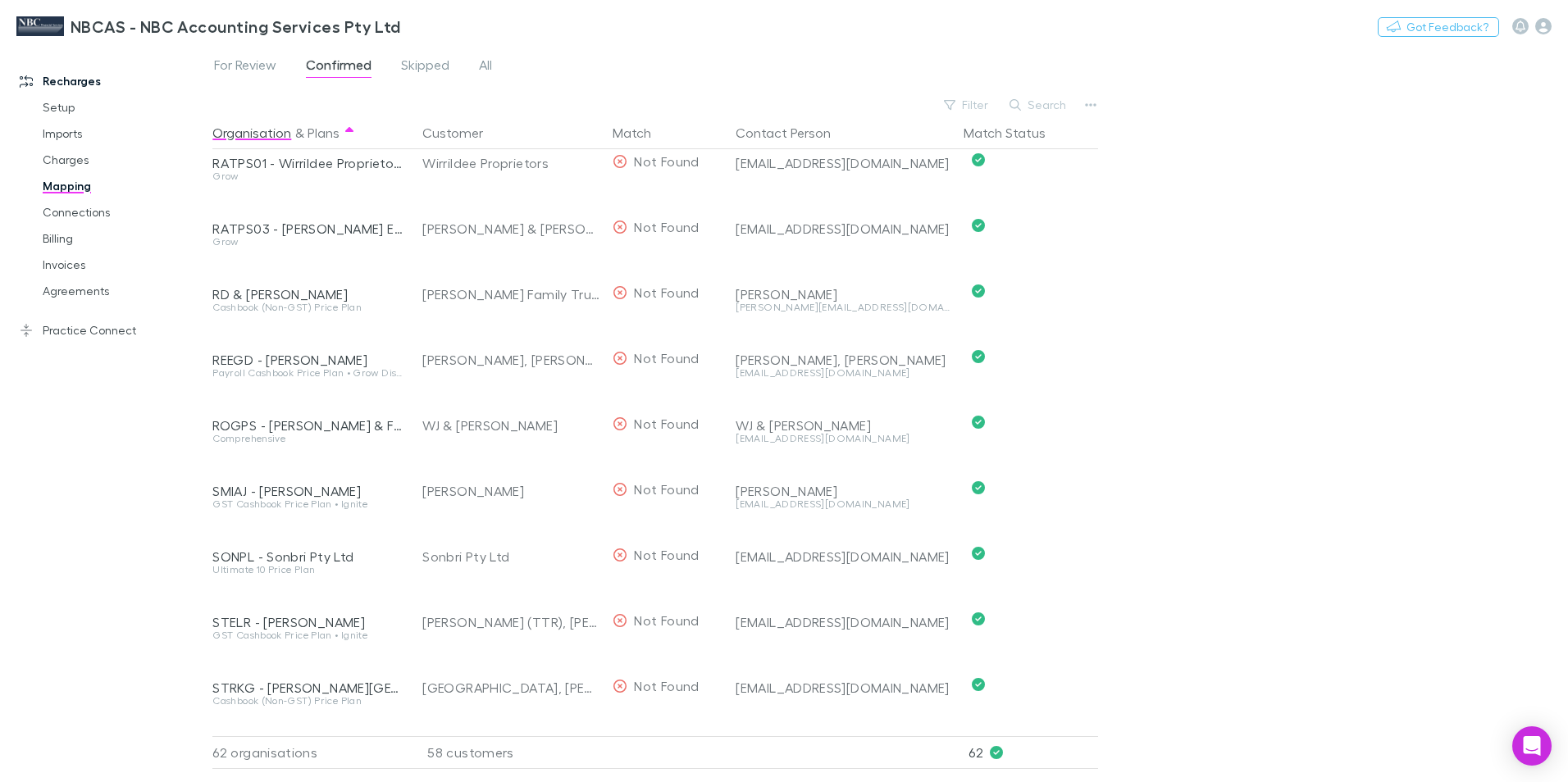
scroll to position [2870, 0]
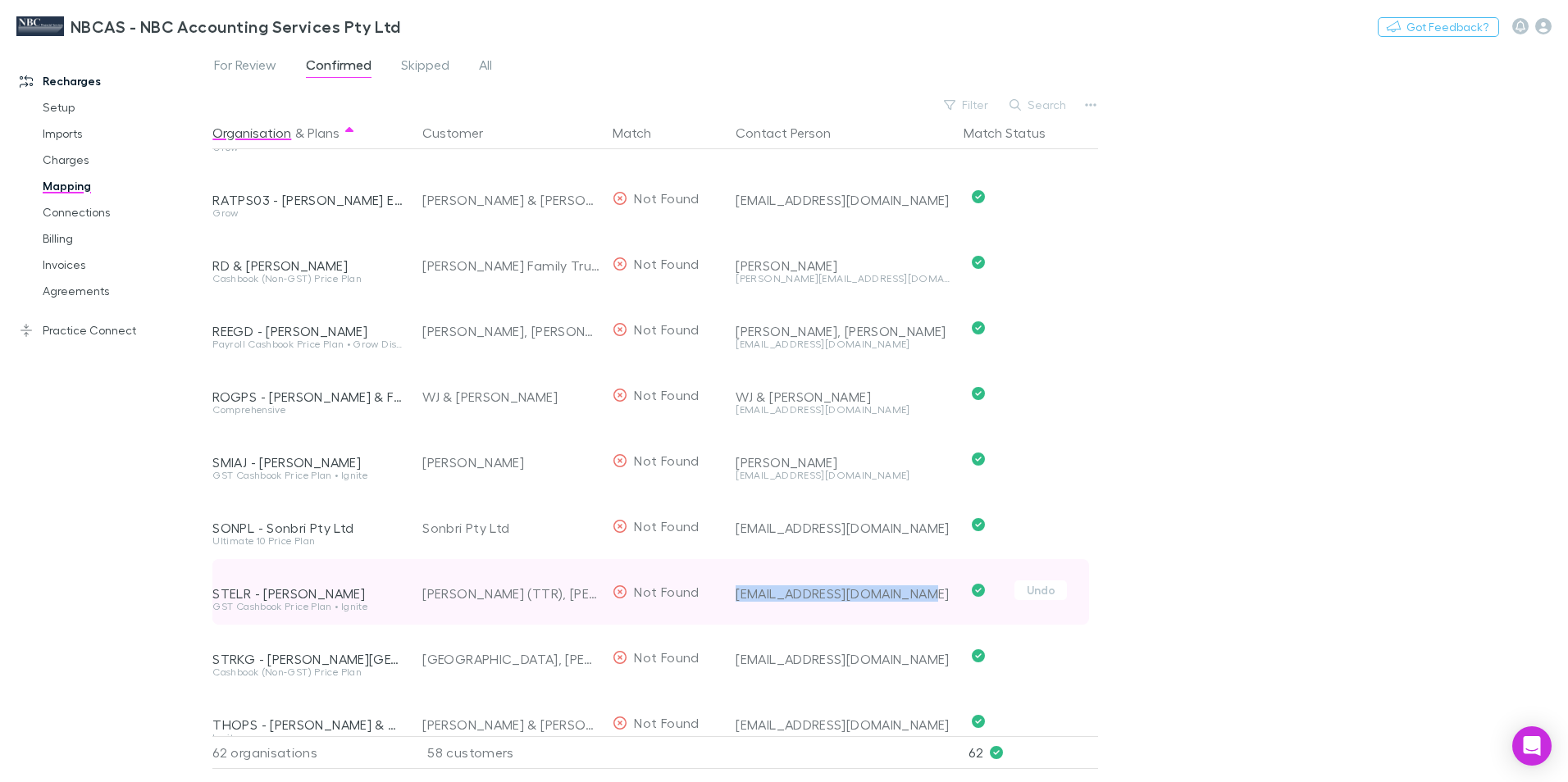
drag, startPoint x: 736, startPoint y: 593, endPoint x: 915, endPoint y: 593, distance: 179.0
click at [915, 593] on div "leigh_stevens2@hotmail.com" at bounding box center [843, 593] width 215 height 17
drag, startPoint x: 915, startPoint y: 593, endPoint x: 895, endPoint y: 598, distance: 20.6
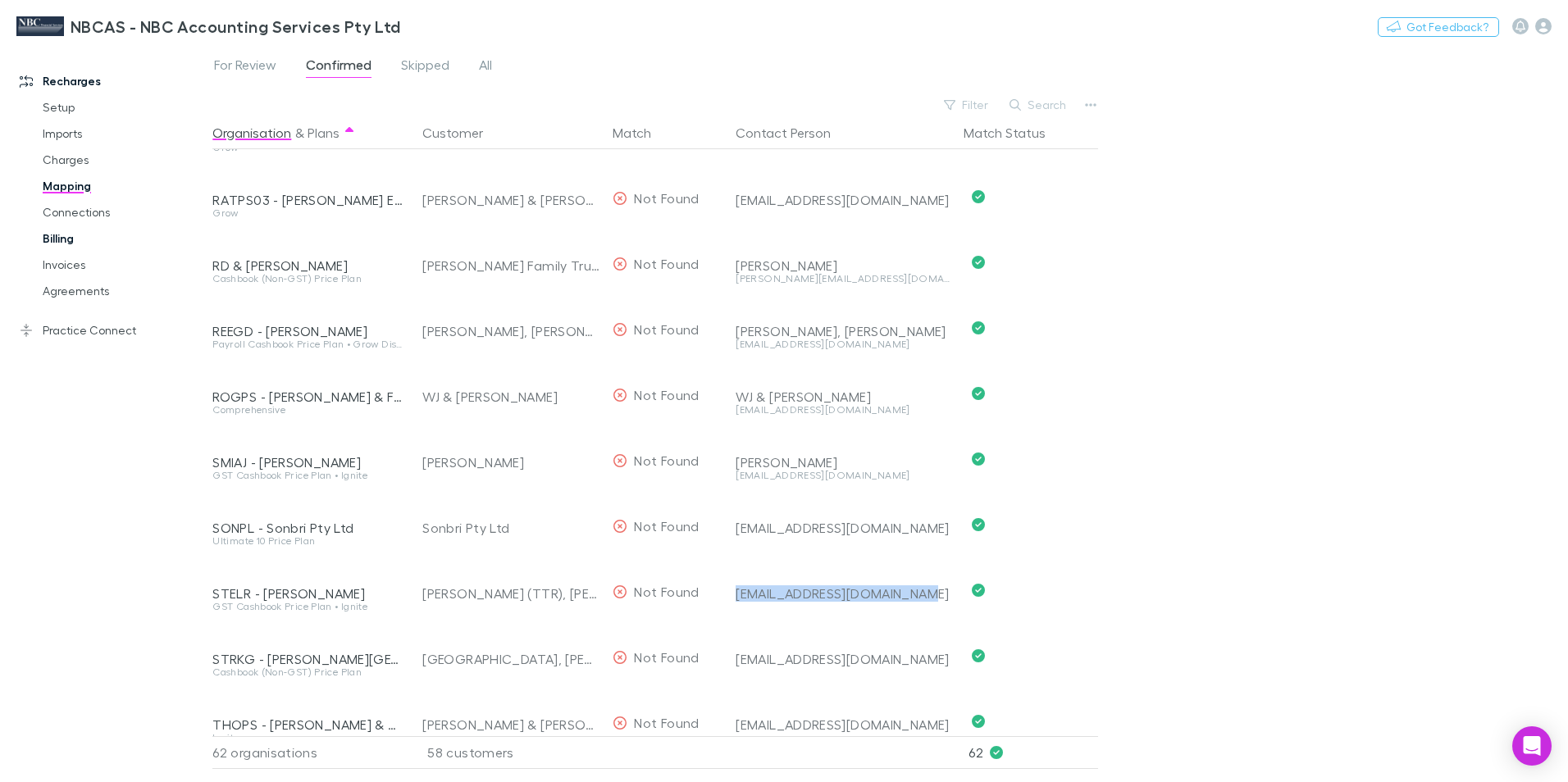
click at [47, 241] on link "Billing" at bounding box center [124, 239] width 195 height 26
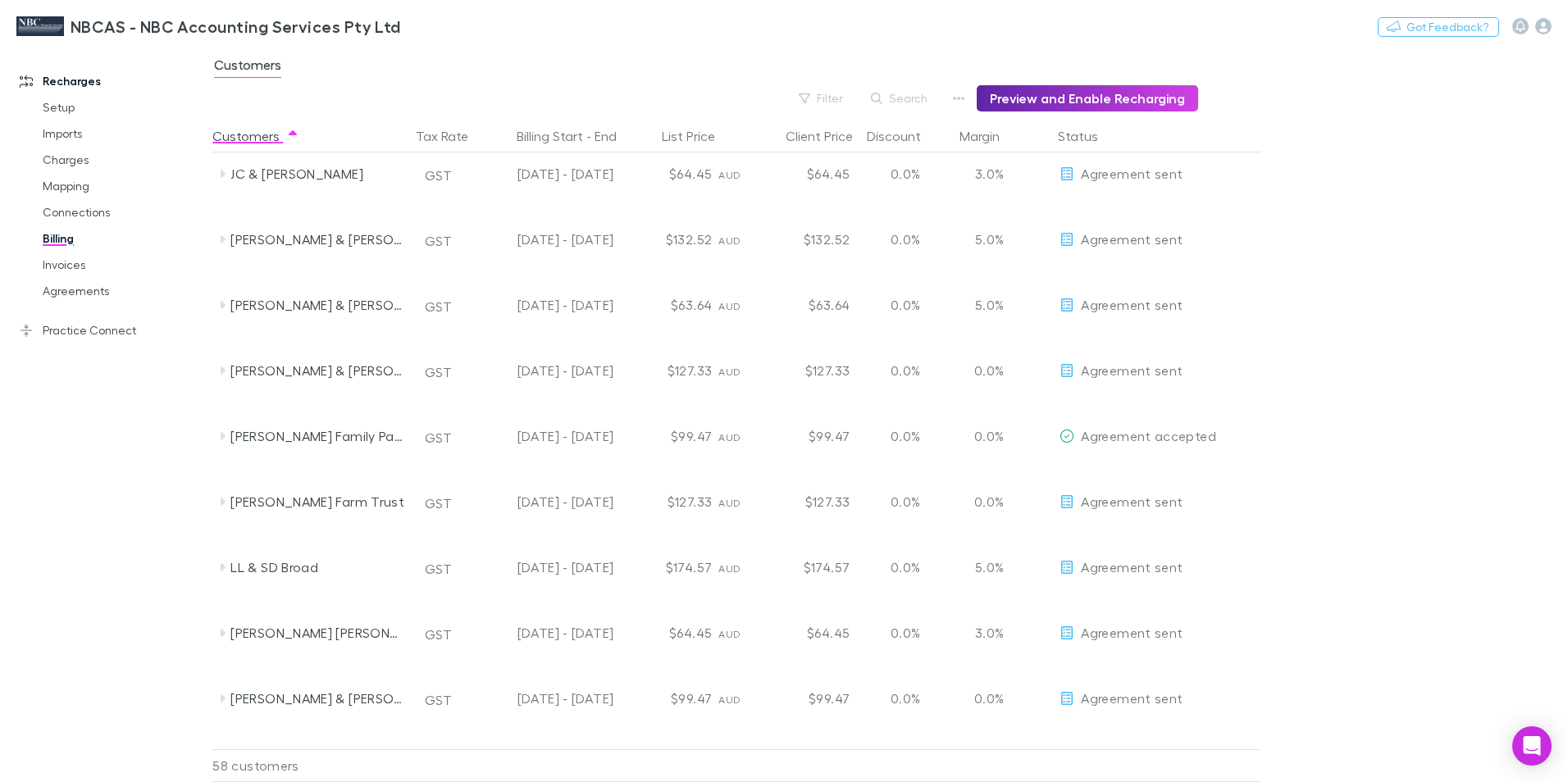
scroll to position [1476, 0]
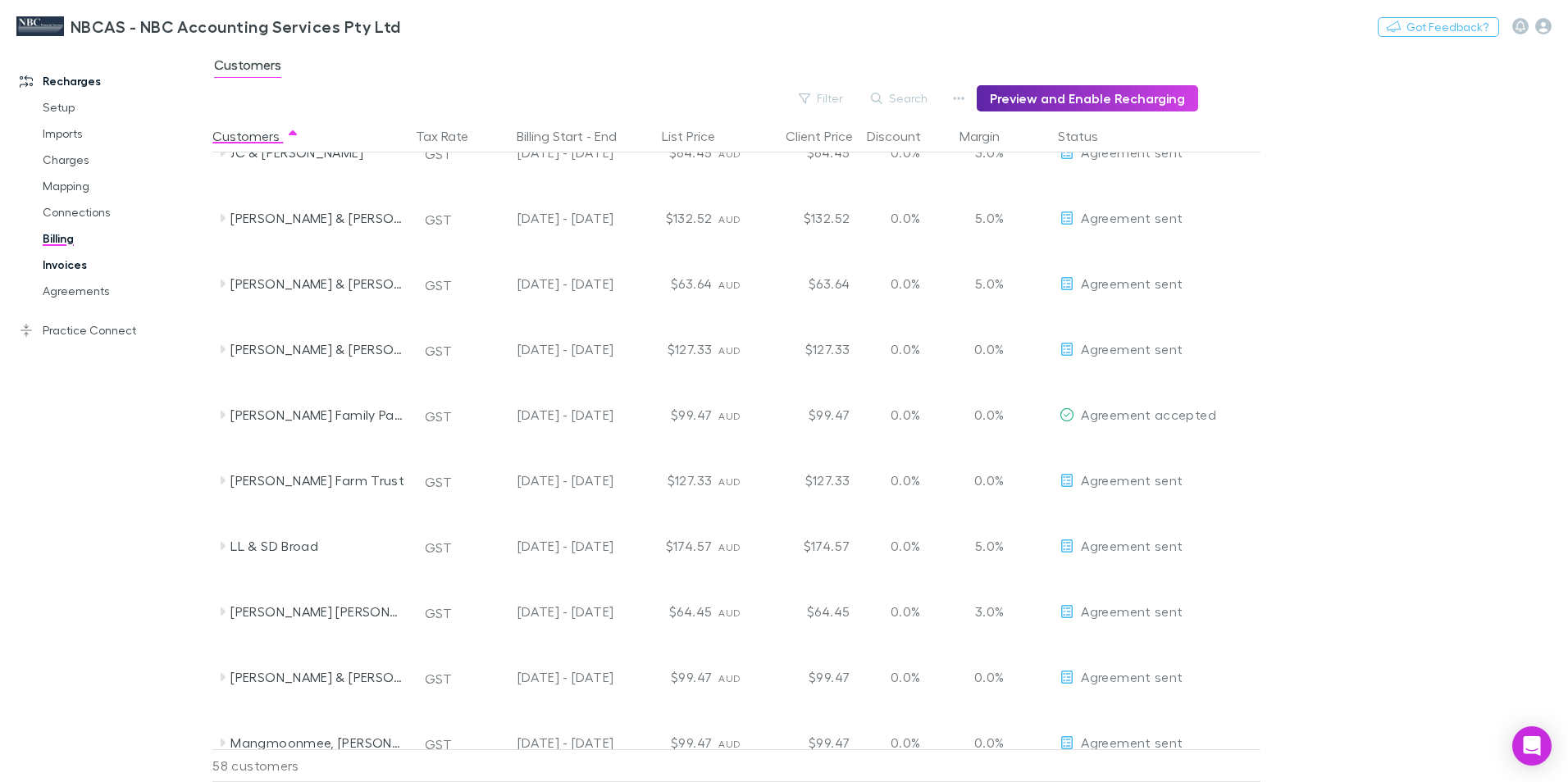
click at [73, 263] on link "Invoices" at bounding box center [124, 265] width 195 height 26
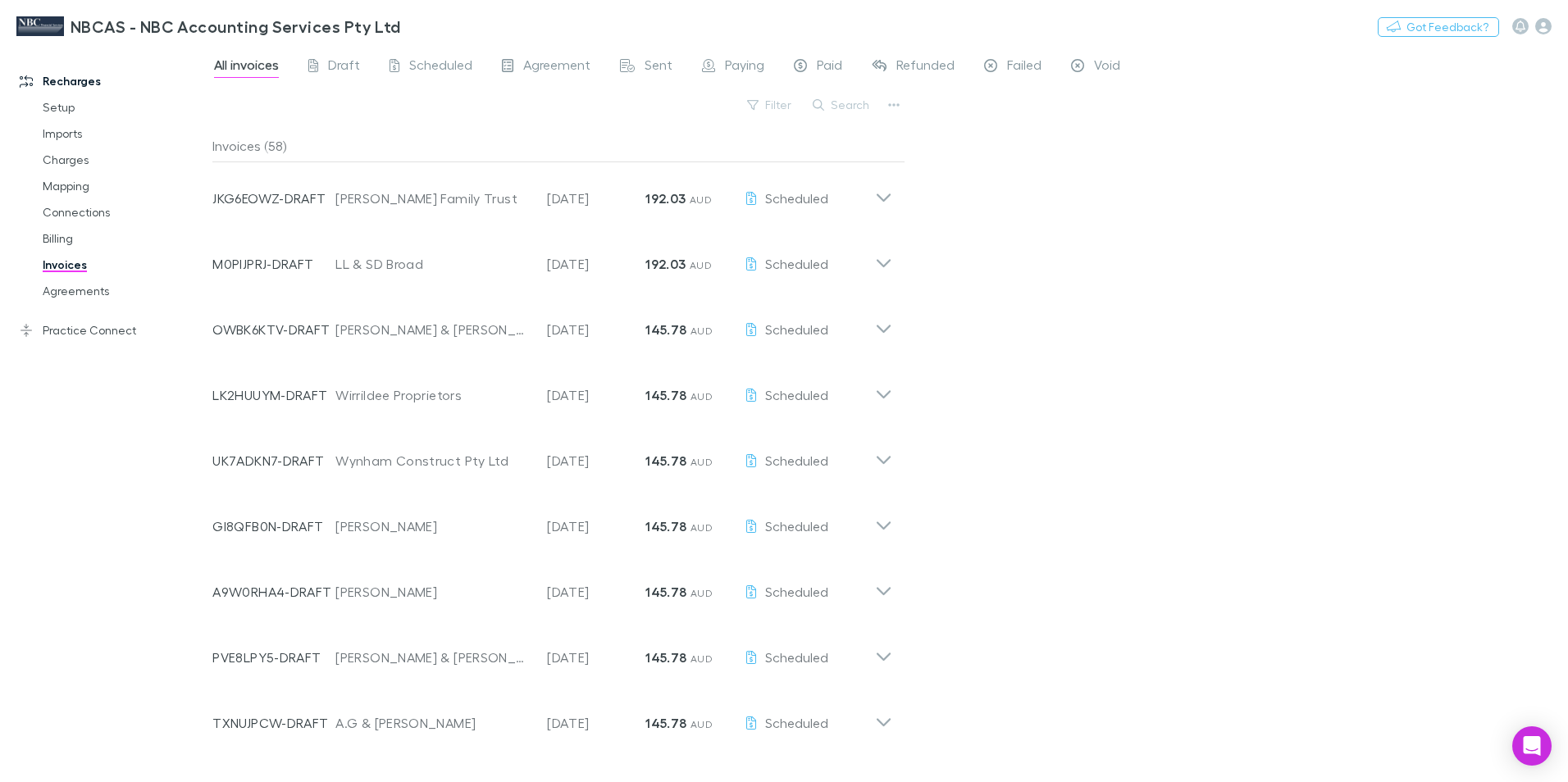
scroll to position [328, 0]
click at [52, 163] on link "Charges" at bounding box center [124, 160] width 195 height 26
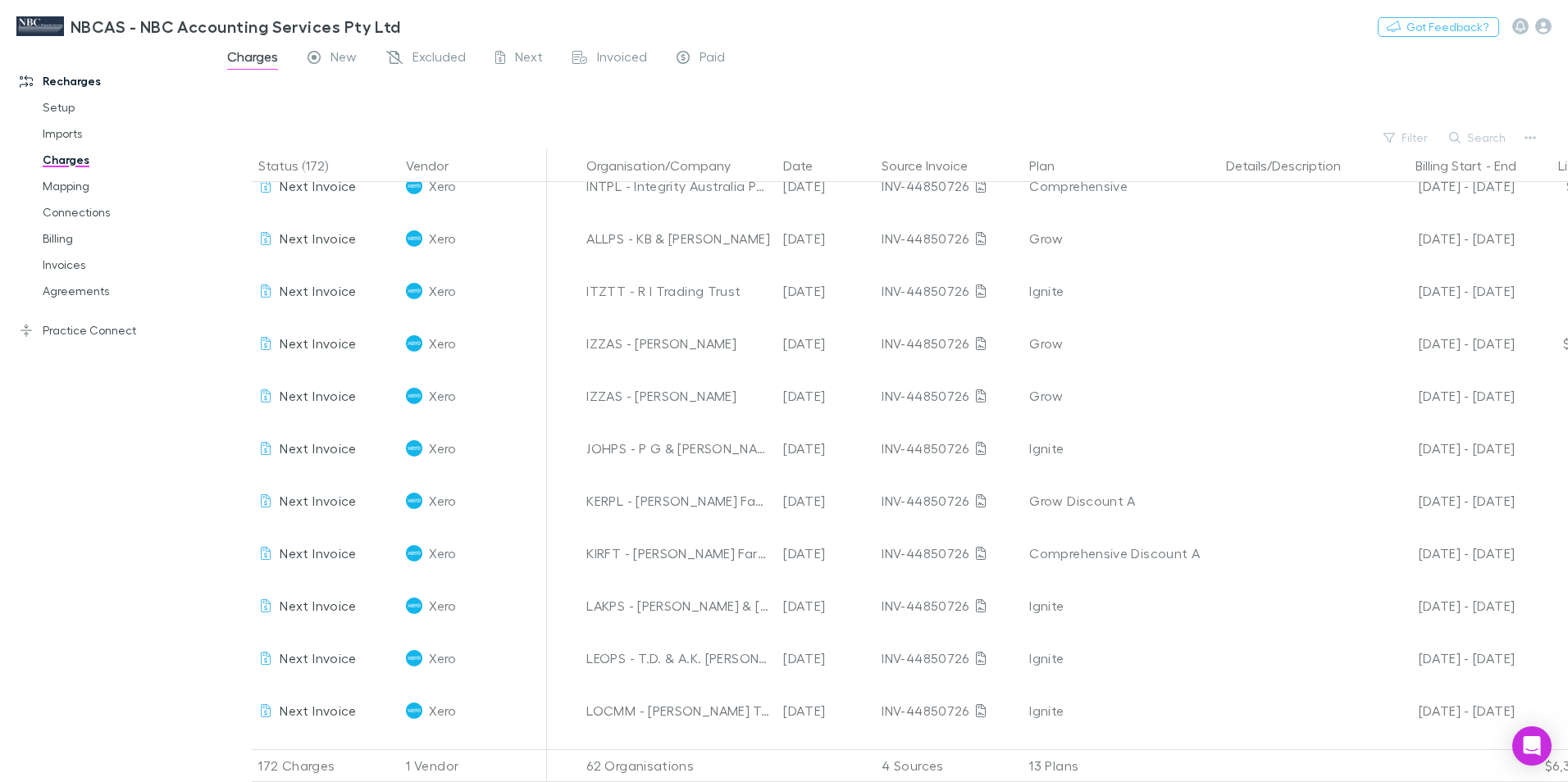
scroll to position [1148, 0]
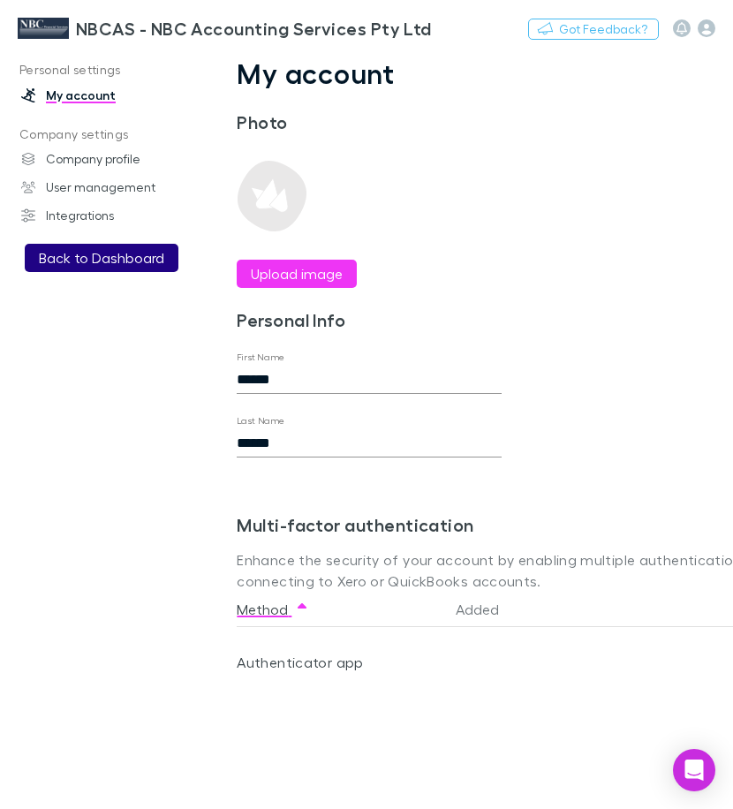
click at [102, 261] on button "Back to Dashboard" at bounding box center [102, 258] width 154 height 28
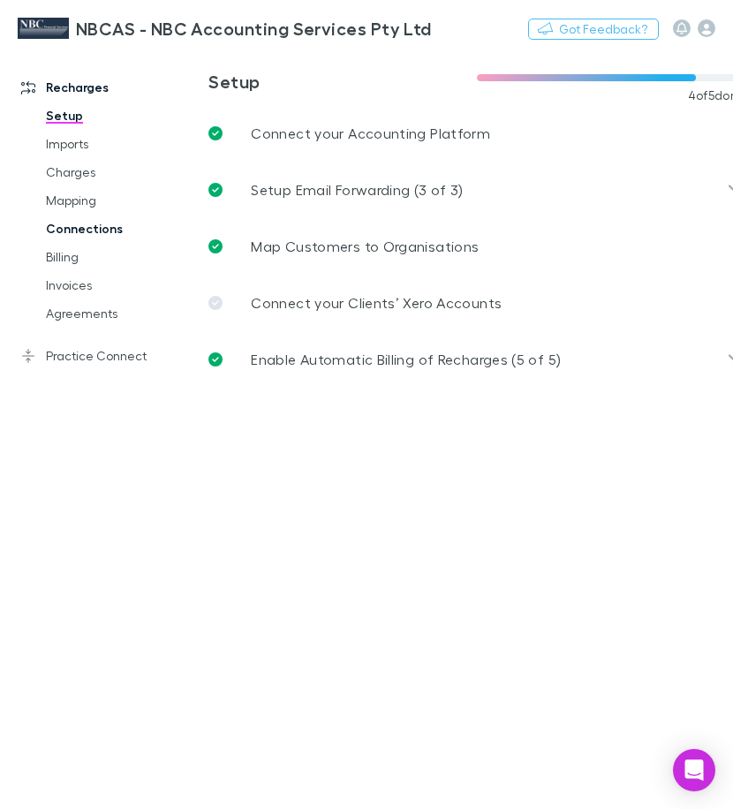
click at [63, 233] on link "Connections" at bounding box center [116, 229] width 176 height 28
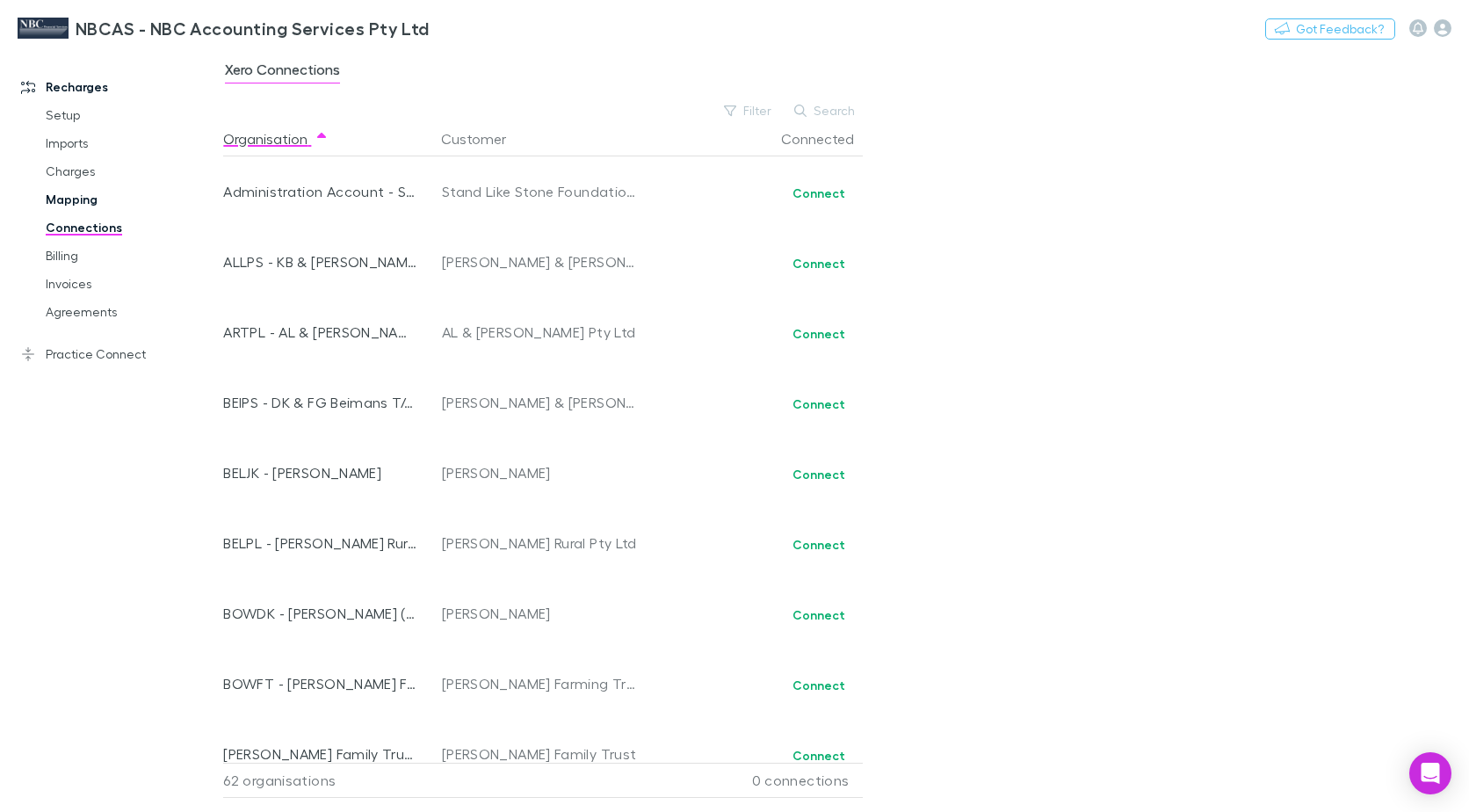
click at [75, 199] on link "Mapping" at bounding box center [130, 199] width 205 height 28
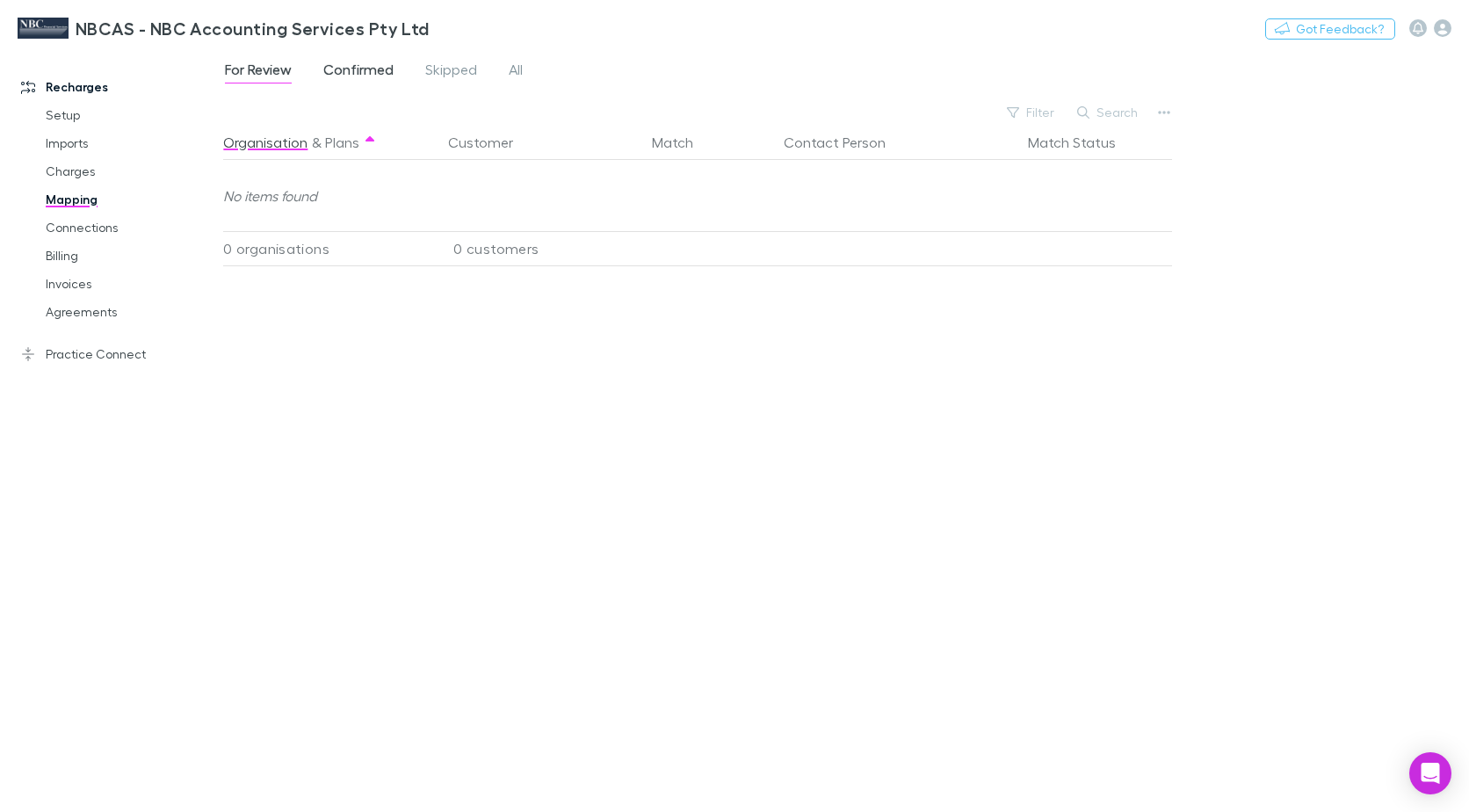
click at [355, 64] on span "Confirmed" at bounding box center [358, 72] width 71 height 23
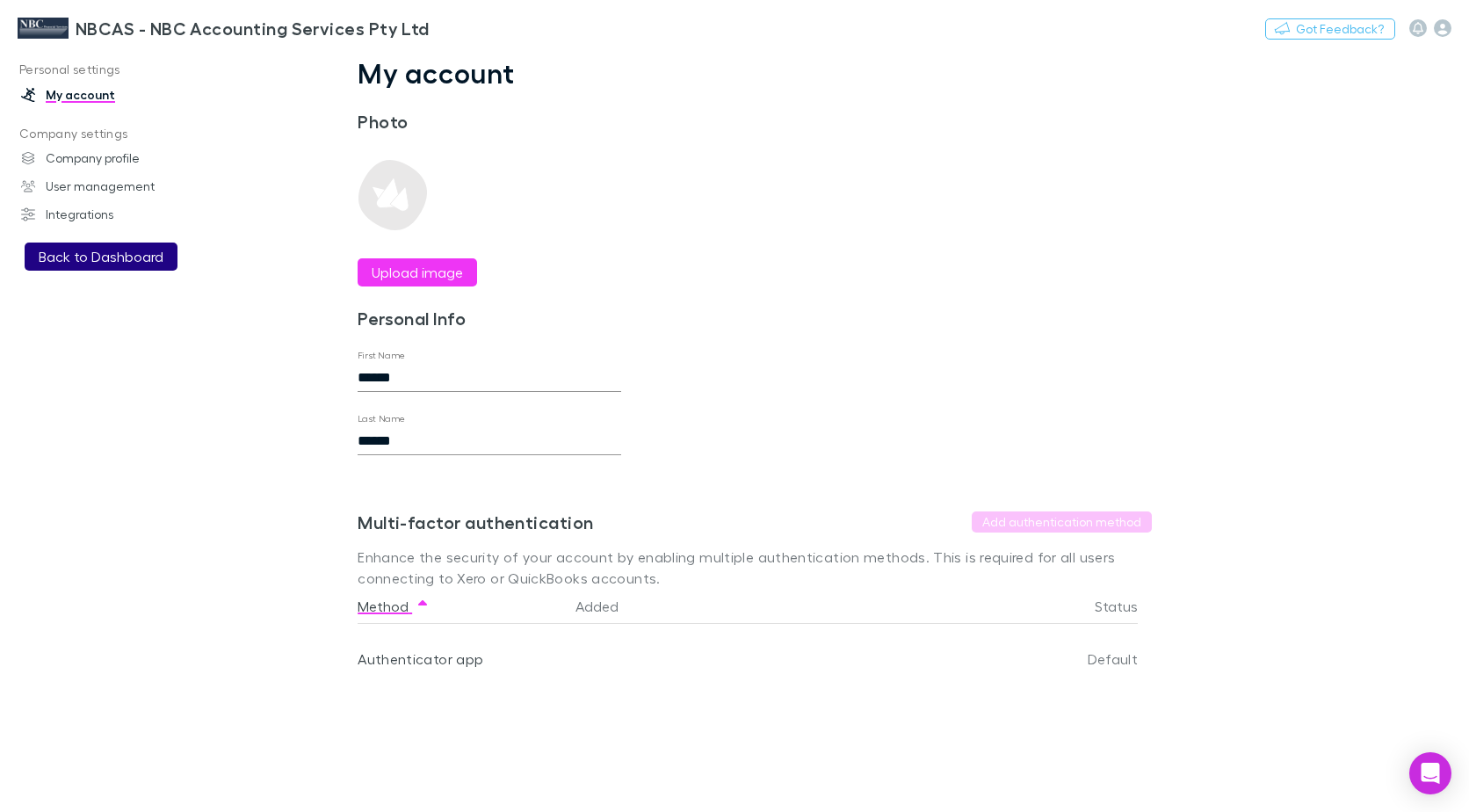
click at [115, 257] on button "Back to Dashboard" at bounding box center [102, 257] width 153 height 28
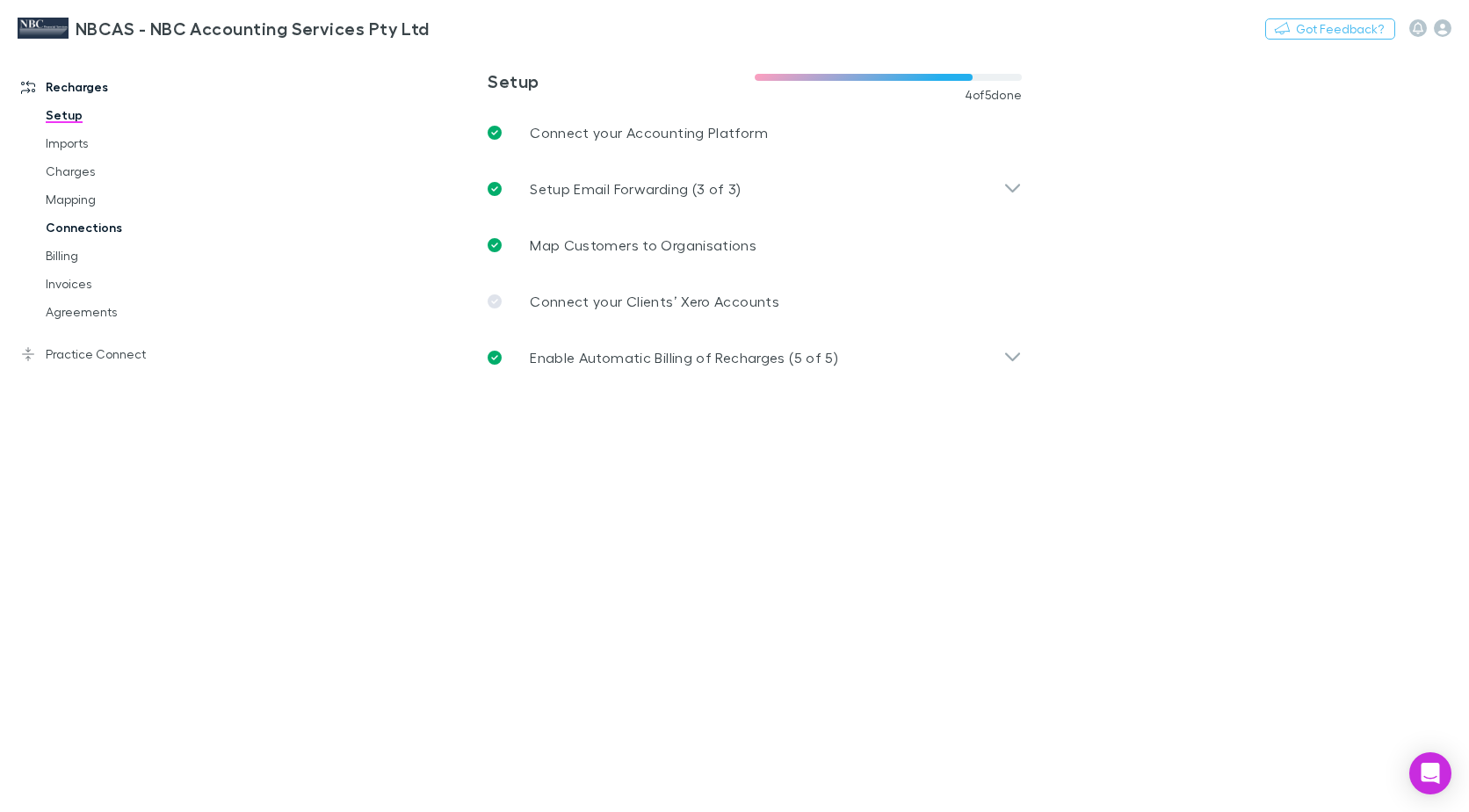
click at [58, 224] on link "Connections" at bounding box center [130, 228] width 205 height 28
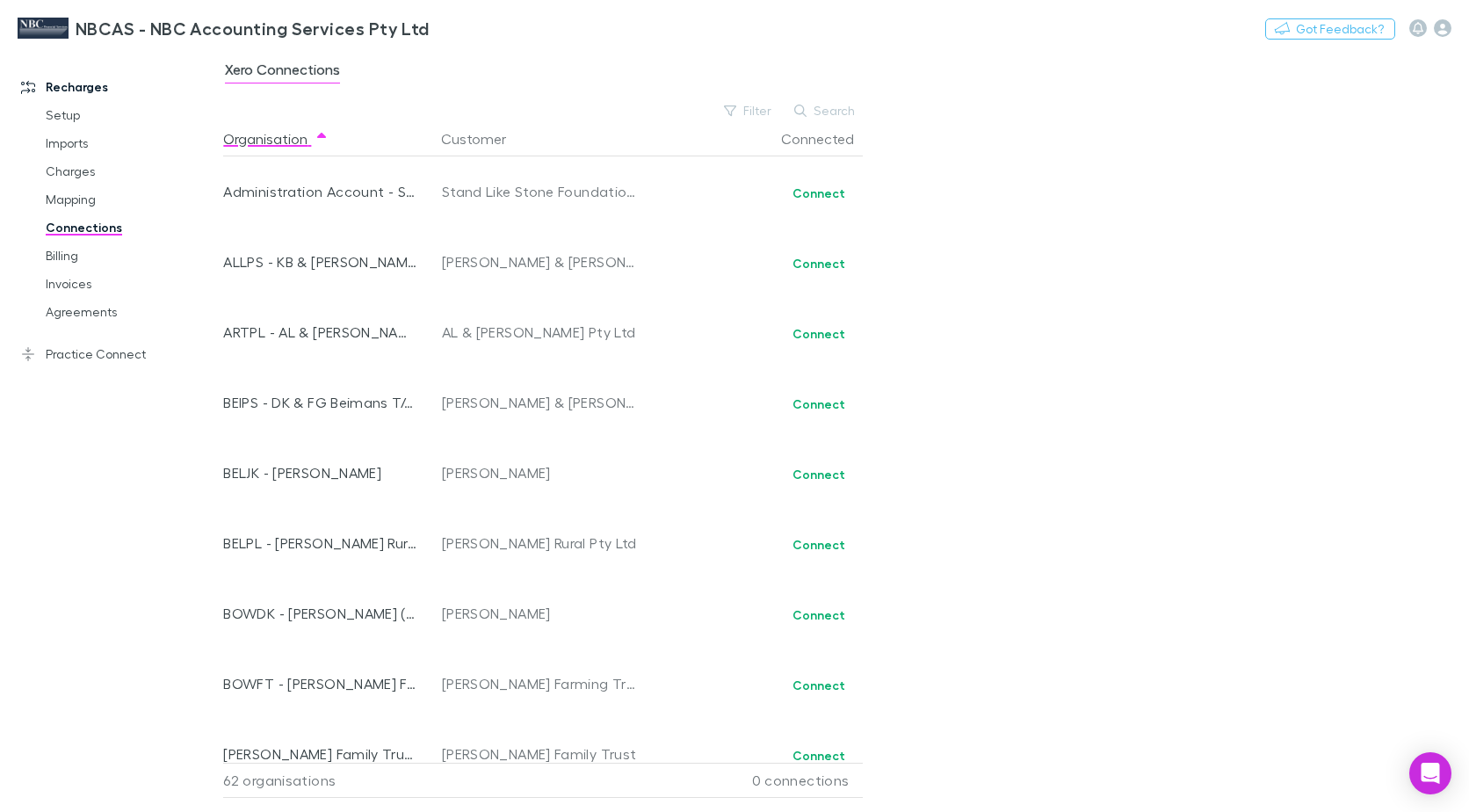
click at [998, 404] on div "Xero Connections Filter Search Organisation Customer Connected Administration A…" at bounding box center [846, 430] width 1246 height 762
